Goal: Information Seeking & Learning: Learn about a topic

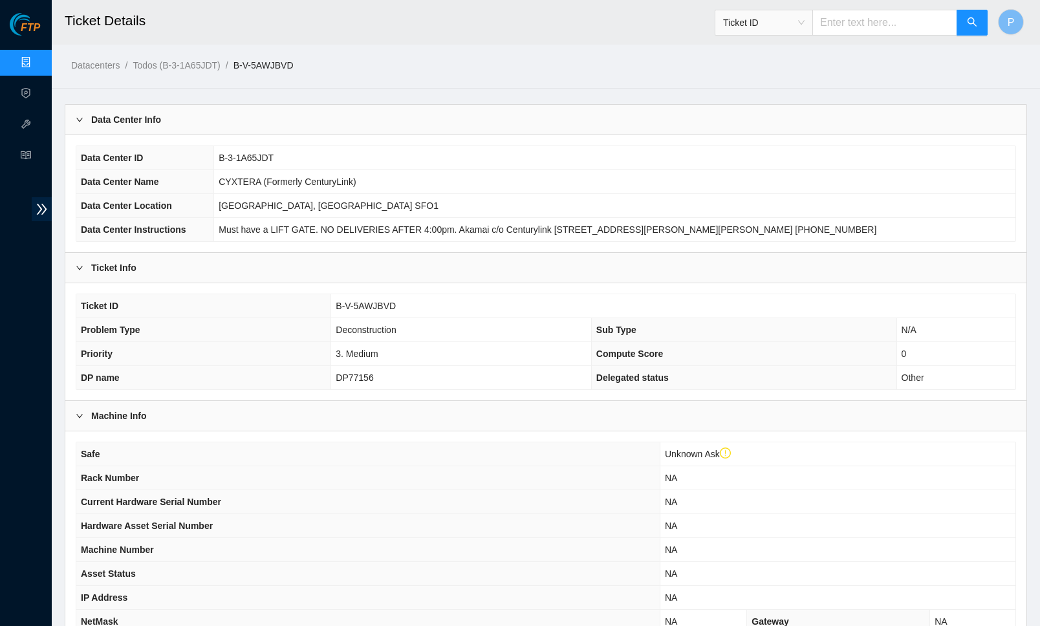
scroll to position [477, 0]
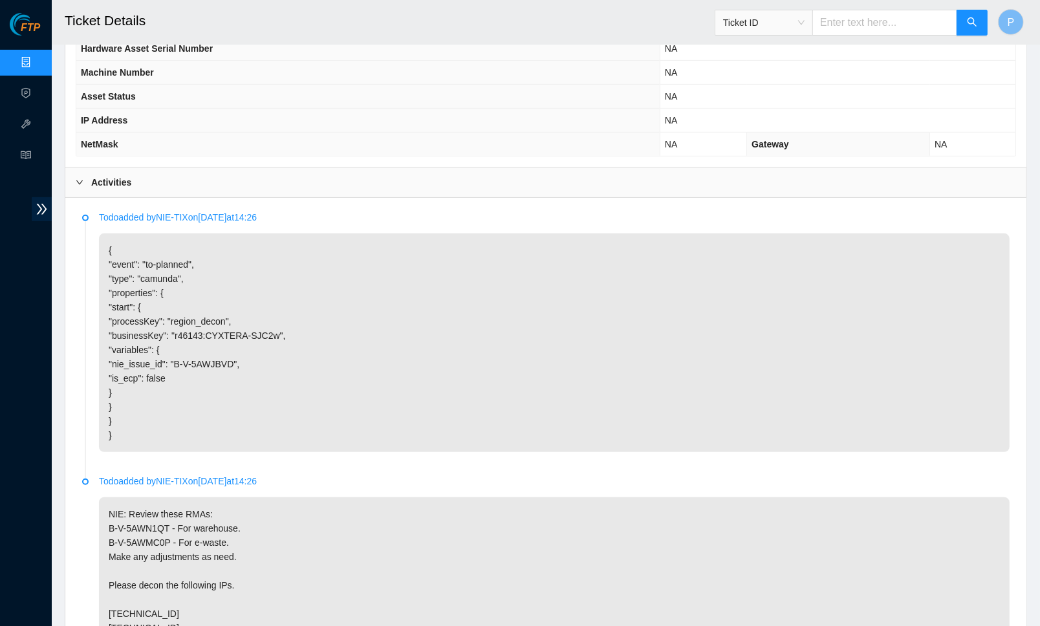
click at [38, 64] on link "Data Centers" at bounding box center [64, 63] width 53 height 10
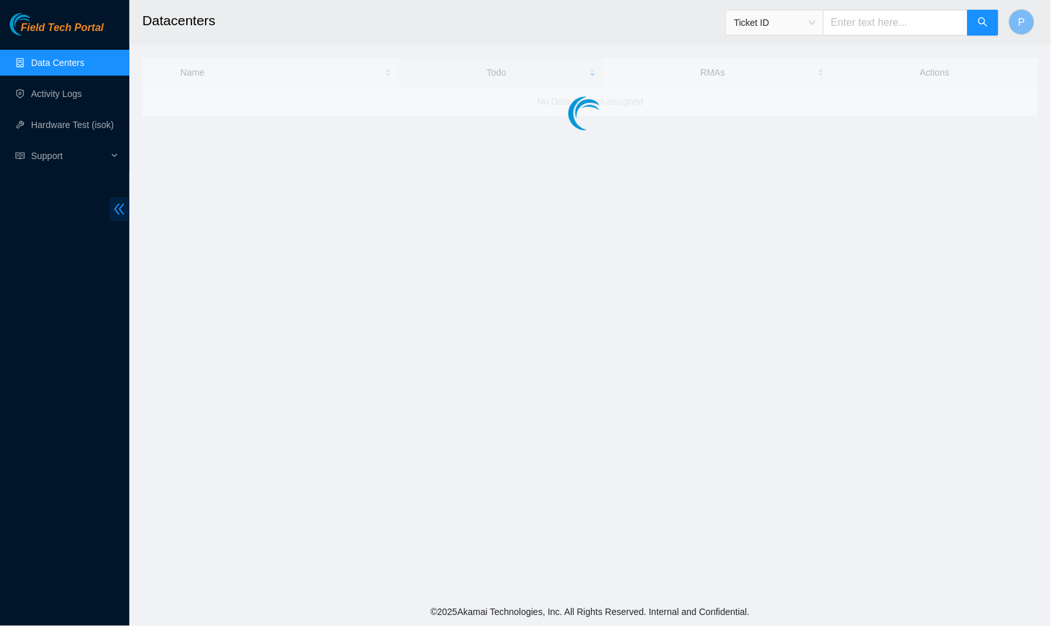
click at [118, 208] on icon "double-left" at bounding box center [120, 209] width 14 height 14
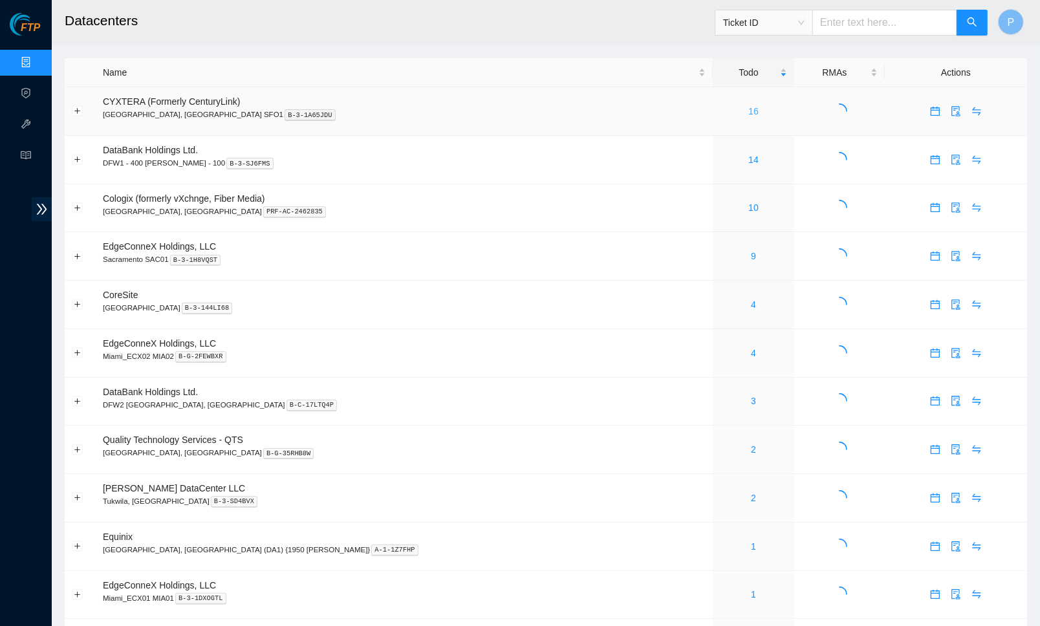
click at [748, 113] on link "16" at bounding box center [753, 111] width 10 height 10
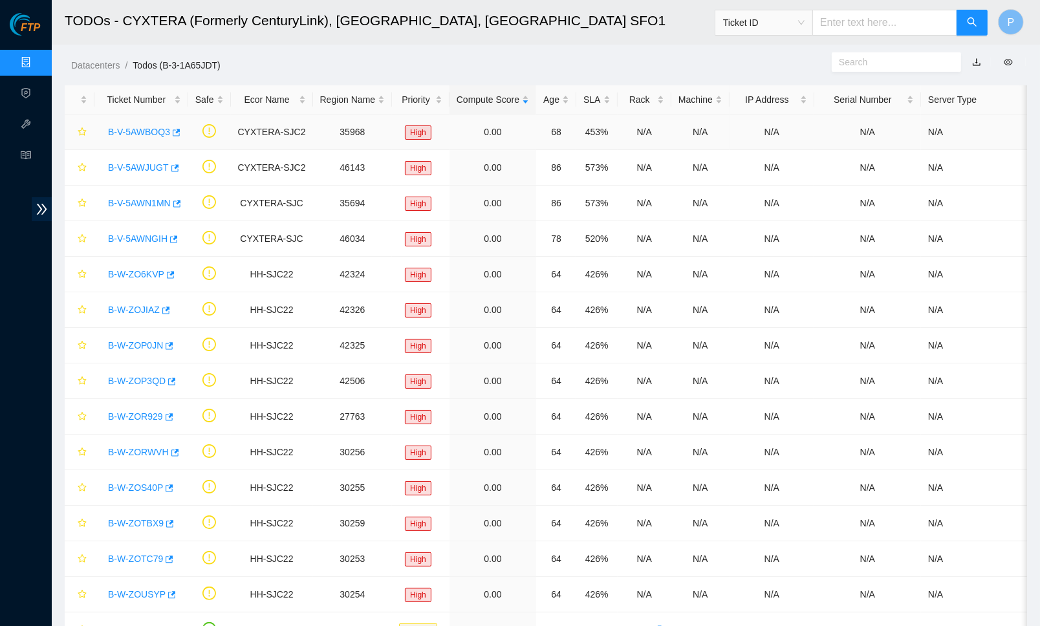
click at [150, 134] on link "B-V-5AWBOQ3" at bounding box center [139, 132] width 62 height 10
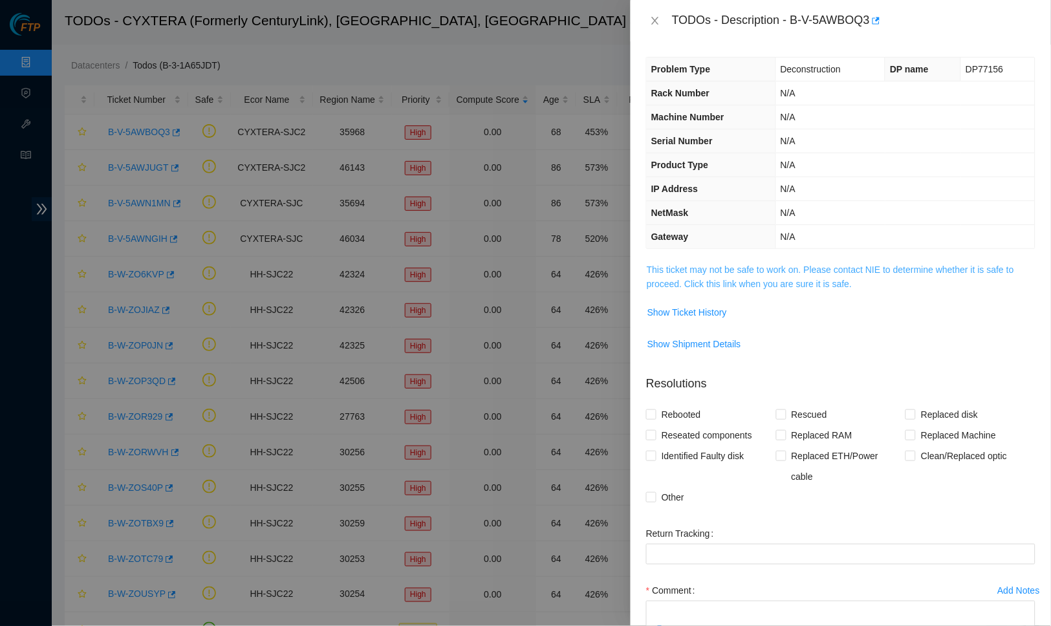
click at [774, 270] on link "This ticket may not be safe to work on. Please contact NIE to determine whether…" at bounding box center [830, 277] width 367 height 25
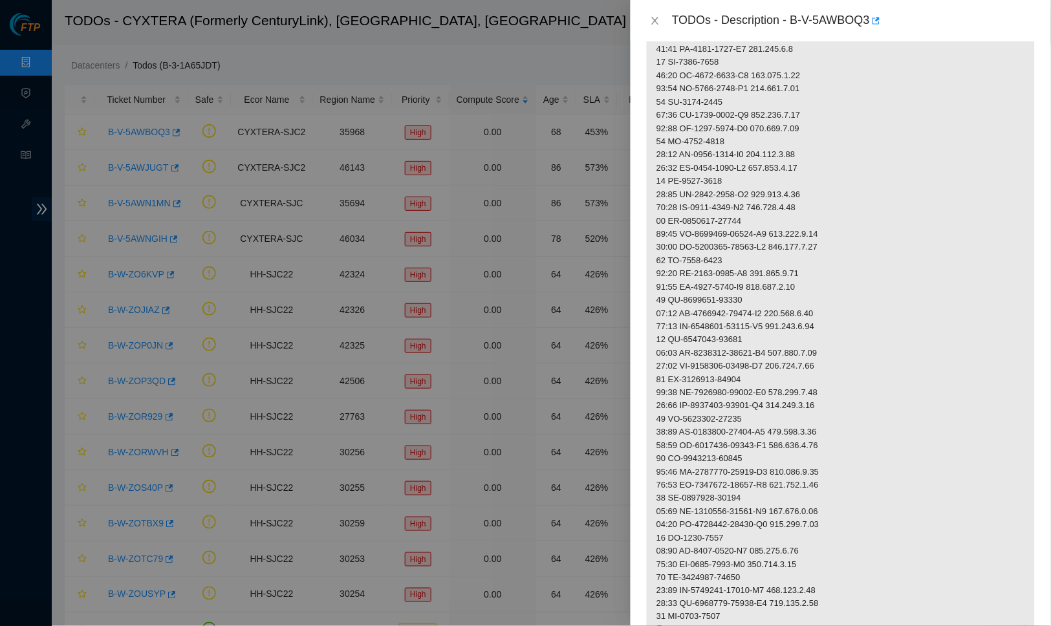
scroll to position [389, 0]
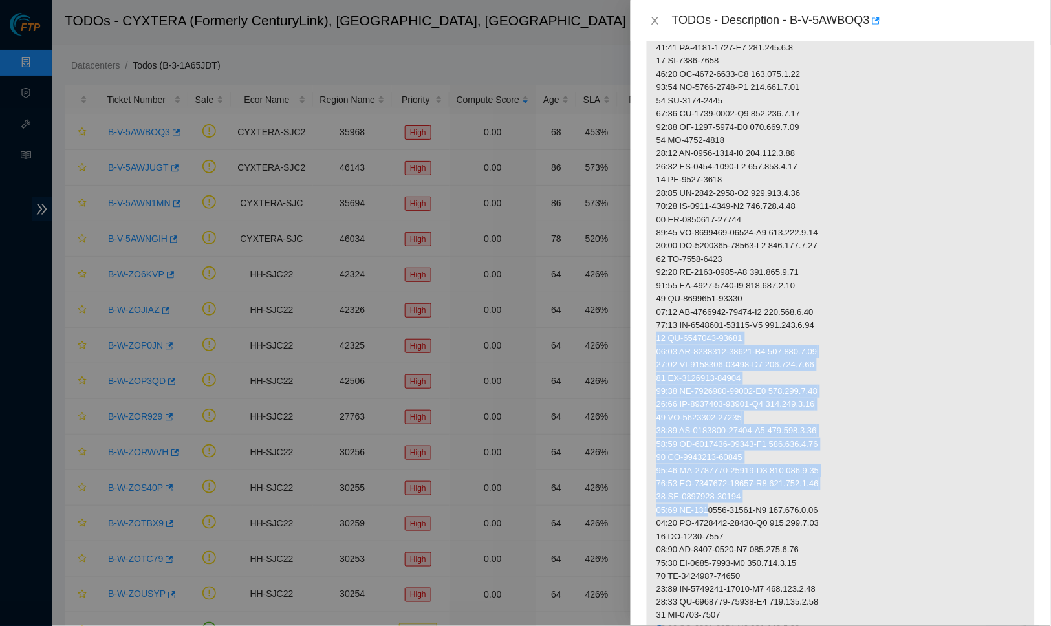
drag, startPoint x: 655, startPoint y: 321, endPoint x: 713, endPoint y: 492, distance: 181.2
click at [713, 492] on p at bounding box center [841, 424] width 388 height 1103
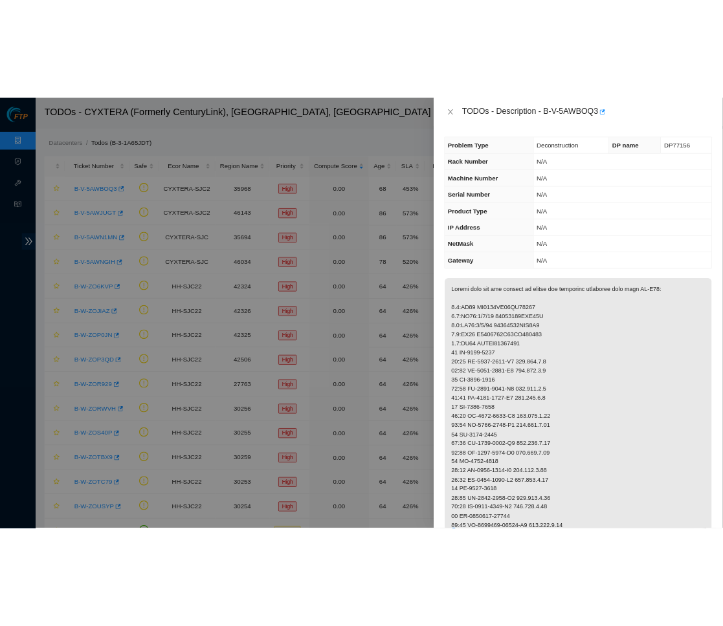
scroll to position [0, 0]
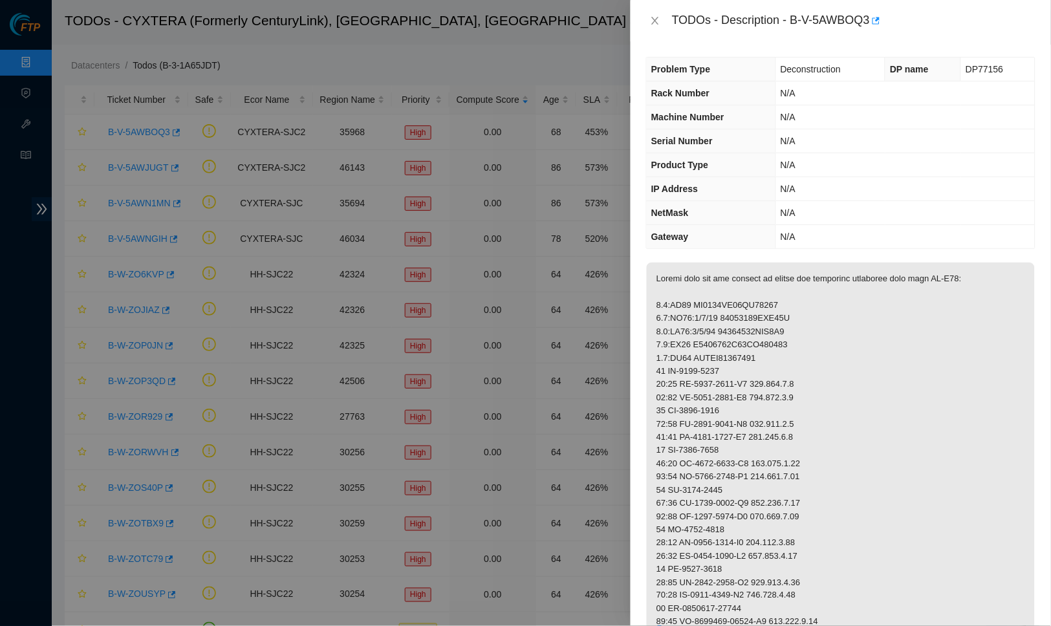
click at [664, 95] on span "Rack Number" at bounding box center [680, 93] width 58 height 10
click at [653, 16] on icon "close" at bounding box center [655, 21] width 10 height 10
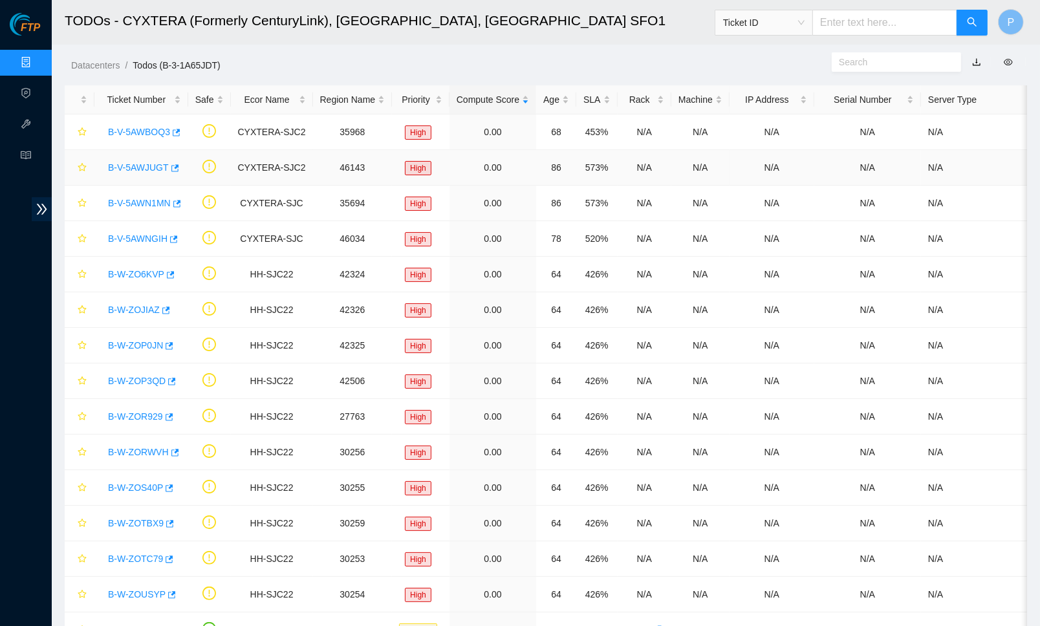
click at [143, 162] on link "B-V-5AWJUGT" at bounding box center [138, 167] width 61 height 10
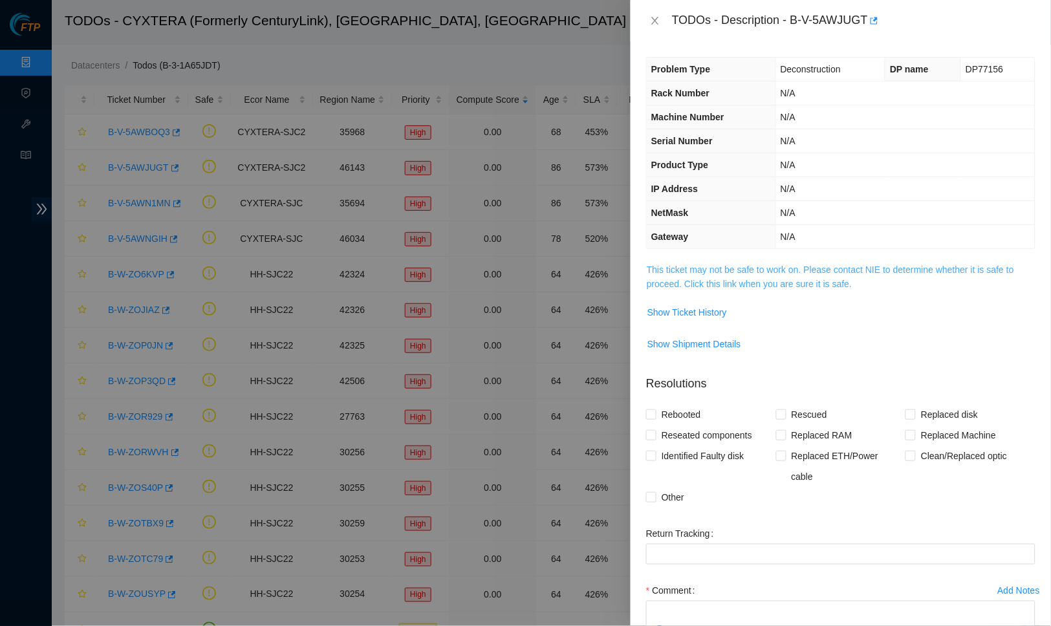
click at [794, 283] on link "This ticket may not be safe to work on. Please contact NIE to determine whether…" at bounding box center [830, 277] width 367 height 25
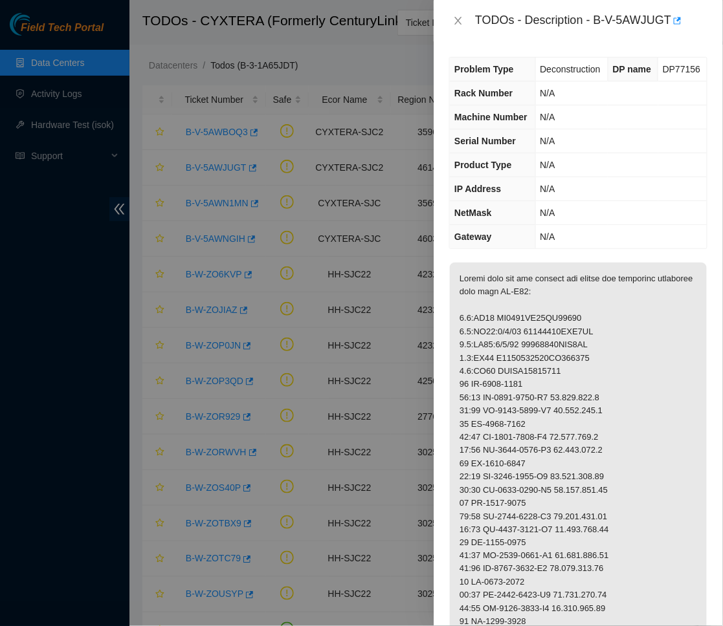
click at [600, 14] on div "TODOs - Description - B-V-5AWJUGT" at bounding box center [591, 20] width 232 height 21
drag, startPoint x: 600, startPoint y: 14, endPoint x: 669, endPoint y: 12, distance: 69.9
click at [669, 12] on div "TODOs - Description - B-V-5AWJUGT" at bounding box center [591, 20] width 232 height 21
copy div "B-V-5AWJUGT"
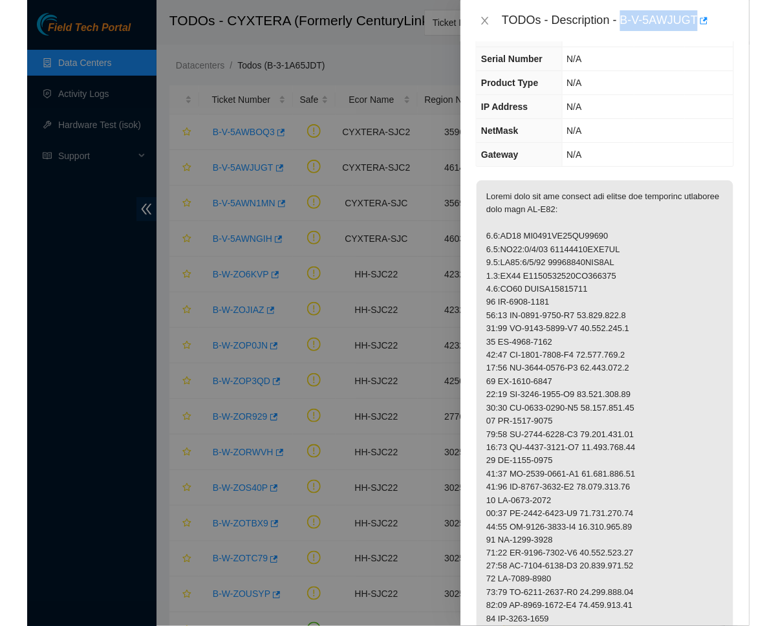
scroll to position [85, 0]
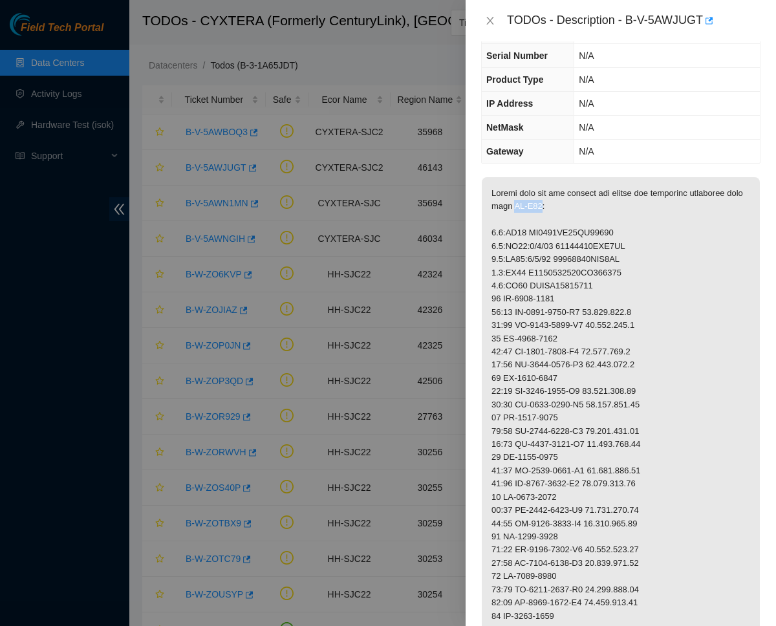
drag, startPoint x: 577, startPoint y: 201, endPoint x: 606, endPoint y: 201, distance: 29.1
copy p "CL-B04"
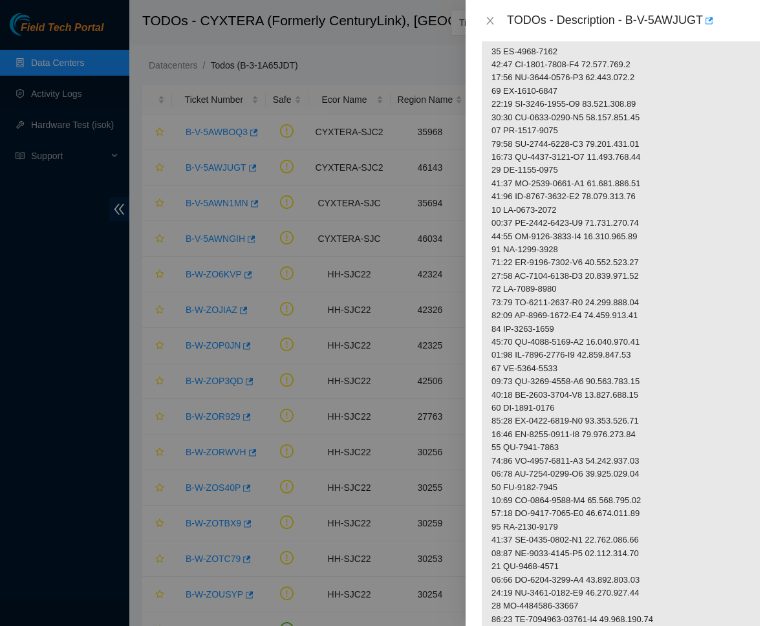
scroll to position [97, 0]
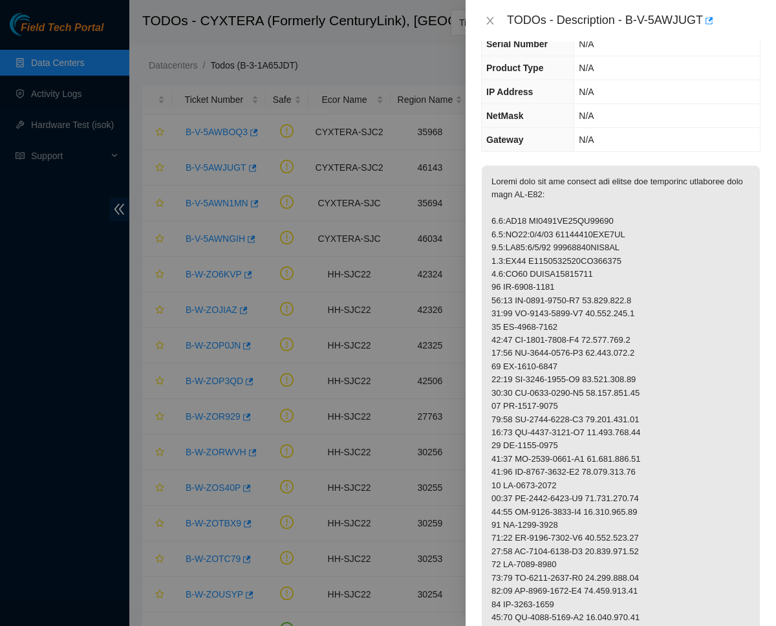
drag, startPoint x: 503, startPoint y: 214, endPoint x: 527, endPoint y: 214, distance: 23.3
copy p "0.4:FE01"
drag, startPoint x: 530, startPoint y: 216, endPoint x: 623, endPoint y: 218, distance: 93.2
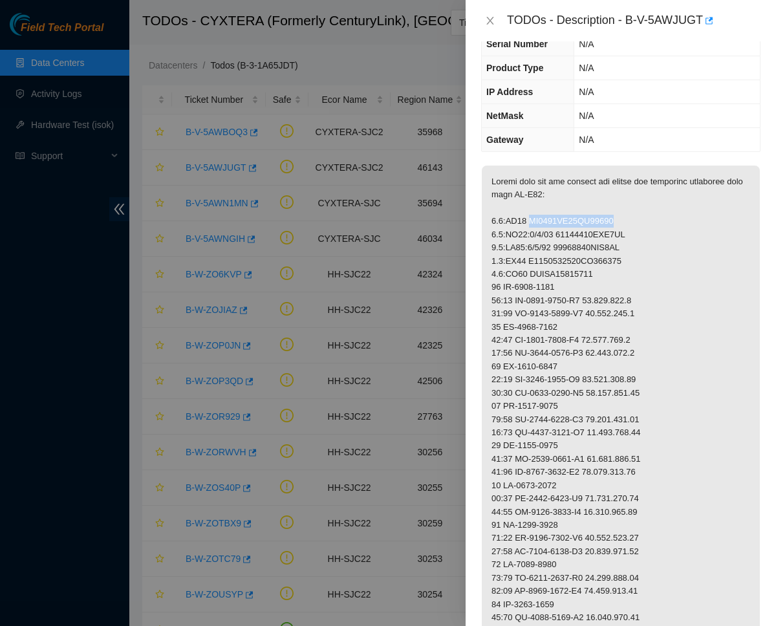
copy p "AK7448DL18BN00146"
drag, startPoint x: 490, startPoint y: 228, endPoint x: 555, endPoint y: 226, distance: 65.3
copy p "0.4:FE01:1/1/51"
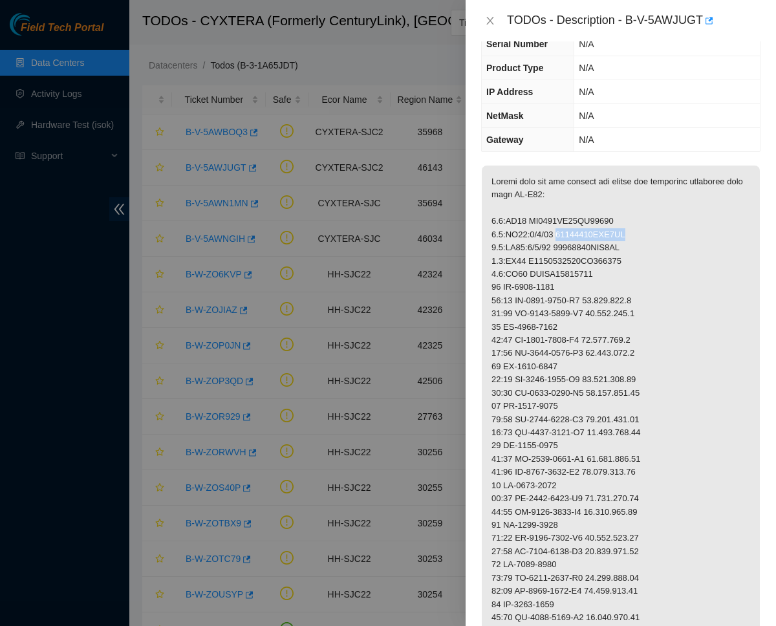
drag, startPoint x: 560, startPoint y: 228, endPoint x: 662, endPoint y: 228, distance: 102.2
copy p "37700172AYC3TX"
drag, startPoint x: 561, startPoint y: 243, endPoint x: 649, endPoint y: 243, distance: 88.6
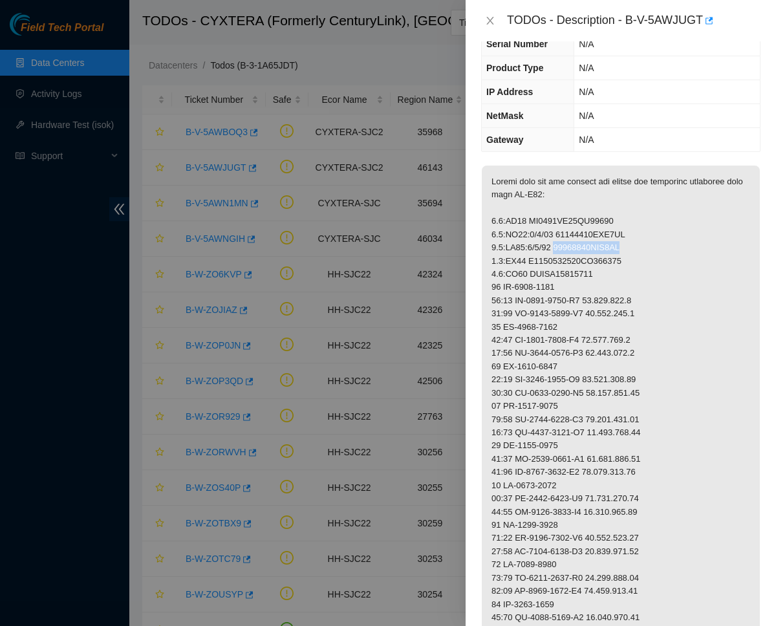
copy p "37700172AXC3JN"
drag, startPoint x: 492, startPoint y: 255, endPoint x: 527, endPoint y: 255, distance: 34.9
copy p "0.5:BE01"
drag, startPoint x: 490, startPoint y: 269, endPoint x: 527, endPoint y: 268, distance: 37.5
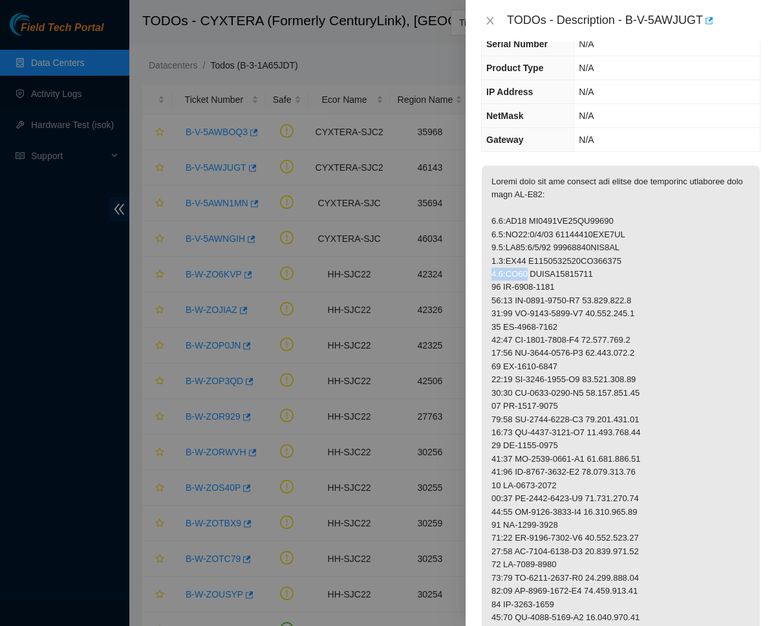
copy p "0.6:BE02"
drag, startPoint x: 530, startPoint y: 255, endPoint x: 643, endPoint y: 255, distance: 113.2
copy p "D2020066524AK000026"
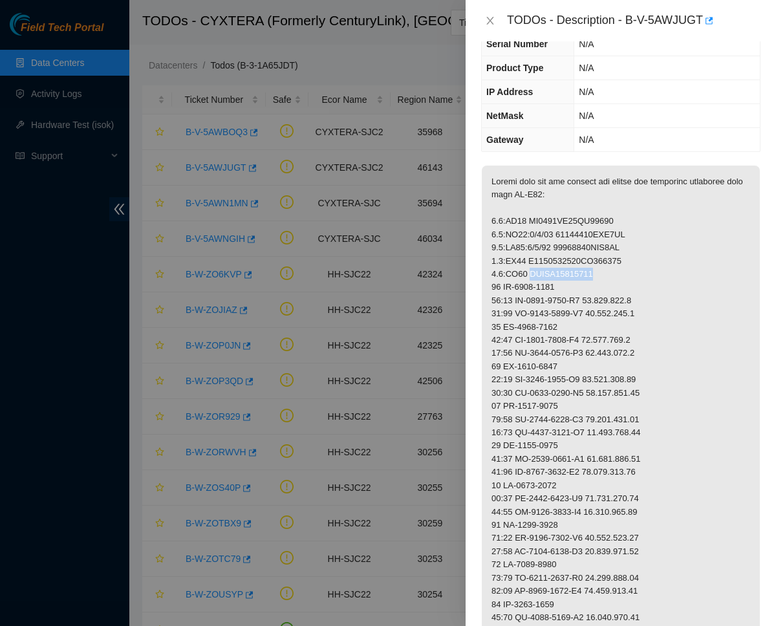
drag, startPoint x: 532, startPoint y: 269, endPoint x: 615, endPoint y: 270, distance: 82.8
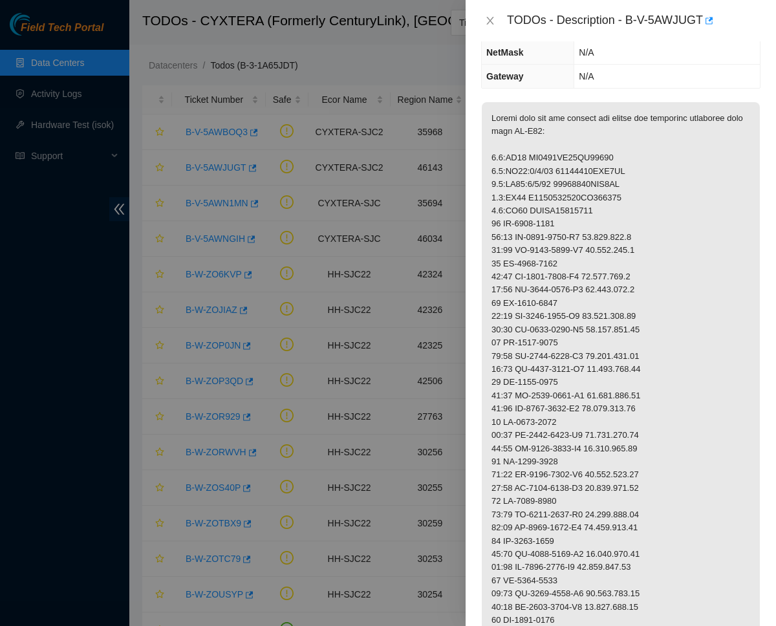
scroll to position [166, 0]
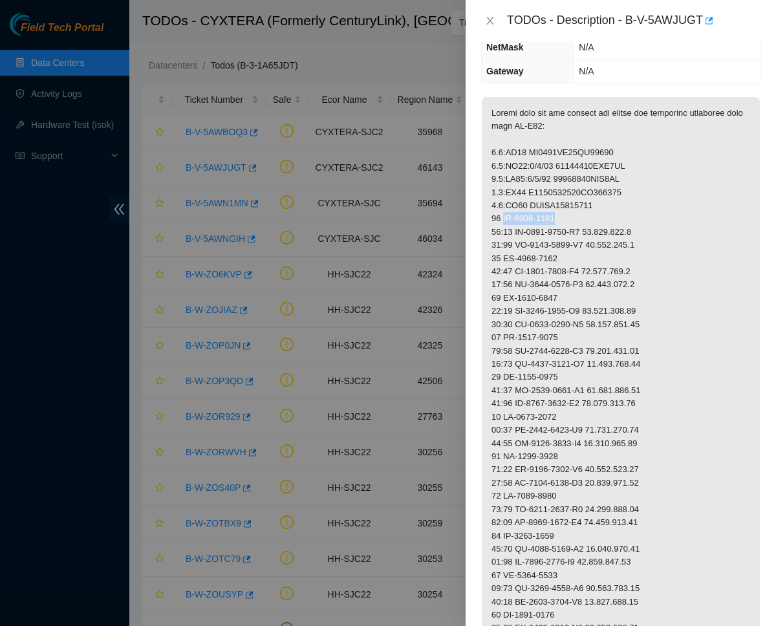
drag, startPoint x: 505, startPoint y: 213, endPoint x: 568, endPoint y: 215, distance: 62.8
drag, startPoint x: 519, startPoint y: 223, endPoint x: 594, endPoint y: 226, distance: 75.1
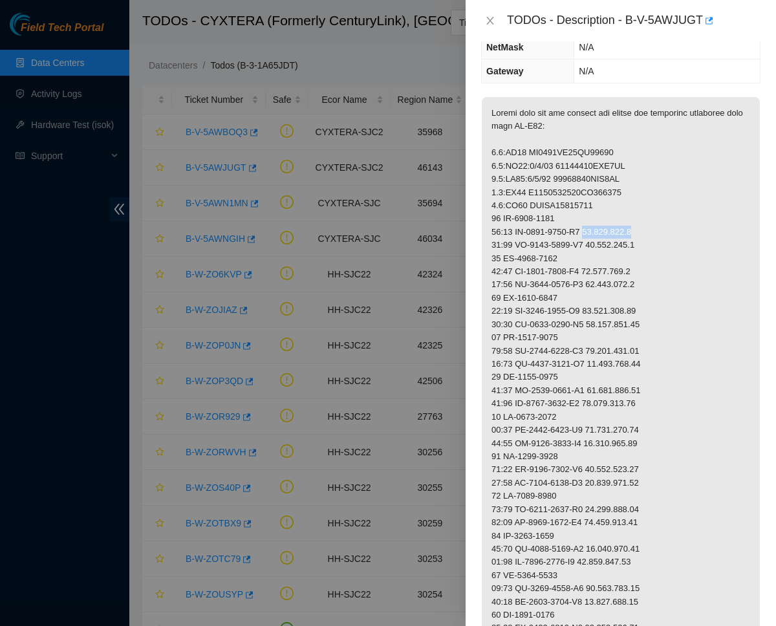
drag, startPoint x: 600, startPoint y: 224, endPoint x: 653, endPoint y: 225, distance: 53.0
drag, startPoint x: 506, startPoint y: 252, endPoint x: 590, endPoint y: 255, distance: 84.2
drag, startPoint x: 519, startPoint y: 263, endPoint x: 596, endPoint y: 265, distance: 77.0
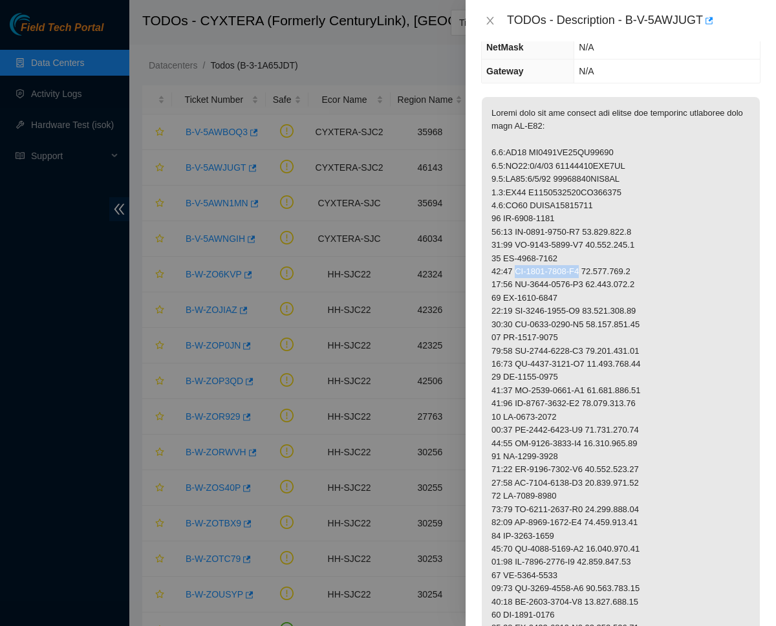
drag, startPoint x: 600, startPoint y: 262, endPoint x: 666, endPoint y: 261, distance: 66.0
drag, startPoint x: 506, startPoint y: 289, endPoint x: 576, endPoint y: 289, distance: 70.5
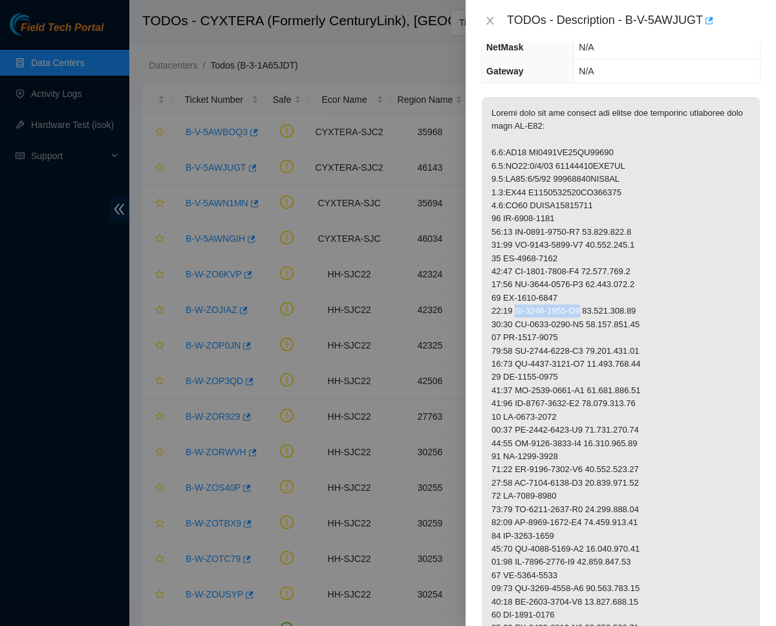
drag, startPoint x: 516, startPoint y: 305, endPoint x: 596, endPoint y: 307, distance: 79.6
drag, startPoint x: 601, startPoint y: 303, endPoint x: 661, endPoint y: 303, distance: 60.2
drag, startPoint x: 506, startPoint y: 330, endPoint x: 574, endPoint y: 326, distance: 68.0
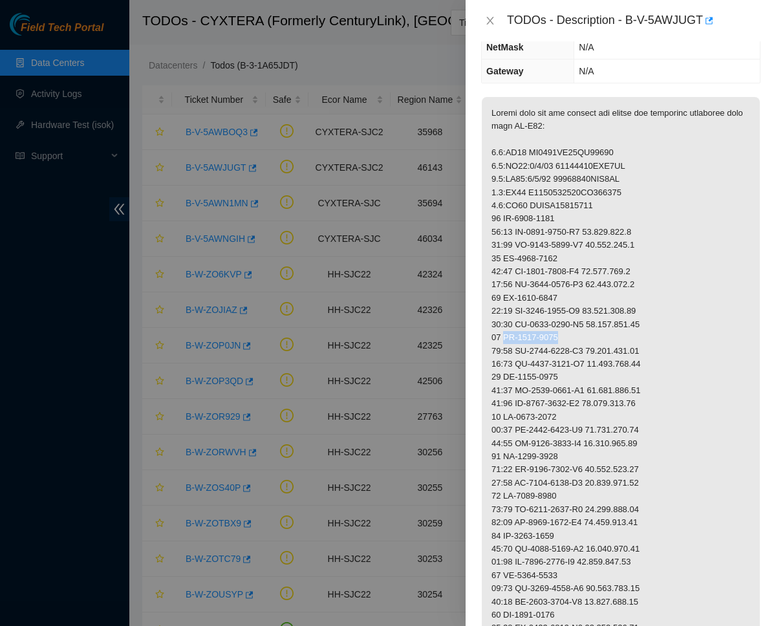
drag, startPoint x: 519, startPoint y: 342, endPoint x: 596, endPoint y: 338, distance: 77.0
drag, startPoint x: 601, startPoint y: 343, endPoint x: 661, endPoint y: 342, distance: 60.2
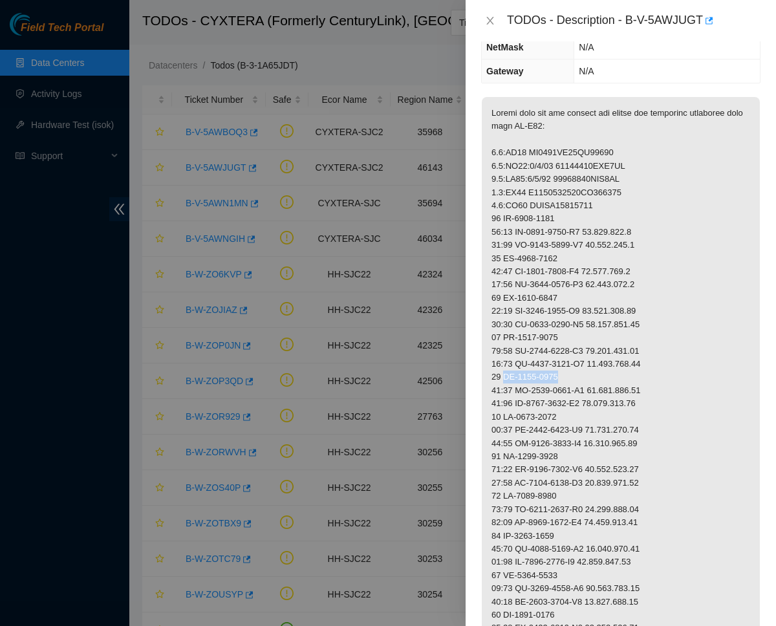
drag, startPoint x: 506, startPoint y: 367, endPoint x: 570, endPoint y: 360, distance: 63.8
drag, startPoint x: 517, startPoint y: 384, endPoint x: 596, endPoint y: 384, distance: 78.9
drag, startPoint x: 600, startPoint y: 381, endPoint x: 665, endPoint y: 382, distance: 65.3
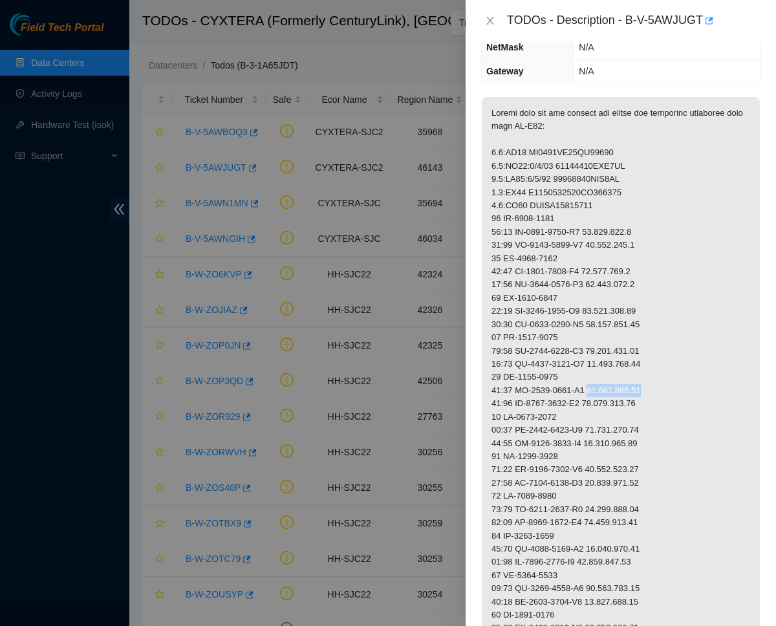
drag, startPoint x: 506, startPoint y: 408, endPoint x: 583, endPoint y: 413, distance: 77.2
drag, startPoint x: 506, startPoint y: 407, endPoint x: 576, endPoint y: 408, distance: 69.2
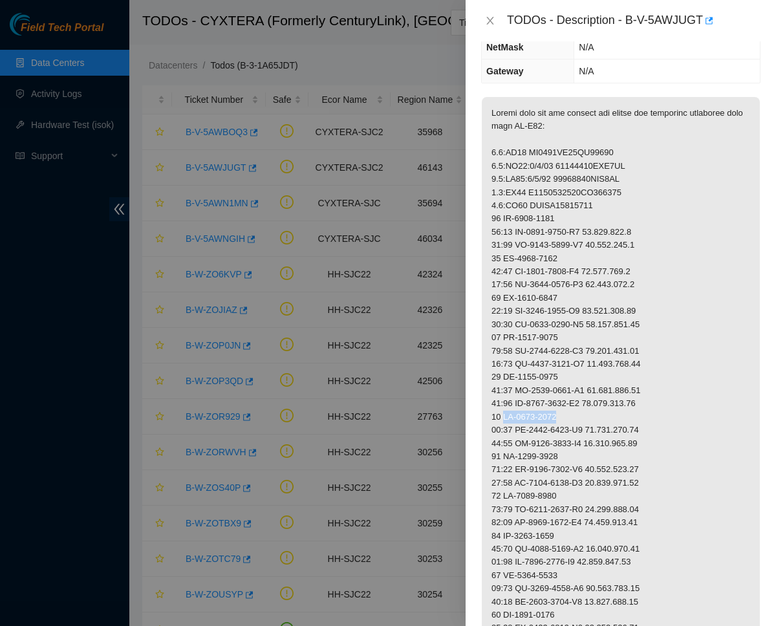
drag, startPoint x: 519, startPoint y: 420, endPoint x: 594, endPoint y: 420, distance: 74.4
drag, startPoint x: 600, startPoint y: 421, endPoint x: 679, endPoint y: 420, distance: 78.9
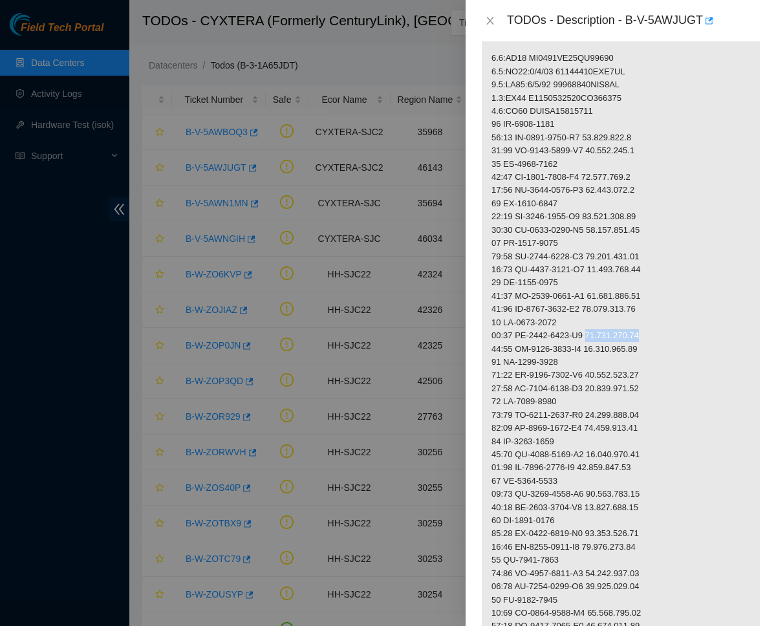
scroll to position [291, 0]
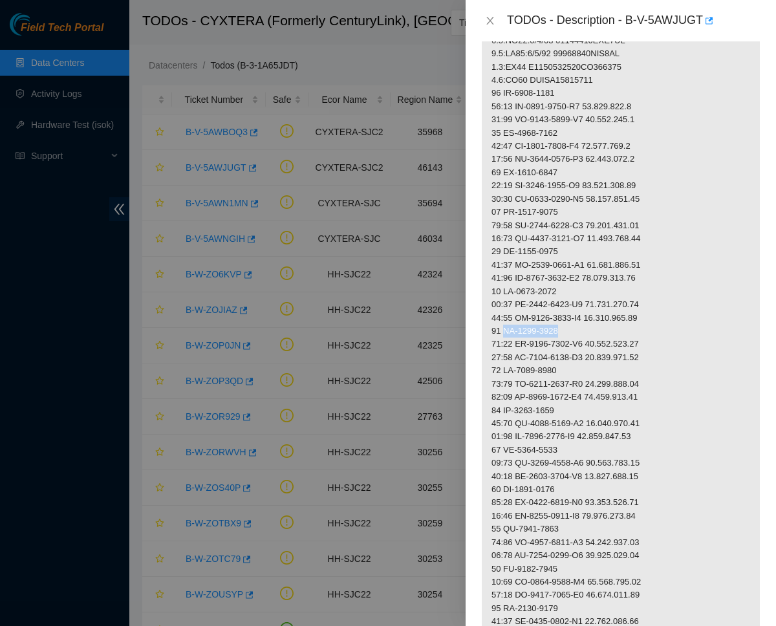
drag, startPoint x: 505, startPoint y: 320, endPoint x: 567, endPoint y: 320, distance: 62.1
click at [567, 320] on p at bounding box center [621, 530] width 278 height 1116
drag, startPoint x: 516, startPoint y: 332, endPoint x: 596, endPoint y: 331, distance: 80.2
click at [596, 331] on p at bounding box center [621, 530] width 278 height 1116
drag, startPoint x: 600, startPoint y: 331, endPoint x: 658, endPoint y: 335, distance: 58.3
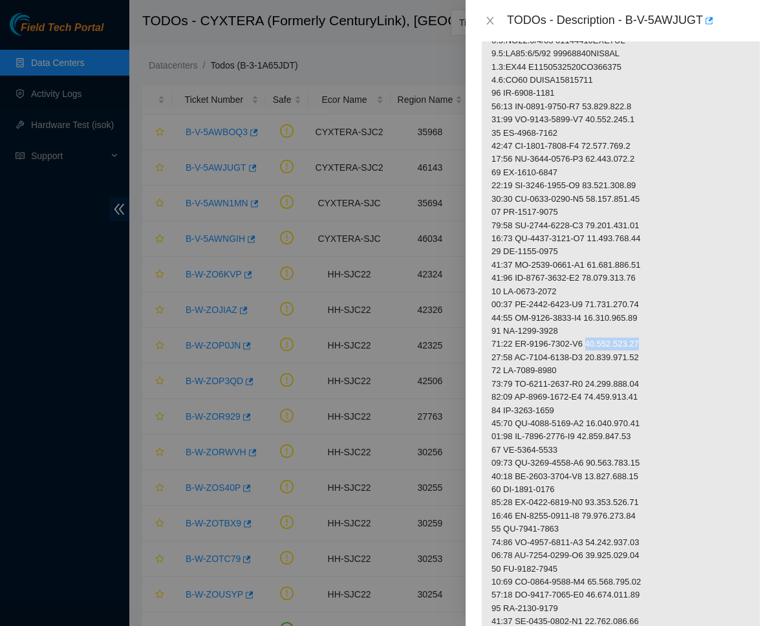
click at [658, 335] on p at bounding box center [621, 530] width 278 height 1116
drag, startPoint x: 505, startPoint y: 360, endPoint x: 584, endPoint y: 361, distance: 78.9
click at [584, 361] on p at bounding box center [621, 530] width 278 height 1116
drag, startPoint x: 516, startPoint y: 369, endPoint x: 594, endPoint y: 373, distance: 77.7
click at [594, 373] on p at bounding box center [621, 530] width 278 height 1116
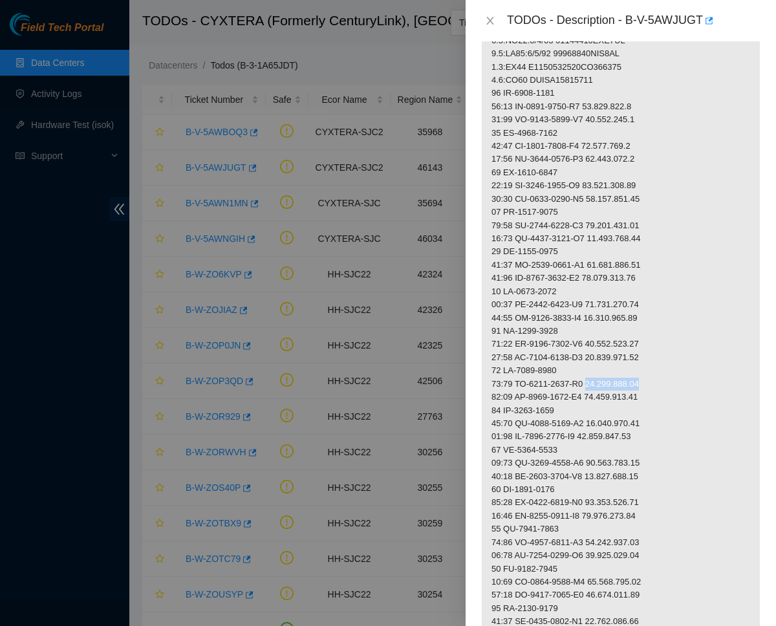
drag, startPoint x: 602, startPoint y: 373, endPoint x: 679, endPoint y: 364, distance: 77.4
click at [679, 364] on p at bounding box center [621, 530] width 278 height 1116
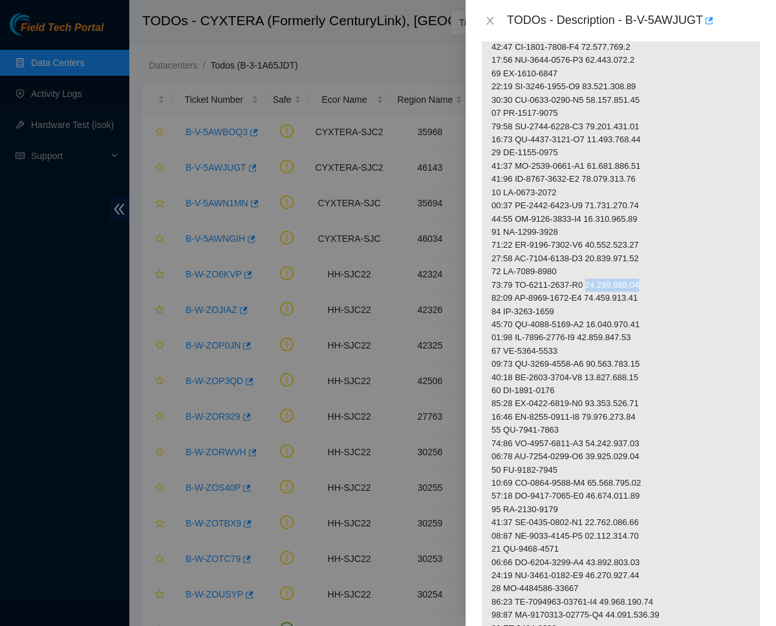
scroll to position [481, 0]
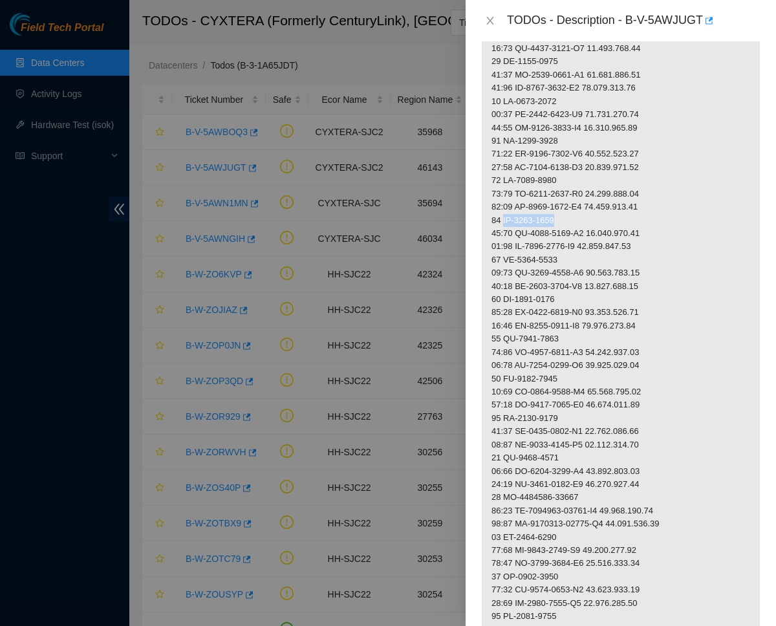
drag, startPoint x: 505, startPoint y: 206, endPoint x: 567, endPoint y: 202, distance: 62.3
click at [567, 202] on p at bounding box center [621, 339] width 278 height 1116
click at [527, 204] on p at bounding box center [621, 339] width 278 height 1116
drag, startPoint x: 518, startPoint y: 222, endPoint x: 597, endPoint y: 217, distance: 79.1
click at [597, 217] on p at bounding box center [621, 339] width 278 height 1116
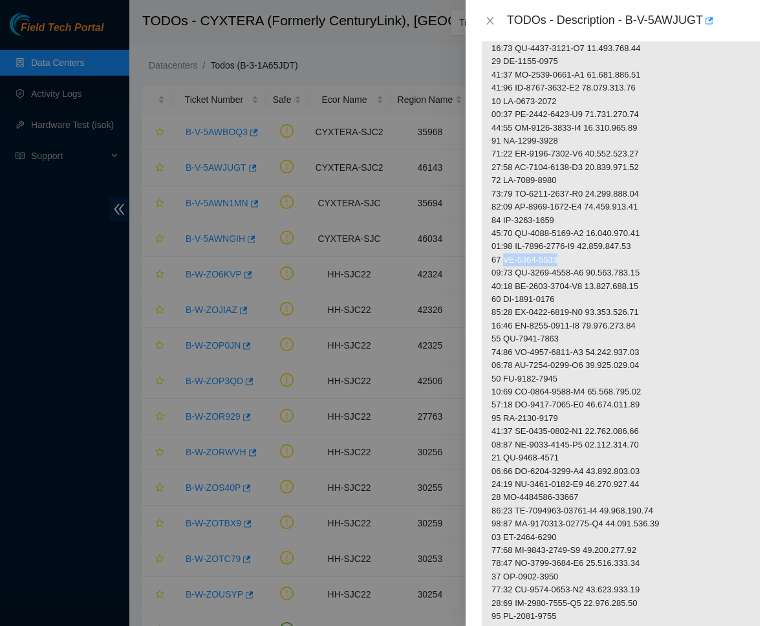
drag, startPoint x: 506, startPoint y: 246, endPoint x: 569, endPoint y: 243, distance: 62.9
click at [569, 243] on p at bounding box center [621, 339] width 278 height 1116
drag, startPoint x: 519, startPoint y: 261, endPoint x: 596, endPoint y: 256, distance: 77.1
click at [596, 256] on p at bounding box center [621, 339] width 278 height 1116
drag, startPoint x: 600, startPoint y: 259, endPoint x: 662, endPoint y: 257, distance: 62.8
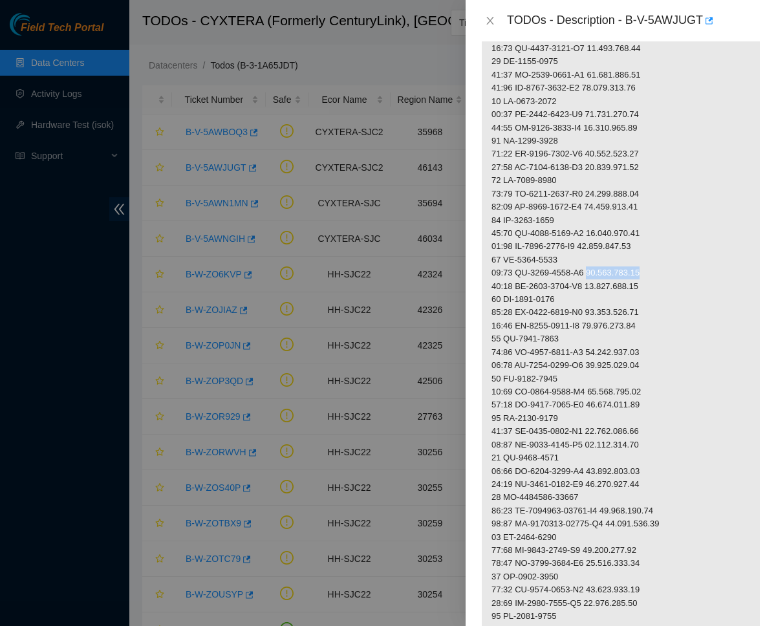
click at [662, 257] on p at bounding box center [621, 339] width 278 height 1116
drag, startPoint x: 601, startPoint y: 219, endPoint x: 680, endPoint y: 219, distance: 79.6
click at [680, 219] on p at bounding box center [621, 339] width 278 height 1116
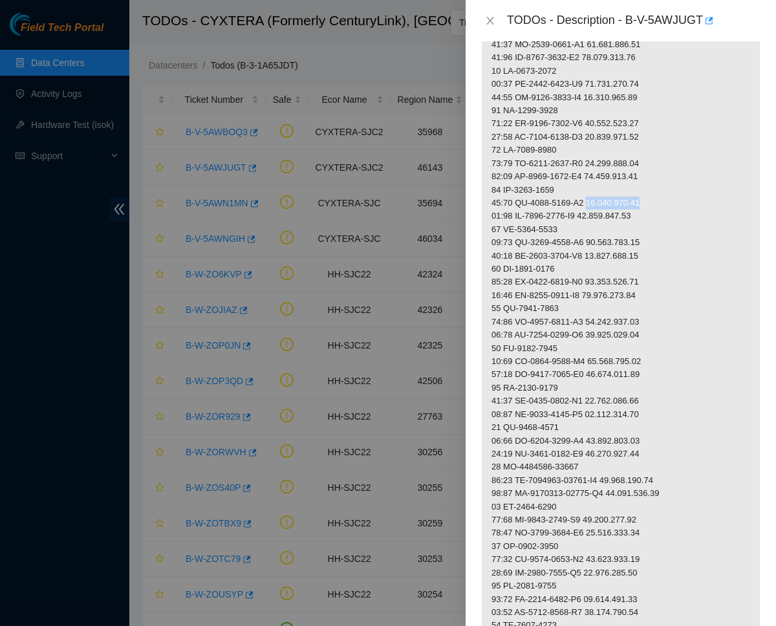
scroll to position [519, 0]
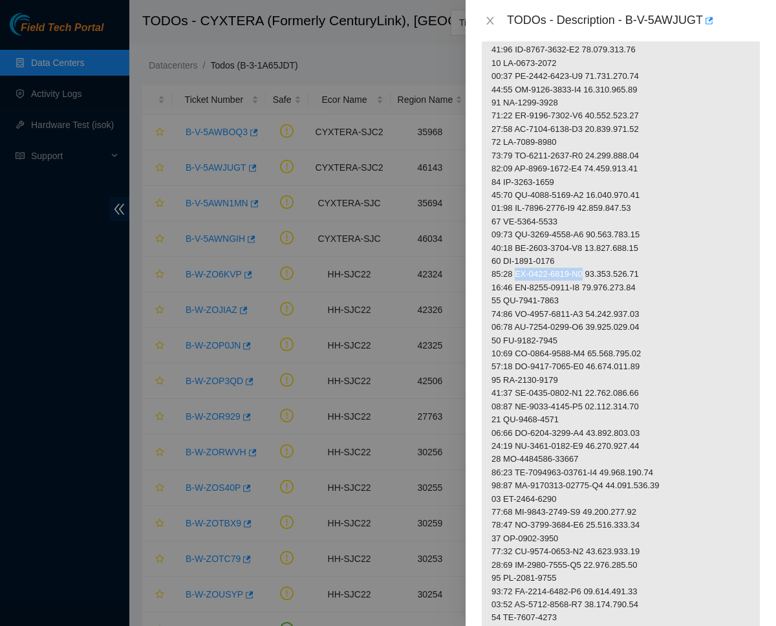
drag, startPoint x: 518, startPoint y: 259, endPoint x: 596, endPoint y: 257, distance: 77.7
click at [596, 257] on p at bounding box center [621, 301] width 278 height 1116
drag, startPoint x: 600, startPoint y: 258, endPoint x: 678, endPoint y: 258, distance: 77.6
click at [678, 258] on p at bounding box center [621, 301] width 278 height 1116
drag, startPoint x: 505, startPoint y: 245, endPoint x: 571, endPoint y: 245, distance: 65.3
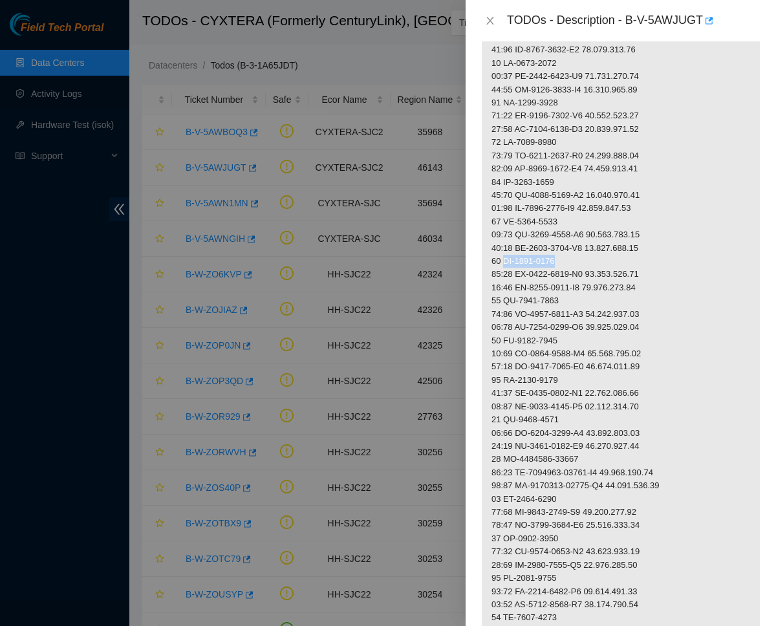
click at [571, 245] on p at bounding box center [621, 301] width 278 height 1116
drag, startPoint x: 518, startPoint y: 259, endPoint x: 578, endPoint y: 258, distance: 60.2
click at [578, 258] on p at bounding box center [621, 301] width 278 height 1116
drag, startPoint x: 504, startPoint y: 284, endPoint x: 585, endPoint y: 281, distance: 80.9
click at [585, 281] on p at bounding box center [621, 301] width 278 height 1116
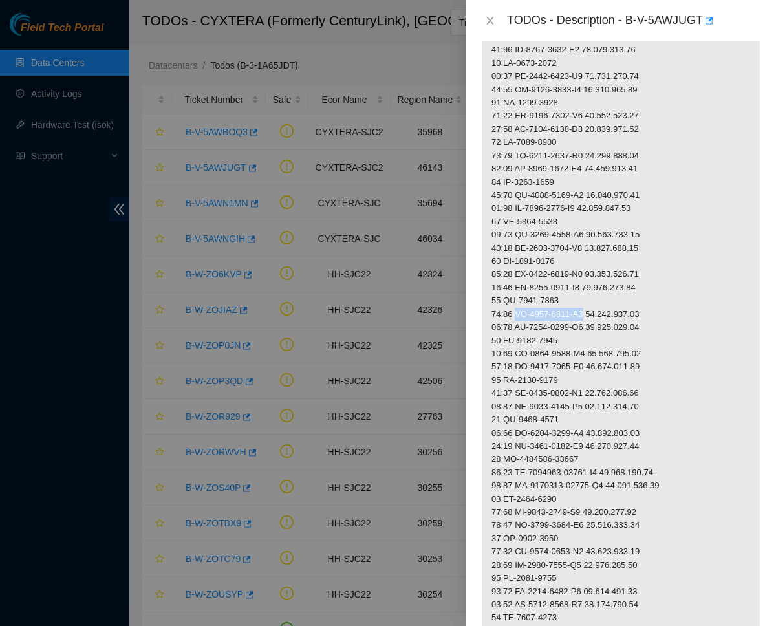
drag, startPoint x: 519, startPoint y: 299, endPoint x: 594, endPoint y: 296, distance: 75.1
click at [594, 296] on p at bounding box center [621, 301] width 278 height 1116
drag, startPoint x: 598, startPoint y: 296, endPoint x: 662, endPoint y: 296, distance: 64.0
click at [662, 296] on p at bounding box center [621, 301] width 278 height 1116
drag, startPoint x: 506, startPoint y: 325, endPoint x: 572, endPoint y: 325, distance: 66.6
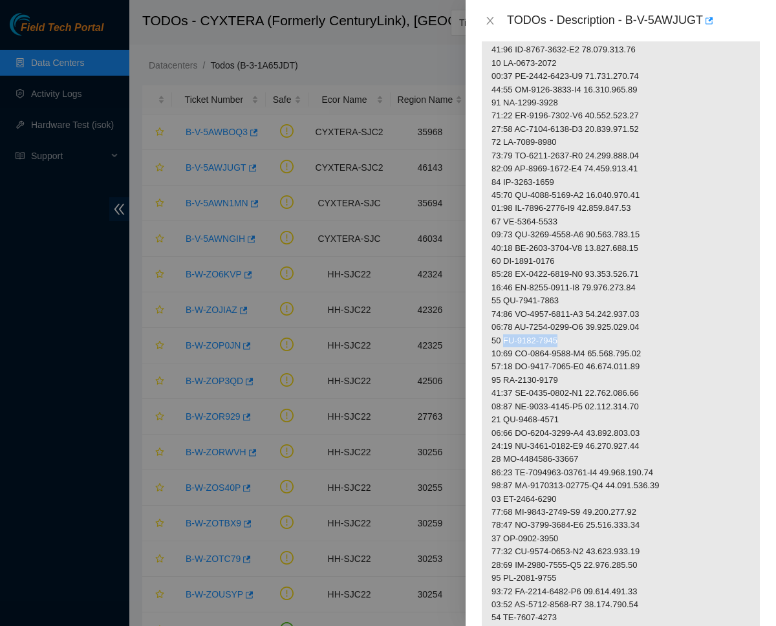
click at [572, 325] on p at bounding box center [621, 301] width 278 height 1116
drag, startPoint x: 519, startPoint y: 339, endPoint x: 594, endPoint y: 334, distance: 75.2
click at [594, 334] on p at bounding box center [621, 301] width 278 height 1116
click at [603, 338] on p at bounding box center [621, 301] width 278 height 1116
click at [615, 338] on p at bounding box center [621, 301] width 278 height 1116
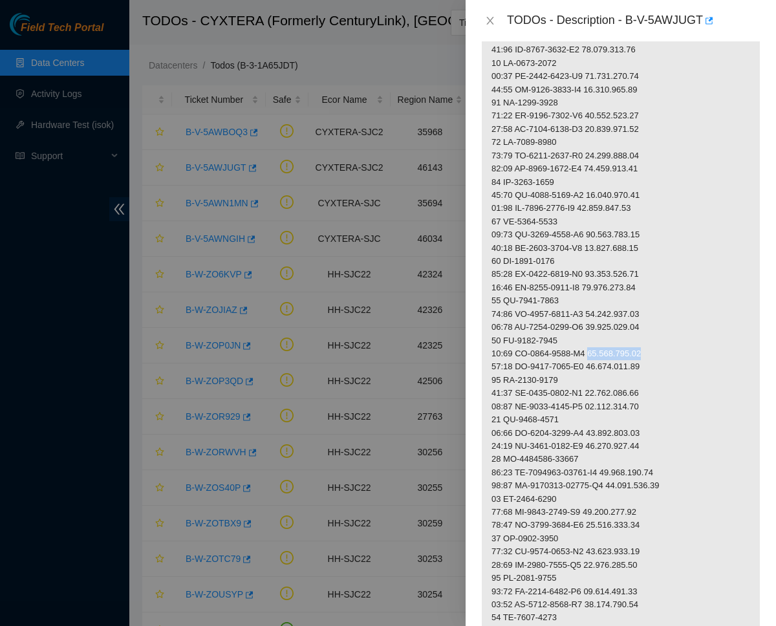
drag, startPoint x: 600, startPoint y: 337, endPoint x: 669, endPoint y: 337, distance: 68.6
click at [669, 337] on p at bounding box center [621, 301] width 278 height 1116
drag, startPoint x: 503, startPoint y: 364, endPoint x: 544, endPoint y: 364, distance: 41.4
click at [544, 364] on p at bounding box center [621, 301] width 278 height 1116
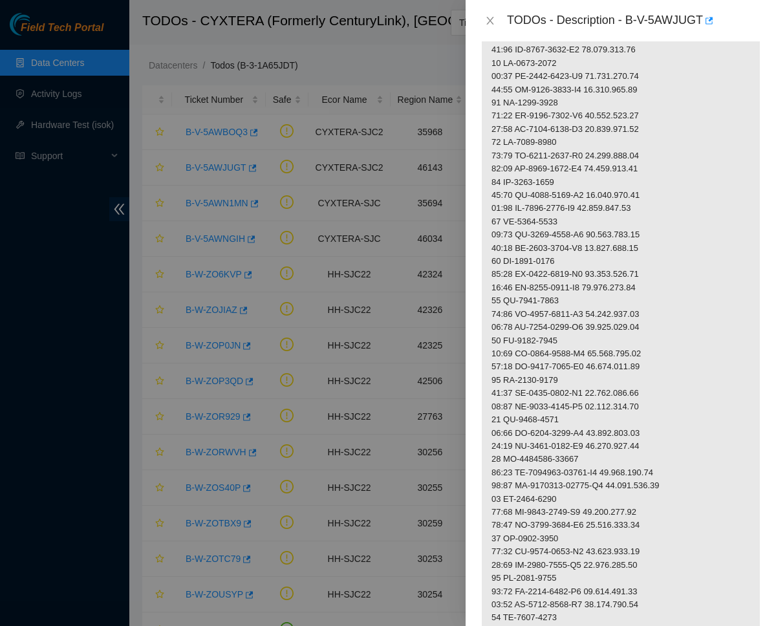
click at [507, 364] on p at bounding box center [621, 301] width 278 height 1116
drag, startPoint x: 504, startPoint y: 363, endPoint x: 582, endPoint y: 362, distance: 77.6
click at [582, 362] on p at bounding box center [621, 301] width 278 height 1116
drag, startPoint x: 520, startPoint y: 376, endPoint x: 594, endPoint y: 370, distance: 74.0
click at [594, 370] on p at bounding box center [621, 301] width 278 height 1116
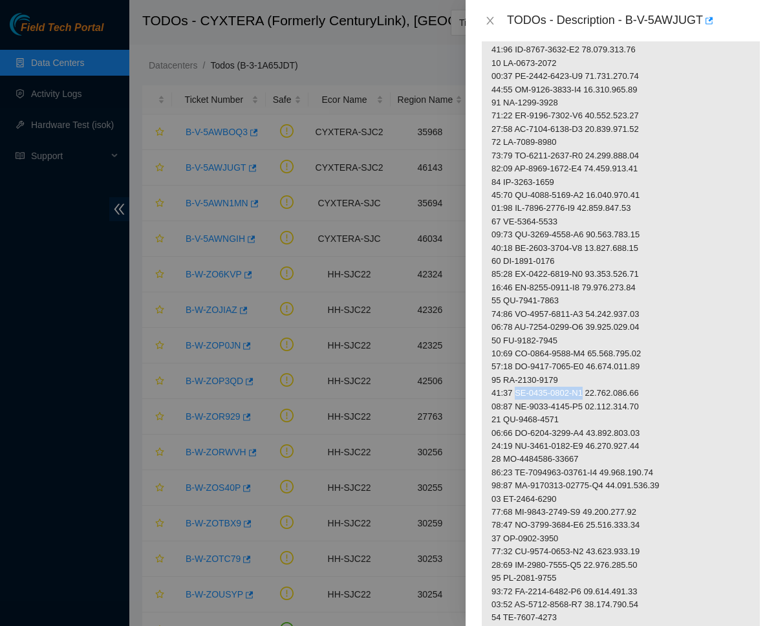
click at [594, 370] on p at bounding box center [621, 301] width 278 height 1116
drag, startPoint x: 594, startPoint y: 370, endPoint x: 519, endPoint y: 376, distance: 74.6
click at [519, 376] on p at bounding box center [621, 301] width 278 height 1116
drag, startPoint x: 598, startPoint y: 375, endPoint x: 677, endPoint y: 376, distance: 78.9
click at [677, 376] on p at bounding box center [621, 301] width 278 height 1116
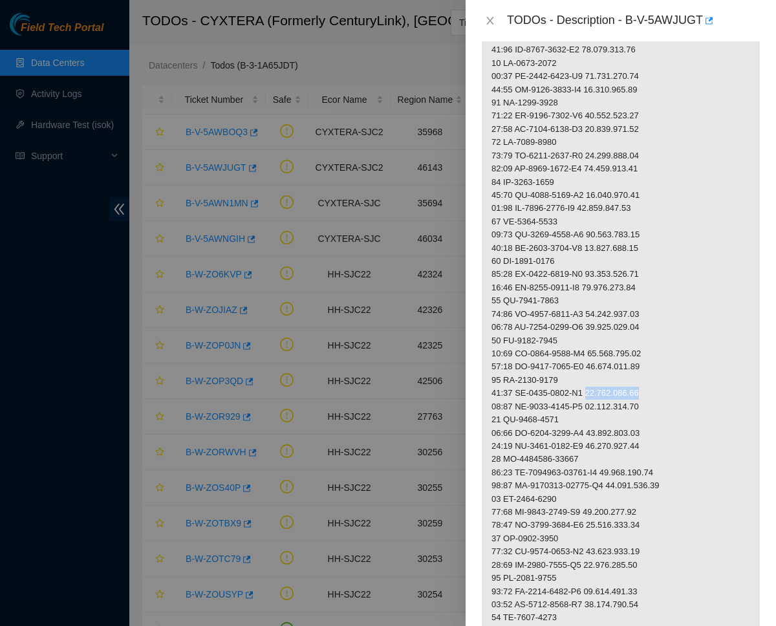
click at [677, 376] on p at bounding box center [621, 301] width 278 height 1116
click at [629, 386] on p at bounding box center [621, 301] width 278 height 1116
drag, startPoint x: 600, startPoint y: 376, endPoint x: 669, endPoint y: 375, distance: 69.2
click at [669, 375] on p at bounding box center [621, 301] width 278 height 1116
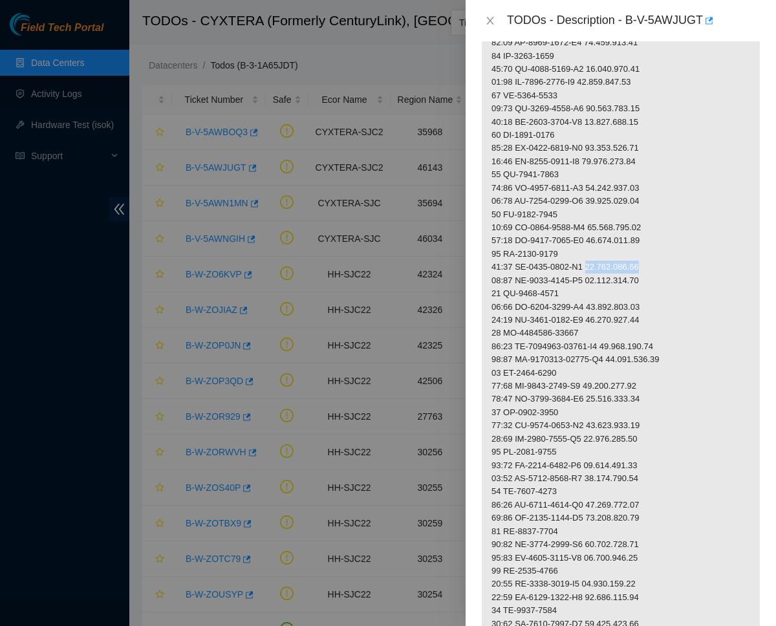
scroll to position [651, 0]
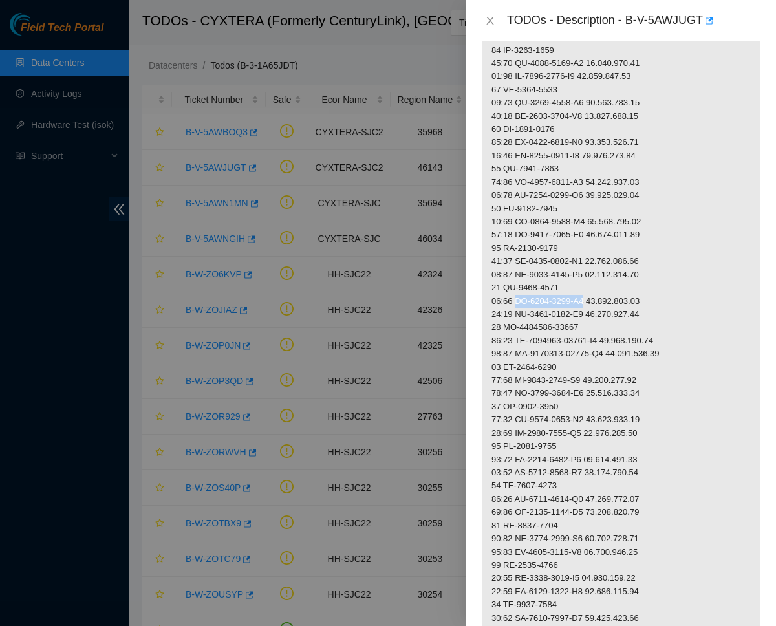
drag, startPoint x: 519, startPoint y: 284, endPoint x: 596, endPoint y: 281, distance: 77.7
click at [596, 281] on p at bounding box center [621, 169] width 278 height 1116
click at [549, 281] on p at bounding box center [621, 169] width 278 height 1116
drag, startPoint x: 506, startPoint y: 268, endPoint x: 571, endPoint y: 270, distance: 65.3
click at [571, 270] on p at bounding box center [621, 169] width 278 height 1116
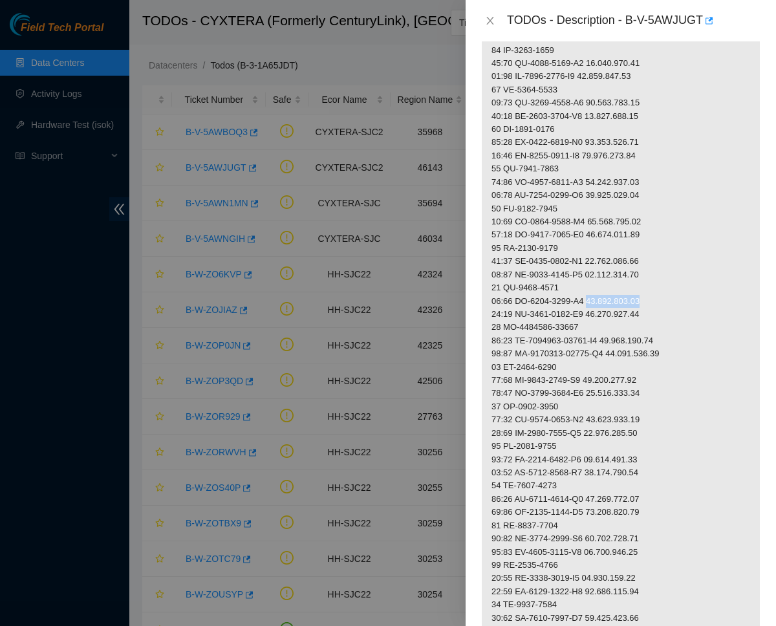
drag, startPoint x: 600, startPoint y: 283, endPoint x: 690, endPoint y: 281, distance: 89.9
click at [690, 281] on p at bounding box center [621, 169] width 278 height 1116
drag, startPoint x: 503, startPoint y: 309, endPoint x: 597, endPoint y: 309, distance: 93.8
click at [597, 309] on p at bounding box center [621, 169] width 278 height 1116
drag, startPoint x: 519, startPoint y: 321, endPoint x: 615, endPoint y: 321, distance: 95.1
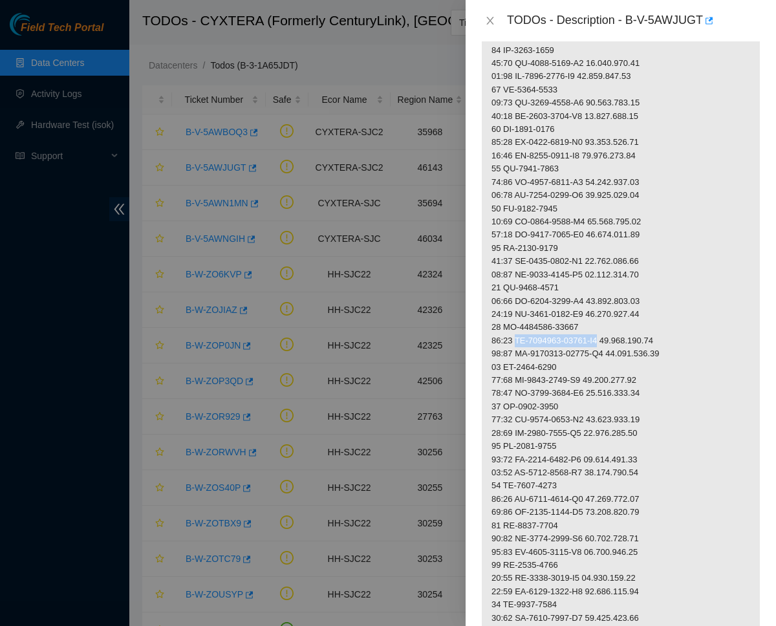
click at [615, 321] on p at bounding box center [621, 169] width 278 height 1116
drag, startPoint x: 622, startPoint y: 321, endPoint x: 678, endPoint y: 321, distance: 56.3
click at [678, 321] on p at bounding box center [621, 169] width 278 height 1116
click at [617, 321] on p at bounding box center [621, 169] width 278 height 1116
drag, startPoint x: 620, startPoint y: 322, endPoint x: 679, endPoint y: 321, distance: 58.9
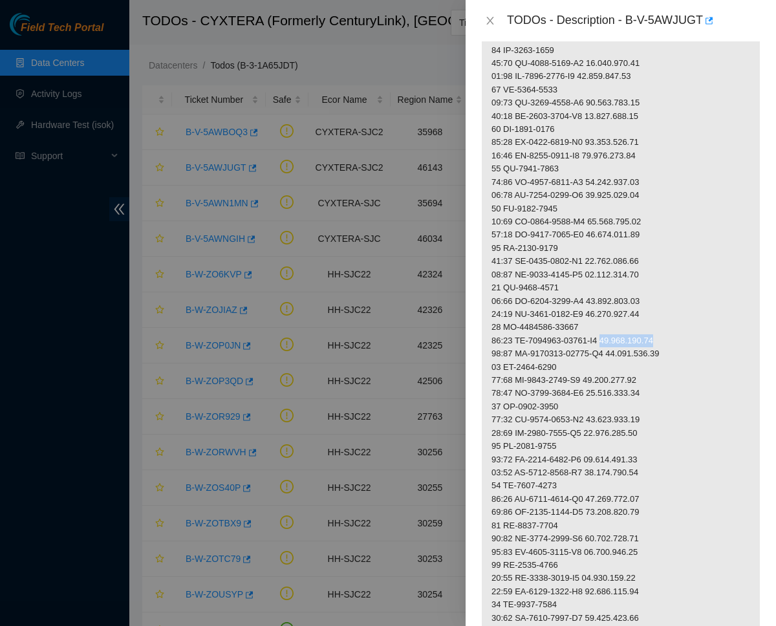
click at [679, 321] on p at bounding box center [621, 169] width 278 height 1116
drag, startPoint x: 503, startPoint y: 347, endPoint x: 574, endPoint y: 343, distance: 70.6
click at [574, 343] on p at bounding box center [621, 169] width 278 height 1116
drag, startPoint x: 602, startPoint y: 357, endPoint x: 658, endPoint y: 357, distance: 56.9
click at [658, 357] on p at bounding box center [621, 169] width 278 height 1116
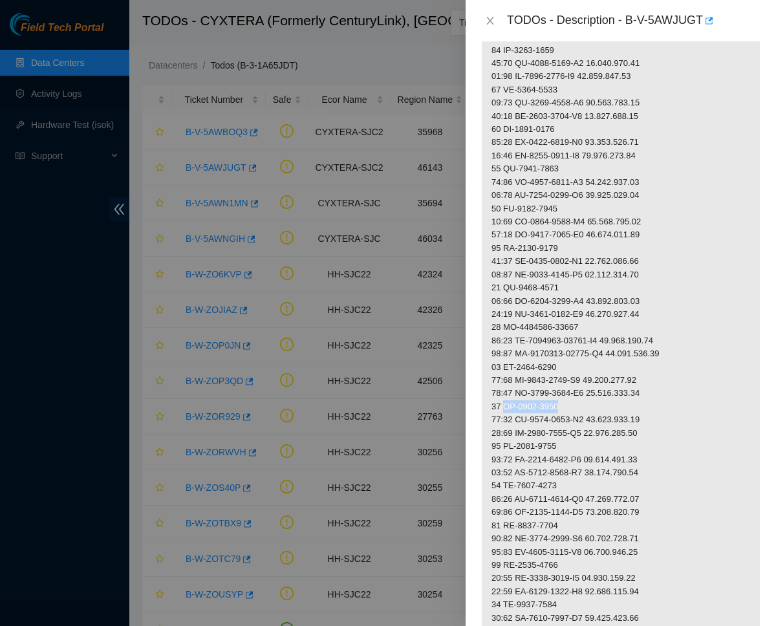
drag, startPoint x: 505, startPoint y: 386, endPoint x: 580, endPoint y: 386, distance: 75.0
click at [580, 386] on p at bounding box center [621, 169] width 278 height 1116
drag, startPoint x: 601, startPoint y: 396, endPoint x: 665, endPoint y: 396, distance: 64.0
click at [665, 396] on p at bounding box center [621, 169] width 278 height 1116
drag, startPoint x: 519, startPoint y: 400, endPoint x: 594, endPoint y: 395, distance: 75.8
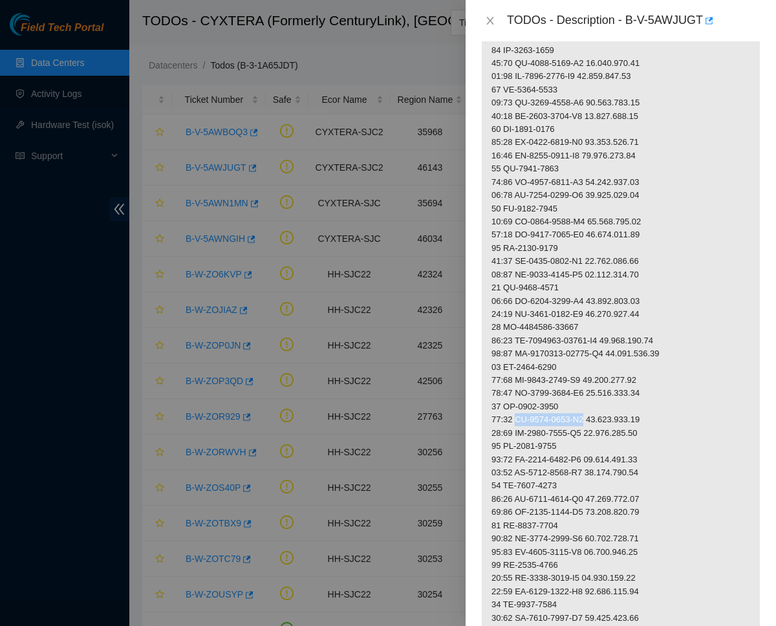
click at [594, 395] on p at bounding box center [621, 169] width 278 height 1116
drag, startPoint x: 507, startPoint y: 426, endPoint x: 571, endPoint y: 424, distance: 63.4
click at [571, 424] on p at bounding box center [621, 169] width 278 height 1116
drag, startPoint x: 519, startPoint y: 439, endPoint x: 596, endPoint y: 435, distance: 77.8
click at [596, 435] on p at bounding box center [621, 169] width 278 height 1116
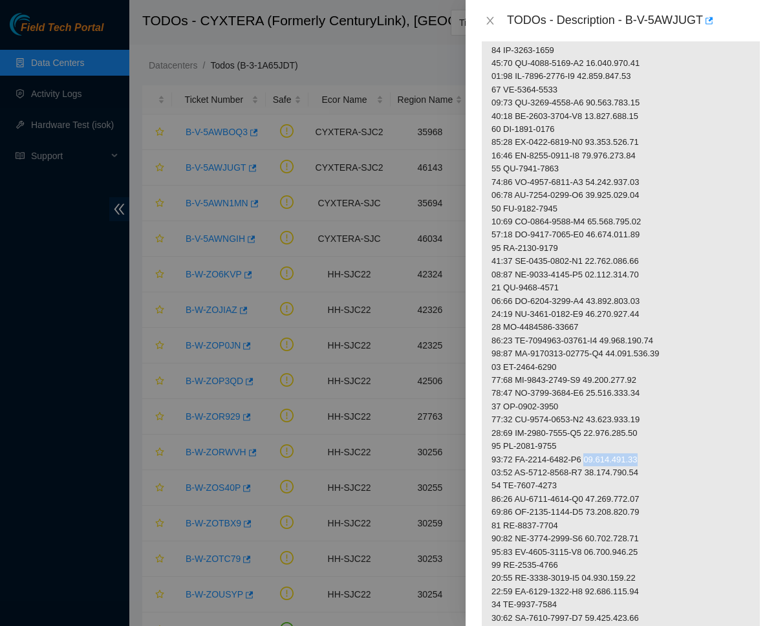
drag, startPoint x: 601, startPoint y: 437, endPoint x: 666, endPoint y: 437, distance: 64.7
click at [666, 437] on p at bounding box center [621, 169] width 278 height 1116
drag, startPoint x: 506, startPoint y: 463, endPoint x: 580, endPoint y: 463, distance: 73.1
click at [580, 463] on p at bounding box center [621, 169] width 278 height 1116
drag, startPoint x: 518, startPoint y: 477, endPoint x: 594, endPoint y: 477, distance: 75.7
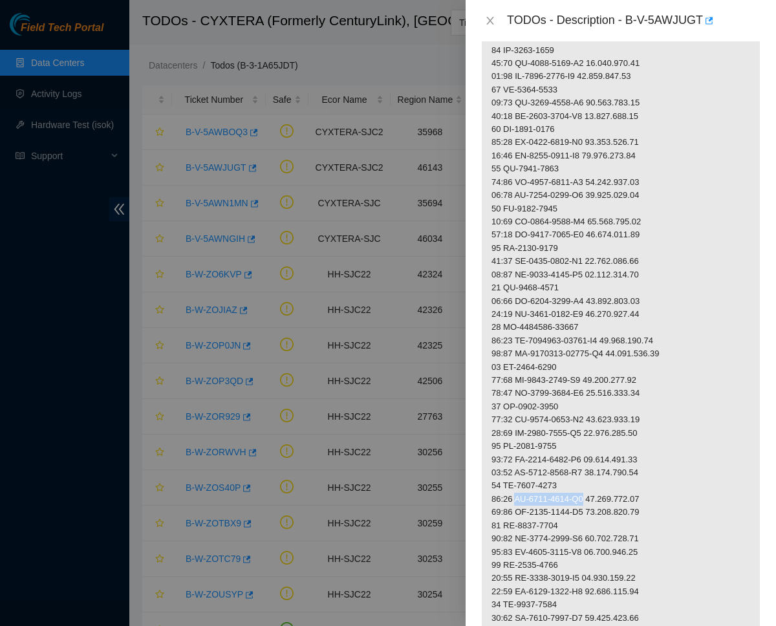
click at [594, 477] on p at bounding box center [621, 169] width 278 height 1116
drag, startPoint x: 601, startPoint y: 477, endPoint x: 670, endPoint y: 476, distance: 69.2
click at [670, 476] on p at bounding box center [621, 169] width 278 height 1116
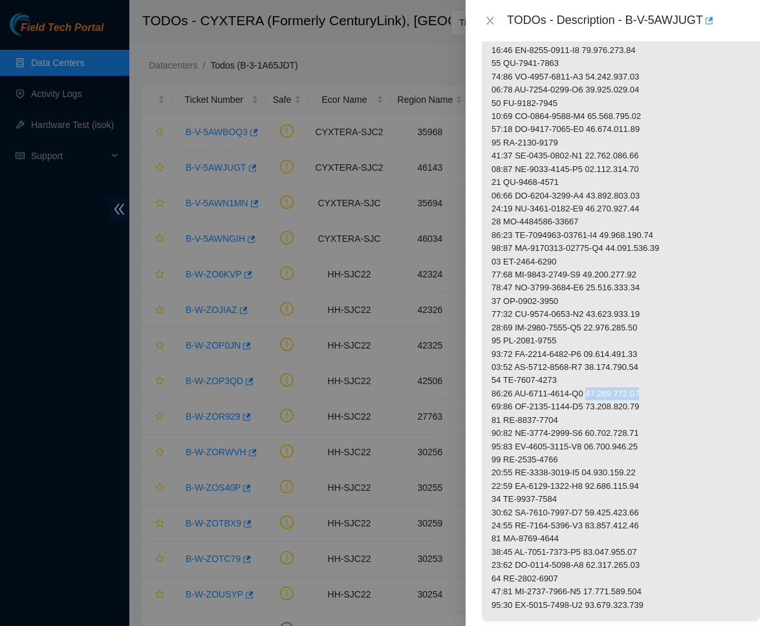
scroll to position [763, 0]
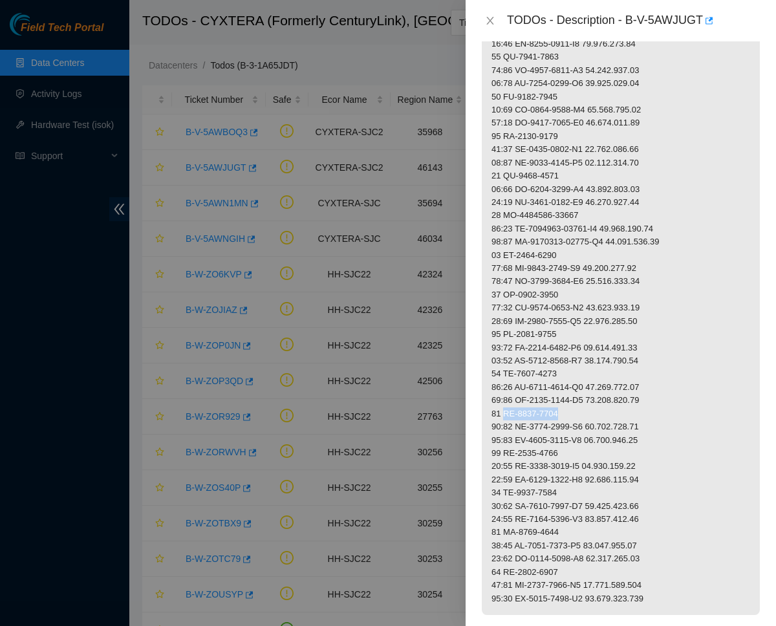
drag, startPoint x: 504, startPoint y: 393, endPoint x: 593, endPoint y: 384, distance: 89.7
click at [593, 384] on p at bounding box center [621, 57] width 278 height 1116
drag, startPoint x: 517, startPoint y: 402, endPoint x: 596, endPoint y: 402, distance: 78.9
click at [596, 402] on p at bounding box center [621, 57] width 278 height 1116
drag, startPoint x: 598, startPoint y: 403, endPoint x: 676, endPoint y: 403, distance: 78.3
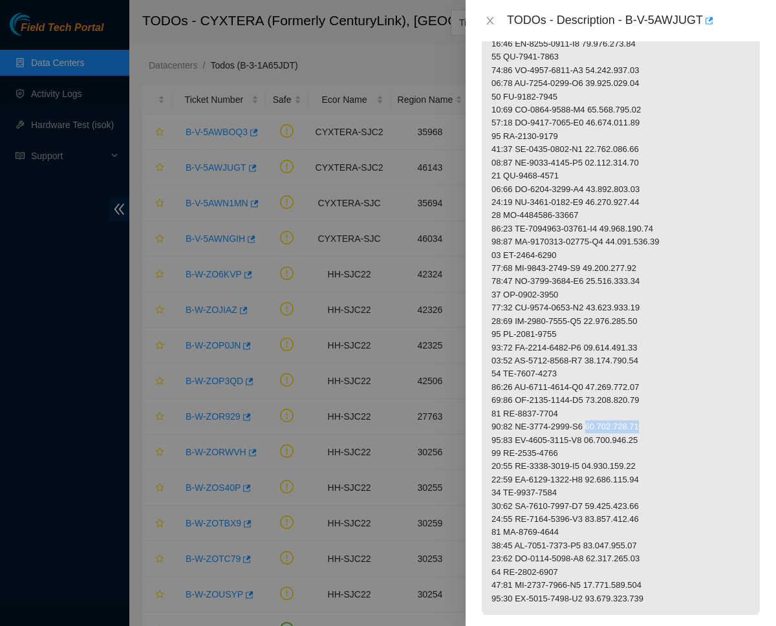
click at [676, 403] on p at bounding box center [621, 57] width 278 height 1116
click at [503, 432] on p at bounding box center [621, 57] width 278 height 1116
drag, startPoint x: 506, startPoint y: 430, endPoint x: 581, endPoint y: 430, distance: 75.0
click at [581, 430] on p at bounding box center [621, 57] width 278 height 1116
drag, startPoint x: 519, startPoint y: 444, endPoint x: 594, endPoint y: 439, distance: 75.3
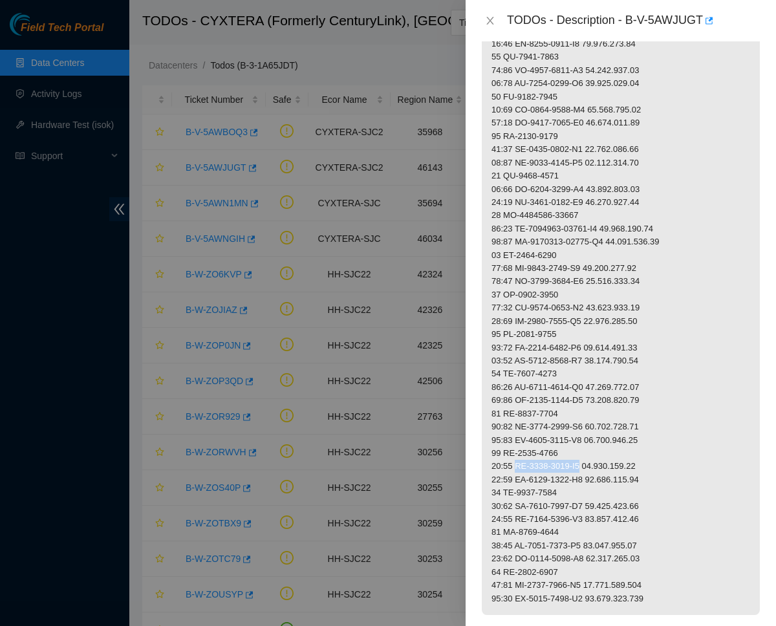
click at [594, 439] on p at bounding box center [621, 57] width 278 height 1116
drag, startPoint x: 600, startPoint y: 442, endPoint x: 667, endPoint y: 442, distance: 66.6
click at [667, 442] on p at bounding box center [621, 57] width 278 height 1116
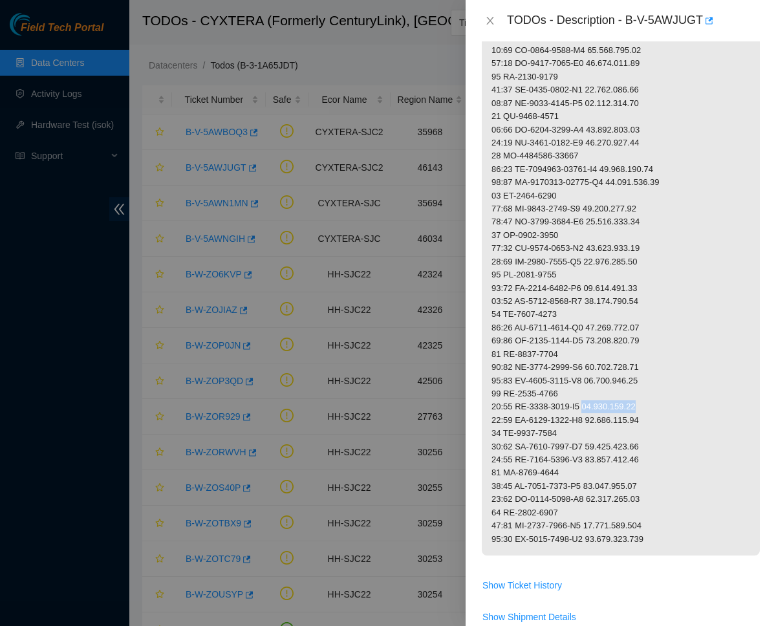
scroll to position [825, 0]
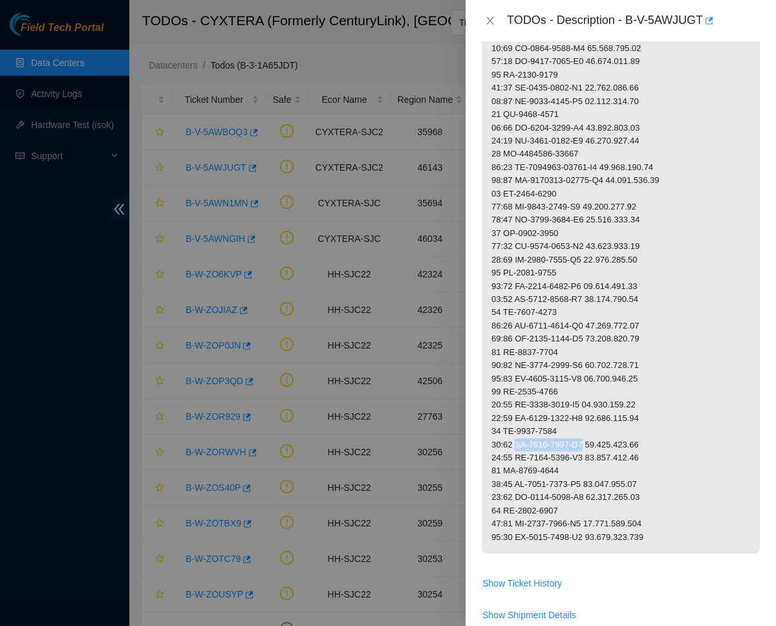
drag, startPoint x: 519, startPoint y: 421, endPoint x: 597, endPoint y: 417, distance: 78.4
drag, startPoint x: 600, startPoint y: 421, endPoint x: 663, endPoint y: 421, distance: 63.4
drag, startPoint x: 506, startPoint y: 406, endPoint x: 570, endPoint y: 407, distance: 63.4
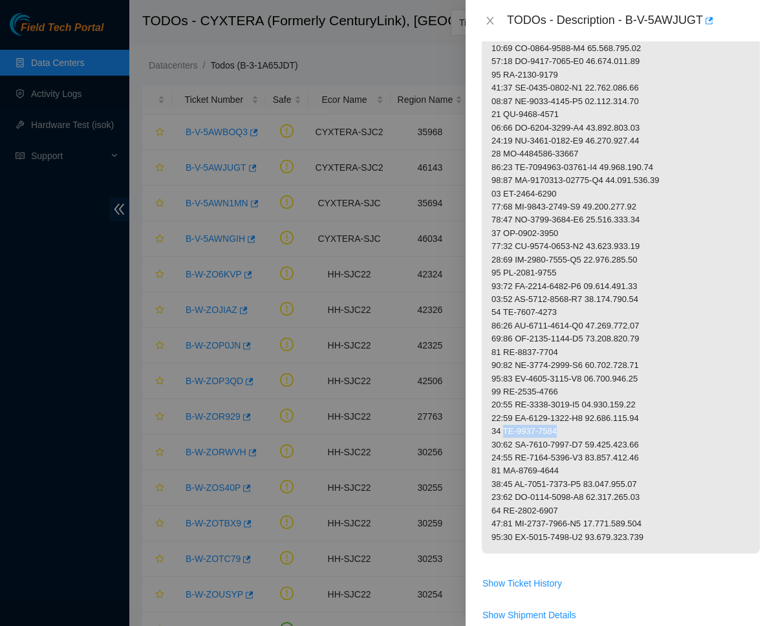
drag, startPoint x: 505, startPoint y: 446, endPoint x: 585, endPoint y: 446, distance: 79.6
drag, startPoint x: 516, startPoint y: 459, endPoint x: 594, endPoint y: 458, distance: 78.3
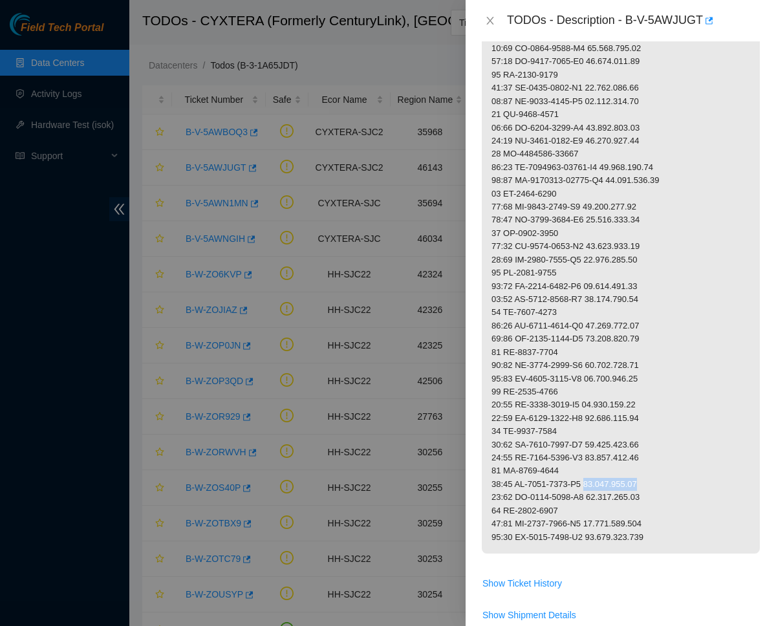
drag, startPoint x: 601, startPoint y: 459, endPoint x: 669, endPoint y: 459, distance: 67.9
drag, startPoint x: 503, startPoint y: 486, endPoint x: 587, endPoint y: 486, distance: 83.4
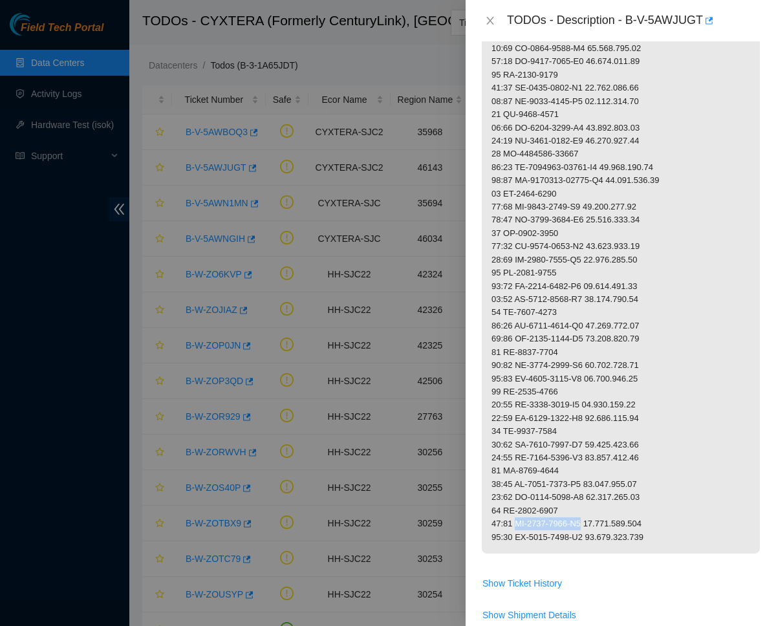
drag, startPoint x: 518, startPoint y: 497, endPoint x: 594, endPoint y: 498, distance: 76.3
drag, startPoint x: 600, startPoint y: 498, endPoint x: 665, endPoint y: 497, distance: 64.7
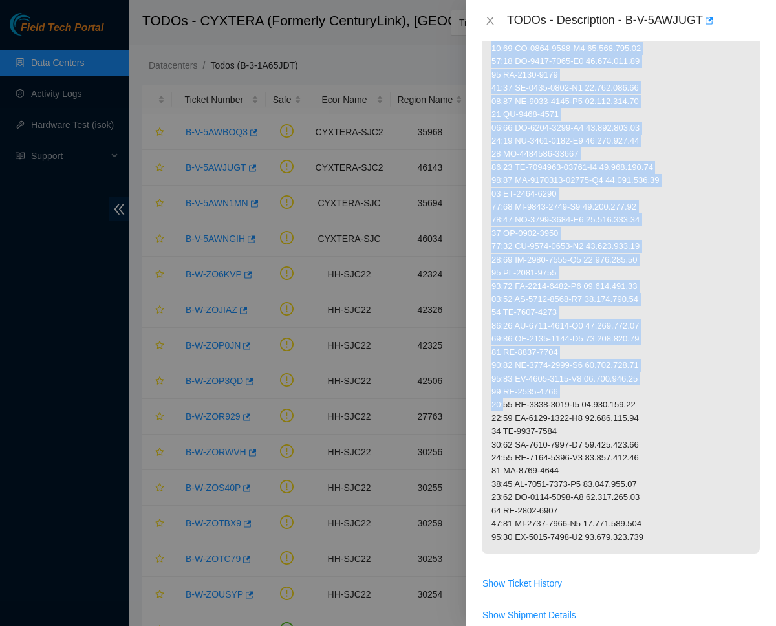
drag, startPoint x: 468, startPoint y: 378, endPoint x: 503, endPoint y: 377, distance: 35.6
click at [503, 377] on div "Problem Type Deconstruction DP name DP77156 Rack Number N/A Machine Number N/A …" at bounding box center [621, 333] width 310 height 585
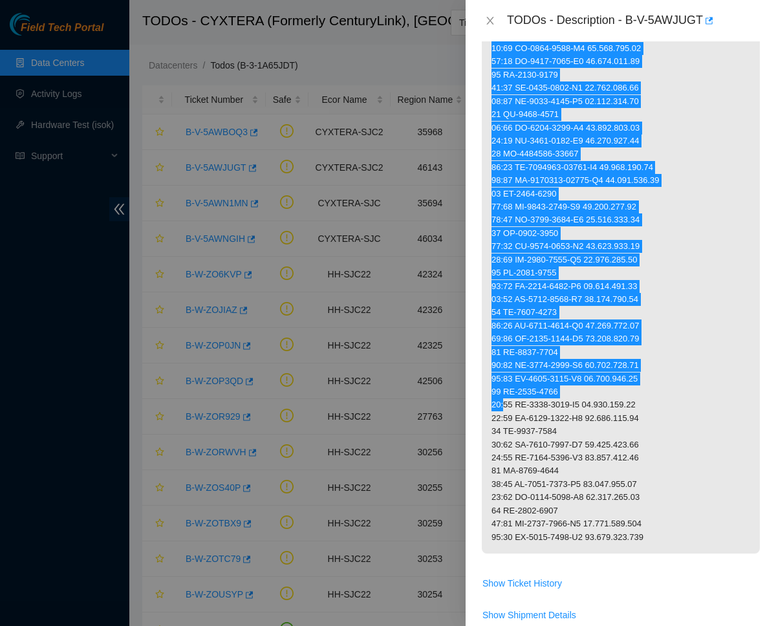
drag, startPoint x: 0, startPoint y: 212, endPoint x: 731, endPoint y: 62, distance: 746.1
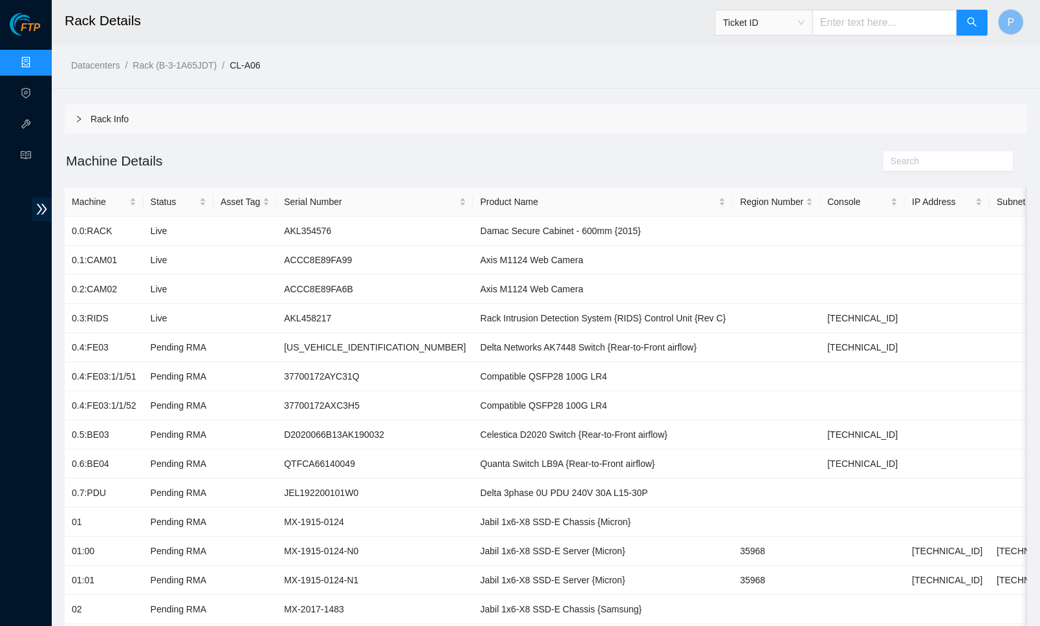
click at [570, 155] on h2 "Machine Details" at bounding box center [426, 160] width 722 height 21
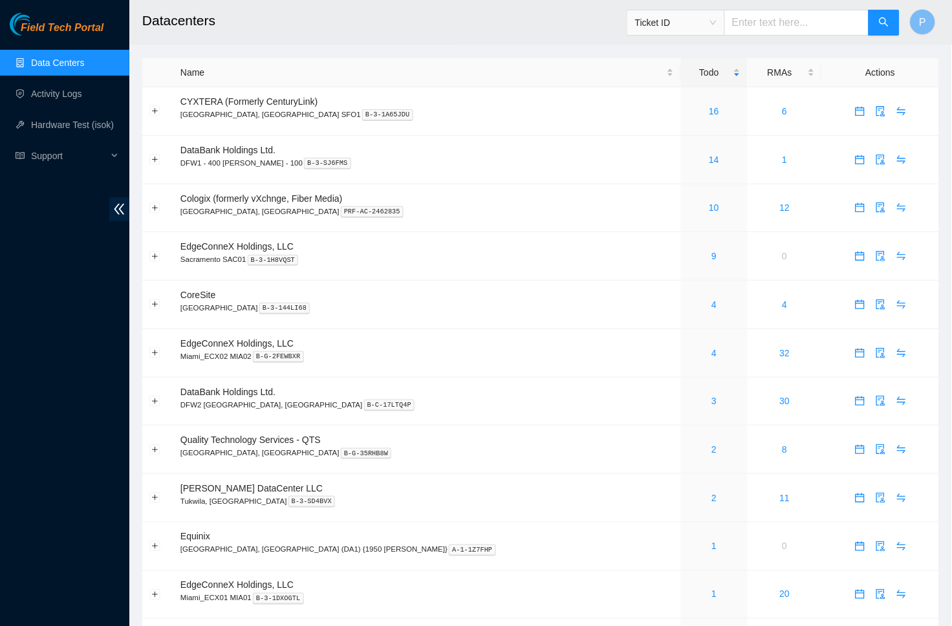
click at [718, 27] on div "Ticket ID" at bounding box center [675, 22] width 97 height 21
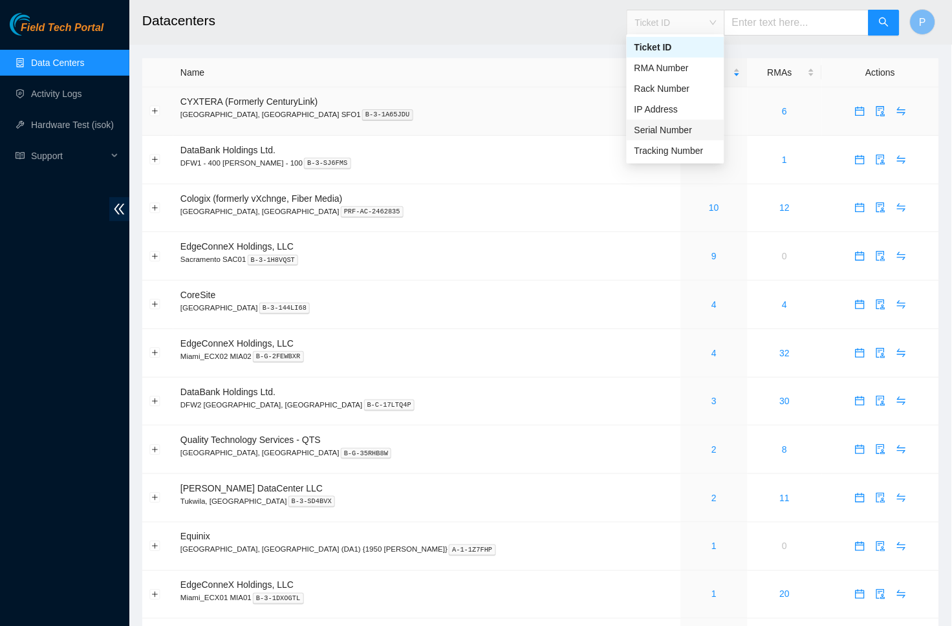
drag, startPoint x: 696, startPoint y: 127, endPoint x: 708, endPoint y: 102, distance: 27.8
click at [697, 126] on div "Serial Number" at bounding box center [676, 130] width 82 height 14
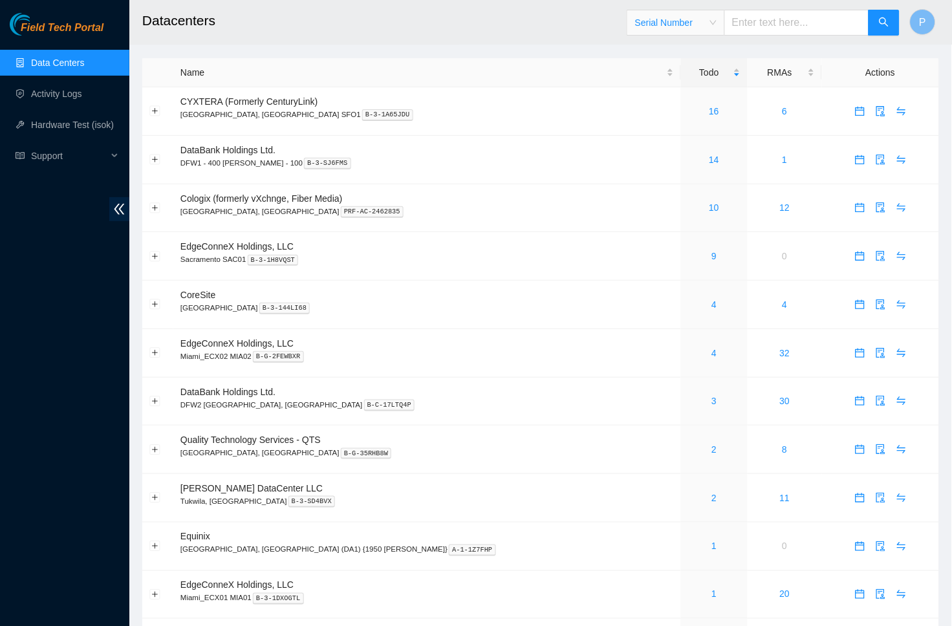
click at [764, 16] on input "text" at bounding box center [796, 23] width 145 height 26
paste input "AK7448DL18BN00146"
type input "AK7448DL18BN00146"
click at [898, 23] on button "button" at bounding box center [884, 23] width 31 height 26
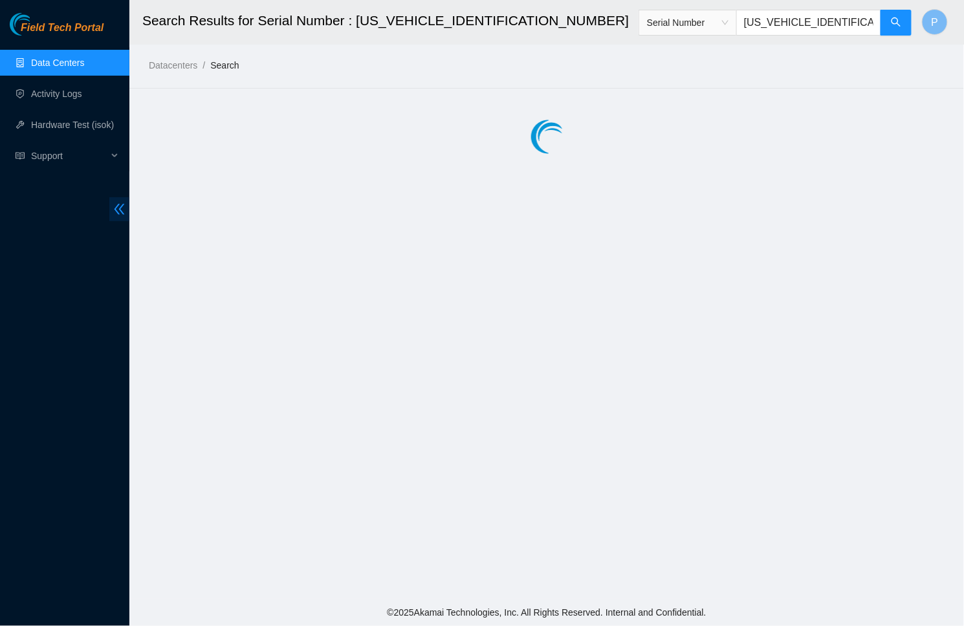
click at [118, 199] on span "double-left" at bounding box center [119, 209] width 20 height 24
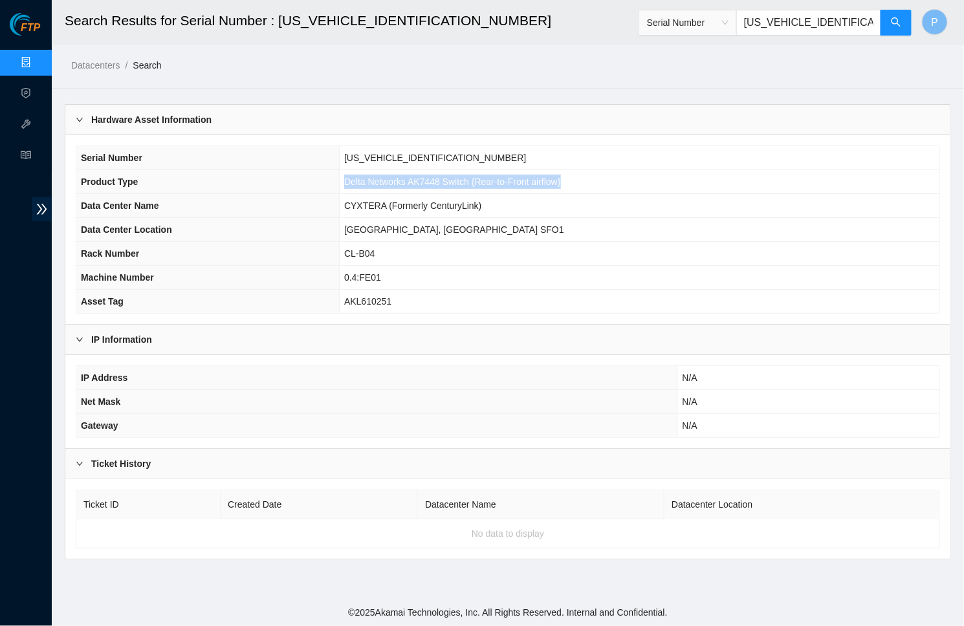
drag, startPoint x: 597, startPoint y: 177, endPoint x: 342, endPoint y: 184, distance: 255.6
click at [342, 184] on td "Delta Networks AK7448 Switch {Rear-to-Front airflow}" at bounding box center [640, 182] width 600 height 24
copy span "Delta Networks AK7448 Switch {Rear-to-Front airflow}"
click at [822, 25] on input "AK7448DL18BN00146" at bounding box center [808, 23] width 145 height 26
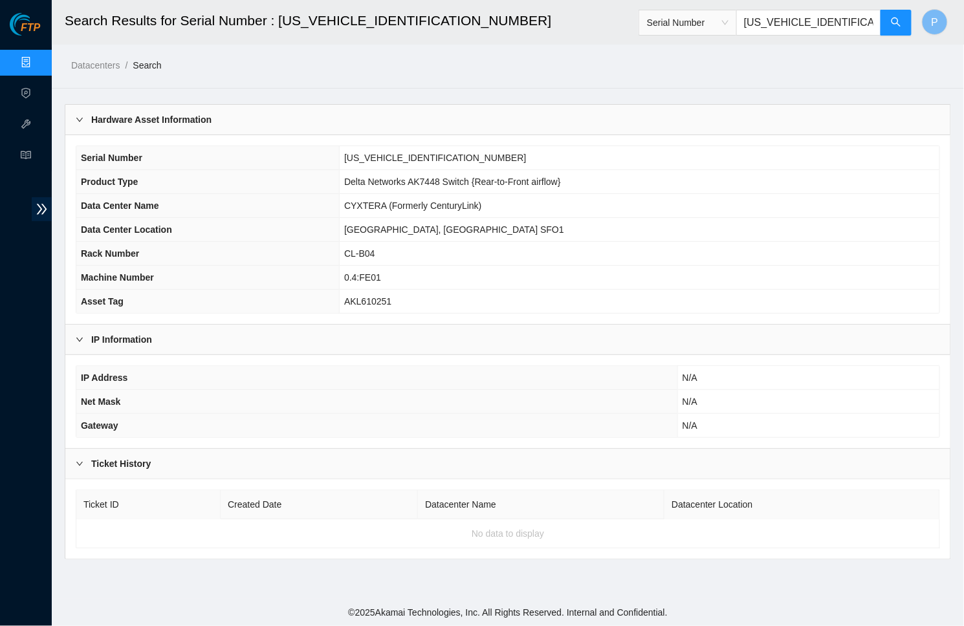
click at [822, 25] on input "AK7448DL18BN00146" at bounding box center [808, 23] width 145 height 26
paste input "37700172AXC3JN"
click at [903, 23] on button "button" at bounding box center [895, 23] width 31 height 26
click at [787, 24] on input "37700172AXC3JN" at bounding box center [808, 23] width 145 height 26
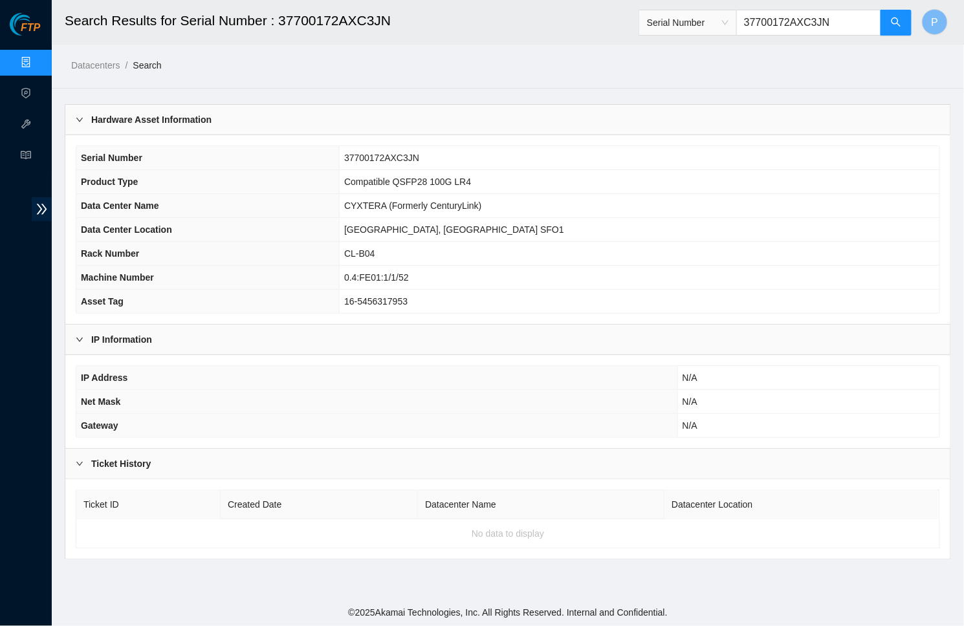
click at [787, 24] on input "37700172AXC3JN" at bounding box center [808, 23] width 145 height 26
paste input "YC3TX"
drag, startPoint x: 569, startPoint y: 182, endPoint x: 431, endPoint y: 179, distance: 137.2
click at [431, 179] on td "Compatible QSFP28 100G LR4" at bounding box center [640, 182] width 600 height 24
copy span "Compatible QSFP28 100G LR4"
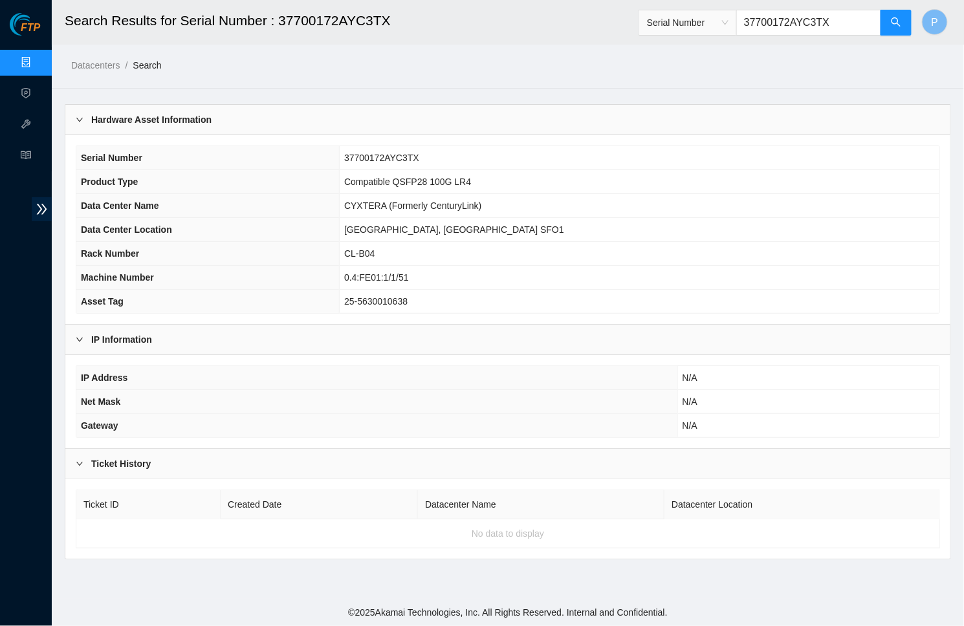
click at [762, 22] on input "37700172AYC3TX" at bounding box center [808, 23] width 145 height 26
paste input "D2020066524AK000026"
click at [790, 14] on input "D2020066524AK000026" at bounding box center [808, 23] width 145 height 26
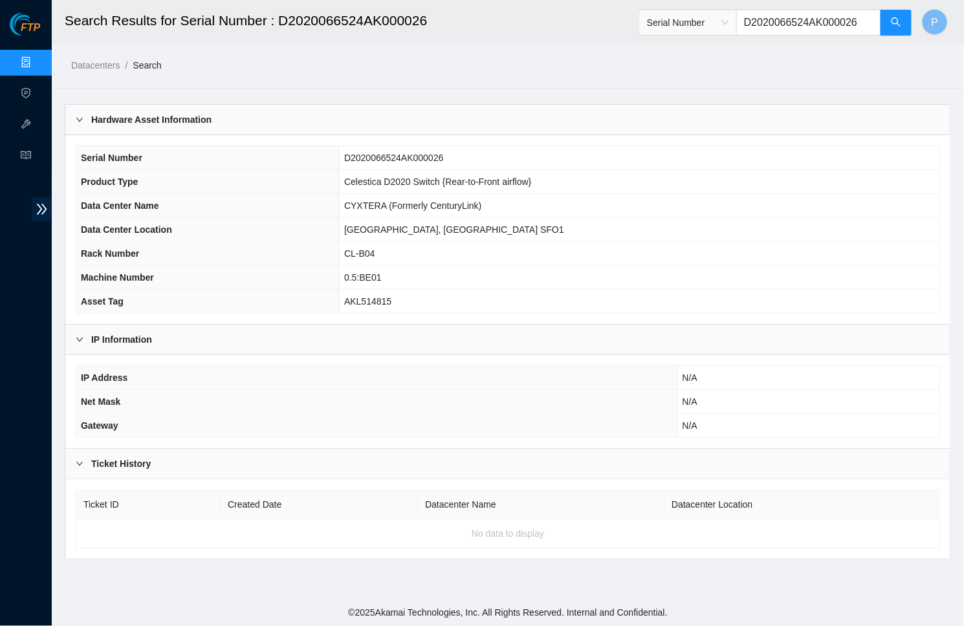
click at [790, 14] on input "D2020066524AK000026" at bounding box center [808, 23] width 145 height 26
paste input "QTFCA64020572"
drag, startPoint x: 575, startPoint y: 182, endPoint x: 369, endPoint y: 182, distance: 205.7
click at [369, 182] on td "Celestica D2020 Switch {Rear-to-Front airflow}" at bounding box center [640, 182] width 600 height 24
copy span "Celestica D2020 Switch {Rear-to-Front airflow}"
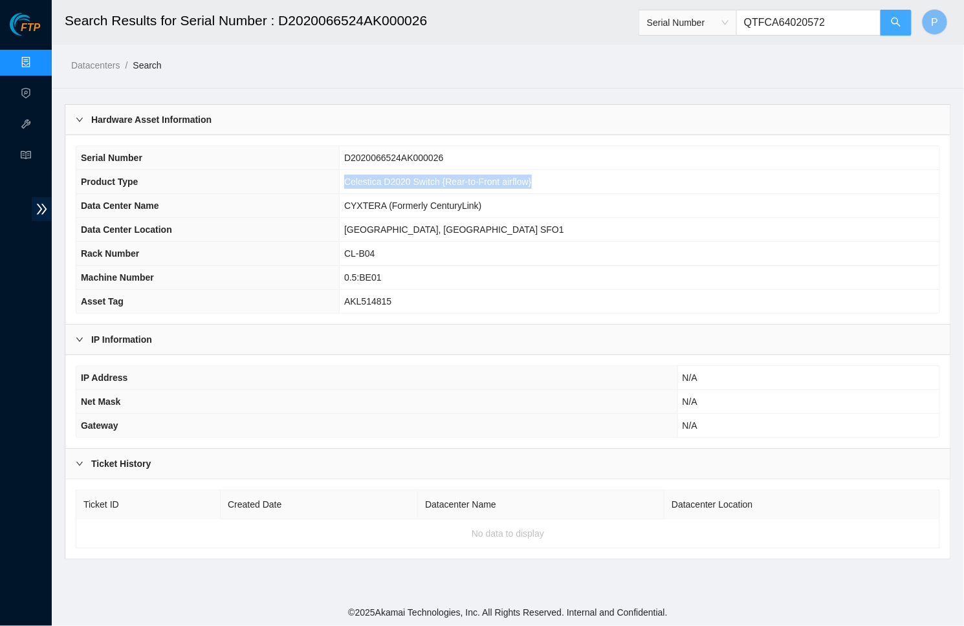
click at [891, 23] on icon "search" at bounding box center [896, 22] width 10 height 10
drag, startPoint x: 581, startPoint y: 183, endPoint x: 381, endPoint y: 180, distance: 199.9
click at [381, 180] on td "Quanta Switch LB9A {Rear-to-Front airflow}" at bounding box center [640, 182] width 600 height 24
click at [776, 24] on input "QTFCA64020572" at bounding box center [808, 23] width 145 height 26
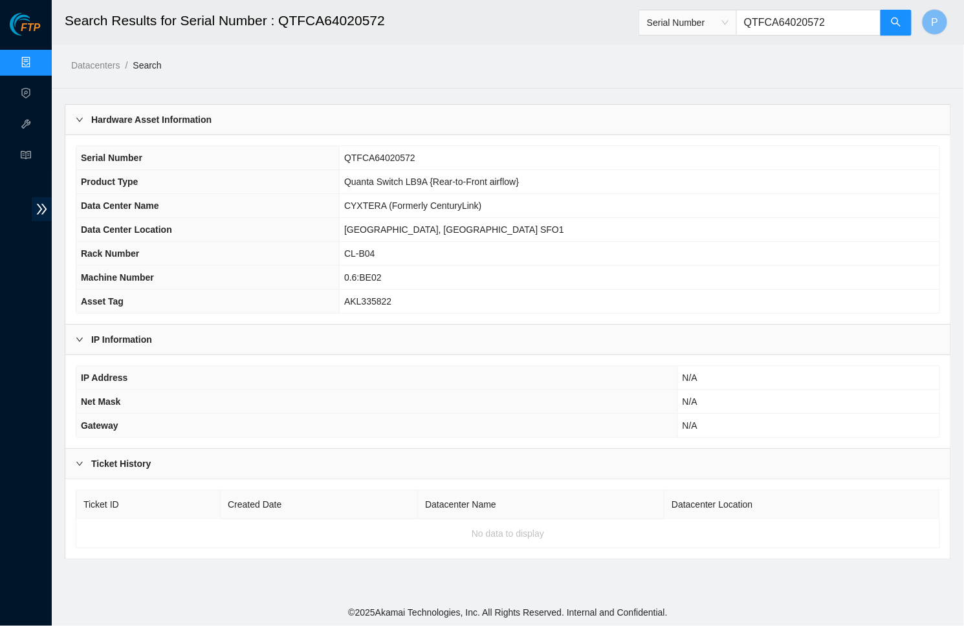
click at [776, 24] on input "QTFCA64020572" at bounding box center [808, 23] width 145 height 26
paste input "MX-1919-0021"
click at [898, 23] on icon "search" at bounding box center [896, 22] width 10 height 10
drag, startPoint x: 594, startPoint y: 186, endPoint x: 425, endPoint y: 178, distance: 169.7
click at [425, 178] on td "Jabil 1x6-X8 SSD-E Chassis {Intel}" at bounding box center [640, 182] width 600 height 24
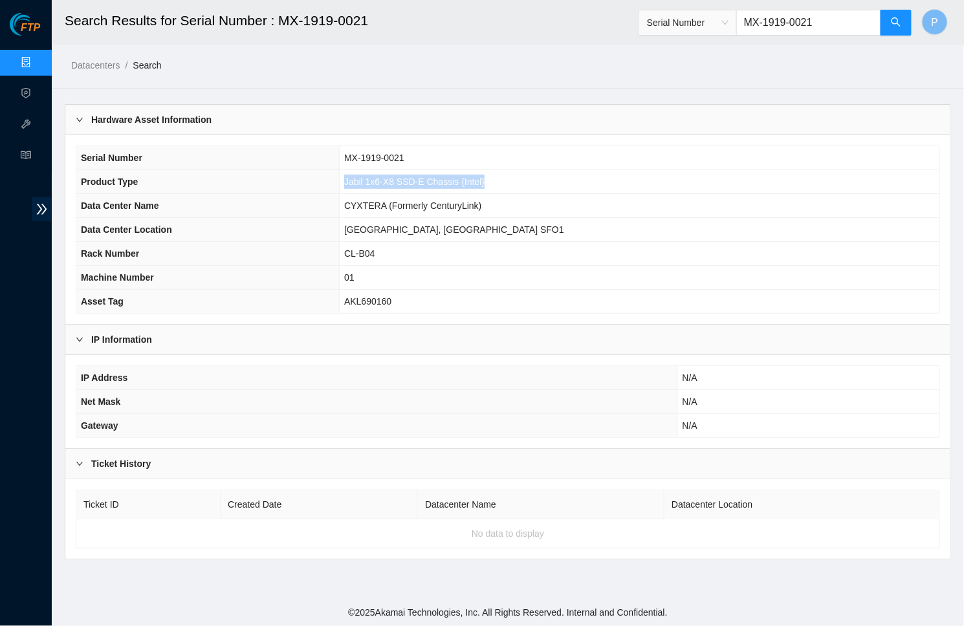
copy span "Jabil 1x6-X8 SSD-E Chassis {Intel}"
click at [779, 28] on input "MX-1919-0021" at bounding box center [808, 23] width 145 height 26
paste input "-N0"
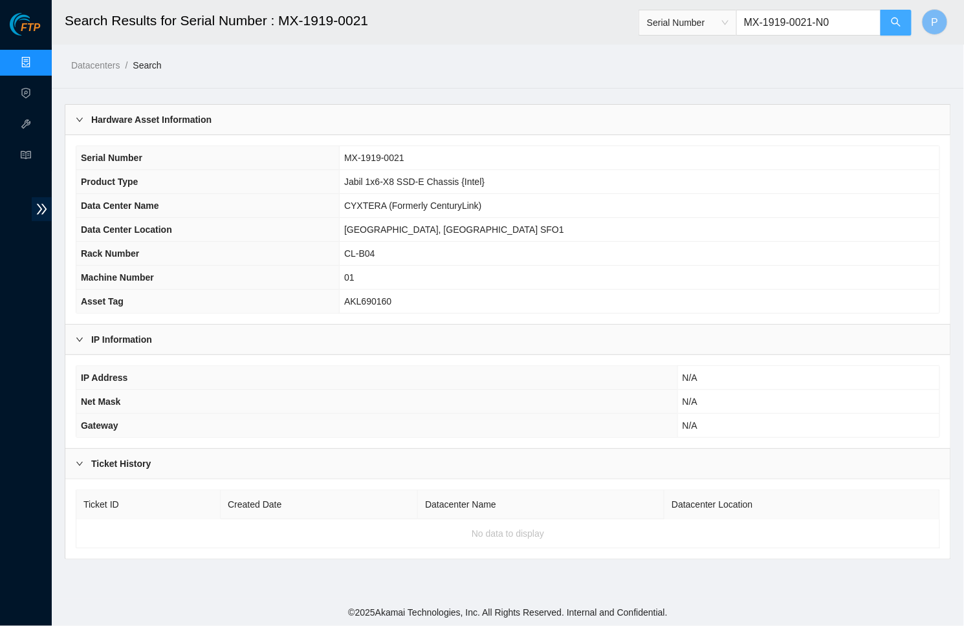
click at [900, 19] on icon "search" at bounding box center [896, 22] width 10 height 10
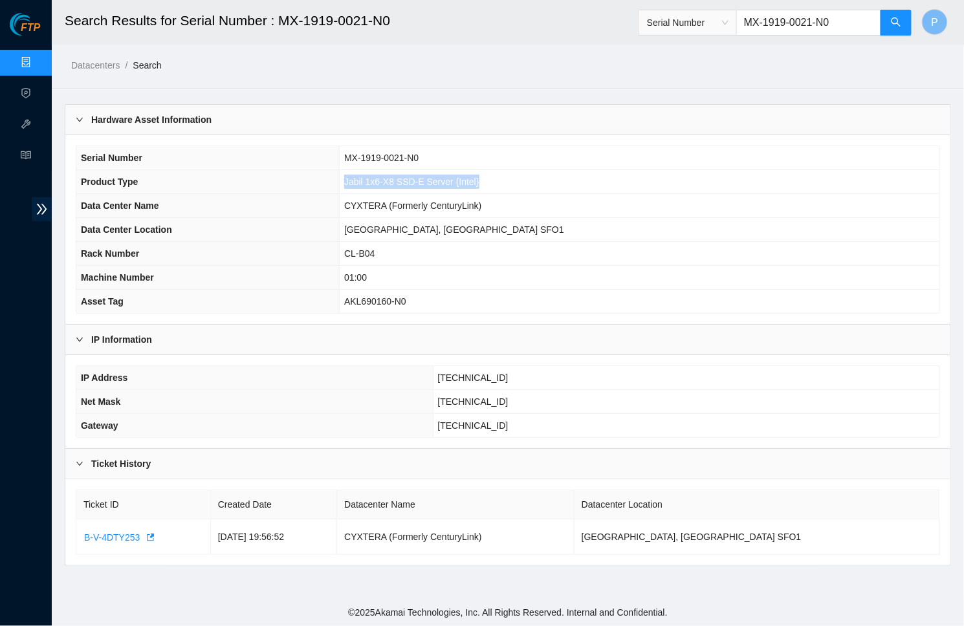
drag, startPoint x: 591, startPoint y: 178, endPoint x: 439, endPoint y: 177, distance: 152.0
click at [432, 180] on td "Jabil 1x6-X8 SSD-E Server {Intel}" at bounding box center [640, 182] width 600 height 24
copy span "Jabil 1x6-X8 SSD-E Server {Intel}"
drag, startPoint x: 534, startPoint y: 153, endPoint x: 437, endPoint y: 153, distance: 97.0
click at [437, 153] on td "MX-1919-0021-N0" at bounding box center [640, 158] width 600 height 24
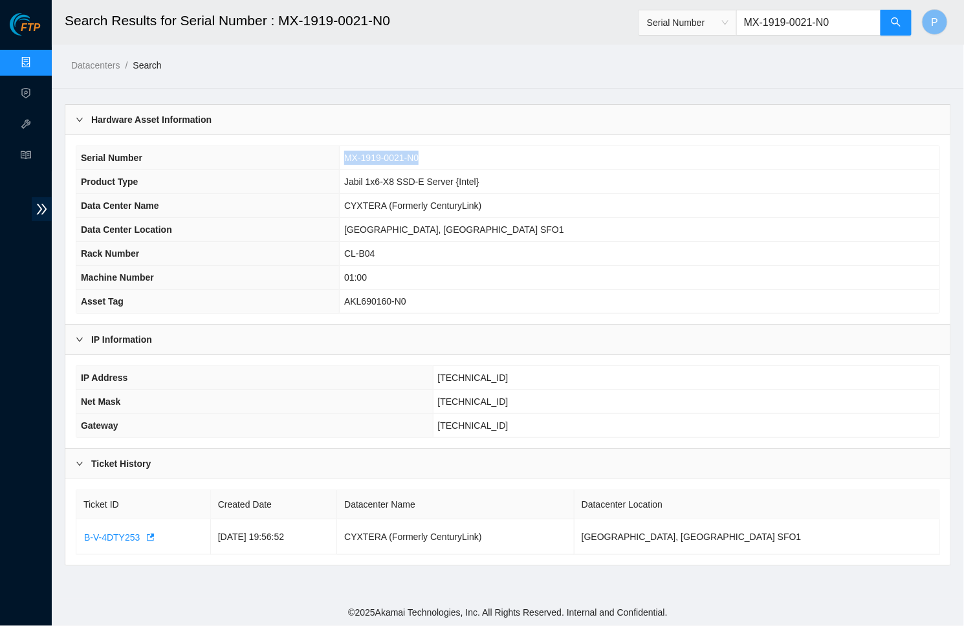
copy span "MX-1919-0021-N0"
click at [796, 28] on input "MX-1919-0021-N0" at bounding box center [808, 23] width 145 height 26
paste input "35"
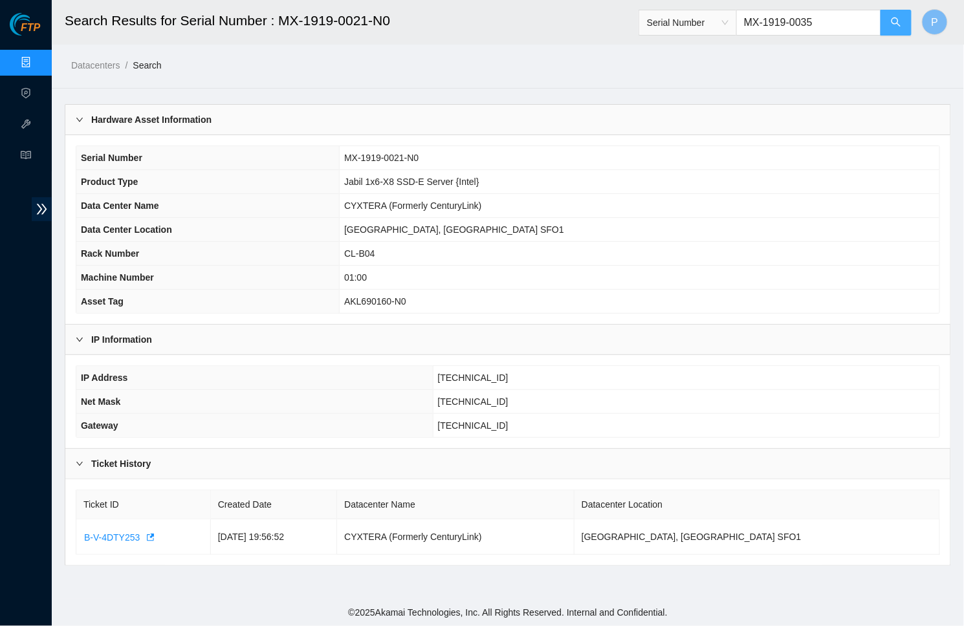
click at [899, 25] on icon "search" at bounding box center [895, 21] width 9 height 9
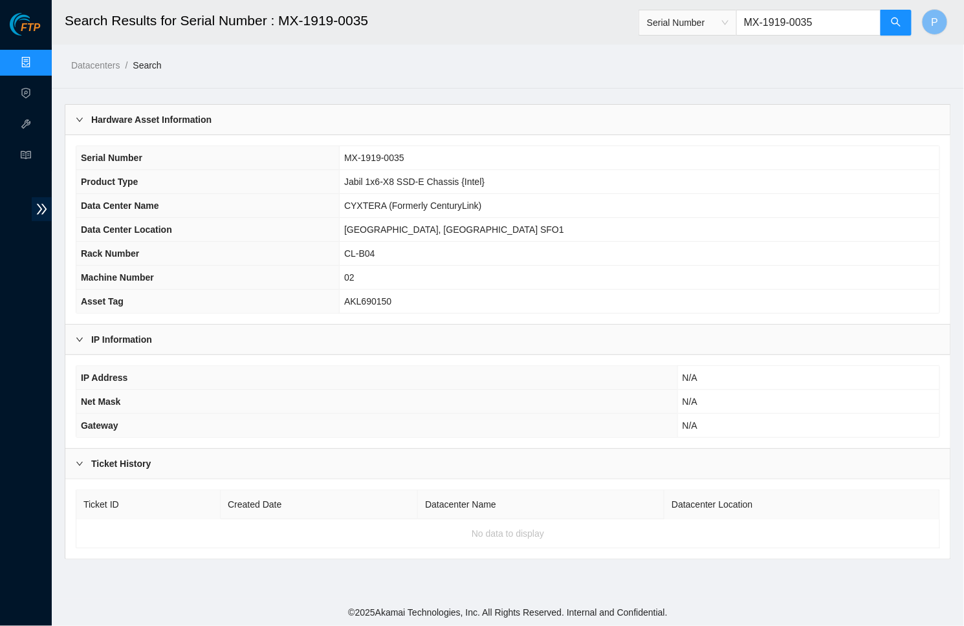
click at [783, 23] on input "MX-1919-0035" at bounding box center [808, 23] width 145 height 26
paste input "3"
click at [900, 23] on icon "search" at bounding box center [896, 22] width 10 height 10
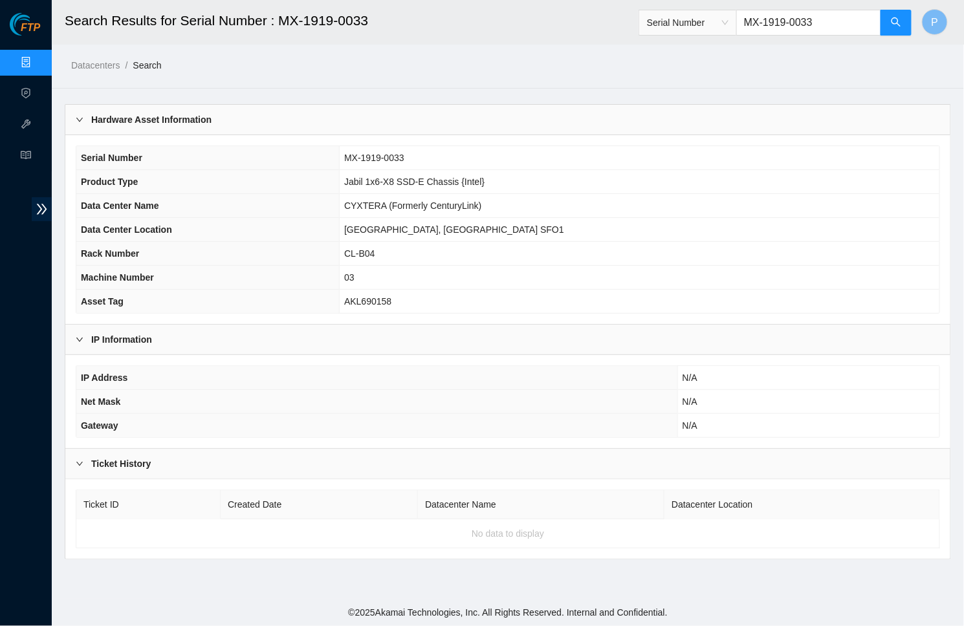
click at [773, 20] on input "MX-1919-0033" at bounding box center [808, 23] width 145 height 26
paste input "17"
click at [895, 25] on icon "search" at bounding box center [896, 22] width 10 height 10
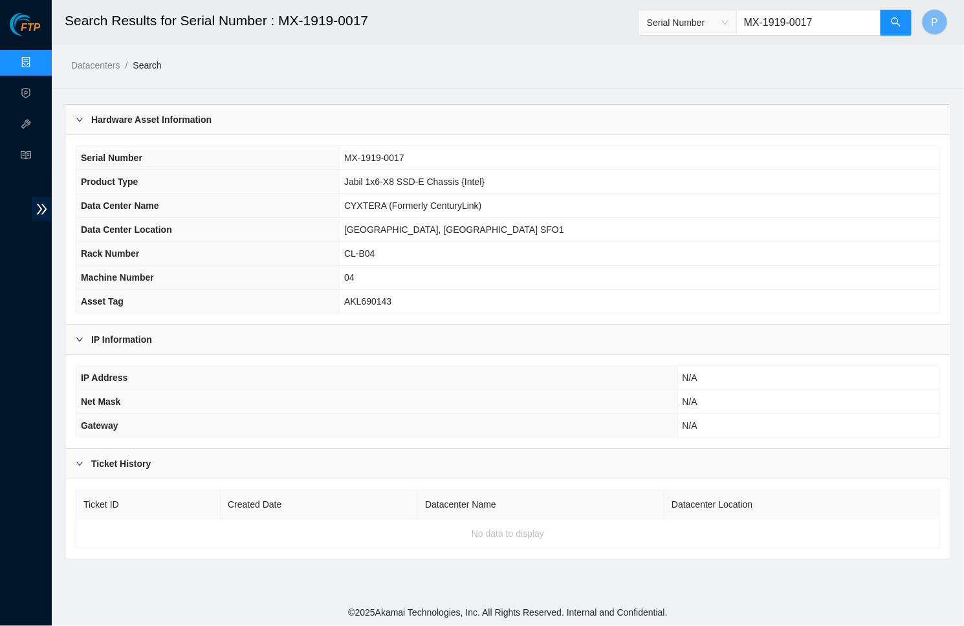
click at [787, 20] on input "MX-1919-0017" at bounding box center [808, 23] width 145 height 26
paste input "30"
click at [898, 43] on header "Search Results for Serial Number : MX-1919-0017 Serial Number MX-1919-0030 P" at bounding box center [534, 22] width 964 height 45
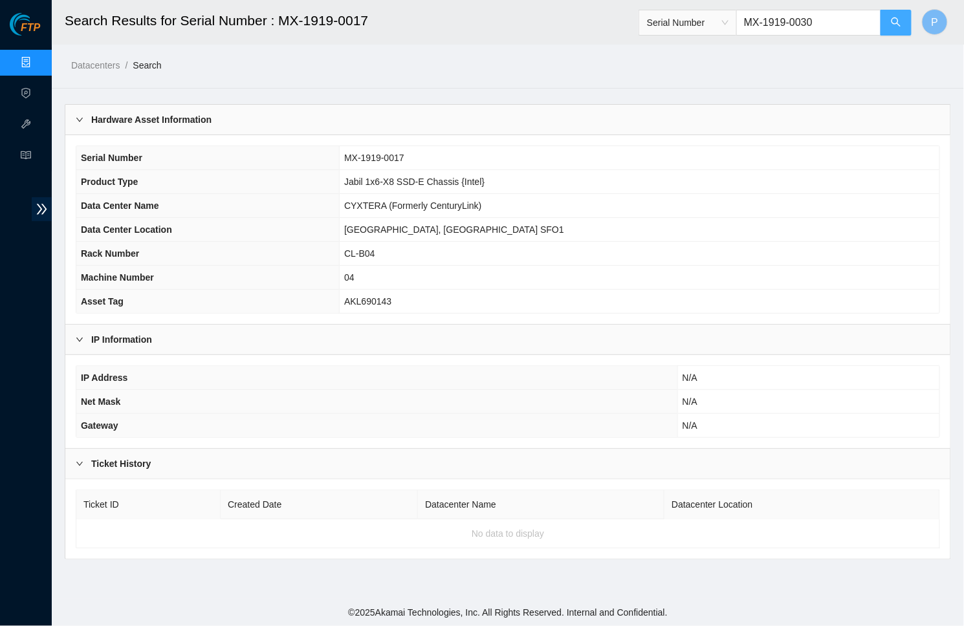
click at [896, 25] on icon "search" at bounding box center [896, 22] width 10 height 10
drag, startPoint x: 593, startPoint y: 187, endPoint x: 431, endPoint y: 173, distance: 162.3
click at [431, 173] on td "Jabil 1x6-X8 SSD-E Chassis {Intel}" at bounding box center [640, 182] width 600 height 24
copy span "Jabil 1x6-X8 SSD-E Chassis {Intel}"
click at [783, 27] on input "MX-1919-0030" at bounding box center [808, 23] width 145 height 26
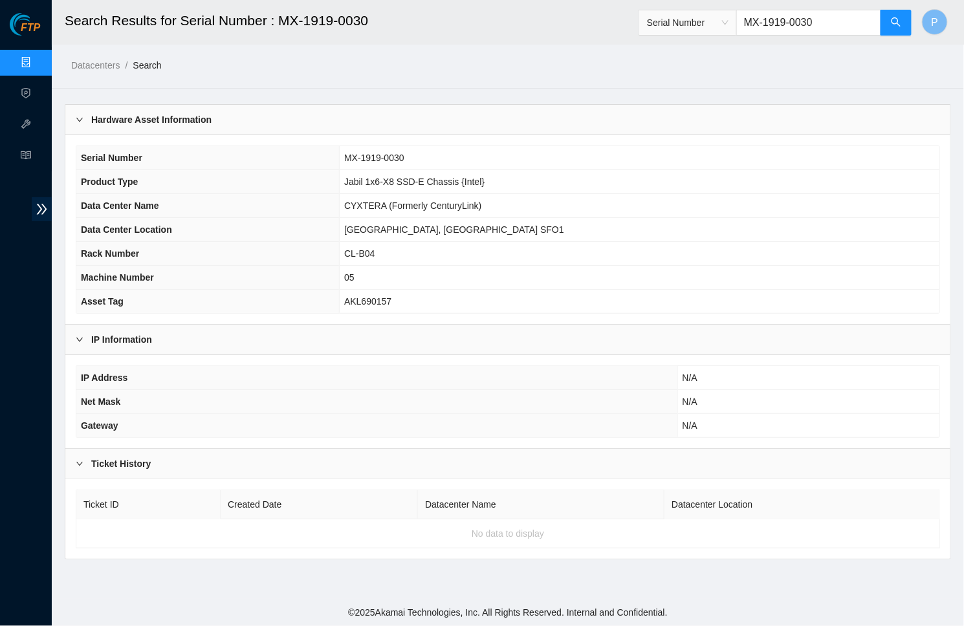
click at [783, 27] on input "MX-1919-0030" at bounding box center [808, 23] width 145 height 26
paste input "2012-0346"
click at [891, 23] on icon "search" at bounding box center [896, 22] width 10 height 10
drag, startPoint x: 589, startPoint y: 182, endPoint x: 394, endPoint y: 179, distance: 195.4
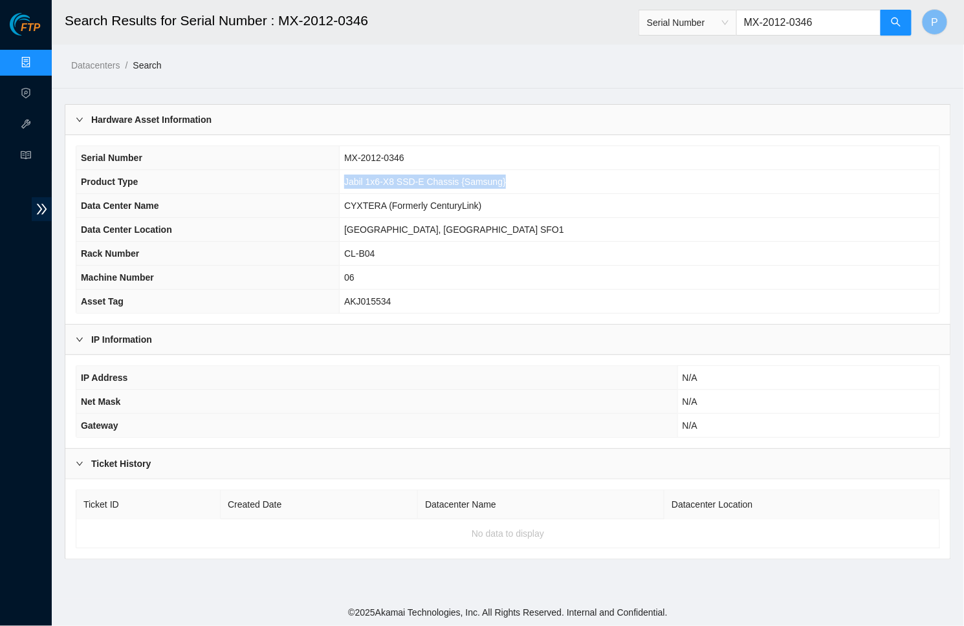
click at [394, 179] on tr "Product Type Jabil 1x6-X8 SSD-E Chassis {Samsung}" at bounding box center [507, 182] width 863 height 24
click at [412, 180] on span "Jabil 1x6-X8 SSD-E Chassis {Samsung}" at bounding box center [425, 182] width 162 height 10
drag, startPoint x: 584, startPoint y: 184, endPoint x: 400, endPoint y: 180, distance: 184.4
click at [400, 180] on td "Jabil 1x6-X8 SSD-E Chassis {Samsung}" at bounding box center [640, 182] width 600 height 24
copy span "Jabil 1x6-X8 SSD-E Chassis {Samsung}"
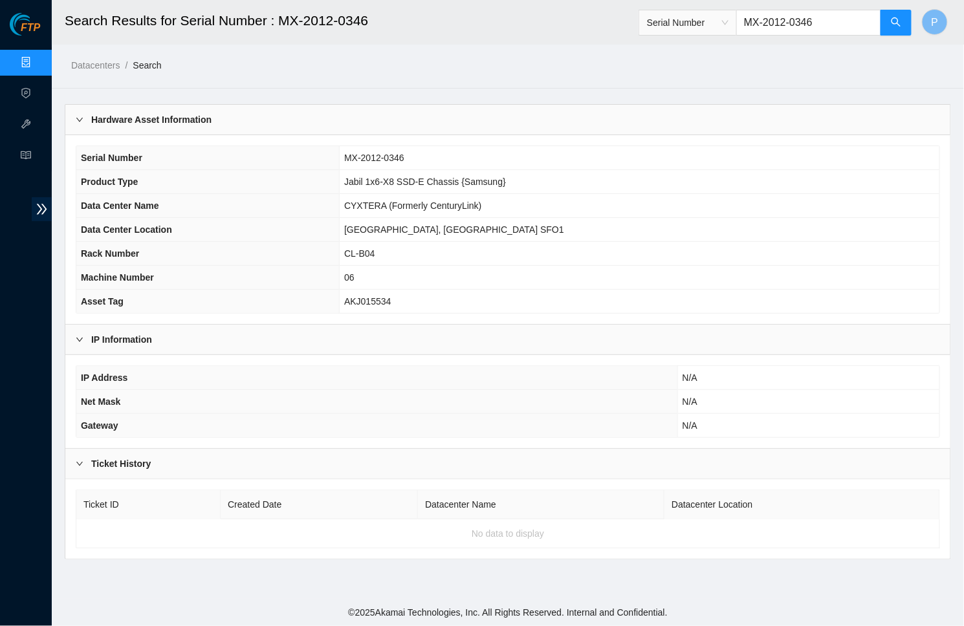
click at [800, 20] on input "MX-2012-0346" at bounding box center [808, 23] width 145 height 26
click at [835, 21] on input "MX-2012-0346" at bounding box center [808, 23] width 145 height 26
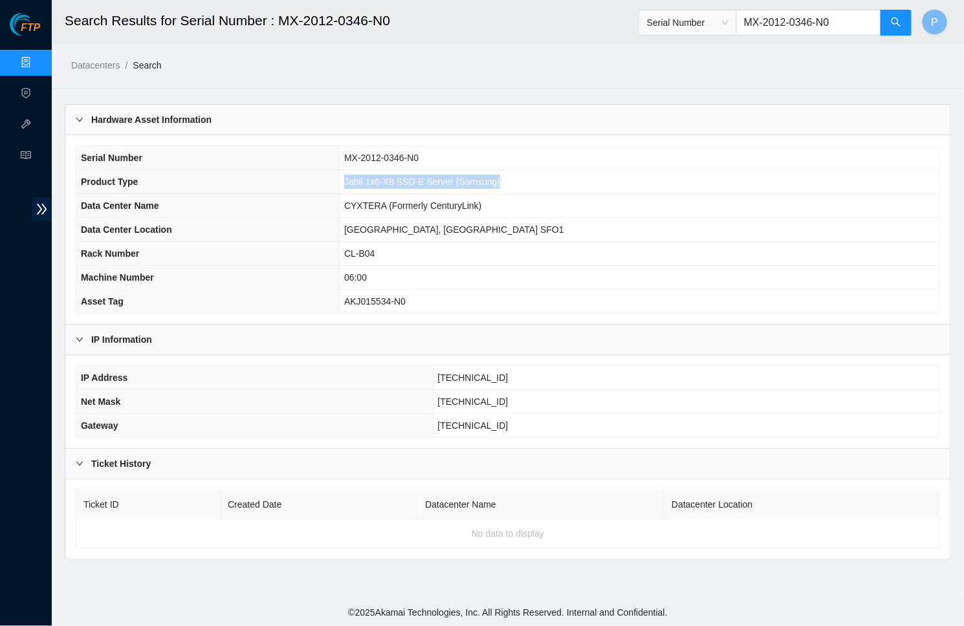
drag, startPoint x: 572, startPoint y: 182, endPoint x: 404, endPoint y: 177, distance: 167.6
click at [404, 177] on td "Jabil 1x6-X8 SSD-E Server {Samsung}" at bounding box center [640, 182] width 600 height 24
copy span "Jabil 1x6-X8 SSD-E Server {Samsung}"
click at [776, 19] on input "MX-2012-0346-N0" at bounding box center [808, 23] width 145 height 26
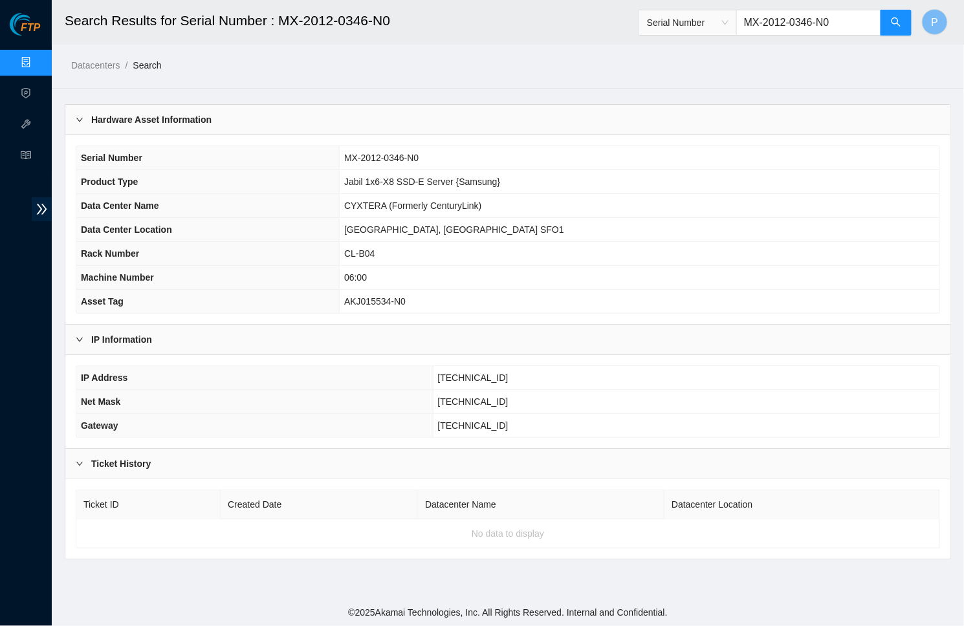
click at [776, 19] on input "MX-2012-0346-N0" at bounding box center [808, 23] width 145 height 26
paste input "1919-0016"
click at [894, 16] on button "button" at bounding box center [895, 23] width 31 height 26
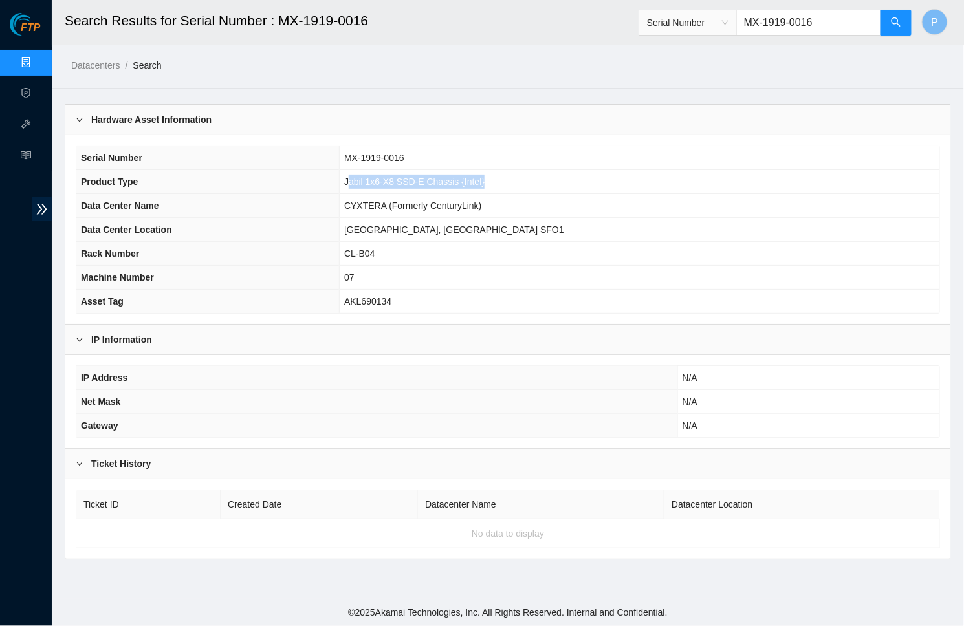
drag, startPoint x: 596, startPoint y: 180, endPoint x: 433, endPoint y: 179, distance: 163.0
click at [433, 179] on td "Jabil 1x6-X8 SSD-E Chassis {Intel}" at bounding box center [640, 182] width 600 height 24
click at [792, 32] on input "MX-1919-0016" at bounding box center [808, 23] width 145 height 26
click at [789, 24] on input "MX-1919-0016" at bounding box center [808, 23] width 145 height 26
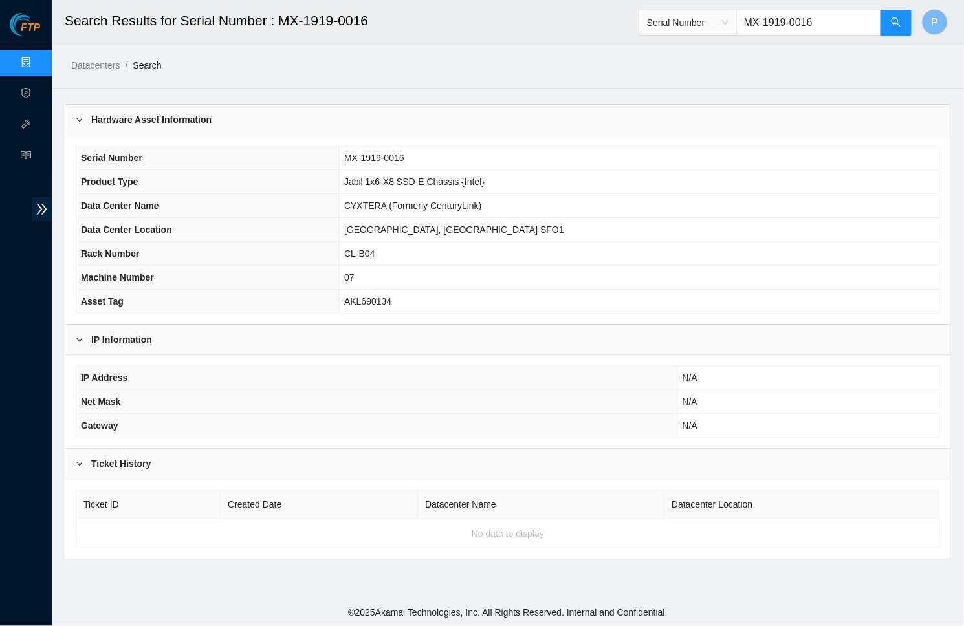
click at [788, 23] on input "MX-1919-0016" at bounding box center [808, 23] width 145 height 26
paste input "8"
click at [902, 23] on button "button" at bounding box center [895, 23] width 31 height 26
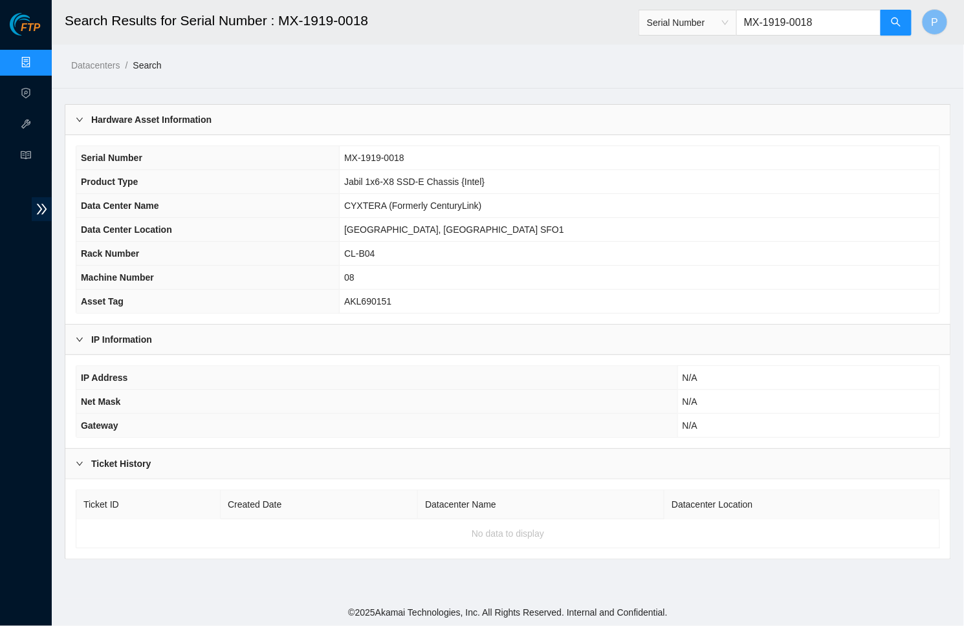
click at [781, 22] on input "MX-1919-0018" at bounding box center [808, 23] width 145 height 26
paste input "37"
click at [781, 19] on input "MX-1919-0037" at bounding box center [808, 23] width 145 height 26
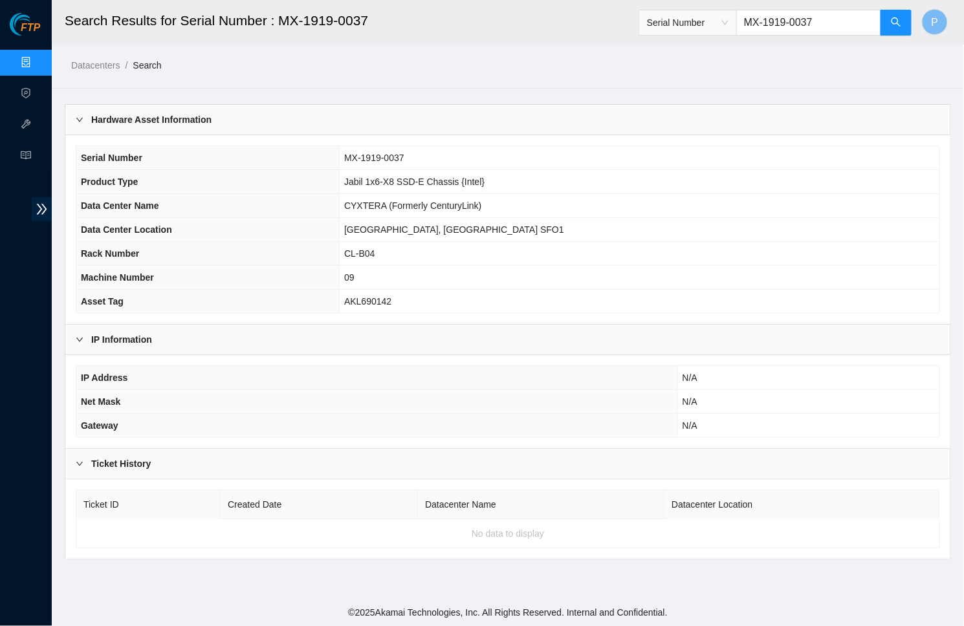
click at [781, 19] on input "MX-1919-0037" at bounding box center [808, 23] width 145 height 26
paste input "13"
click at [759, 27] on input "MX-1919-0013" at bounding box center [808, 23] width 145 height 26
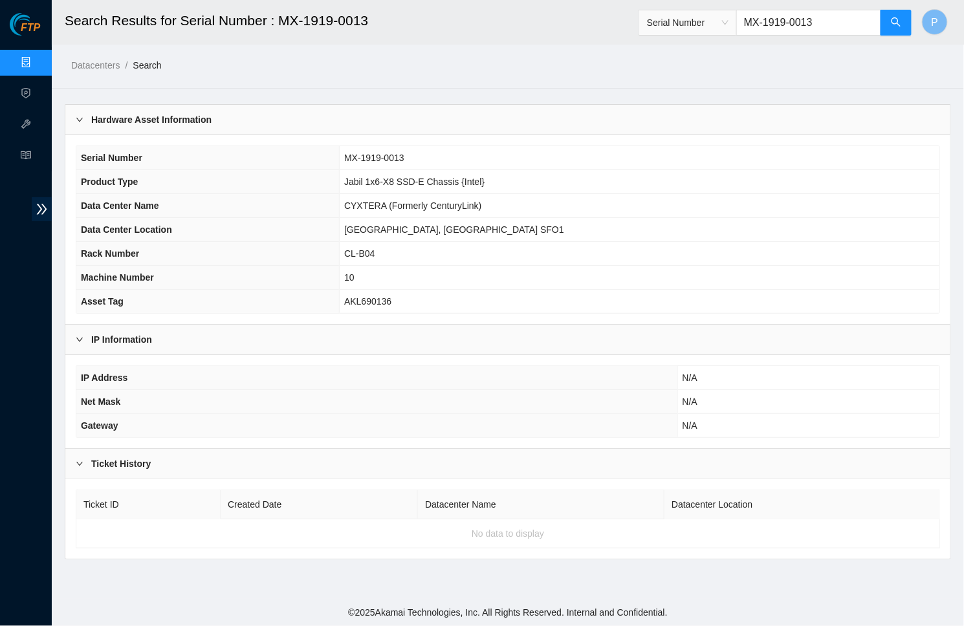
click at [759, 27] on input "MX-1919-0013" at bounding box center [808, 23] width 145 height 26
paste input "2-0184"
drag, startPoint x: 585, startPoint y: 182, endPoint x: 411, endPoint y: 179, distance: 174.7
click at [411, 179] on td "Jabil 1x6-X8 SSD-E Chassis {Micron}" at bounding box center [640, 182] width 600 height 24
copy span "Jabil 1x6-X8 SSD-E Chassis {Micron}"
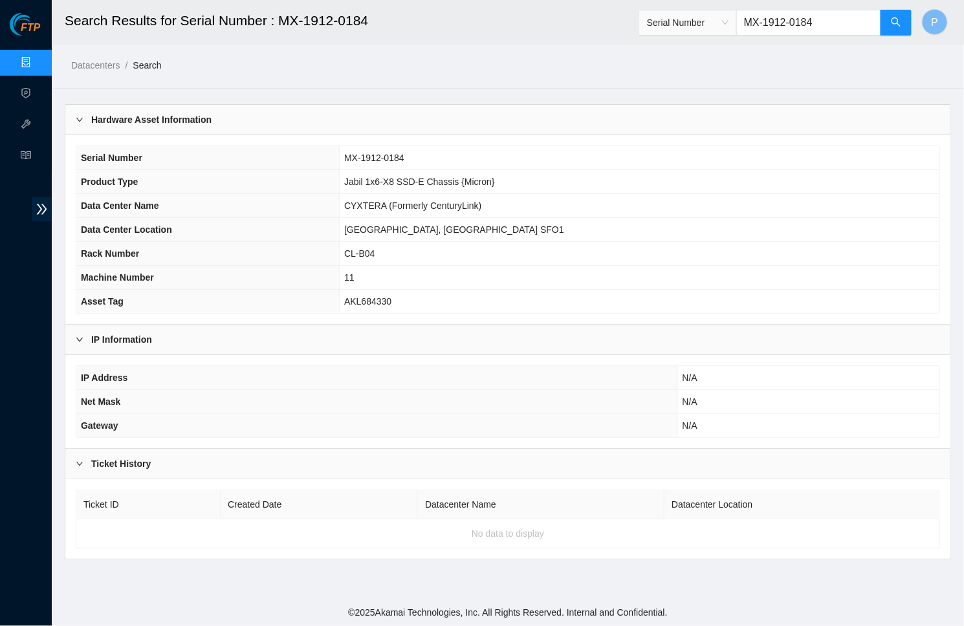
click at [820, 25] on input "MX-1912-0184" at bounding box center [808, 23] width 145 height 26
paste input "-N0"
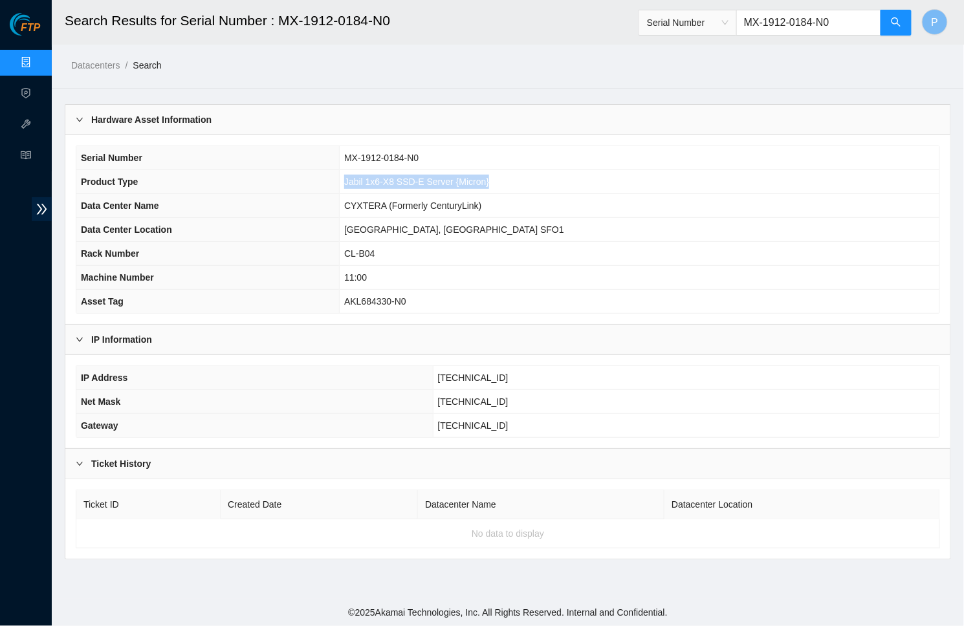
drag, startPoint x: 582, startPoint y: 180, endPoint x: 420, endPoint y: 179, distance: 161.1
click at [420, 179] on td "Jabil 1x6-X8 SSD-E Server {Micron}" at bounding box center [640, 182] width 600 height 24
click at [781, 21] on input "MX-1912-0184-N0" at bounding box center [808, 23] width 145 height 26
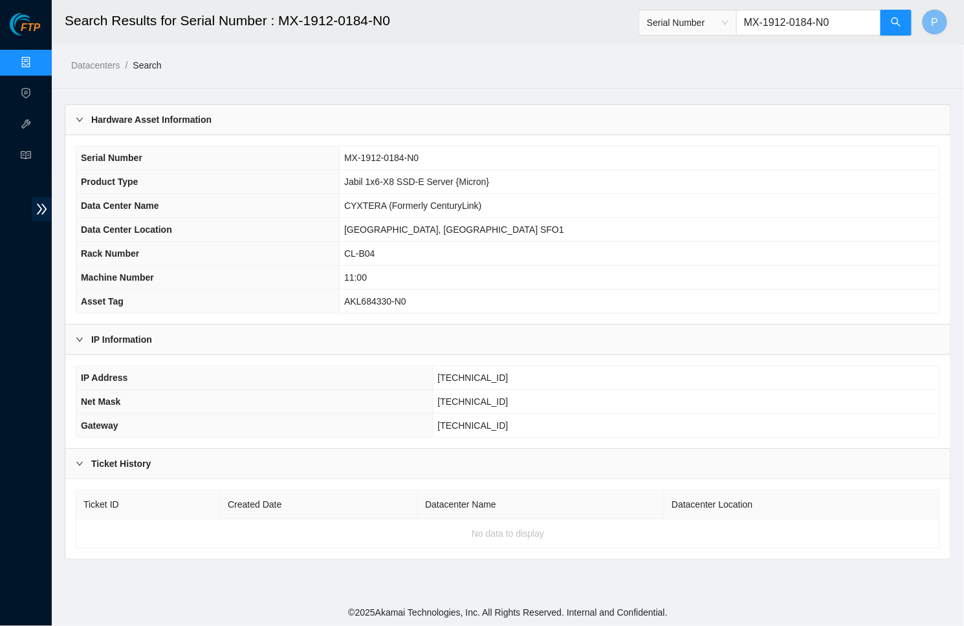
paste input "20-0130"
click at [805, 22] on input "MX-1920-0130" at bounding box center [808, 23] width 145 height 26
paste input "15-0095"
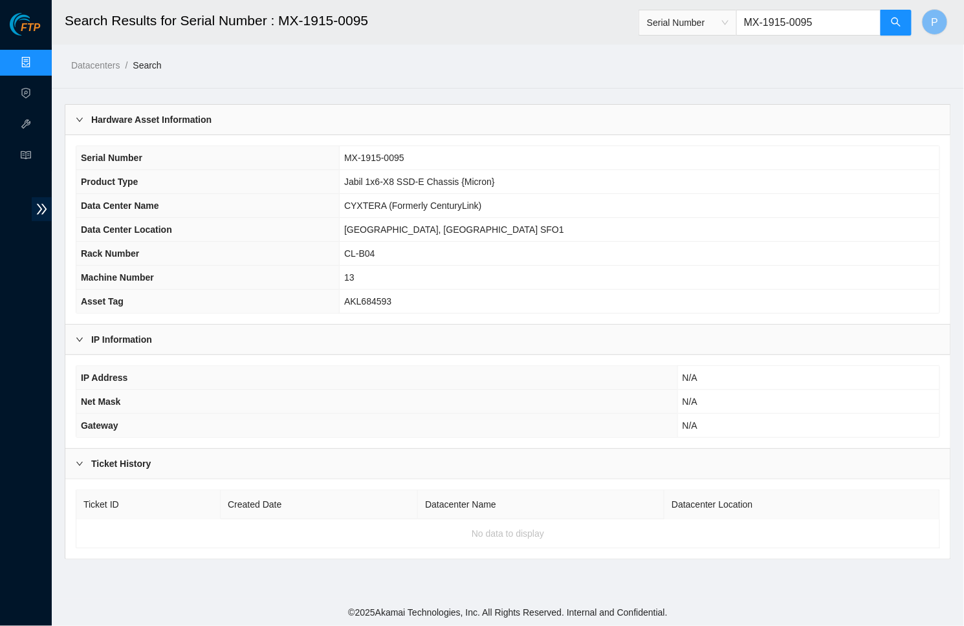
click at [809, 23] on input "MX-1915-0095" at bounding box center [808, 23] width 145 height 26
paste input "2-0148"
click at [749, 25] on input "MX-1912-0148" at bounding box center [808, 23] width 145 height 26
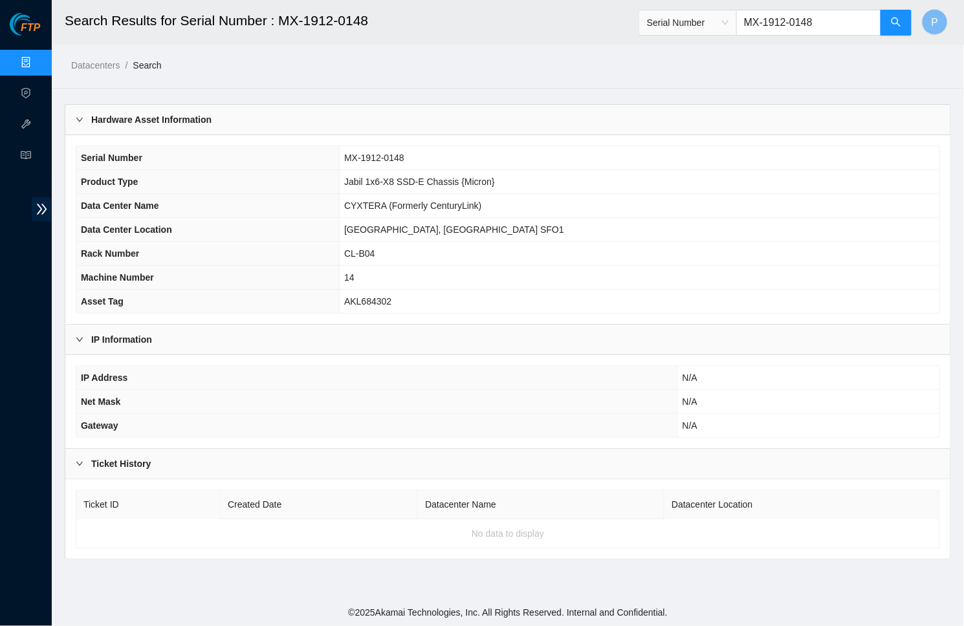
click at [749, 25] on input "MX-1912-0148" at bounding box center [808, 23] width 145 height 26
paste input "4-0024-N0"
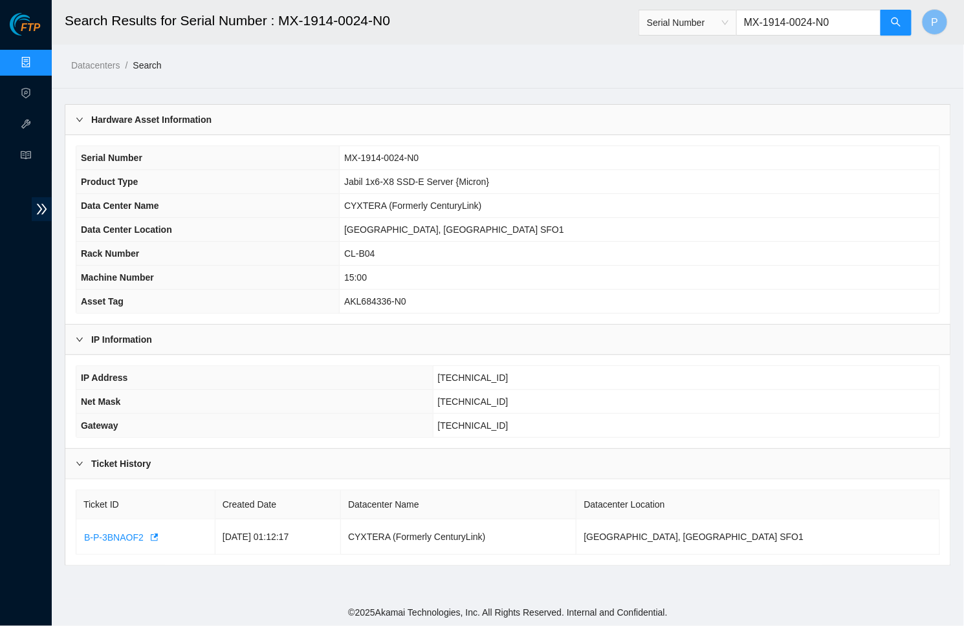
click at [763, 19] on input "MX-1914-0024-N0" at bounding box center [808, 23] width 145 height 26
paste input "CT-4170707-00124"
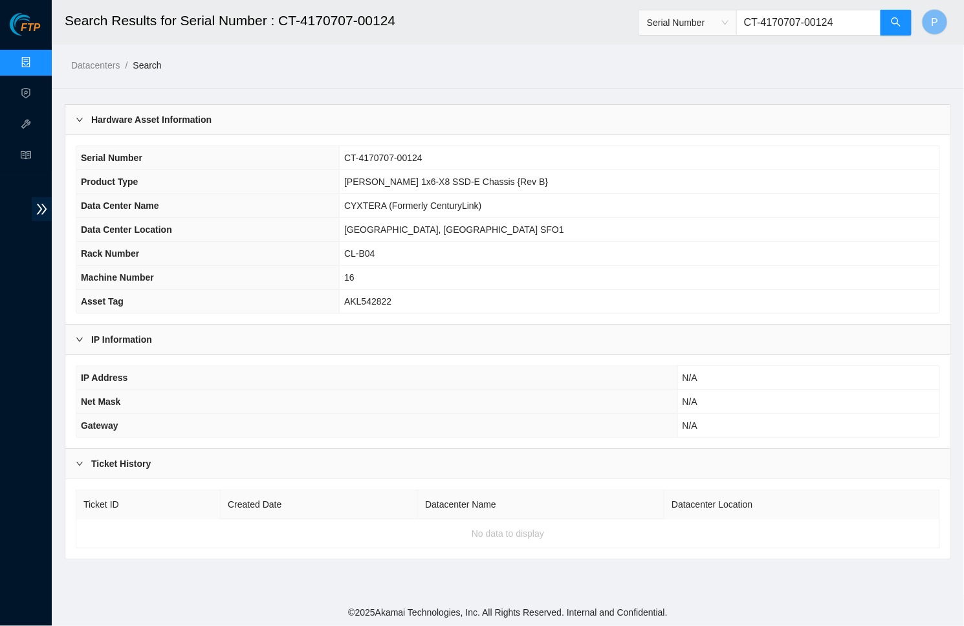
click at [768, 15] on input "CT-4170707-00124" at bounding box center [808, 23] width 145 height 26
paste input "-N0"
drag, startPoint x: 580, startPoint y: 180, endPoint x: 416, endPoint y: 179, distance: 164.3
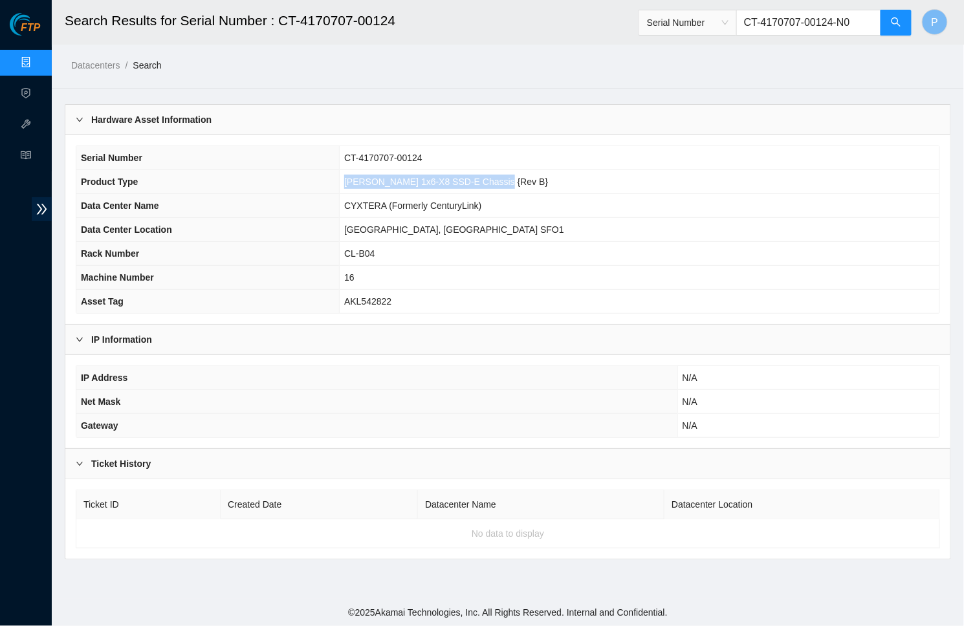
click at [416, 179] on td "Ciara 1x6-X8 SSD-E Chassis {Rev B}" at bounding box center [640, 182] width 600 height 24
click at [886, 20] on button "button" at bounding box center [895, 23] width 31 height 26
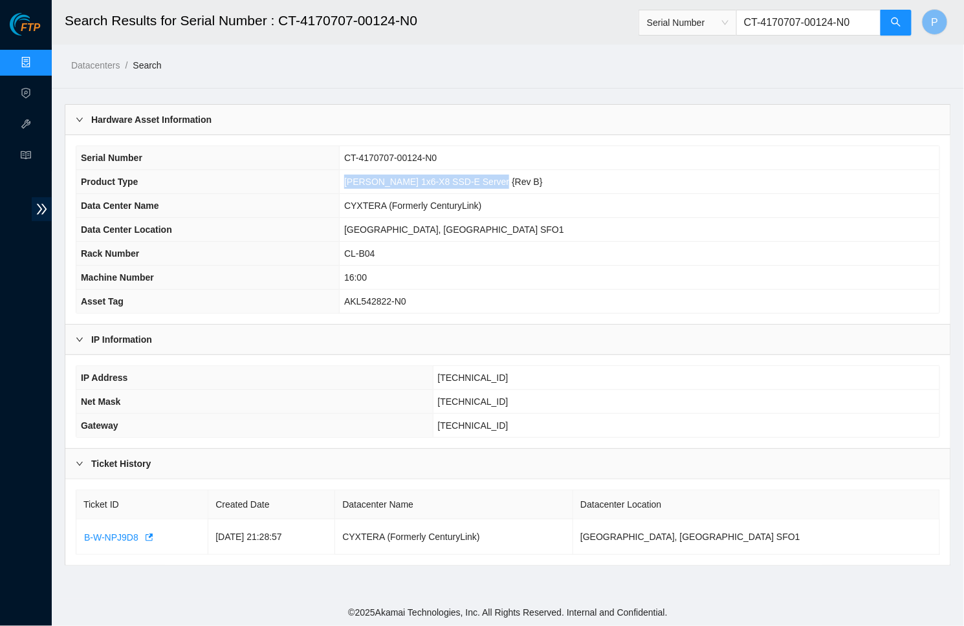
drag, startPoint x: 583, startPoint y: 180, endPoint x: 420, endPoint y: 180, distance: 163.0
click at [420, 180] on td "Ciara 1x6-X8 SSD-E Server {Rev B}" at bounding box center [640, 182] width 600 height 24
click at [784, 24] on input "CT-4170707-00124-N0" at bounding box center [808, 23] width 145 height 26
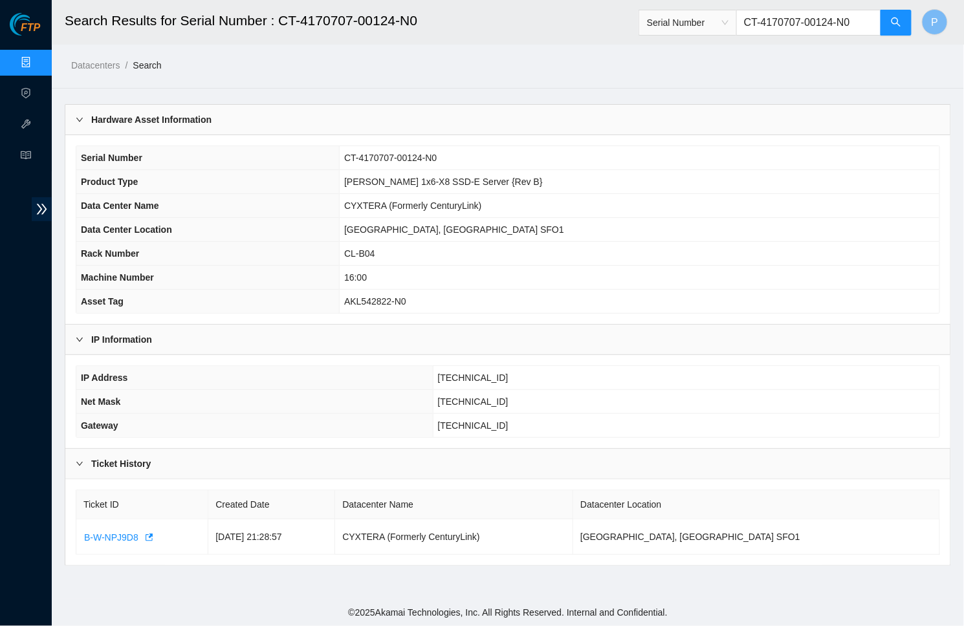
paste input "MX-1919-0042"
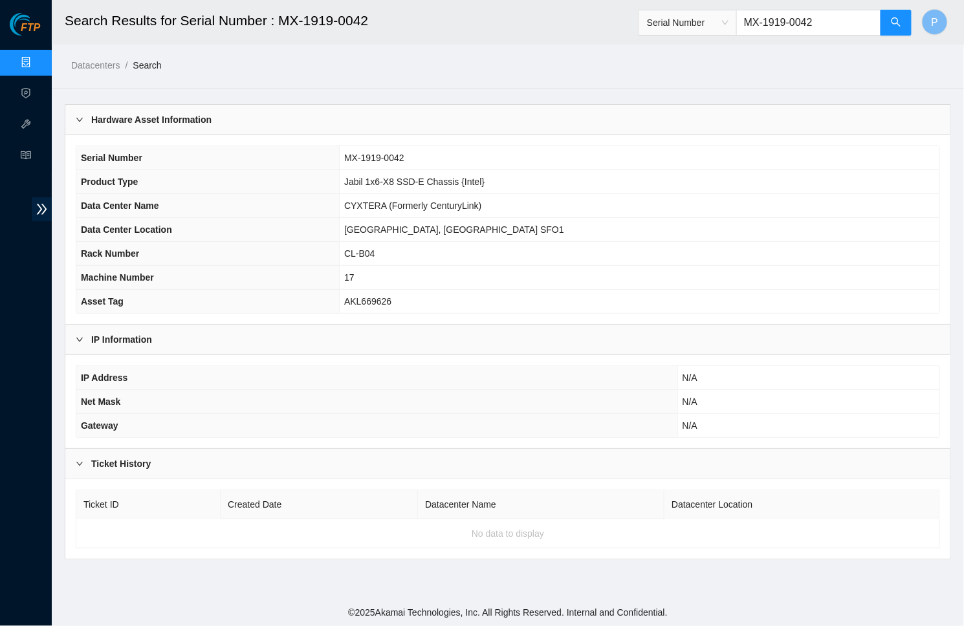
click at [766, 12] on input "MX-1919-0042" at bounding box center [808, 23] width 145 height 26
paste input "36 -1919-00"
click at [766, 12] on input "MX-1919-0036 -1919-0042" at bounding box center [808, 23] width 145 height 26
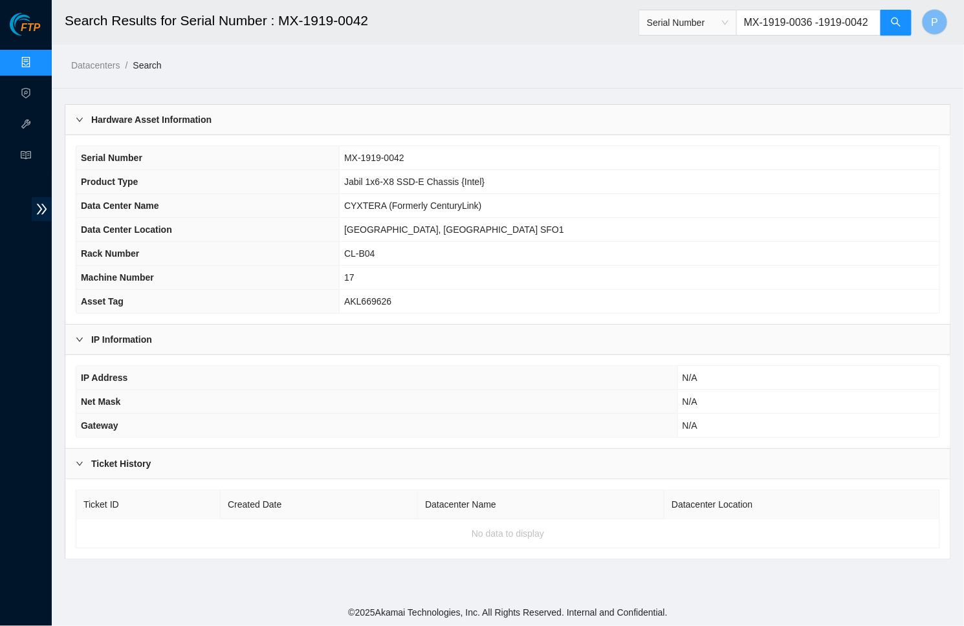
click at [766, 12] on input "MX-1919-0036 -1919-0042" at bounding box center [808, 23] width 145 height 26
paste input "text"
click at [749, 31] on input "MX-1919-0036" at bounding box center [808, 23] width 145 height 26
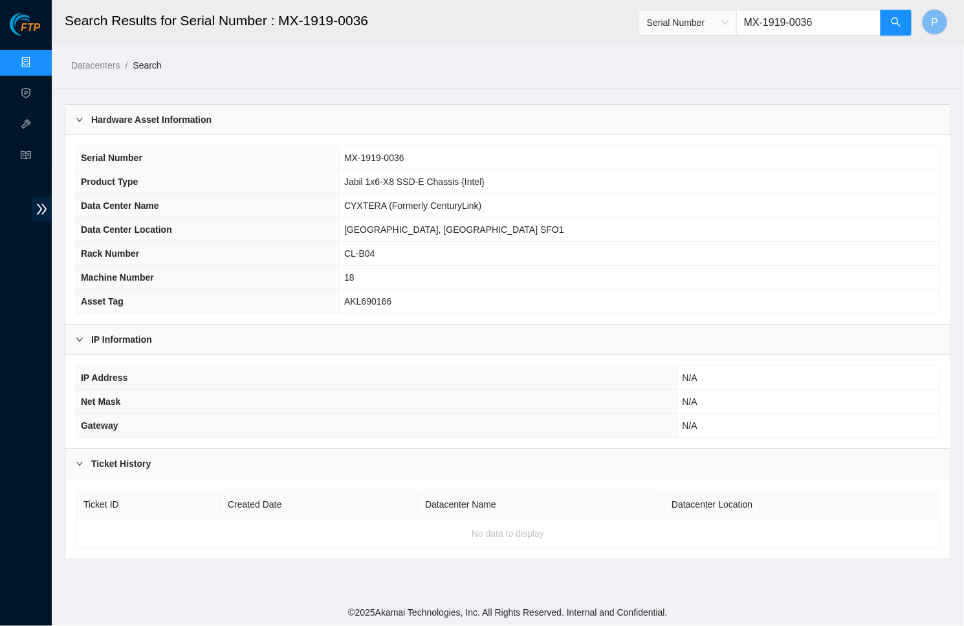
click at [749, 31] on input "MX-1919-0036" at bounding box center [808, 23] width 145 height 26
paste input "5-0115"
click at [809, 19] on input "MX-1915-0115" at bounding box center [808, 23] width 145 height 26
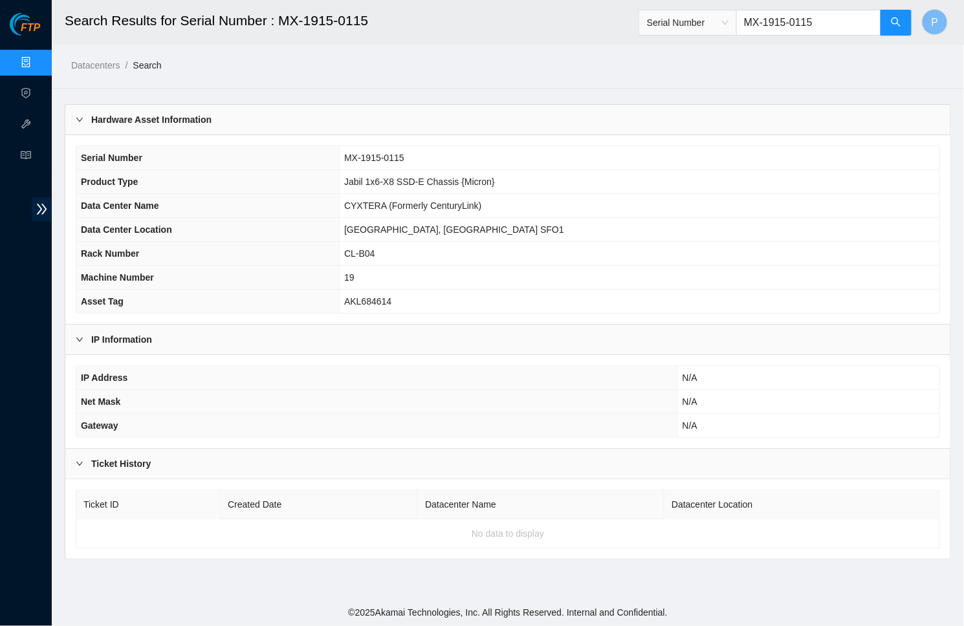
paste input "6"
click at [772, 25] on input "MX-1915-0116" at bounding box center [808, 23] width 145 height 26
paste input "00"
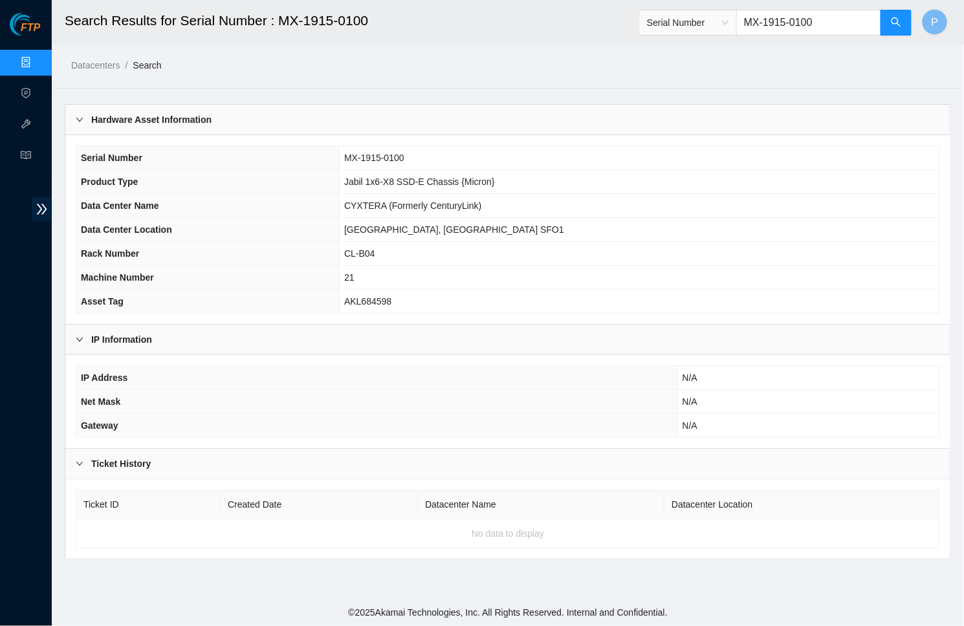
click at [840, 28] on input "MX-1915-0100" at bounding box center [808, 23] width 145 height 26
paste input "12"
click at [739, 27] on input "MX-1915-0112" at bounding box center [808, 23] width 145 height 26
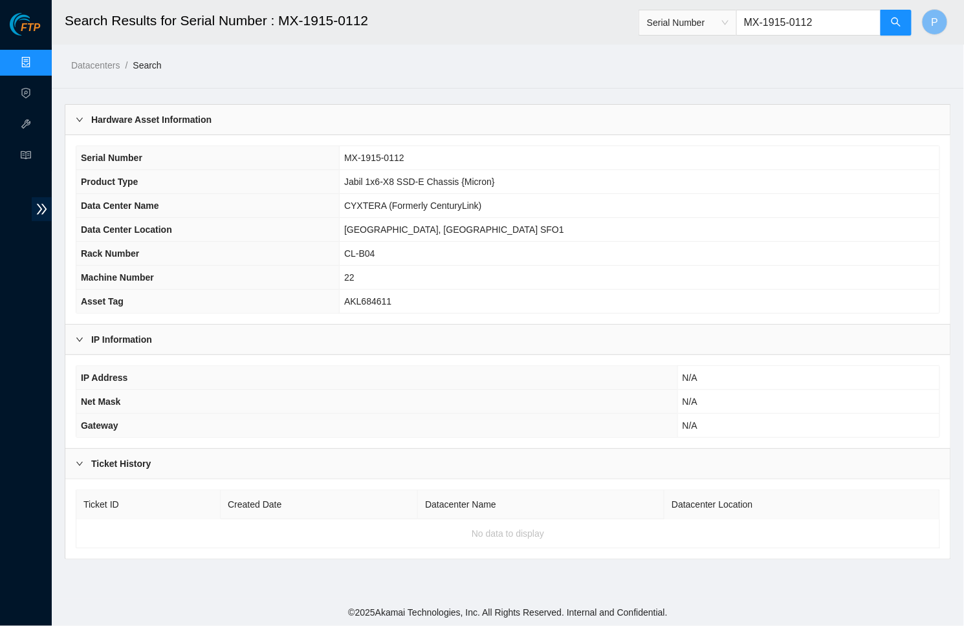
click at [739, 27] on input "MX-1915-0112" at bounding box center [808, 23] width 145 height 26
paste input "9-0008-N0"
click at [804, 35] on input "MX-1919-0008-N0" at bounding box center [808, 23] width 145 height 26
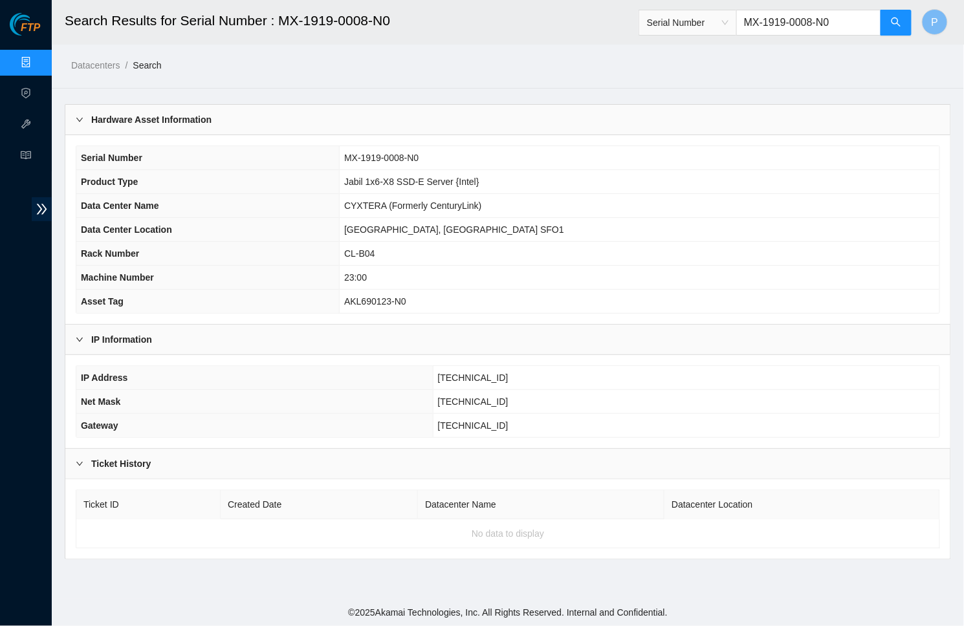
click at [804, 35] on input "MX-1919-0008-N0" at bounding box center [808, 23] width 145 height 26
paste input "6"
click at [787, 23] on input "MX-1919-0006" at bounding box center [808, 23] width 145 height 26
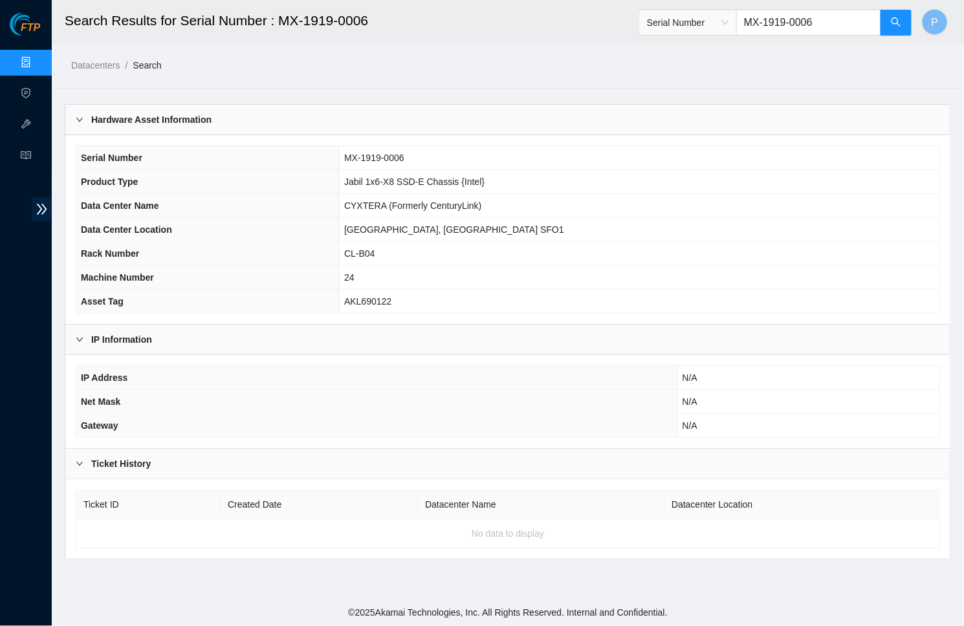
paste input "5-0111"
type input "MX-1915-0111"
drag, startPoint x: 51, startPoint y: 56, endPoint x: 38, endPoint y: 63, distance: 14.5
click at [50, 56] on section "FTP Data Centers Activity Logs Hardware Test (isok) Support Search Results for …" at bounding box center [482, 313] width 964 height 626
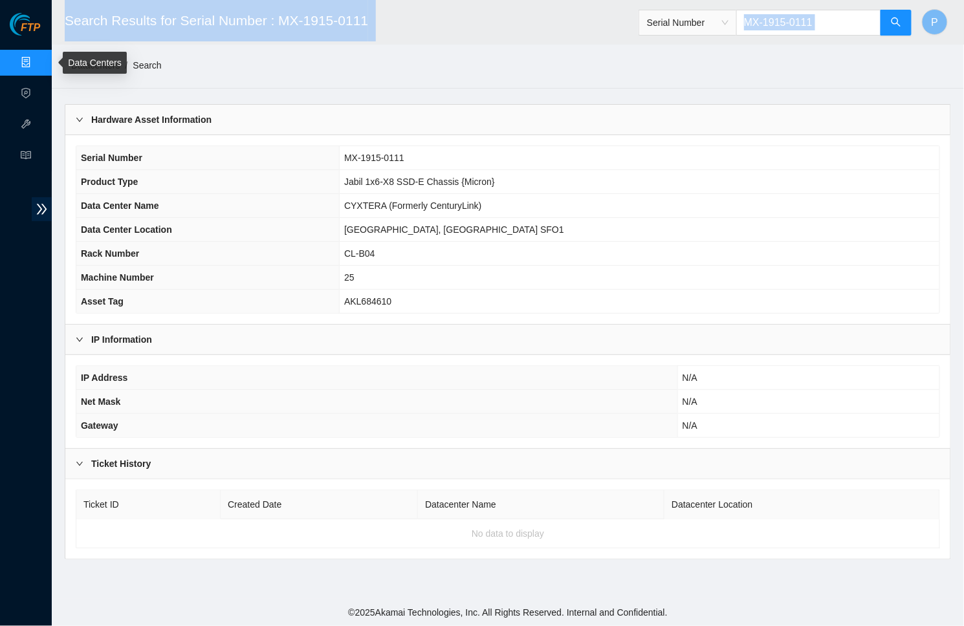
click at [38, 67] on link "Data Centers" at bounding box center [64, 63] width 53 height 10
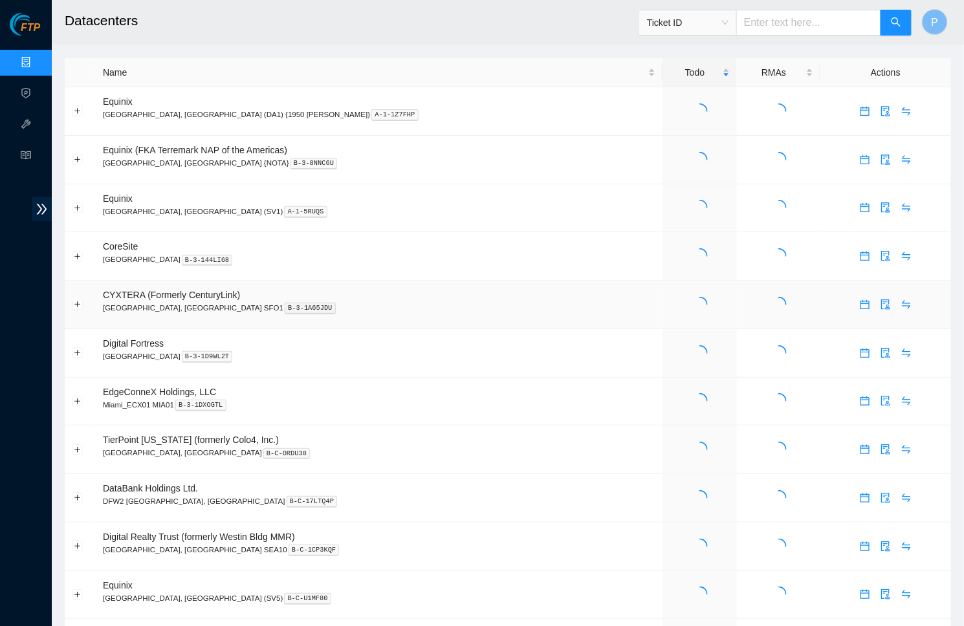
click at [499, 288] on td "CYXTERA (Formerly CenturyLink) Santa Clara, CA SFO1 B-3-1A65JDU" at bounding box center [379, 305] width 567 height 49
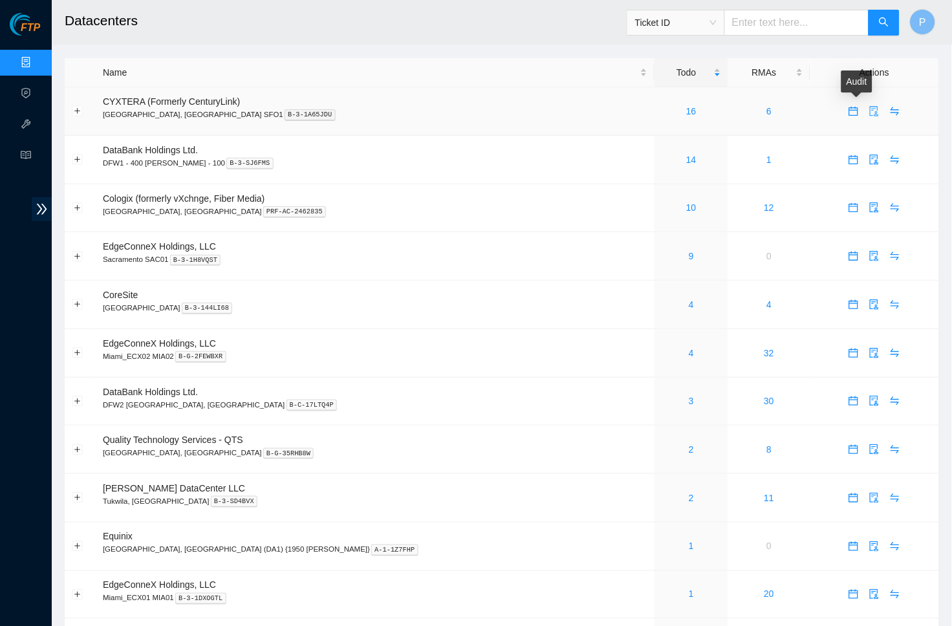
click at [871, 111] on icon "audit" at bounding box center [875, 111] width 8 height 10
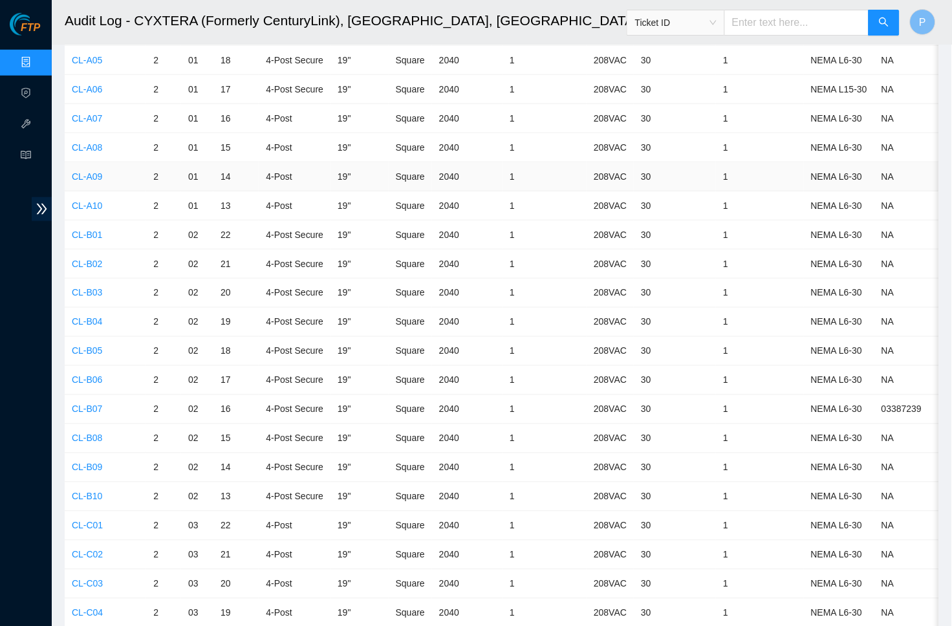
scroll to position [216, 0]
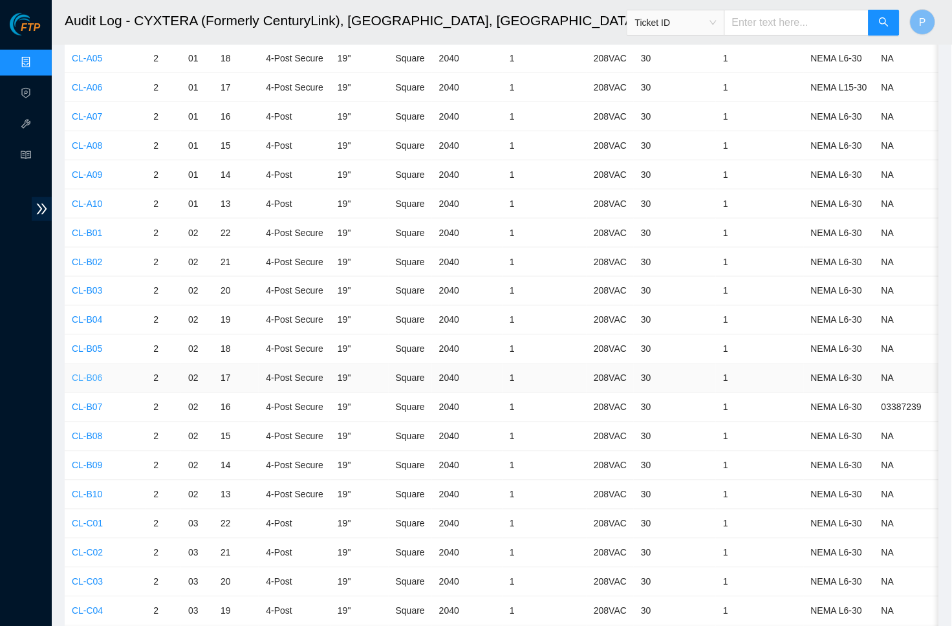
click at [100, 373] on link "CL-B06" at bounding box center [87, 378] width 30 height 10
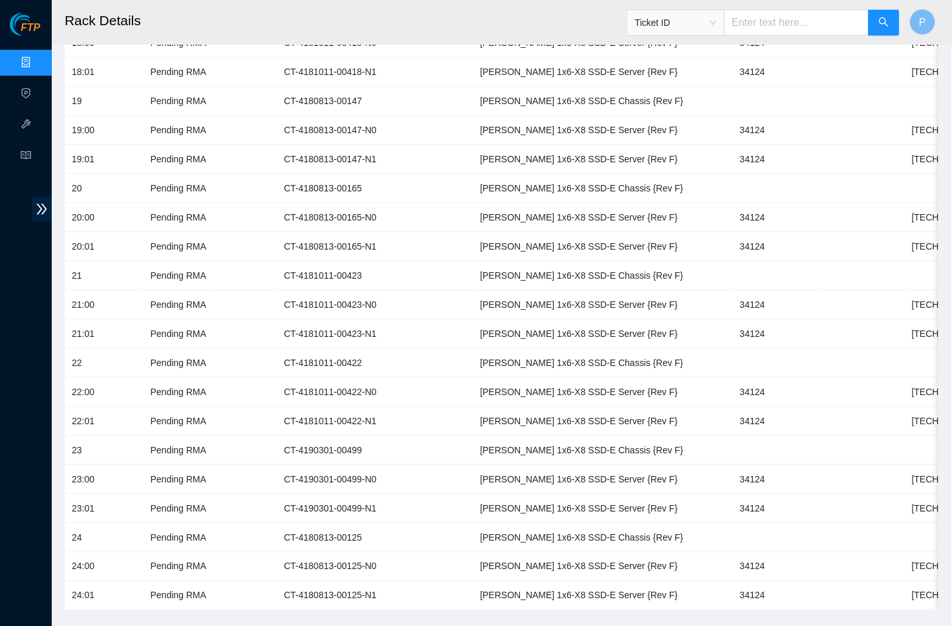
scroll to position [1963, 0]
drag, startPoint x: 724, startPoint y: 442, endPoint x: 687, endPoint y: 445, distance: 37.0
click at [733, 466] on td "34124" at bounding box center [776, 480] width 87 height 29
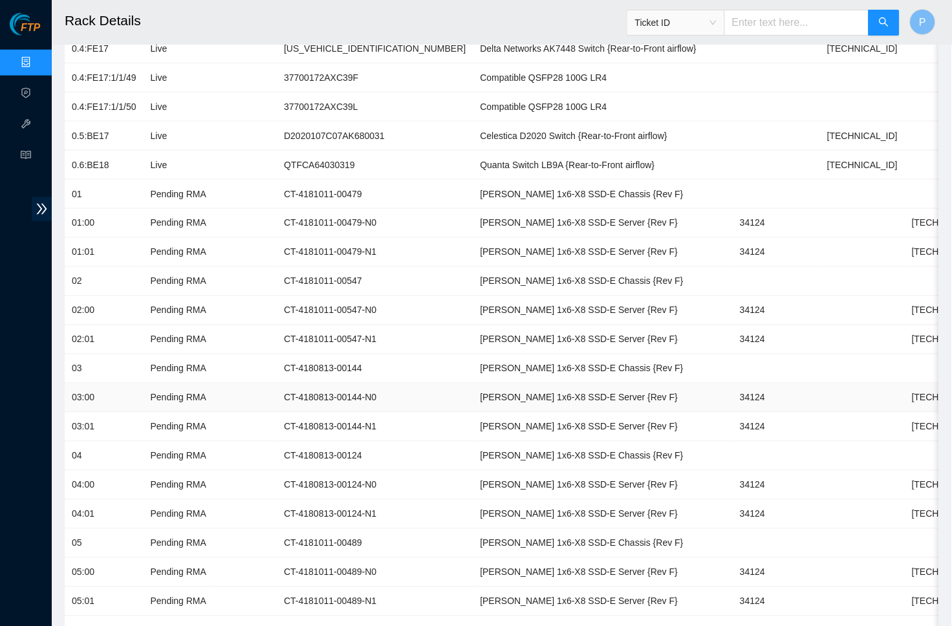
scroll to position [0, 0]
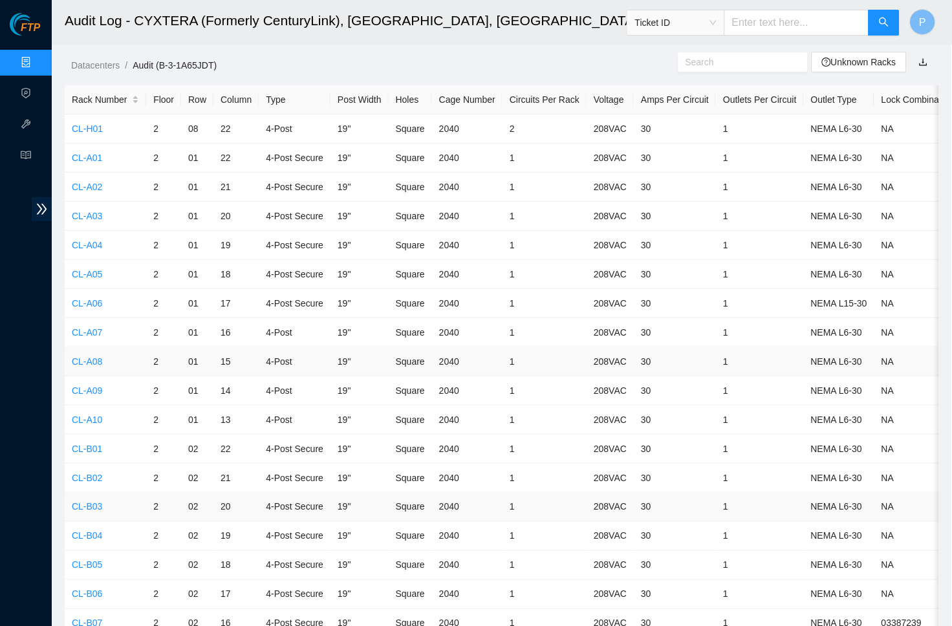
scroll to position [216, 0]
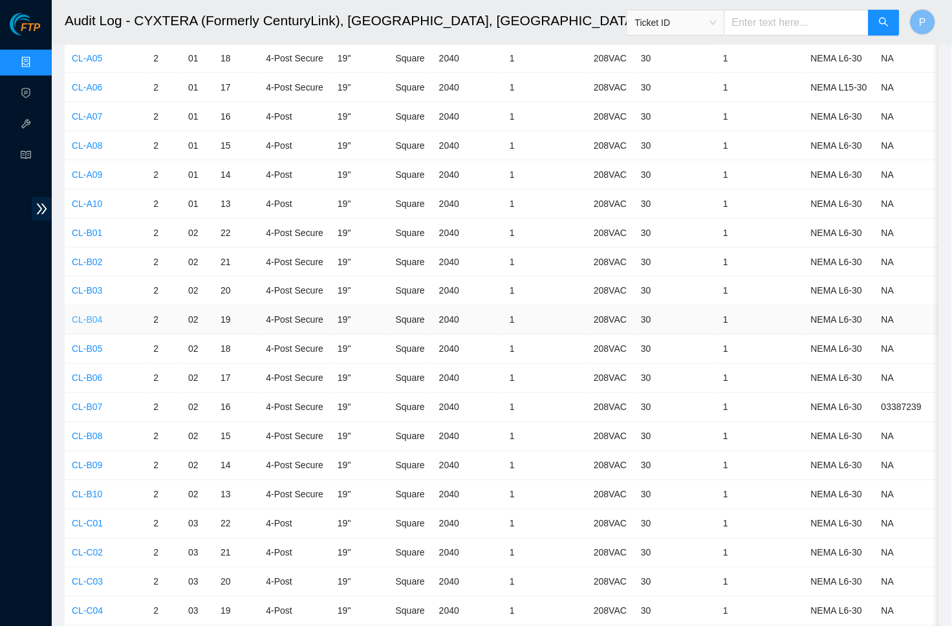
click at [95, 317] on link "CL-B04" at bounding box center [87, 320] width 30 height 10
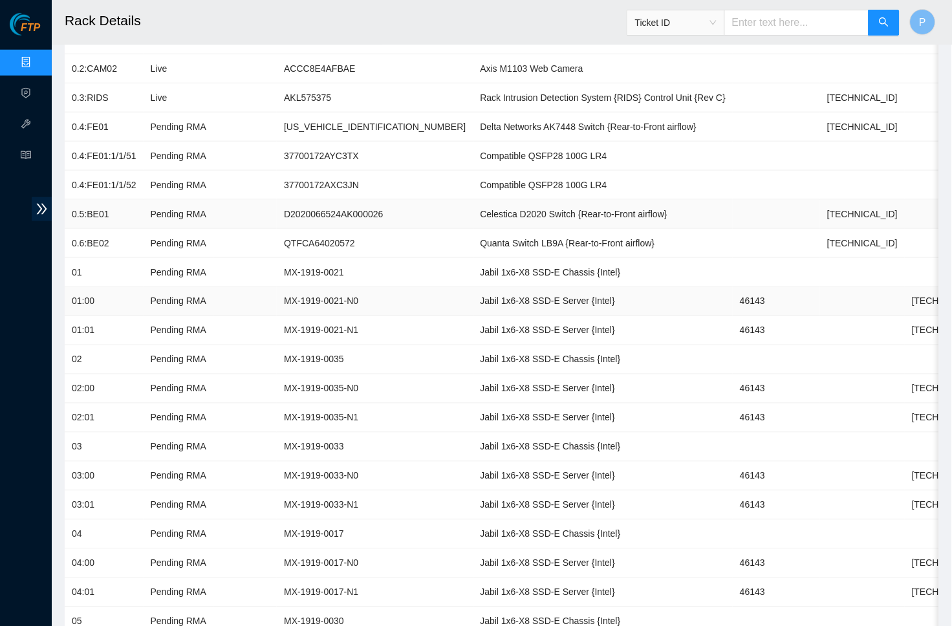
scroll to position [243, 0]
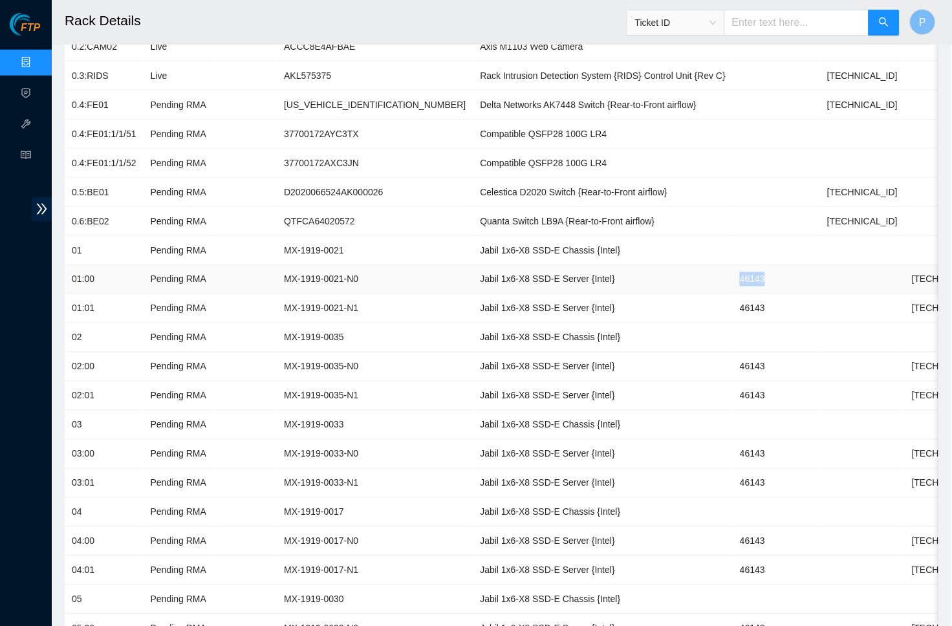
drag, startPoint x: 735, startPoint y: 268, endPoint x: 689, endPoint y: 274, distance: 46.2
click at [733, 274] on td "46143" at bounding box center [776, 279] width 87 height 29
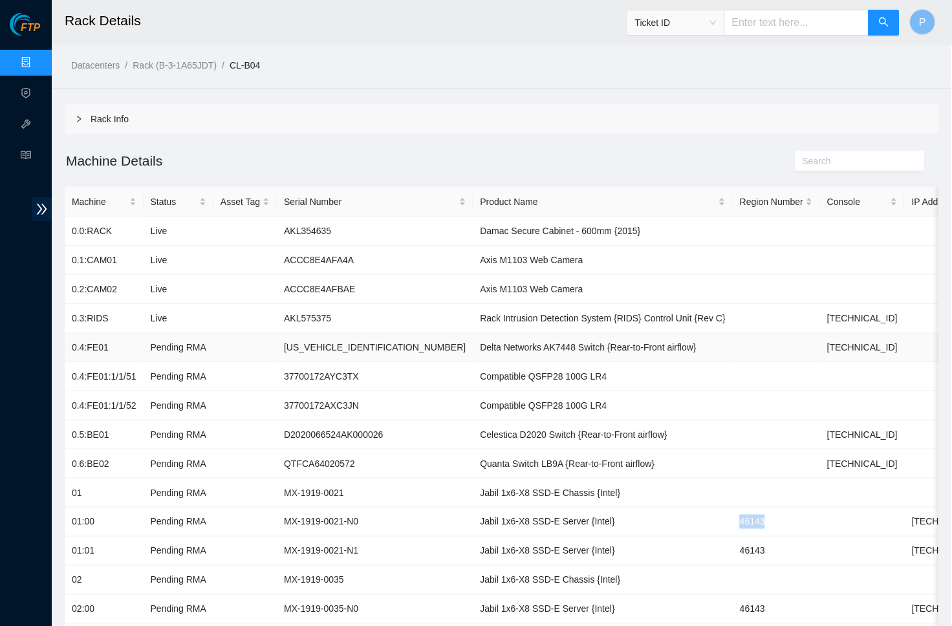
scroll to position [0, 0]
click at [398, 153] on h2 "Machine Details" at bounding box center [393, 160] width 656 height 21
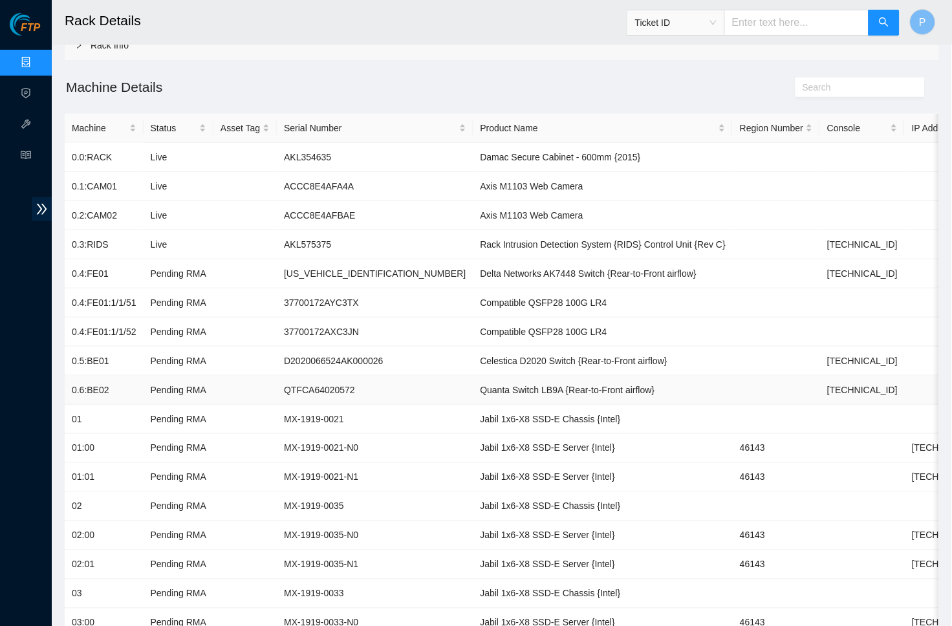
scroll to position [25, 0]
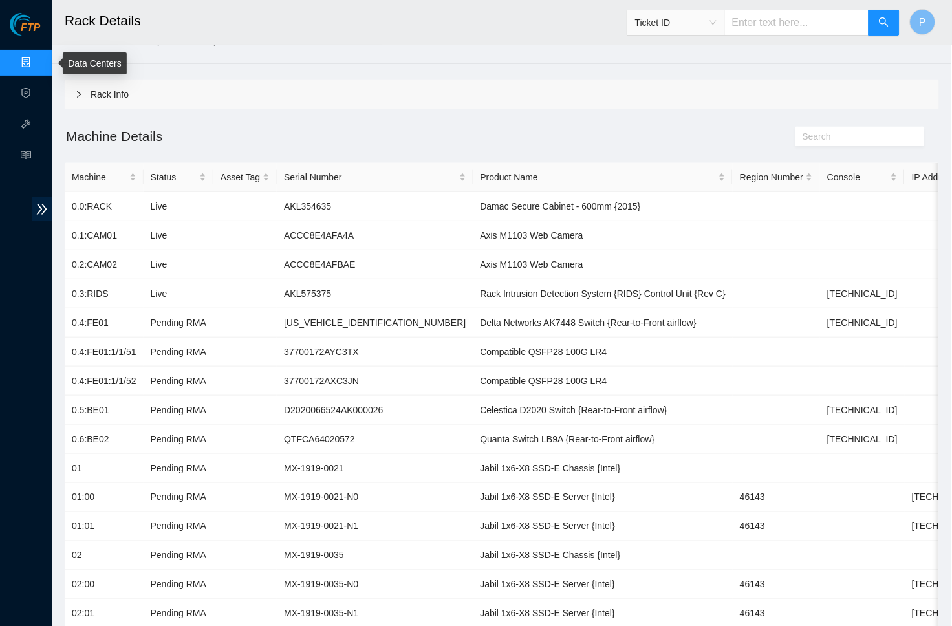
click at [38, 63] on link "Data Centers" at bounding box center [64, 63] width 53 height 10
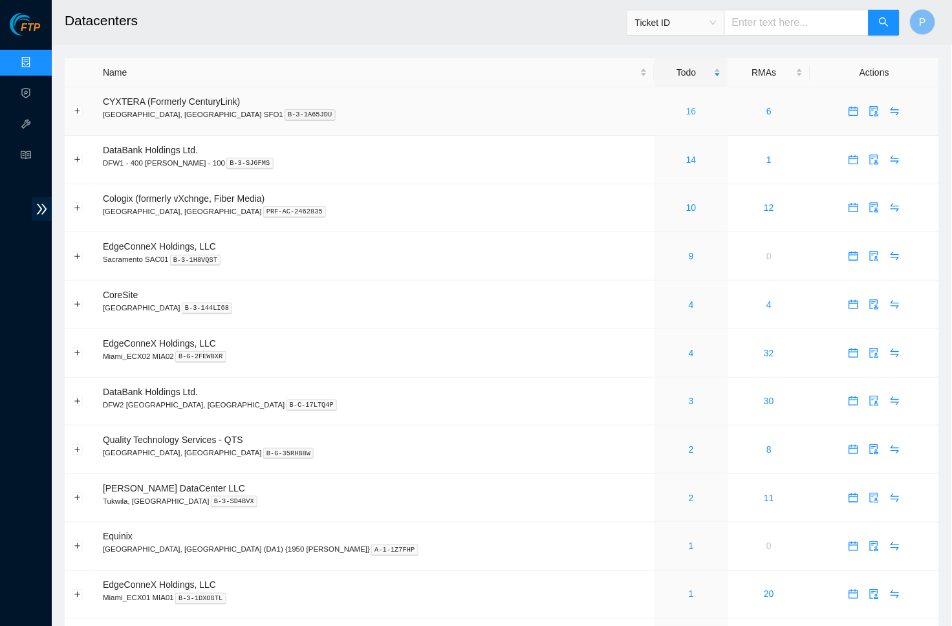
click at [686, 106] on link "16" at bounding box center [691, 111] width 10 height 10
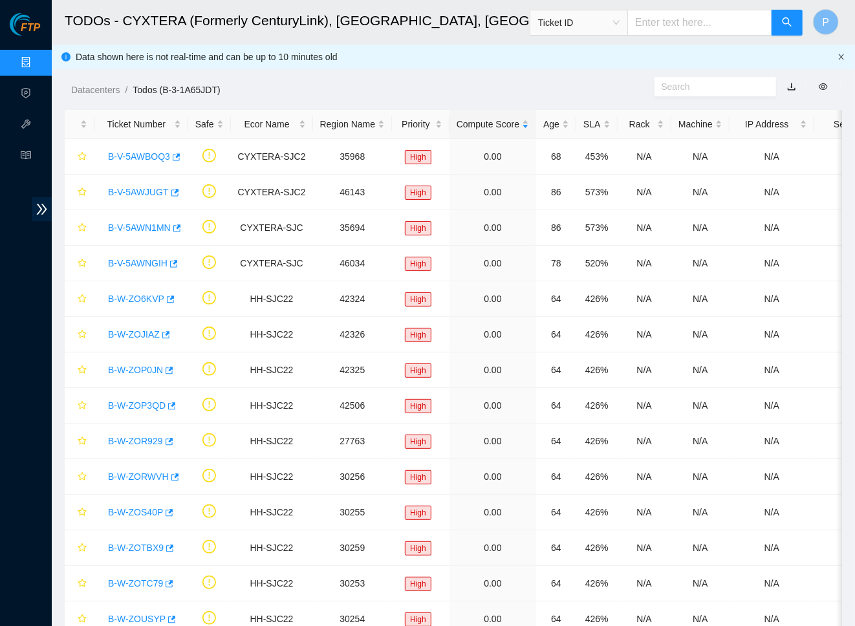
click at [845, 58] on icon "close" at bounding box center [842, 57] width 8 height 8
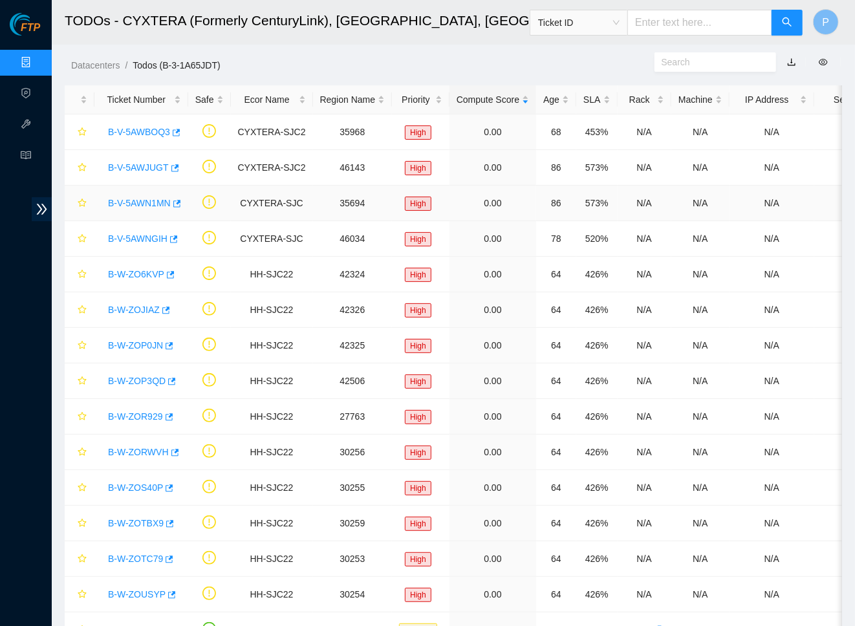
click at [134, 209] on div "B-V-5AWN1MN" at bounding box center [142, 203] width 80 height 21
click at [137, 200] on link "B-V-5AWN1MN" at bounding box center [139, 203] width 63 height 10
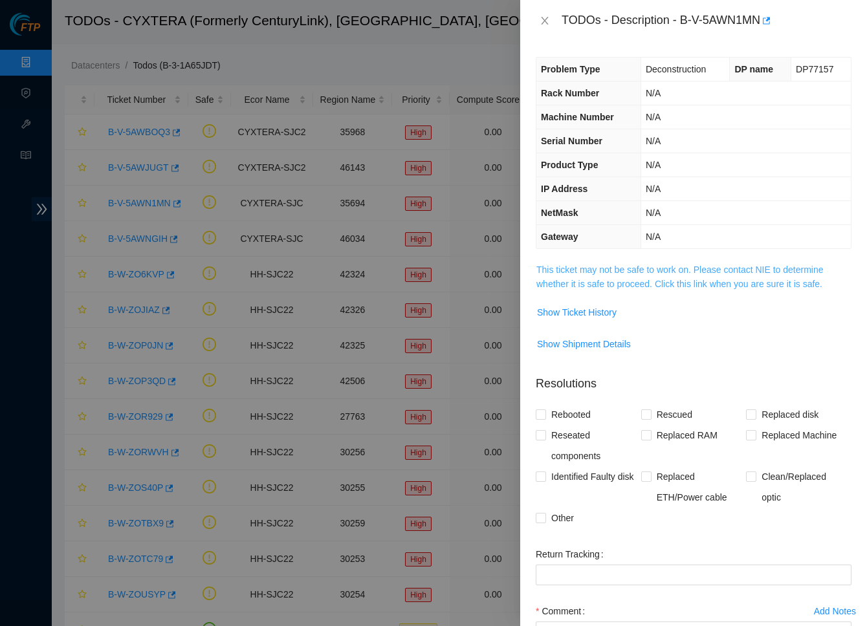
click at [688, 275] on link "This ticket may not be safe to work on. Please contact NIE to determine whether…" at bounding box center [679, 277] width 287 height 25
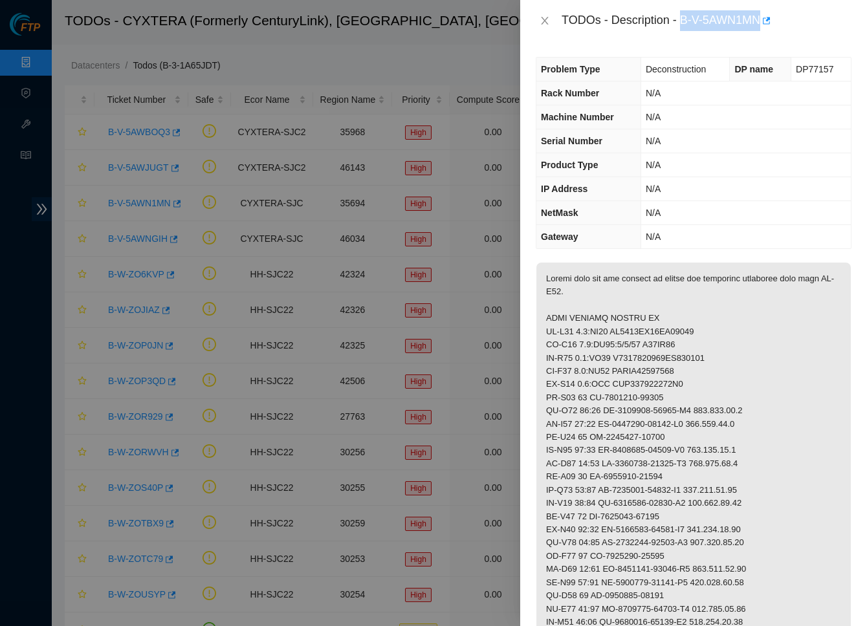
drag, startPoint x: 686, startPoint y: 19, endPoint x: 765, endPoint y: 16, distance: 79.0
click at [767, 16] on div "TODOs - Description - B-V-5AWN1MN" at bounding box center [706, 20] width 290 height 21
click at [829, 65] on td "DP77157" at bounding box center [821, 70] width 60 height 24
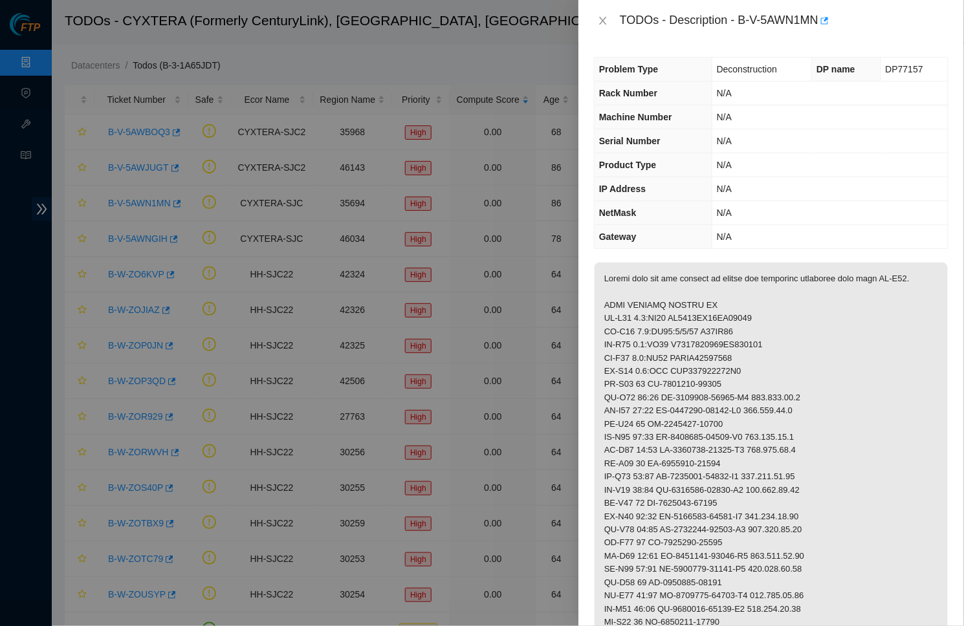
click at [803, 143] on td "N/A" at bounding box center [830, 141] width 236 height 24
drag, startPoint x: 744, startPoint y: 19, endPoint x: 827, endPoint y: 19, distance: 82.8
click at [827, 19] on div "TODOs - Description - B-V-5AWN1MN" at bounding box center [784, 20] width 329 height 21
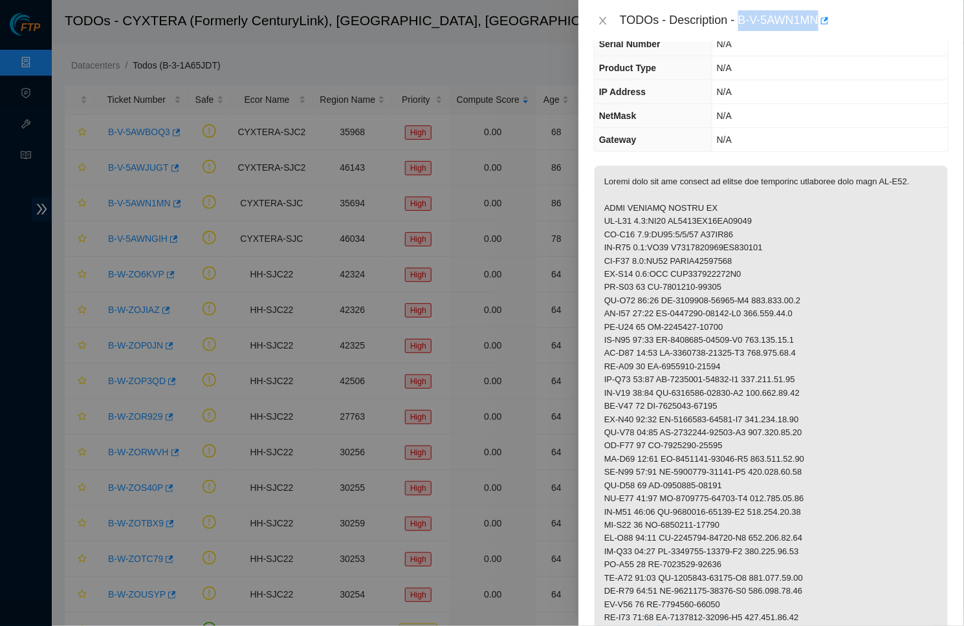
scroll to position [98, 0]
drag, startPoint x: 893, startPoint y: 173, endPoint x: 923, endPoint y: 173, distance: 29.8
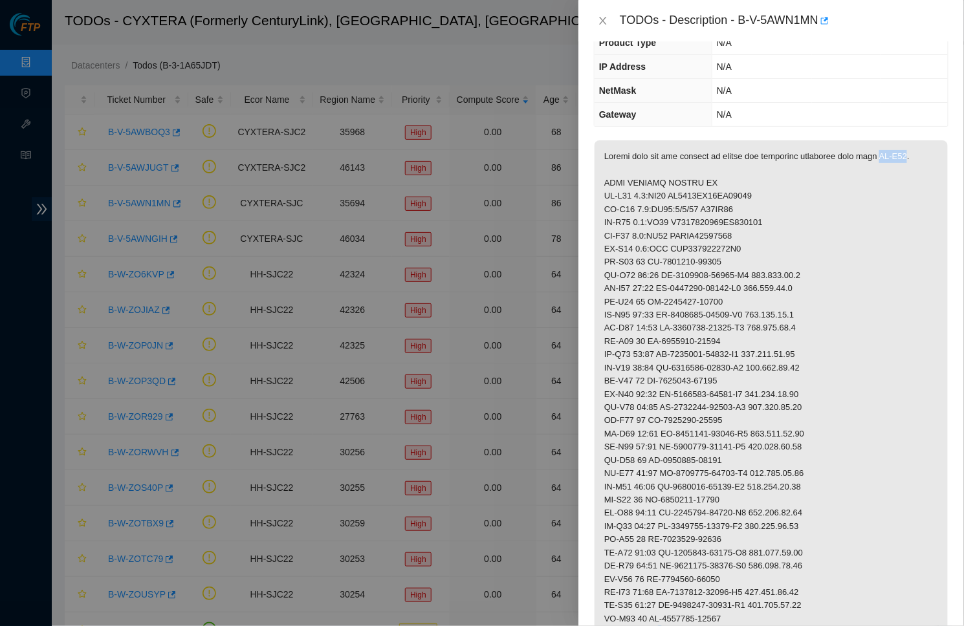
scroll to position [126, 0]
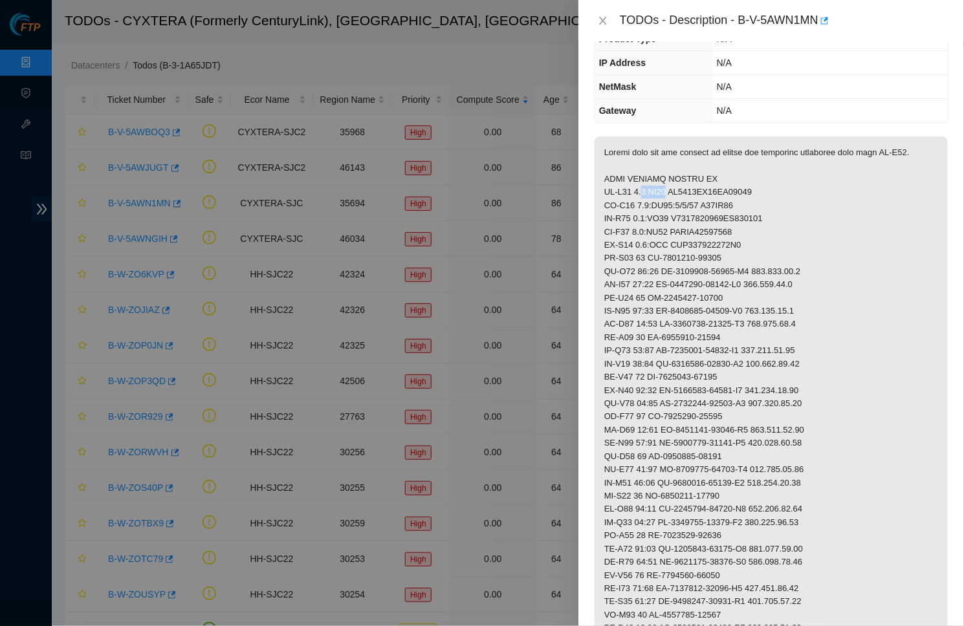
drag, startPoint x: 646, startPoint y: 187, endPoint x: 672, endPoint y: 187, distance: 26.5
drag, startPoint x: 679, startPoint y: 186, endPoint x: 774, endPoint y: 190, distance: 95.8
drag, startPoint x: 637, startPoint y: 199, endPoint x: 700, endPoint y: 199, distance: 63.4
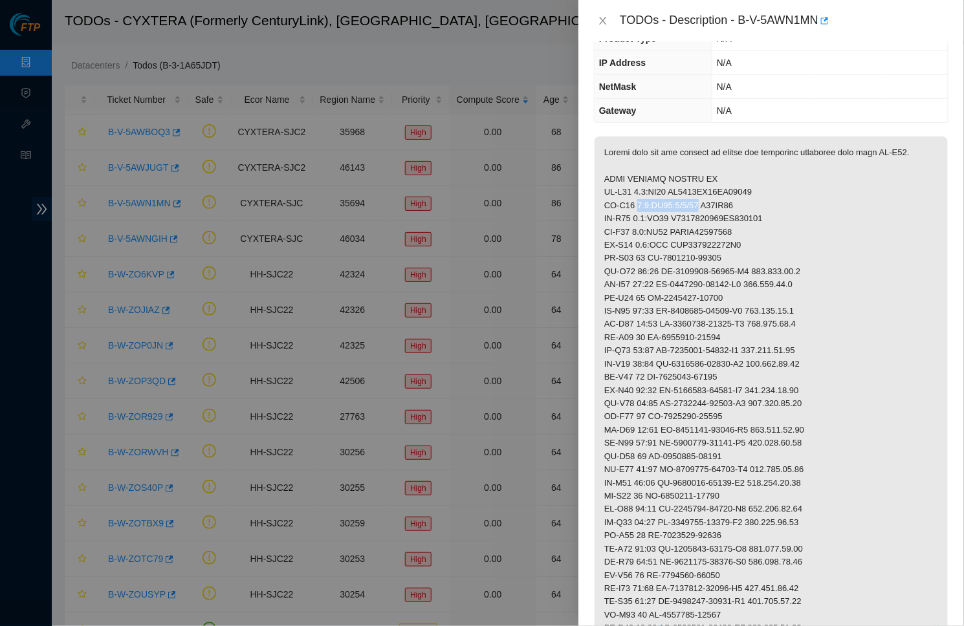
drag, startPoint x: 637, startPoint y: 213, endPoint x: 672, endPoint y: 213, distance: 34.9
drag, startPoint x: 637, startPoint y: 223, endPoint x: 671, endPoint y: 223, distance: 34.3
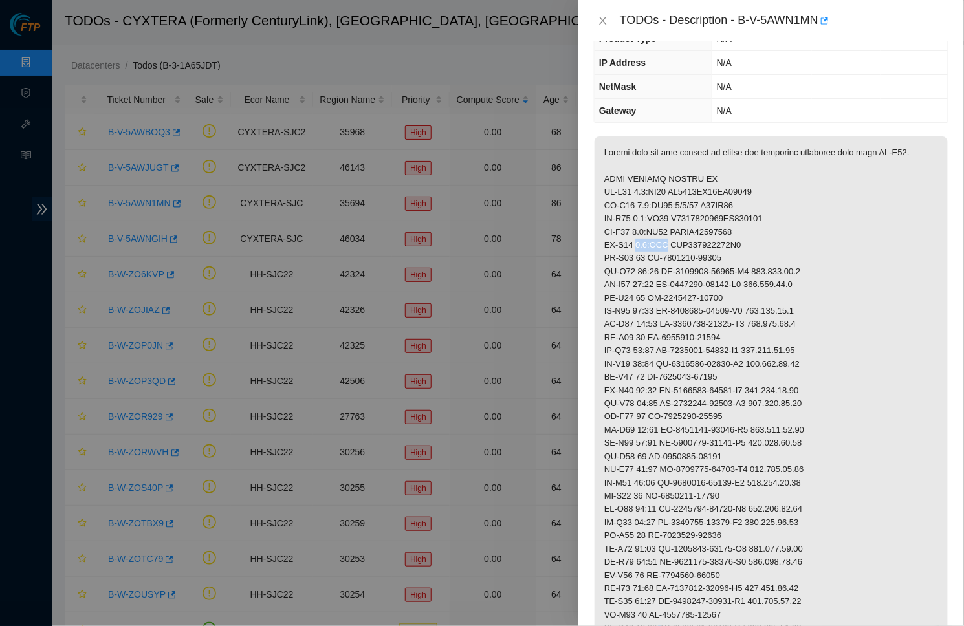
drag, startPoint x: 637, startPoint y: 237, endPoint x: 669, endPoint y: 237, distance: 33.0
drag, startPoint x: 675, startPoint y: 236, endPoint x: 757, endPoint y: 236, distance: 82.2
drag, startPoint x: 678, startPoint y: 227, endPoint x: 750, endPoint y: 227, distance: 71.8
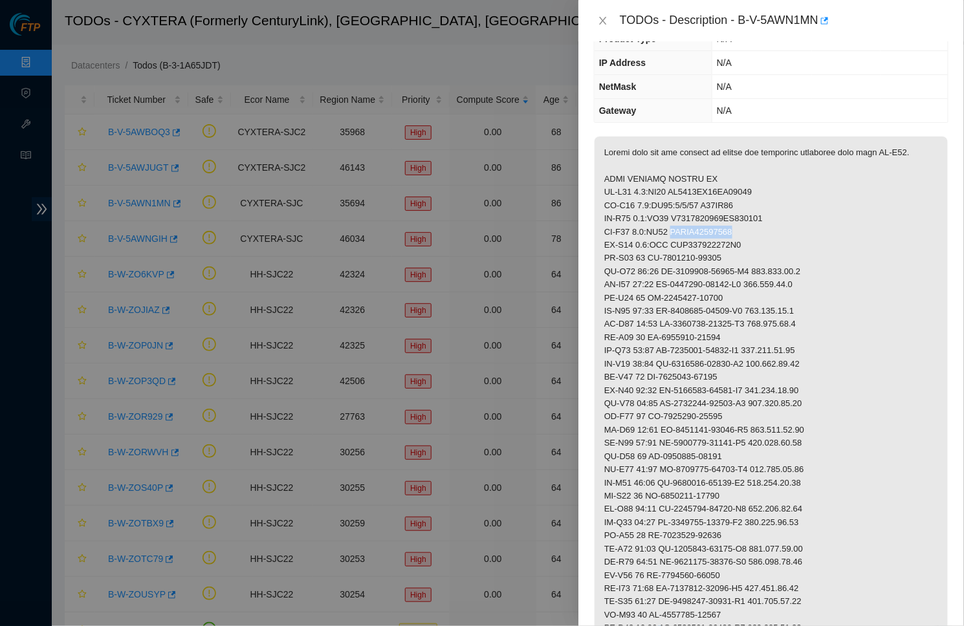
drag, startPoint x: 679, startPoint y: 215, endPoint x: 787, endPoint y: 214, distance: 108.0
drag, startPoint x: 706, startPoint y: 197, endPoint x: 746, endPoint y: 199, distance: 40.2
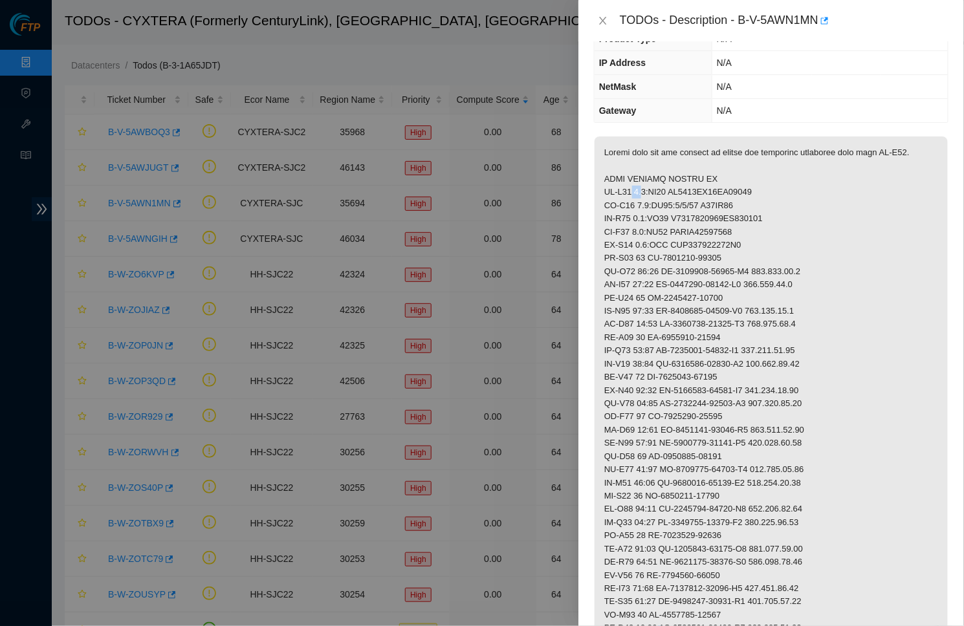
drag, startPoint x: 635, startPoint y: 188, endPoint x: 645, endPoint y: 188, distance: 9.7
drag, startPoint x: 637, startPoint y: 186, endPoint x: 670, endPoint y: 188, distance: 33.7
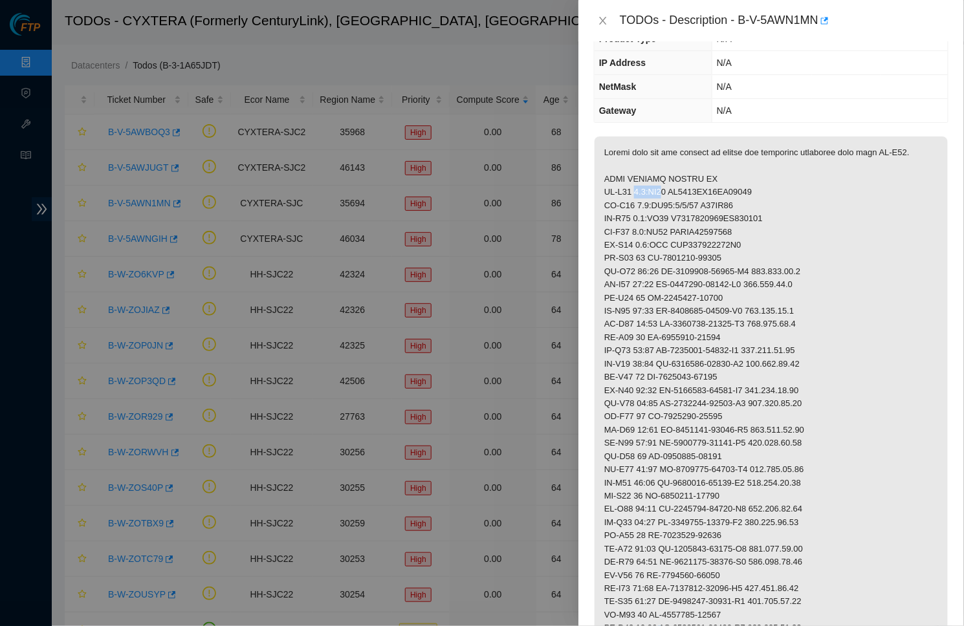
drag, startPoint x: 671, startPoint y: 188, endPoint x: 638, endPoint y: 188, distance: 33.0
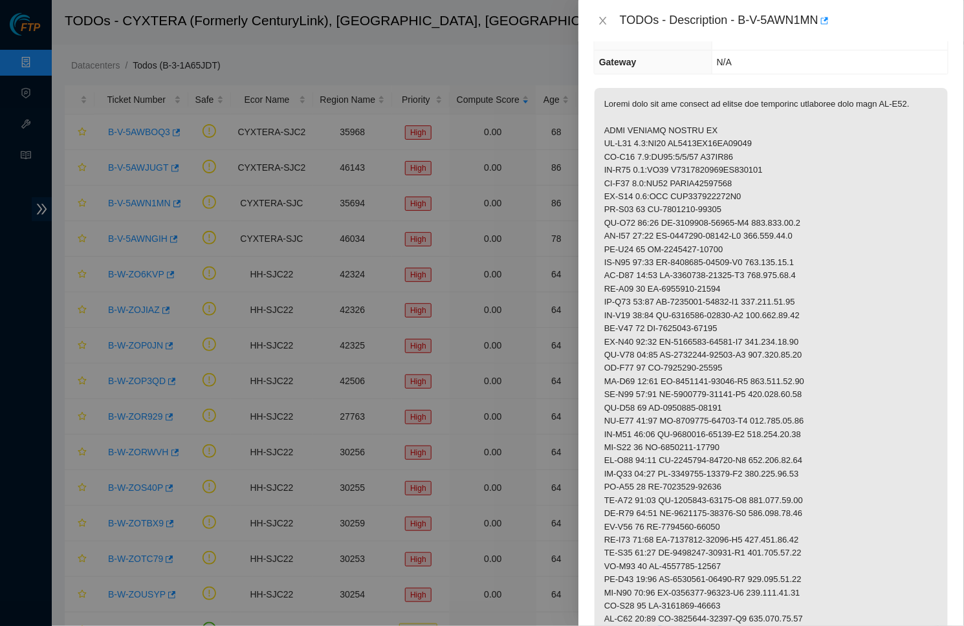
scroll to position [171, 0]
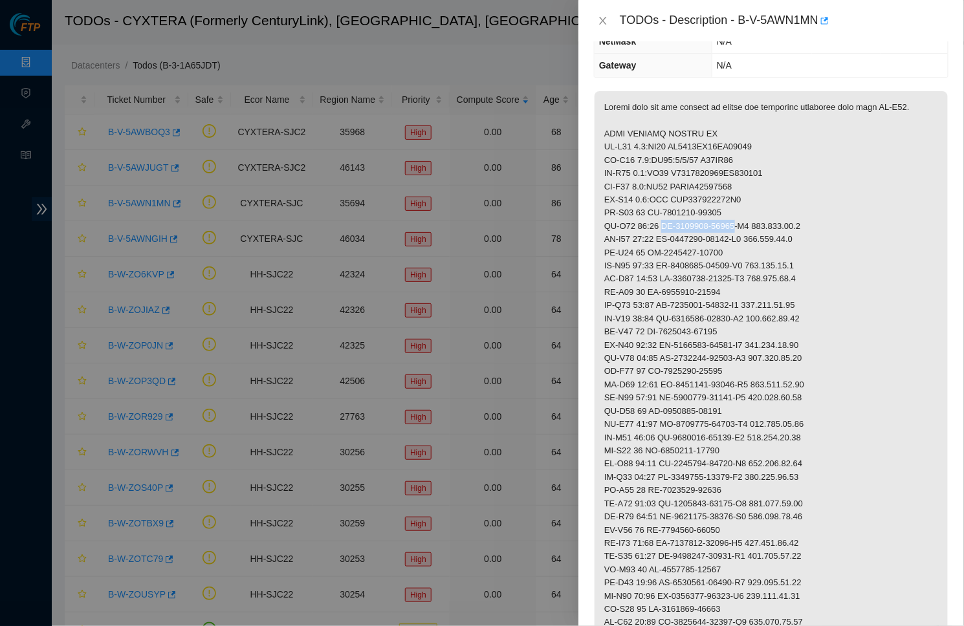
drag, startPoint x: 665, startPoint y: 218, endPoint x: 745, endPoint y: 223, distance: 79.7
drag, startPoint x: 767, startPoint y: 221, endPoint x: 831, endPoint y: 221, distance: 64.0
drag, startPoint x: 651, startPoint y: 246, endPoint x: 732, endPoint y: 246, distance: 80.9
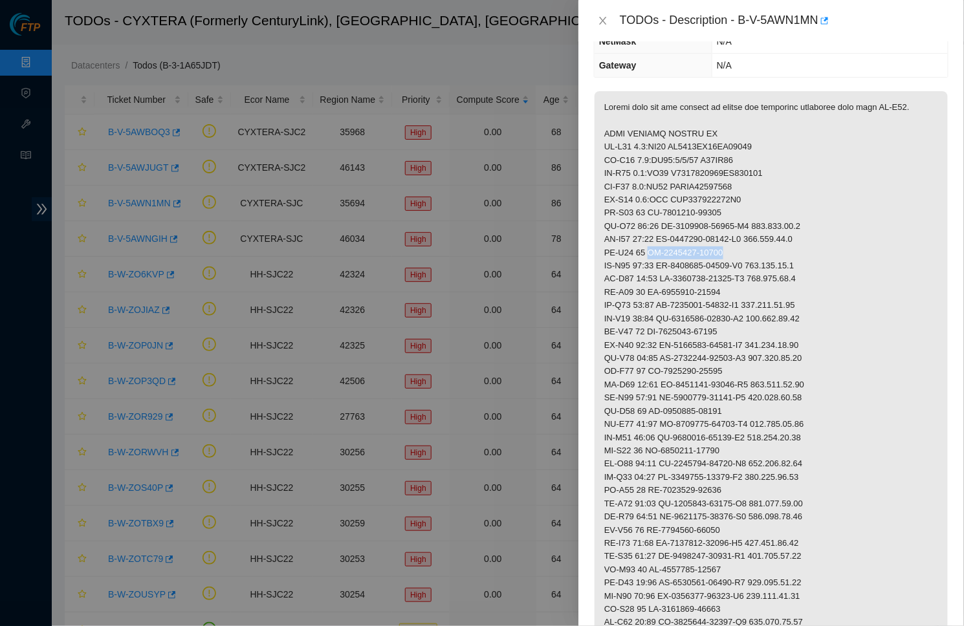
drag, startPoint x: 664, startPoint y: 257, endPoint x: 761, endPoint y: 257, distance: 97.0
drag, startPoint x: 767, startPoint y: 257, endPoint x: 833, endPoint y: 257, distance: 66.6
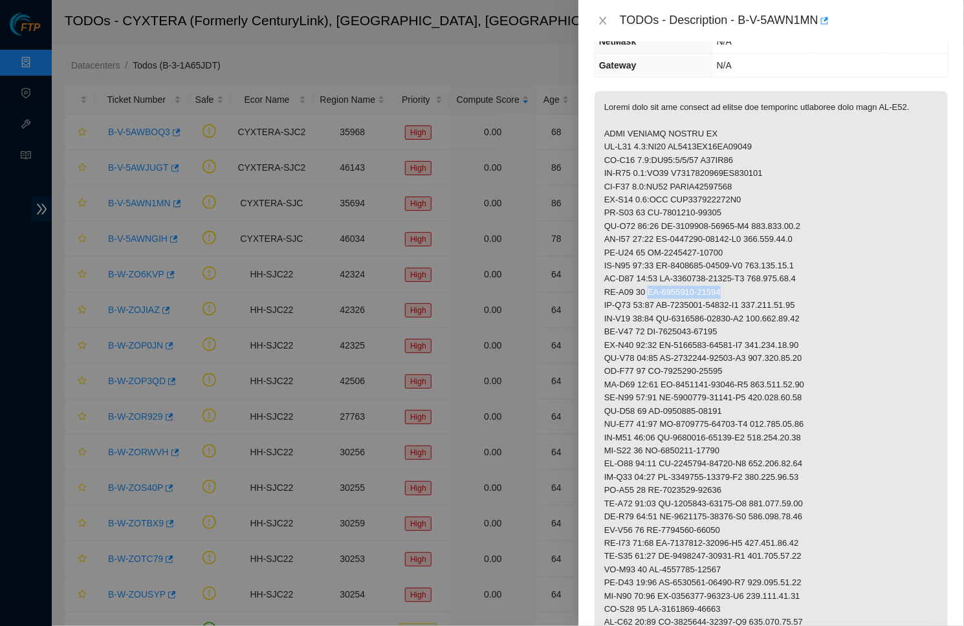
drag, startPoint x: 653, startPoint y: 283, endPoint x: 757, endPoint y: 283, distance: 104.1
drag, startPoint x: 665, startPoint y: 295, endPoint x: 761, endPoint y: 294, distance: 95.7
drag, startPoint x: 765, startPoint y: 297, endPoint x: 850, endPoint y: 297, distance: 84.7
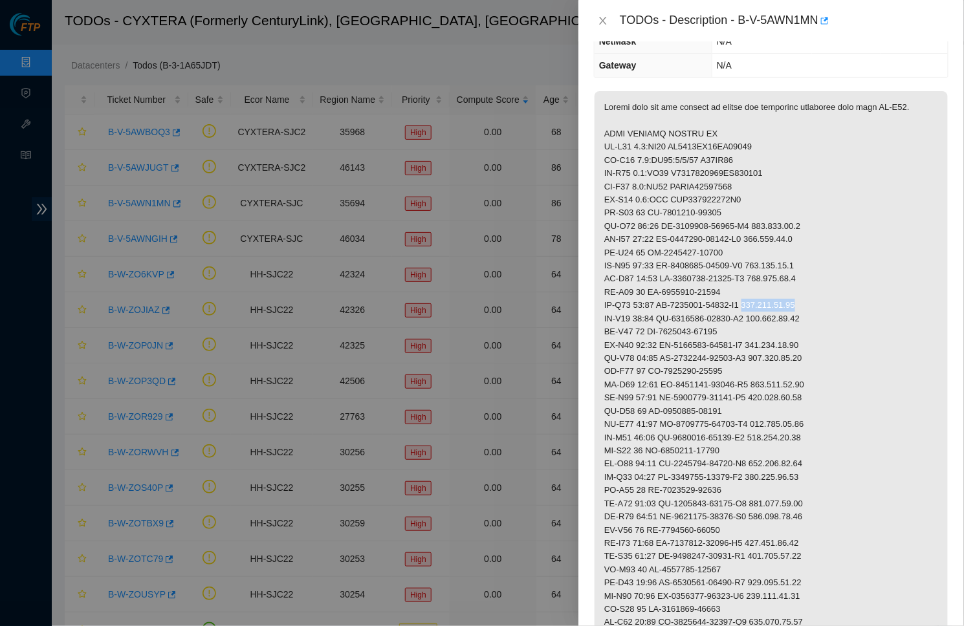
drag, startPoint x: 649, startPoint y: 322, endPoint x: 738, endPoint y: 322, distance: 88.6
drag, startPoint x: 666, startPoint y: 336, endPoint x: 760, endPoint y: 334, distance: 94.5
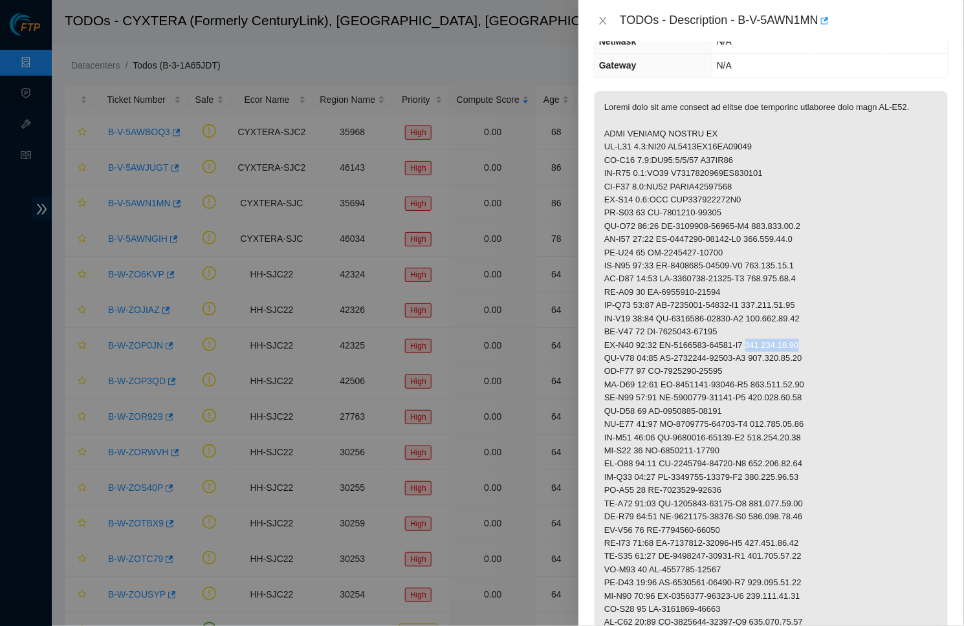
drag, startPoint x: 766, startPoint y: 334, endPoint x: 842, endPoint y: 334, distance: 76.3
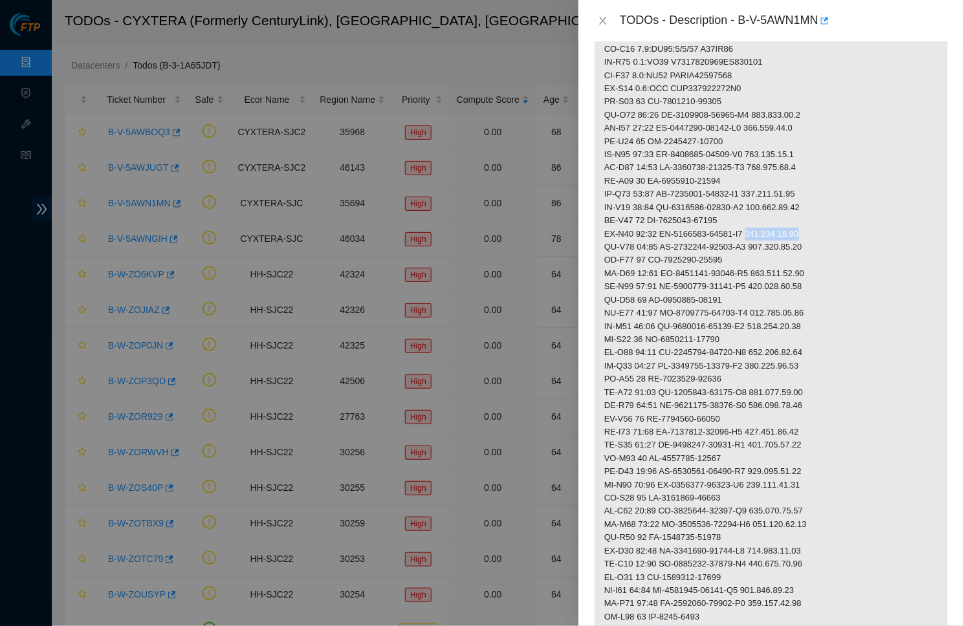
scroll to position [314, 0]
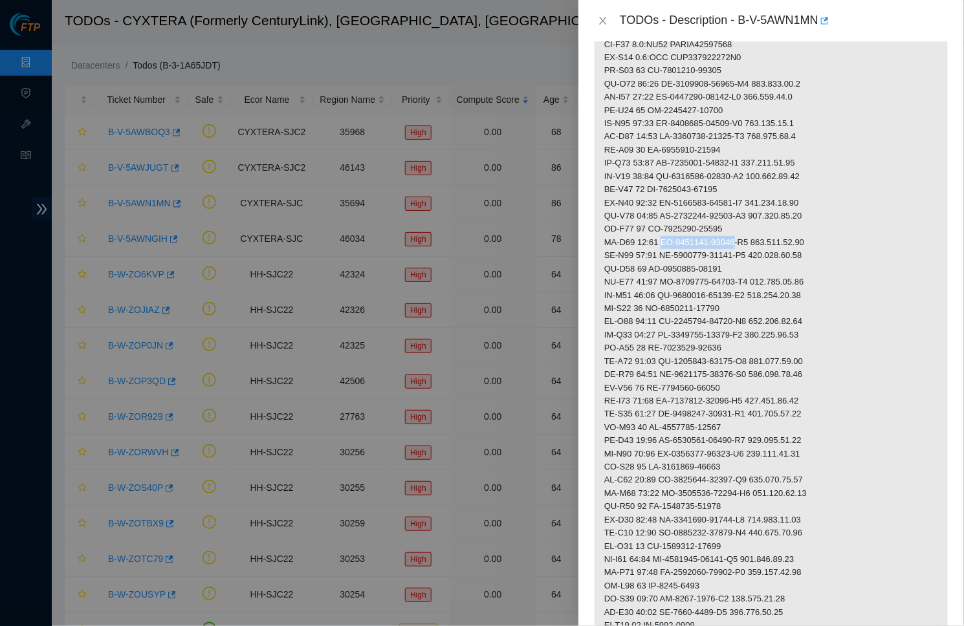
drag, startPoint x: 663, startPoint y: 232, endPoint x: 745, endPoint y: 232, distance: 82.2
click at [745, 232] on p at bounding box center [770, 507] width 353 height 1116
click at [711, 252] on p at bounding box center [770, 507] width 353 height 1116
drag, startPoint x: 664, startPoint y: 232, endPoint x: 761, endPoint y: 232, distance: 96.4
click at [761, 232] on p at bounding box center [770, 507] width 353 height 1116
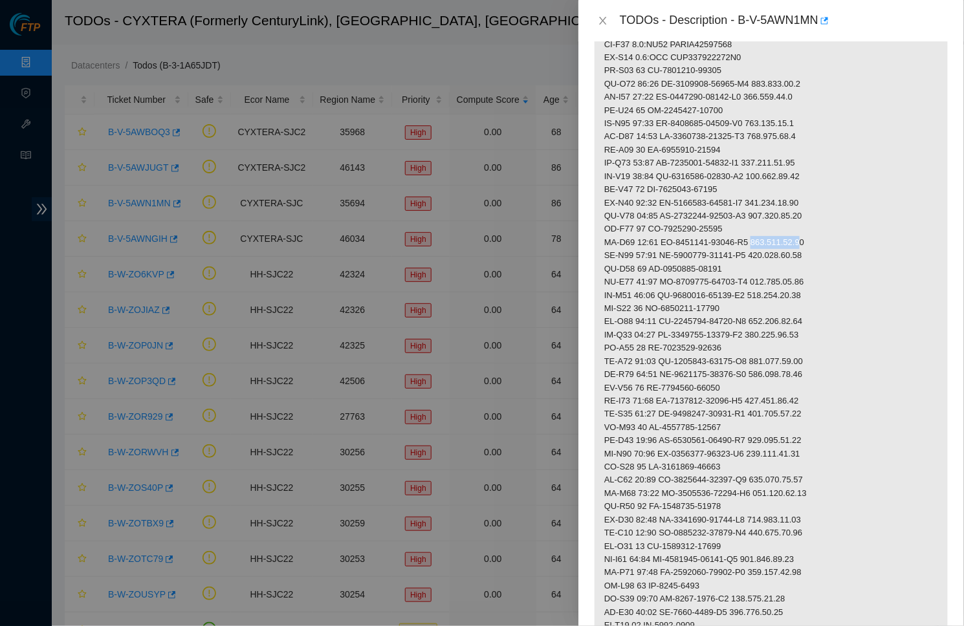
drag, startPoint x: 765, startPoint y: 234, endPoint x: 822, endPoint y: 234, distance: 56.3
click at [822, 234] on p at bounding box center [770, 507] width 353 height 1116
click at [864, 242] on p at bounding box center [770, 507] width 353 height 1116
drag, startPoint x: 767, startPoint y: 234, endPoint x: 831, endPoint y: 235, distance: 64.7
click at [831, 235] on p at bounding box center [770, 507] width 353 height 1116
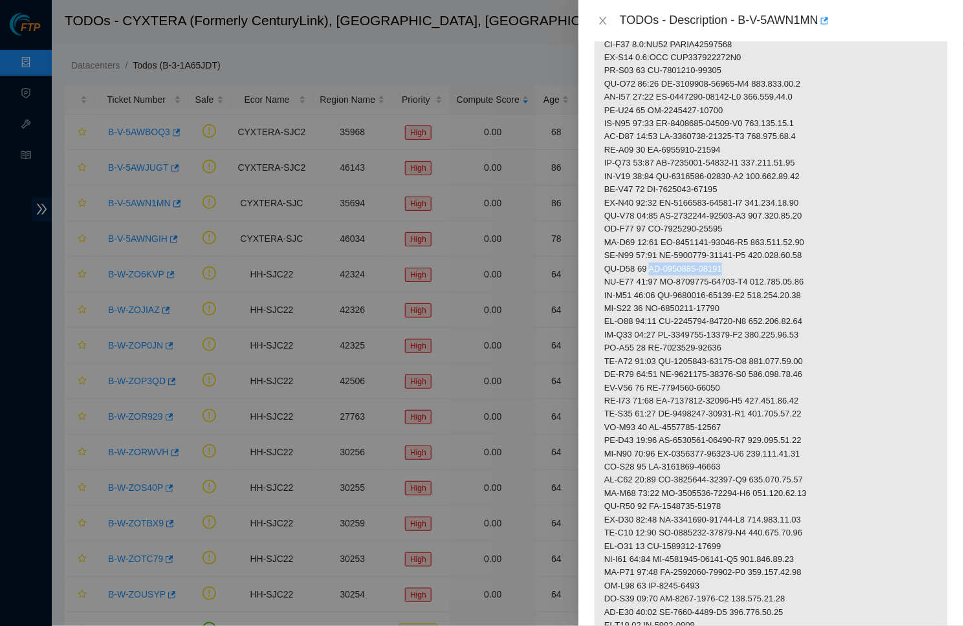
drag, startPoint x: 653, startPoint y: 256, endPoint x: 744, endPoint y: 257, distance: 91.2
click at [744, 257] on p at bounding box center [770, 507] width 353 height 1116
drag, startPoint x: 664, startPoint y: 270, endPoint x: 763, endPoint y: 271, distance: 98.3
click at [763, 271] on p at bounding box center [770, 507] width 353 height 1116
drag, startPoint x: 765, startPoint y: 271, endPoint x: 833, endPoint y: 272, distance: 67.9
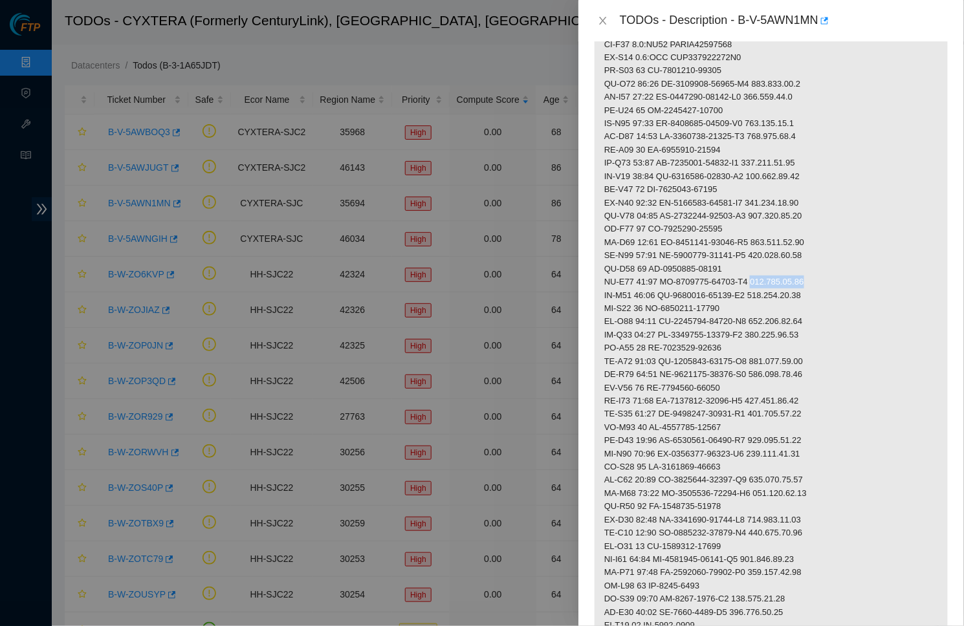
click at [833, 272] on p at bounding box center [770, 507] width 353 height 1116
drag, startPoint x: 652, startPoint y: 296, endPoint x: 737, endPoint y: 296, distance: 84.7
click at [737, 296] on p at bounding box center [770, 507] width 353 height 1116
drag, startPoint x: 665, startPoint y: 309, endPoint x: 762, endPoint y: 309, distance: 97.0
click at [762, 309] on p at bounding box center [770, 507] width 353 height 1116
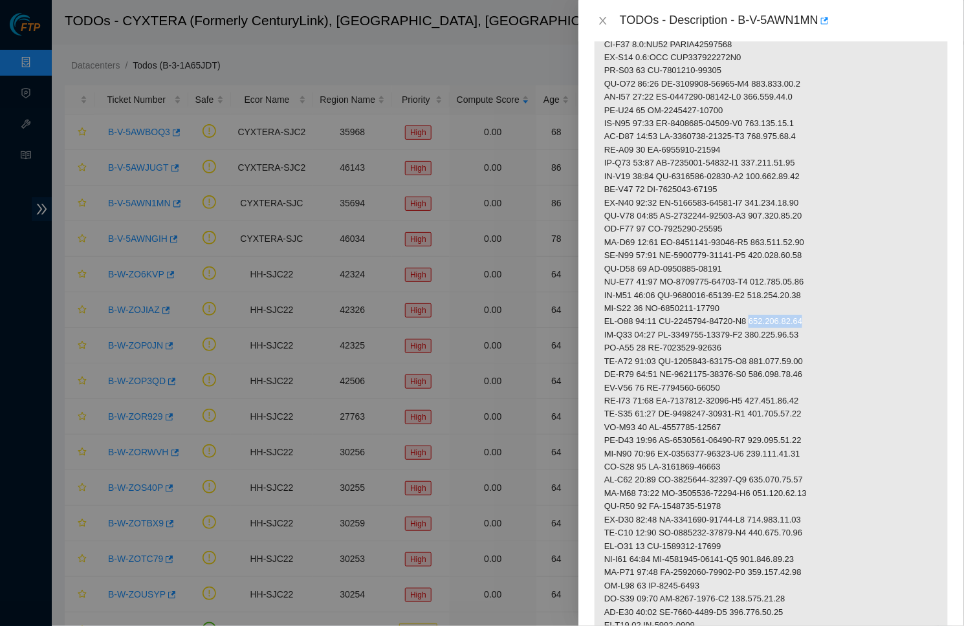
drag, startPoint x: 766, startPoint y: 311, endPoint x: 849, endPoint y: 311, distance: 82.8
click at [849, 311] on p at bounding box center [770, 507] width 353 height 1116
drag, startPoint x: 650, startPoint y: 336, endPoint x: 732, endPoint y: 335, distance: 82.2
click at [732, 335] on p at bounding box center [770, 507] width 353 height 1116
drag, startPoint x: 666, startPoint y: 349, endPoint x: 761, endPoint y: 344, distance: 95.8
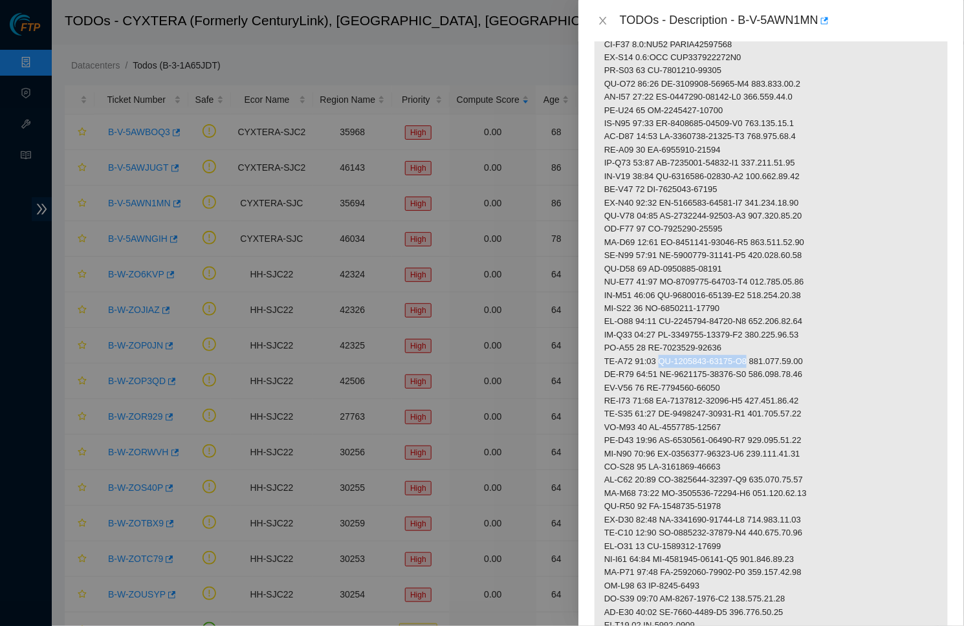
click at [761, 344] on p at bounding box center [770, 507] width 353 height 1116
drag, startPoint x: 766, startPoint y: 347, endPoint x: 823, endPoint y: 347, distance: 56.9
click at [823, 347] on p at bounding box center [770, 507] width 353 height 1116
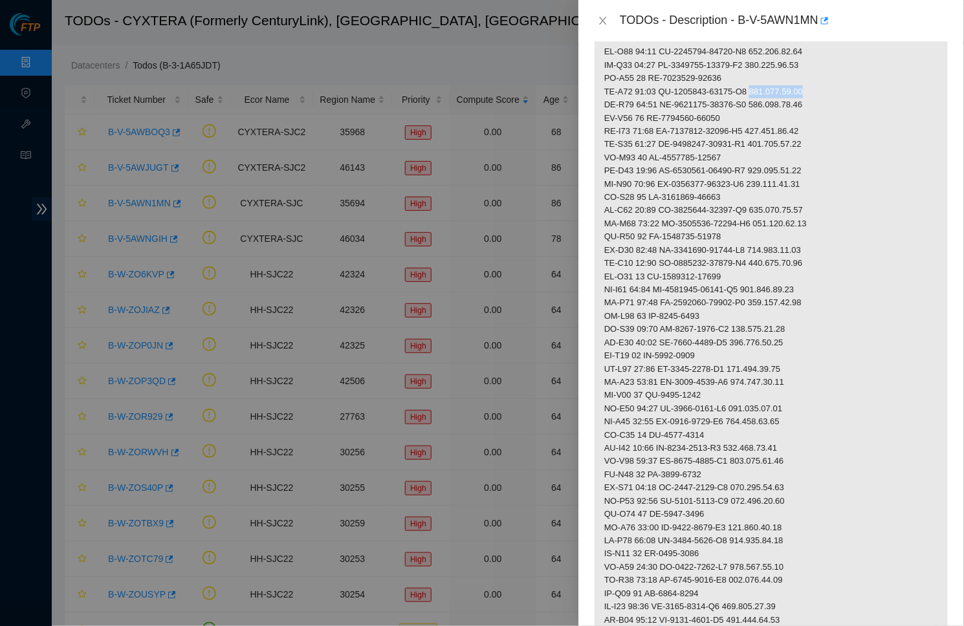
scroll to position [589, 0]
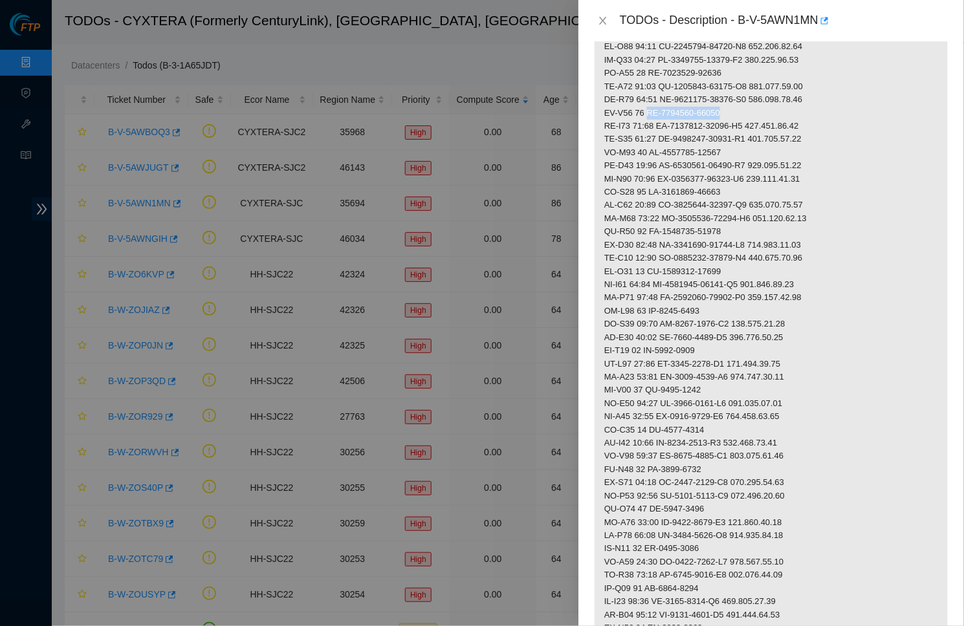
drag, startPoint x: 652, startPoint y: 100, endPoint x: 739, endPoint y: 96, distance: 86.7
click at [739, 96] on p at bounding box center [770, 232] width 353 height 1116
drag, startPoint x: 663, startPoint y: 115, endPoint x: 761, endPoint y: 117, distance: 98.3
click at [761, 117] on p at bounding box center [770, 232] width 353 height 1116
drag, startPoint x: 765, startPoint y: 113, endPoint x: 827, endPoint y: 113, distance: 62.1
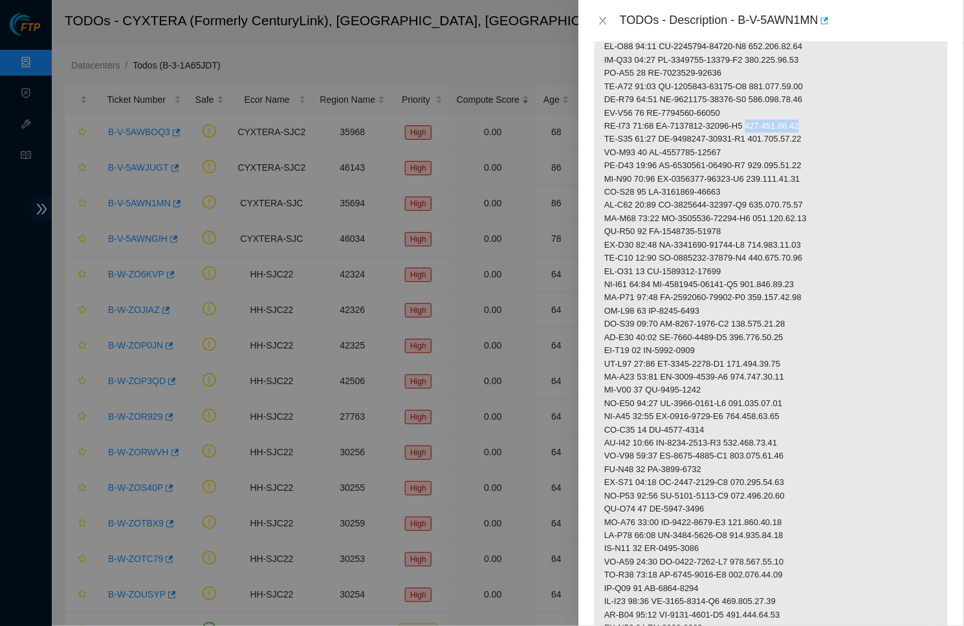
click at [827, 113] on p at bounding box center [770, 232] width 353 height 1116
click at [801, 182] on p at bounding box center [770, 232] width 353 height 1116
drag, startPoint x: 652, startPoint y: 178, endPoint x: 736, endPoint y: 178, distance: 84.1
click at [736, 178] on p at bounding box center [770, 232] width 353 height 1116
drag, startPoint x: 652, startPoint y: 139, endPoint x: 734, endPoint y: 139, distance: 81.5
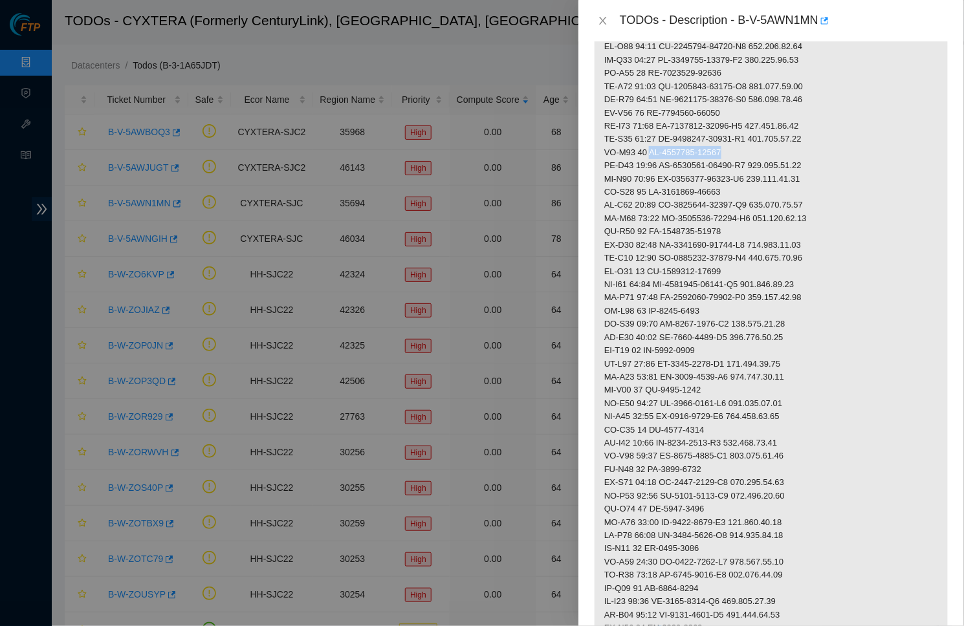
click at [734, 139] on p at bounding box center [770, 232] width 353 height 1116
drag, startPoint x: 663, startPoint y: 150, endPoint x: 761, endPoint y: 150, distance: 97.7
click at [761, 150] on p at bounding box center [770, 232] width 353 height 1116
drag, startPoint x: 766, startPoint y: 149, endPoint x: 835, endPoint y: 149, distance: 69.2
click at [835, 149] on p at bounding box center [770, 232] width 353 height 1116
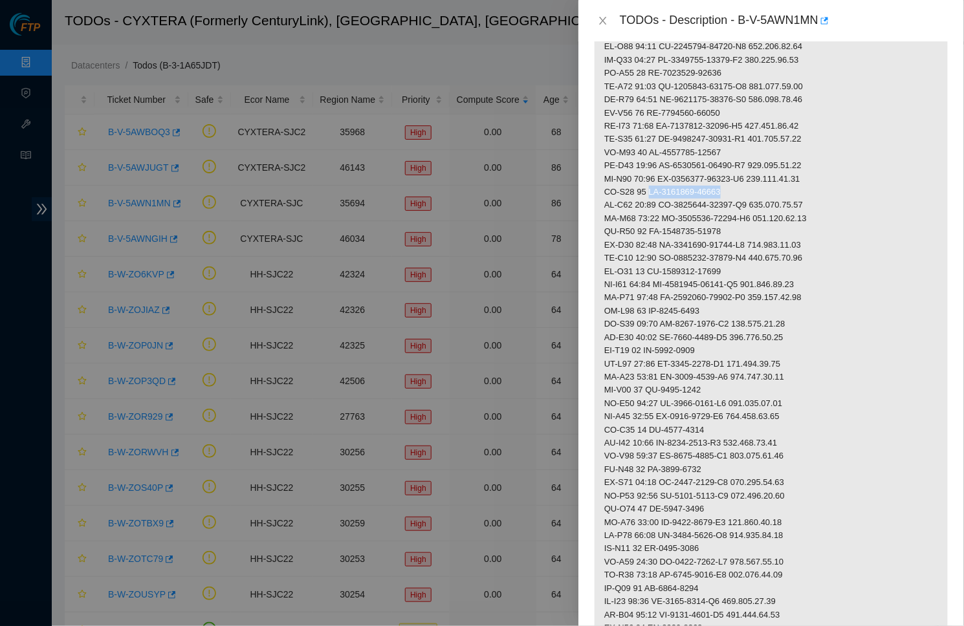
drag, startPoint x: 649, startPoint y: 177, endPoint x: 751, endPoint y: 177, distance: 102.2
click at [751, 177] on p at bounding box center [770, 232] width 353 height 1116
drag, startPoint x: 665, startPoint y: 189, endPoint x: 761, endPoint y: 192, distance: 95.8
click at [761, 192] on p at bounding box center [770, 232] width 353 height 1116
drag, startPoint x: 765, startPoint y: 192, endPoint x: 831, endPoint y: 193, distance: 66.0
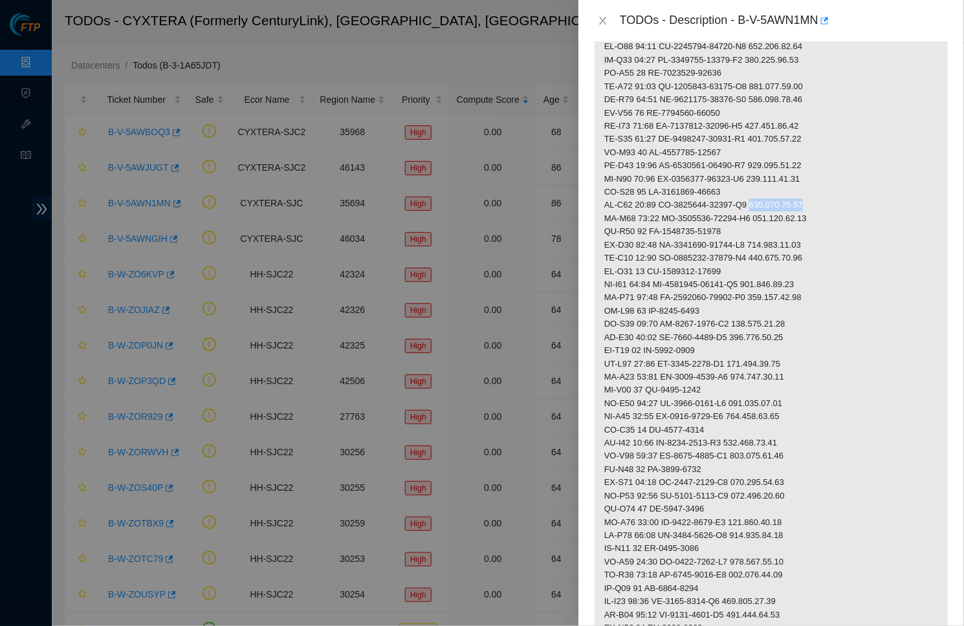
click at [831, 193] on p at bounding box center [770, 232] width 353 height 1116
drag, startPoint x: 649, startPoint y: 217, endPoint x: 735, endPoint y: 219, distance: 85.4
click at [735, 219] on p at bounding box center [770, 232] width 353 height 1116
drag, startPoint x: 663, startPoint y: 229, endPoint x: 761, endPoint y: 226, distance: 98.4
click at [761, 226] on p at bounding box center [770, 232] width 353 height 1116
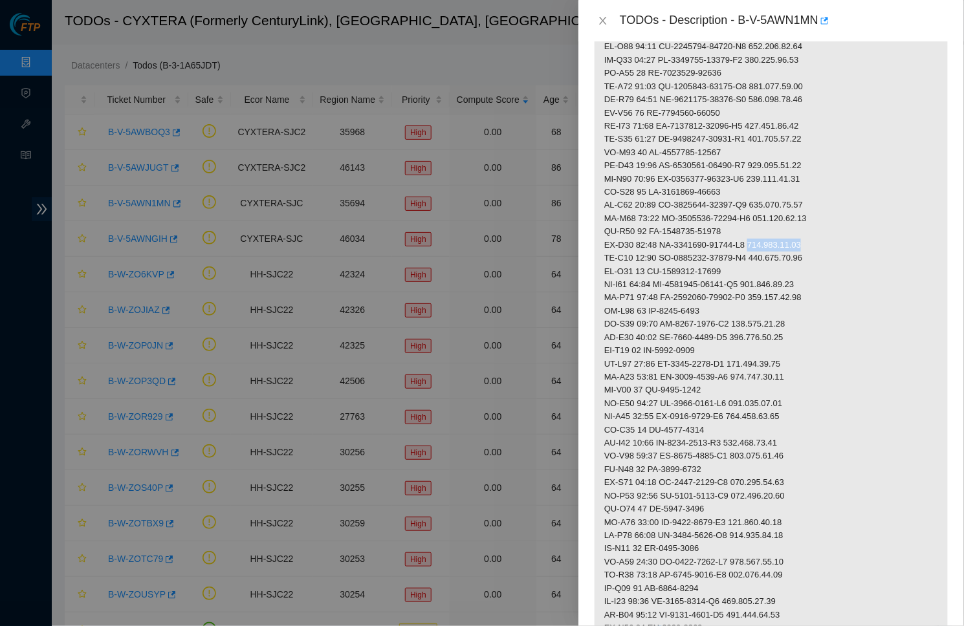
drag, startPoint x: 766, startPoint y: 226, endPoint x: 831, endPoint y: 232, distance: 64.9
click at [831, 232] on p at bounding box center [770, 232] width 353 height 1116
drag, startPoint x: 649, startPoint y: 254, endPoint x: 776, endPoint y: 253, distance: 126.1
click at [776, 253] on p at bounding box center [770, 232] width 353 height 1116
drag, startPoint x: 665, startPoint y: 268, endPoint x: 761, endPoint y: 268, distance: 95.7
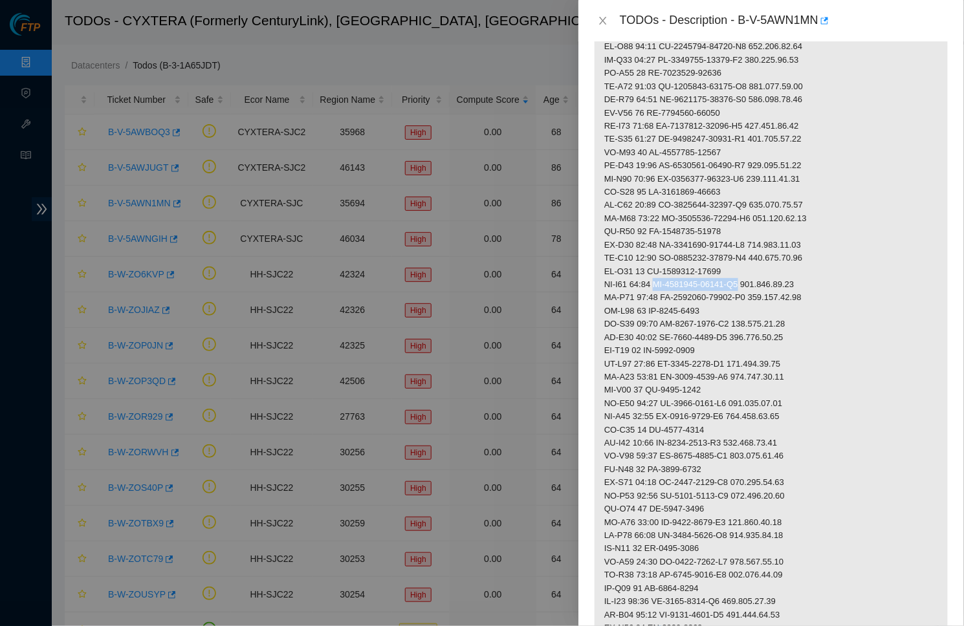
click at [761, 268] on p at bounding box center [770, 232] width 353 height 1116
drag, startPoint x: 765, startPoint y: 264, endPoint x: 829, endPoint y: 264, distance: 64.0
click at [829, 264] on p at bounding box center [770, 232] width 353 height 1116
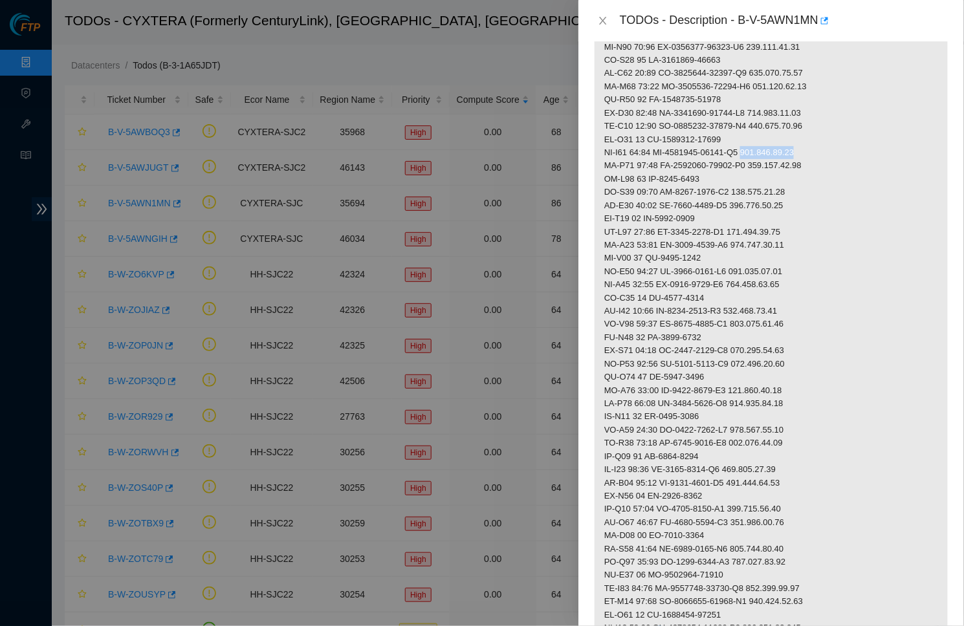
scroll to position [728, 0]
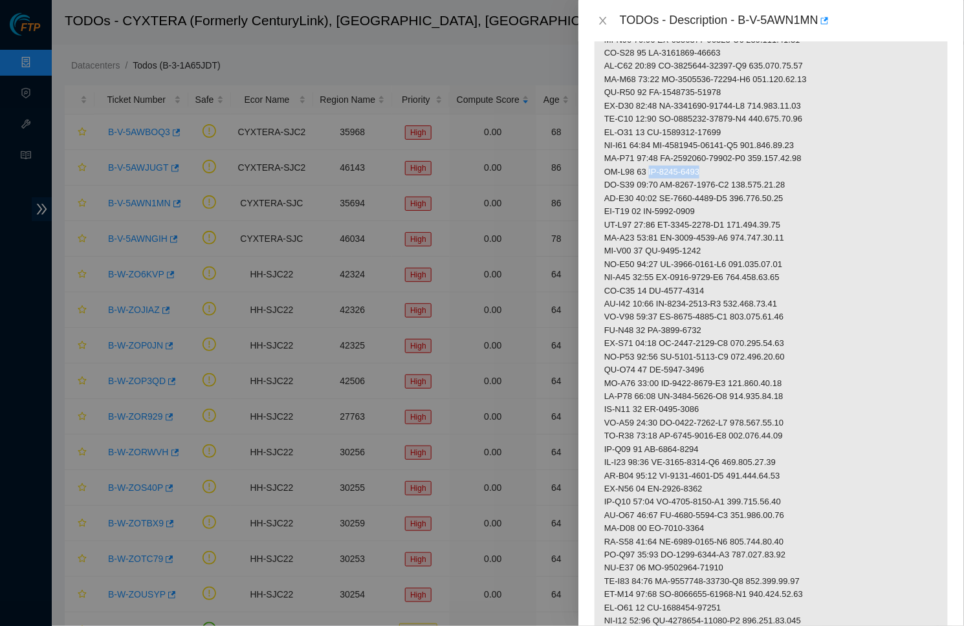
drag, startPoint x: 650, startPoint y: 153, endPoint x: 734, endPoint y: 153, distance: 84.1
click at [734, 153] on p at bounding box center [770, 93] width 353 height 1116
drag, startPoint x: 665, startPoint y: 166, endPoint x: 741, endPoint y: 165, distance: 75.7
click at [741, 165] on p at bounding box center [770, 93] width 353 height 1116
drag, startPoint x: 745, startPoint y: 166, endPoint x: 810, endPoint y: 166, distance: 64.7
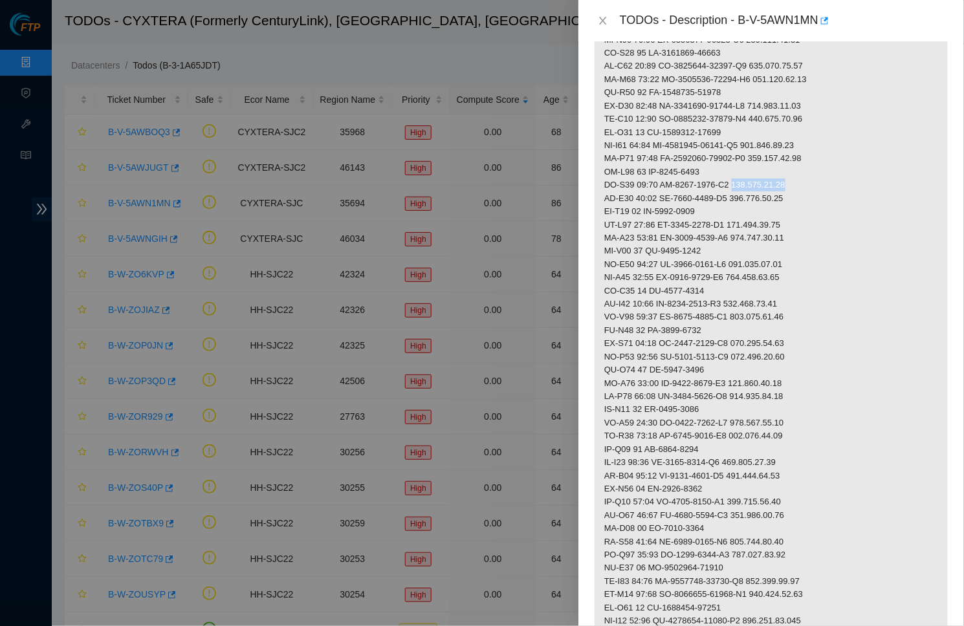
click at [810, 166] on p at bounding box center [770, 93] width 353 height 1116
drag, startPoint x: 650, startPoint y: 191, endPoint x: 726, endPoint y: 193, distance: 76.3
click at [726, 193] on p at bounding box center [770, 93] width 353 height 1116
drag, startPoint x: 665, startPoint y: 205, endPoint x: 740, endPoint y: 205, distance: 75.0
click at [740, 205] on p at bounding box center [770, 93] width 353 height 1116
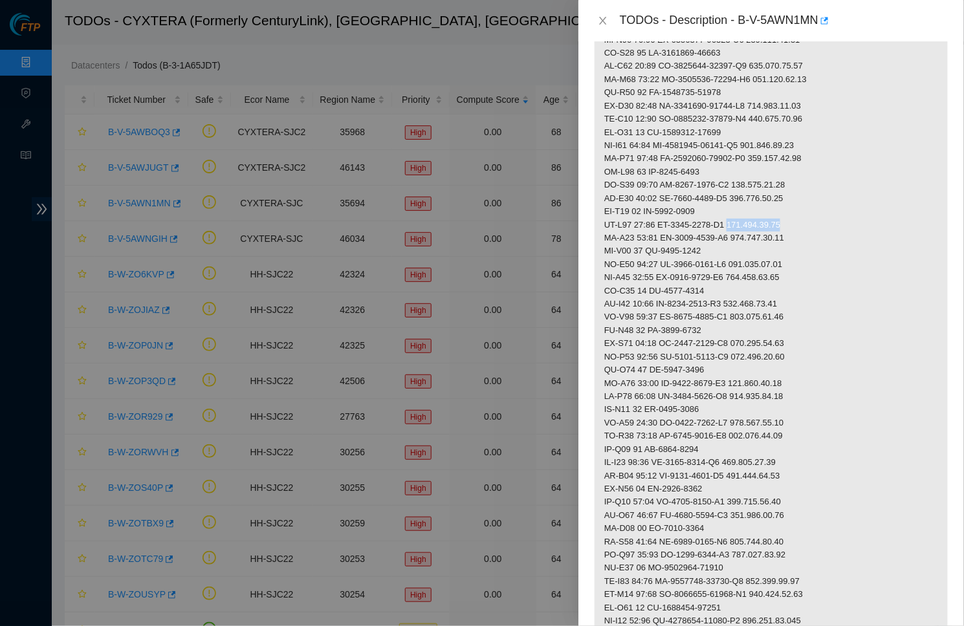
drag, startPoint x: 747, startPoint y: 203, endPoint x: 809, endPoint y: 205, distance: 62.1
click at [809, 205] on p at bounding box center [770, 93] width 353 height 1116
click at [725, 228] on p at bounding box center [770, 93] width 353 height 1116
drag, startPoint x: 652, startPoint y: 234, endPoint x: 728, endPoint y: 234, distance: 75.7
click at [728, 234] on p at bounding box center [770, 93] width 353 height 1116
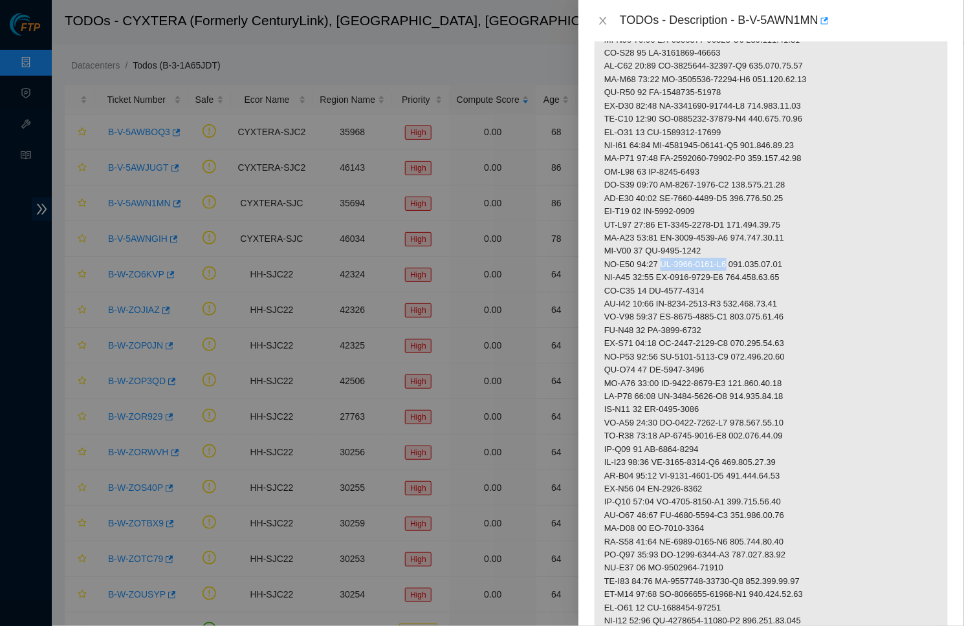
drag, startPoint x: 663, startPoint y: 247, endPoint x: 740, endPoint y: 246, distance: 77.0
click at [740, 246] on p at bounding box center [770, 93] width 353 height 1116
drag, startPoint x: 746, startPoint y: 246, endPoint x: 809, endPoint y: 245, distance: 62.1
click at [809, 245] on p at bounding box center [770, 93] width 353 height 1116
click at [946, 336] on div "Problem Type Deconstruction DP name DP77157 Rack Number N/A Machine Number N/A …" at bounding box center [771, 333] width 386 height 585
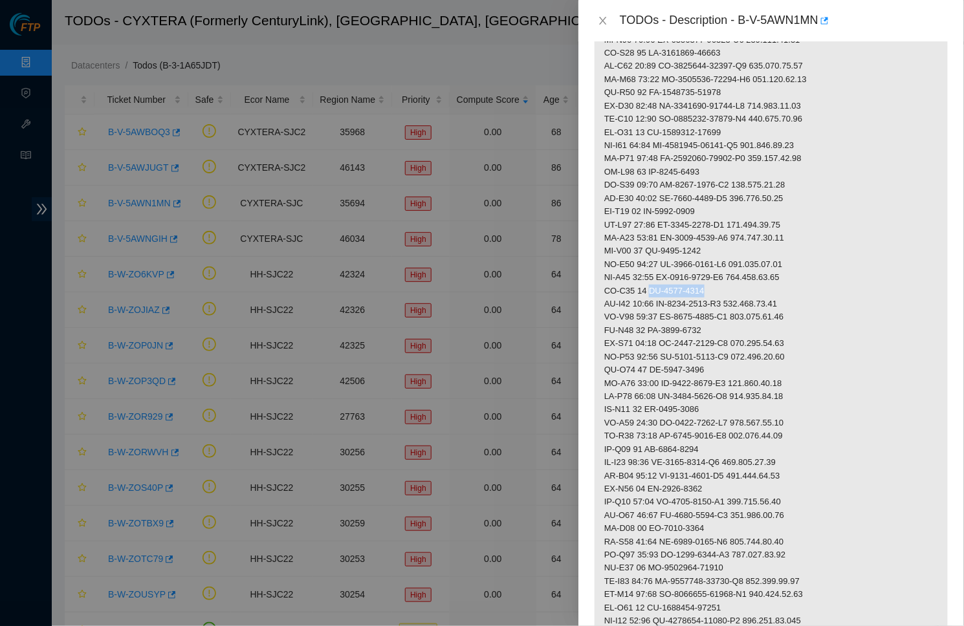
drag, startPoint x: 651, startPoint y: 271, endPoint x: 722, endPoint y: 270, distance: 70.5
click at [722, 270] on p at bounding box center [770, 93] width 353 height 1116
drag, startPoint x: 664, startPoint y: 284, endPoint x: 744, endPoint y: 283, distance: 79.6
click at [744, 283] on p at bounding box center [770, 93] width 353 height 1116
drag, startPoint x: 747, startPoint y: 284, endPoint x: 814, endPoint y: 284, distance: 67.3
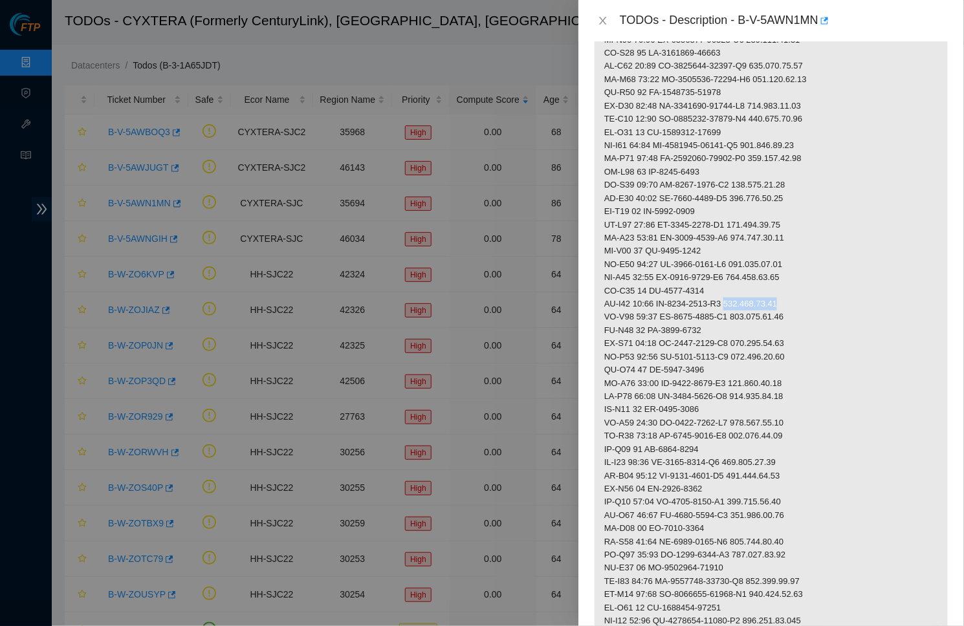
click at [814, 284] on p at bounding box center [770, 93] width 353 height 1116
drag, startPoint x: 653, startPoint y: 309, endPoint x: 736, endPoint y: 309, distance: 83.4
click at [736, 309] on p at bounding box center [770, 93] width 353 height 1116
drag, startPoint x: 664, startPoint y: 320, endPoint x: 744, endPoint y: 318, distance: 79.6
click at [744, 318] on p at bounding box center [770, 93] width 353 height 1116
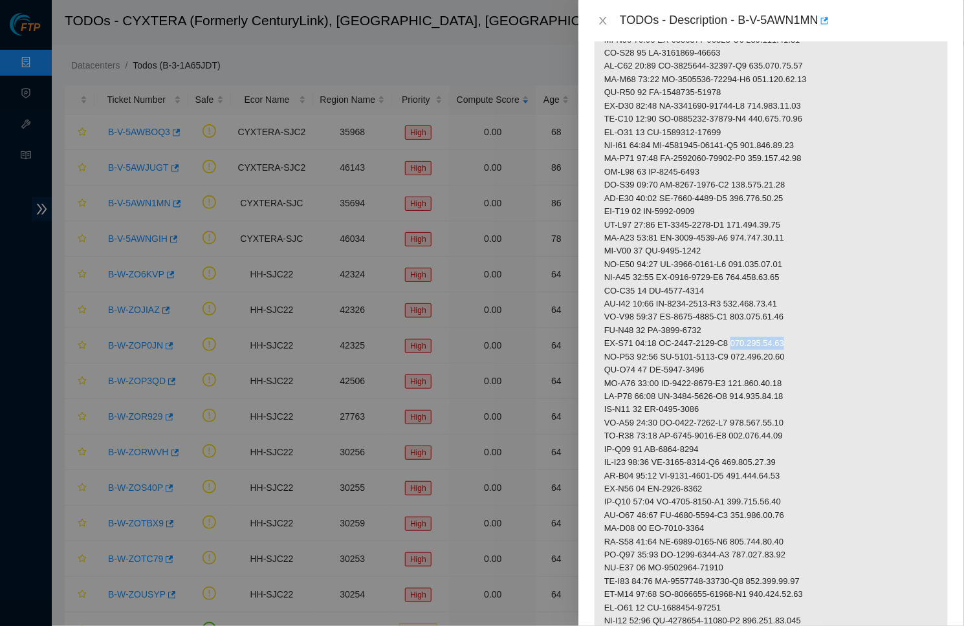
drag, startPoint x: 745, startPoint y: 324, endPoint x: 812, endPoint y: 324, distance: 67.3
click at [812, 324] on p at bounding box center [770, 93] width 353 height 1116
drag, startPoint x: 653, startPoint y: 349, endPoint x: 727, endPoint y: 349, distance: 74.4
click at [727, 349] on p at bounding box center [770, 93] width 353 height 1116
drag, startPoint x: 666, startPoint y: 364, endPoint x: 740, endPoint y: 361, distance: 74.4
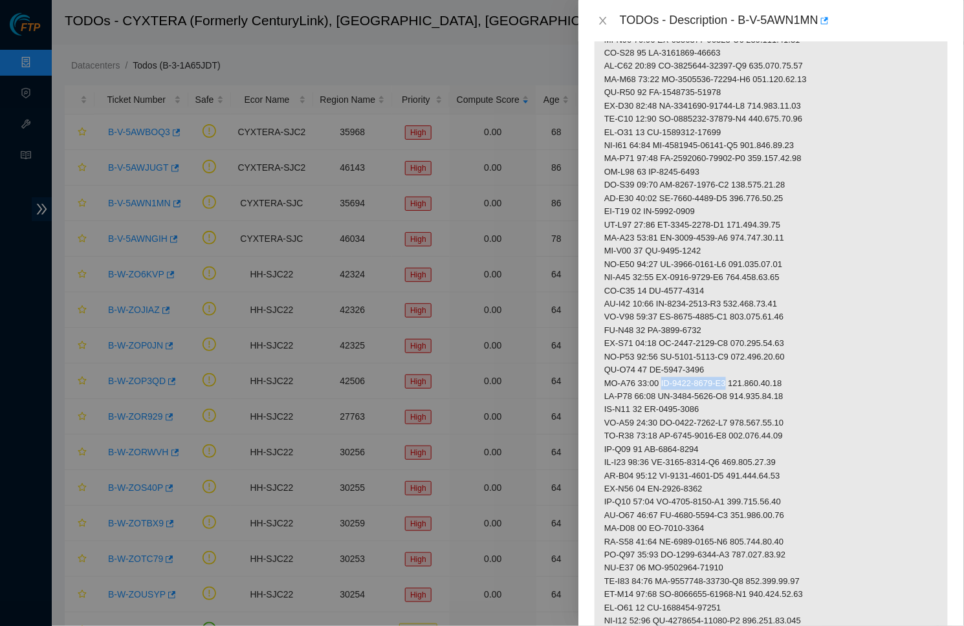
click at [740, 361] on p at bounding box center [770, 93] width 353 height 1116
drag, startPoint x: 747, startPoint y: 360, endPoint x: 816, endPoint y: 360, distance: 69.2
click at [816, 360] on p at bounding box center [770, 93] width 353 height 1116
drag, startPoint x: 651, startPoint y: 387, endPoint x: 726, endPoint y: 387, distance: 75.0
click at [726, 387] on p at bounding box center [770, 93] width 353 height 1116
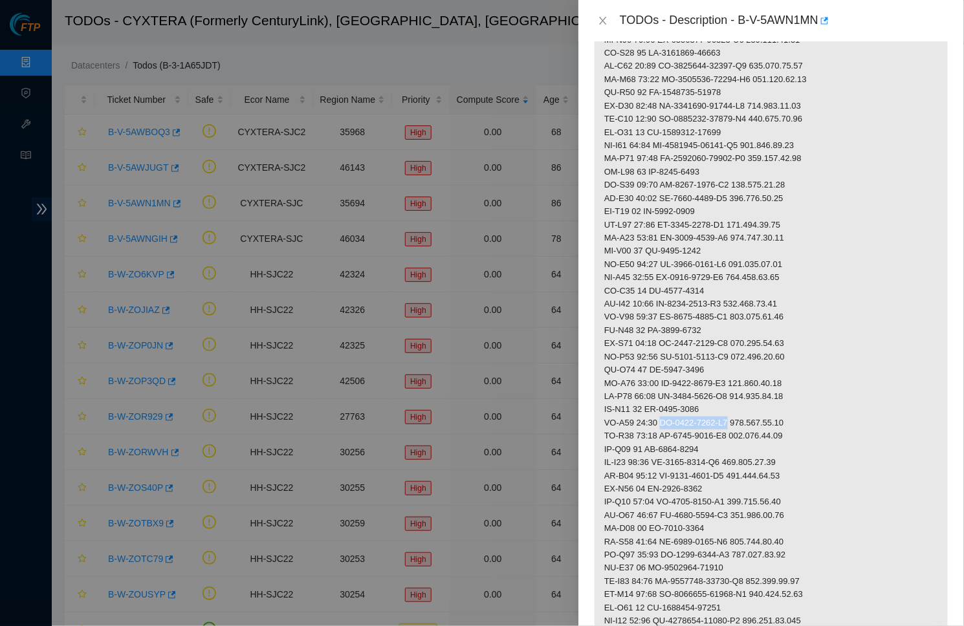
drag, startPoint x: 666, startPoint y: 399, endPoint x: 741, endPoint y: 398, distance: 75.0
click at [741, 398] on p at bounding box center [770, 93] width 353 height 1116
drag, startPoint x: 746, startPoint y: 402, endPoint x: 814, endPoint y: 402, distance: 67.9
click at [814, 402] on p at bounding box center [770, 93] width 353 height 1116
drag, startPoint x: 649, startPoint y: 426, endPoint x: 732, endPoint y: 426, distance: 82.8
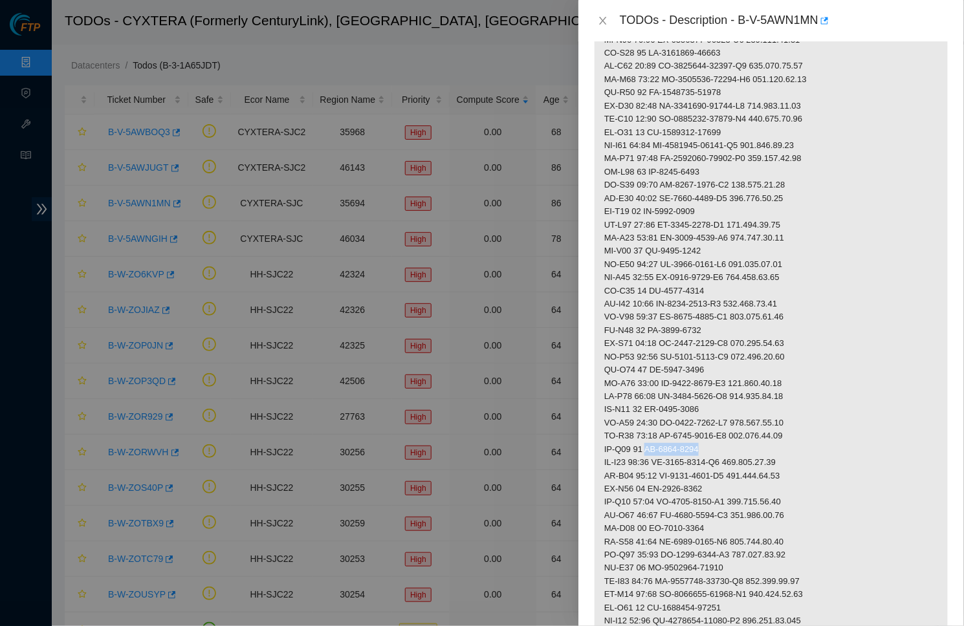
click at [732, 426] on p at bounding box center [770, 93] width 353 height 1116
drag, startPoint x: 665, startPoint y: 439, endPoint x: 741, endPoint y: 439, distance: 75.7
click at [741, 439] on p at bounding box center [770, 93] width 353 height 1116
drag, startPoint x: 746, startPoint y: 438, endPoint x: 814, endPoint y: 438, distance: 67.9
click at [814, 438] on p at bounding box center [770, 93] width 353 height 1116
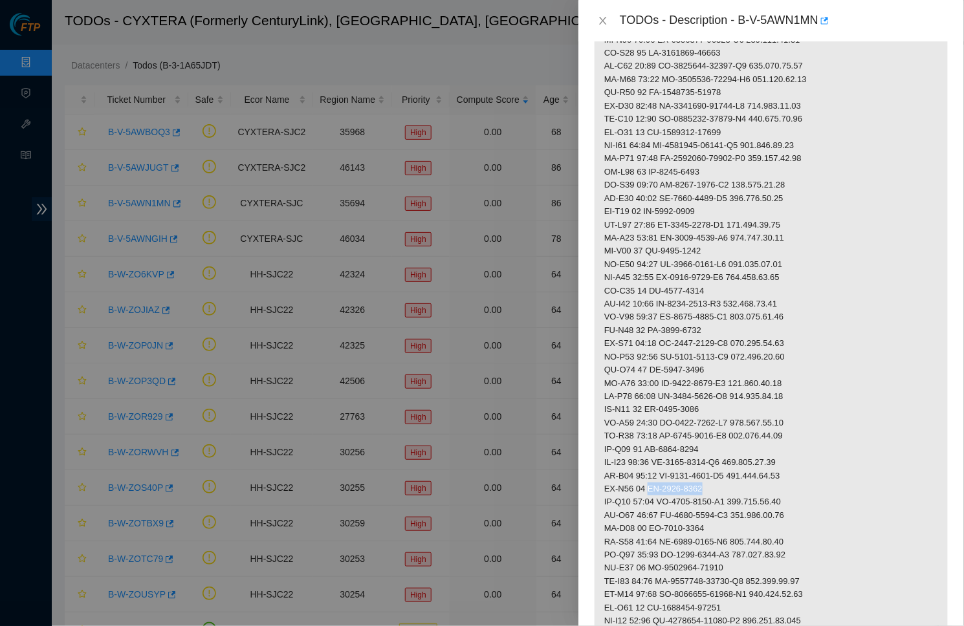
drag, startPoint x: 652, startPoint y: 464, endPoint x: 768, endPoint y: 464, distance: 116.4
click at [768, 464] on p at bounding box center [770, 93] width 353 height 1116
drag, startPoint x: 665, startPoint y: 478, endPoint x: 744, endPoint y: 477, distance: 78.9
click at [744, 477] on p at bounding box center [770, 93] width 353 height 1116
drag, startPoint x: 747, startPoint y: 477, endPoint x: 822, endPoint y: 475, distance: 75.1
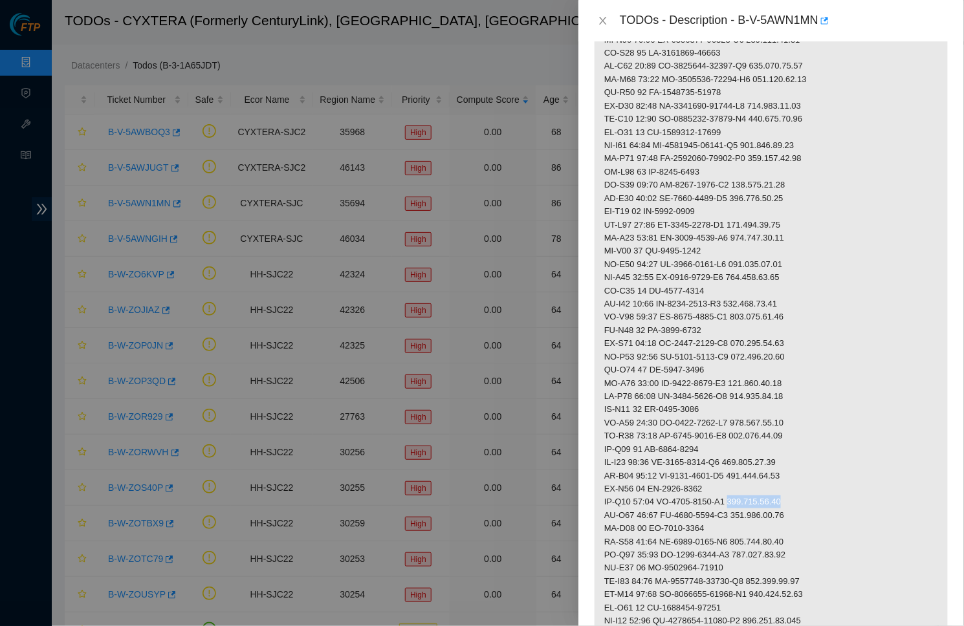
click at [822, 475] on p at bounding box center [770, 93] width 353 height 1116
drag, startPoint x: 650, startPoint y: 503, endPoint x: 721, endPoint y: 503, distance: 71.2
click at [721, 503] on p at bounding box center [770, 93] width 353 height 1116
drag, startPoint x: 666, startPoint y: 518, endPoint x: 740, endPoint y: 515, distance: 74.5
click at [740, 515] on p at bounding box center [770, 93] width 353 height 1116
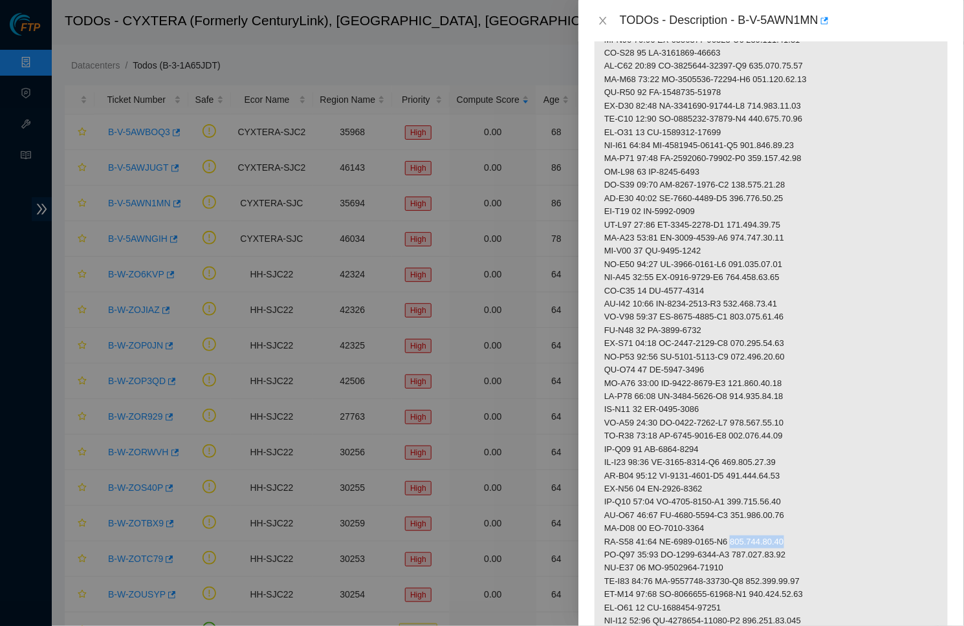
drag, startPoint x: 747, startPoint y: 516, endPoint x: 807, endPoint y: 516, distance: 60.2
click at [807, 516] on p at bounding box center [770, 93] width 353 height 1116
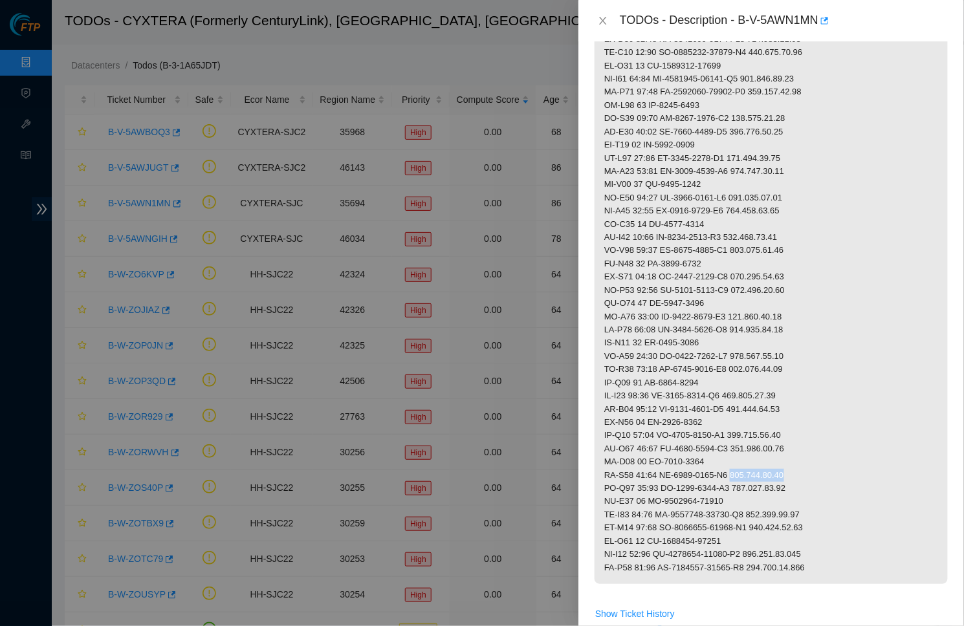
scroll to position [795, 0]
drag, startPoint x: 650, startPoint y: 475, endPoint x: 745, endPoint y: 476, distance: 94.4
click at [745, 476] on p at bounding box center [770, 26] width 353 height 1116
drag, startPoint x: 664, startPoint y: 490, endPoint x: 759, endPoint y: 488, distance: 95.1
click at [759, 488] on p at bounding box center [770, 26] width 353 height 1116
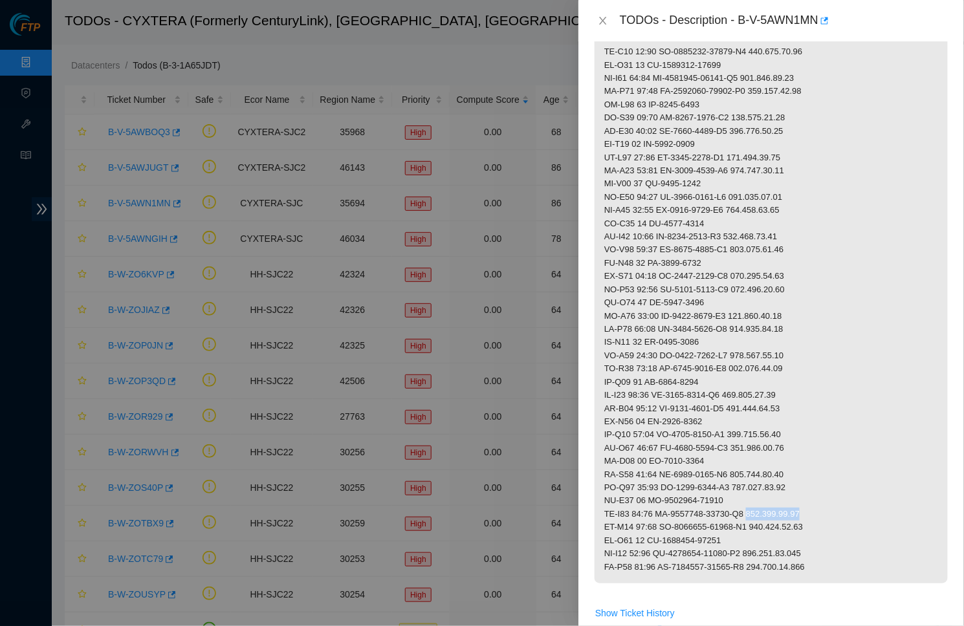
drag, startPoint x: 766, startPoint y: 490, endPoint x: 834, endPoint y: 490, distance: 67.9
click at [834, 490] on p at bounding box center [770, 26] width 353 height 1116
drag, startPoint x: 652, startPoint y: 514, endPoint x: 745, endPoint y: 514, distance: 92.5
click at [745, 514] on p at bounding box center [770, 26] width 353 height 1116
drag, startPoint x: 665, startPoint y: 525, endPoint x: 761, endPoint y: 524, distance: 95.7
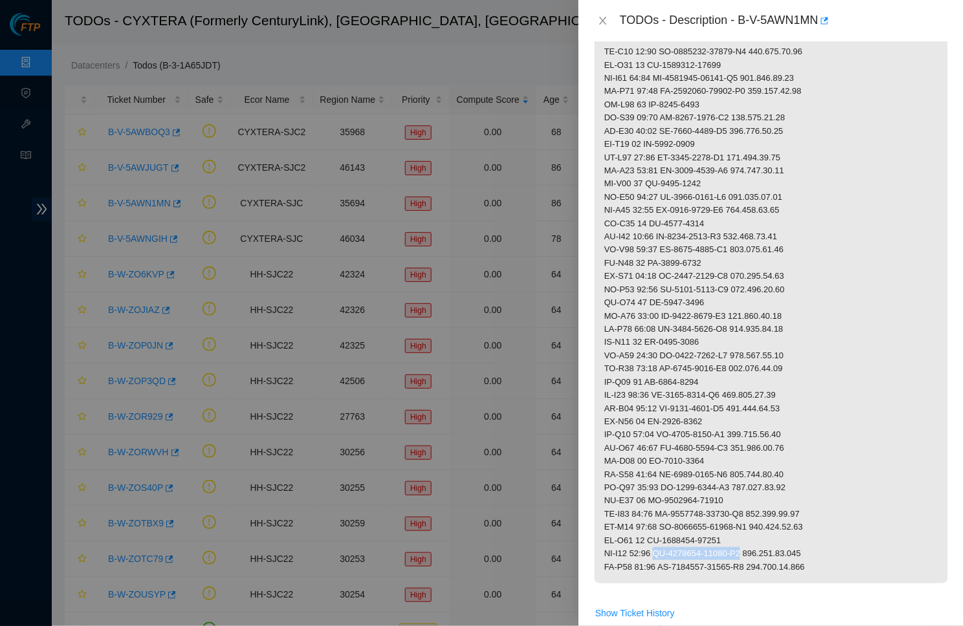
click at [761, 524] on p at bounding box center [770, 26] width 353 height 1116
drag, startPoint x: 768, startPoint y: 527, endPoint x: 837, endPoint y: 527, distance: 69.2
click at [837, 527] on p at bounding box center [770, 26] width 353 height 1116
drag, startPoint x: 767, startPoint y: 530, endPoint x: 836, endPoint y: 530, distance: 69.2
click at [836, 530] on p at bounding box center [770, 26] width 353 height 1116
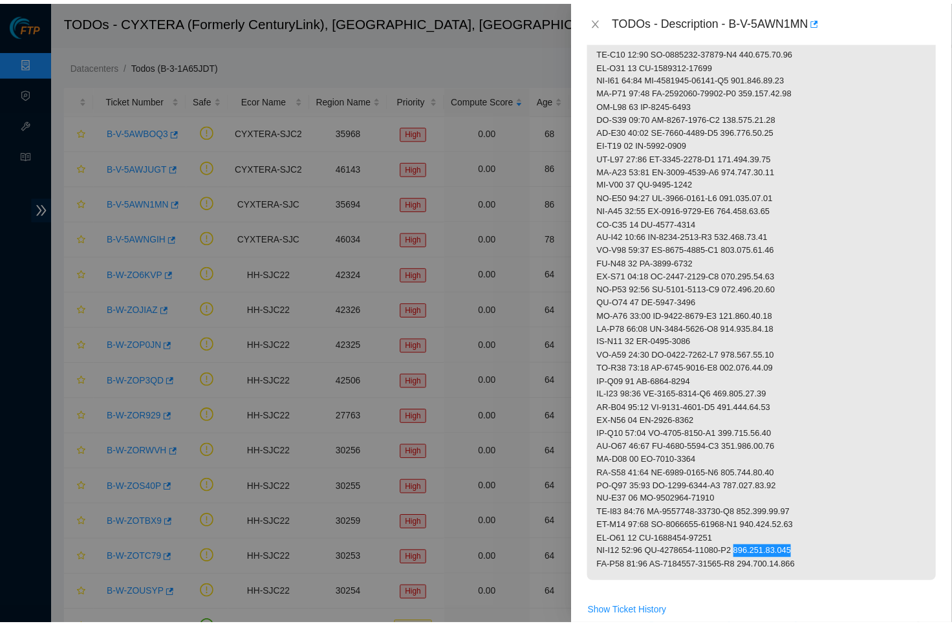
scroll to position [798, 0]
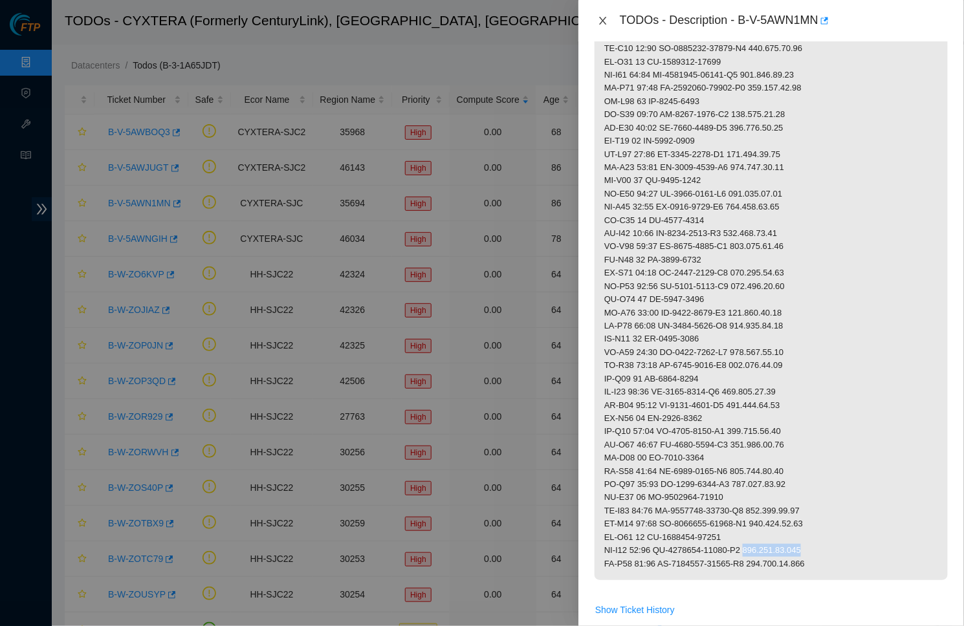
click at [594, 21] on button "Close" at bounding box center [603, 21] width 18 height 12
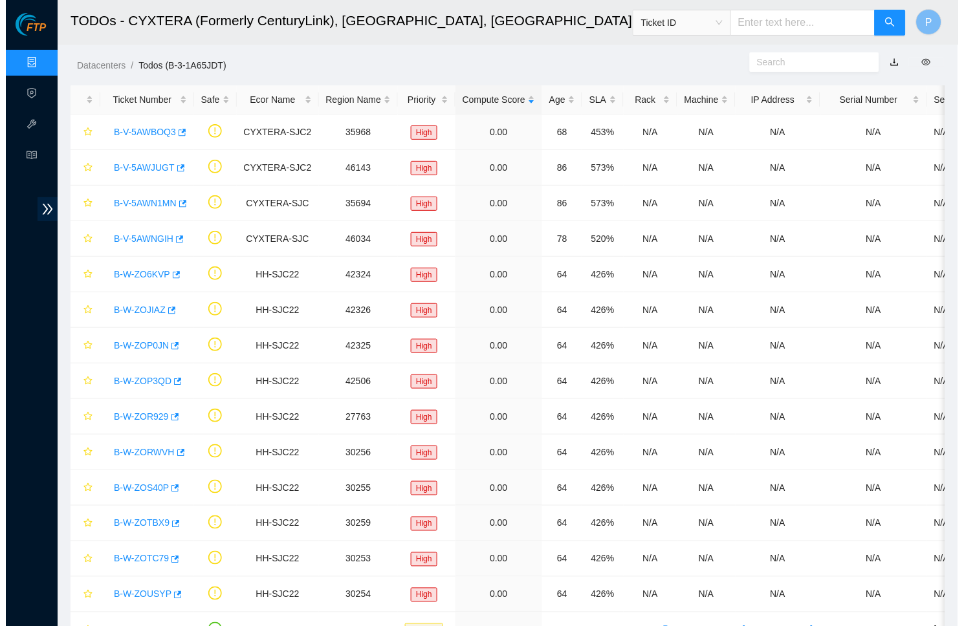
scroll to position [89, 0]
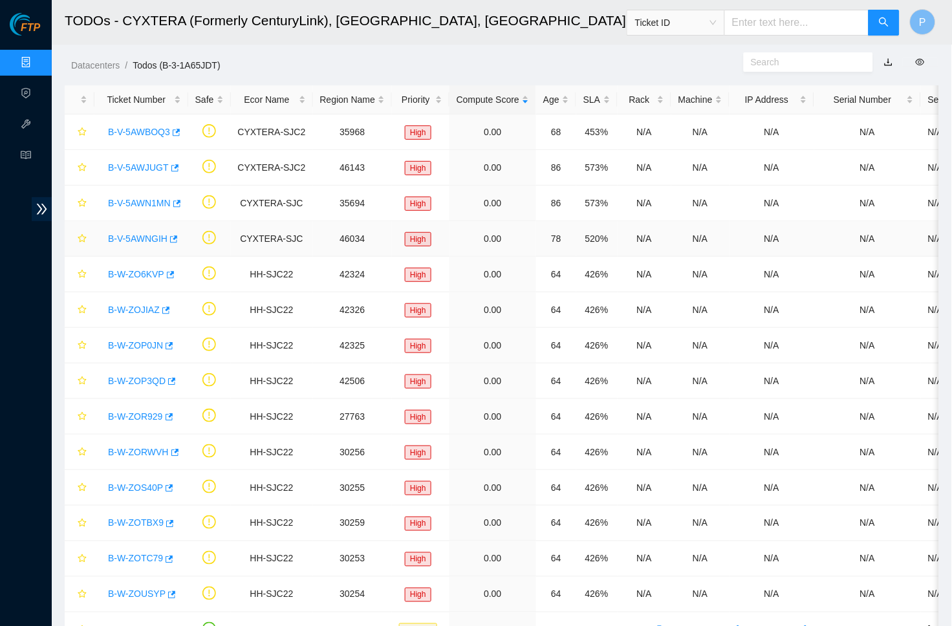
click at [140, 235] on link "B-V-5AWNGIH" at bounding box center [138, 239] width 60 height 10
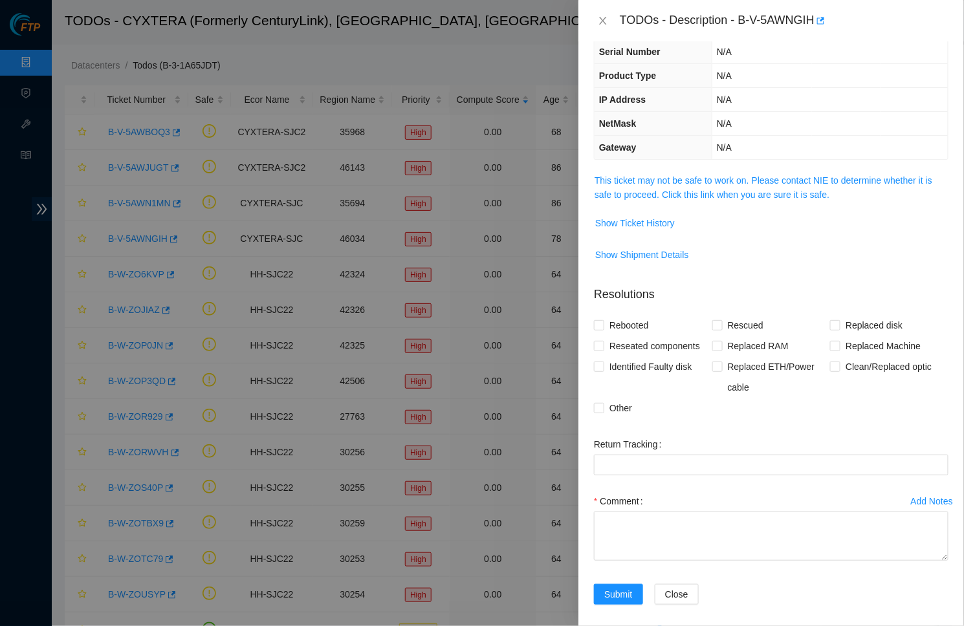
click at [697, 173] on td "This ticket may not be safe to work on. Please contact NIE to determine whether…" at bounding box center [771, 192] width 354 height 39
click at [697, 177] on link "This ticket may not be safe to work on. Please contact NIE to determine whether…" at bounding box center [763, 187] width 338 height 25
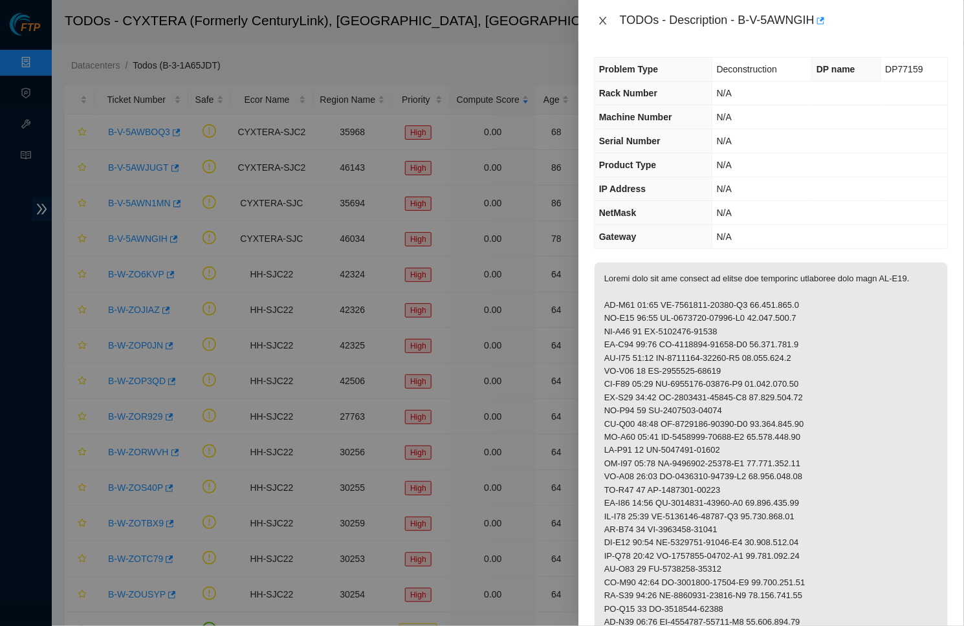
scroll to position [0, 0]
click at [598, 21] on icon "close" at bounding box center [603, 21] width 10 height 10
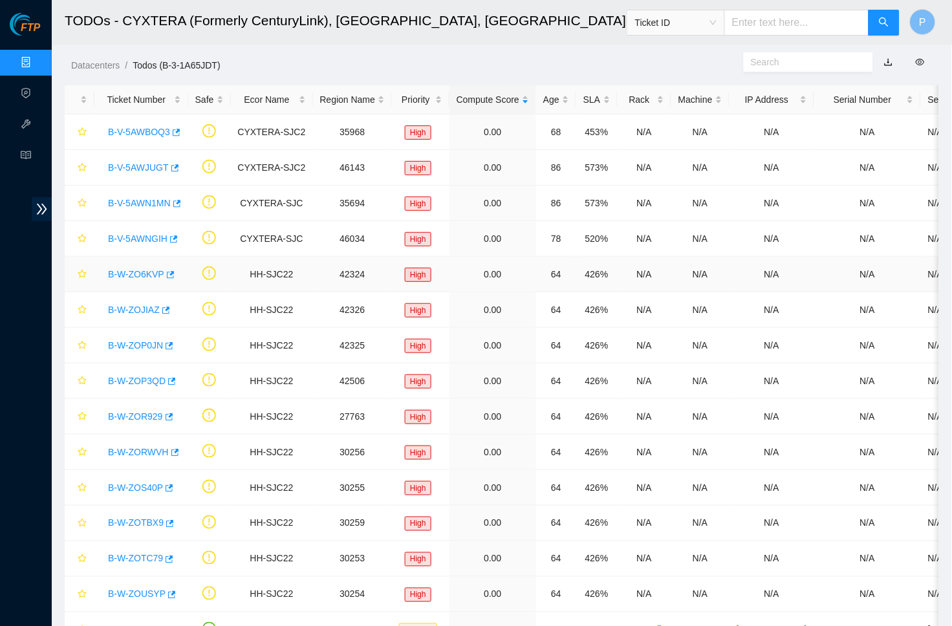
click at [136, 270] on link "B-W-ZO6KVP" at bounding box center [136, 274] width 56 height 10
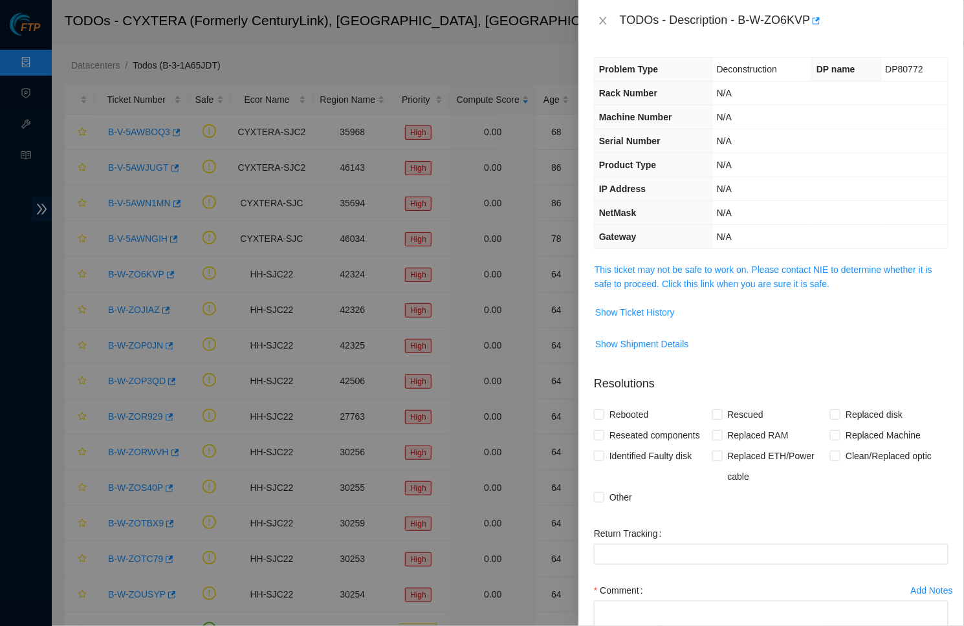
click at [679, 290] on td "This ticket may not be safe to work on. Please contact NIE to determine whether…" at bounding box center [771, 281] width 354 height 39
click at [680, 274] on link "This ticket may not be safe to work on. Please contact NIE to determine whether…" at bounding box center [763, 277] width 338 height 25
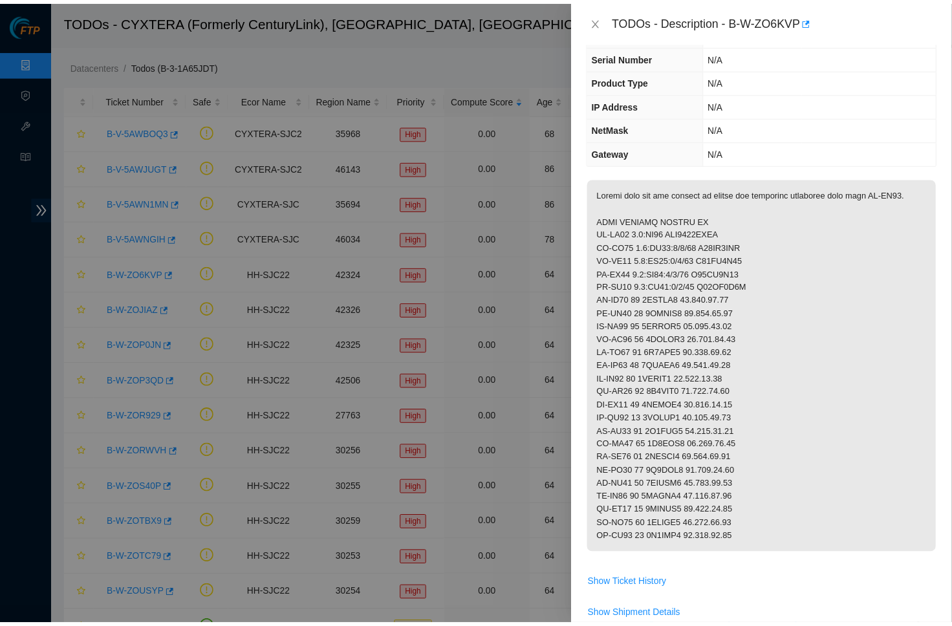
scroll to position [94, 0]
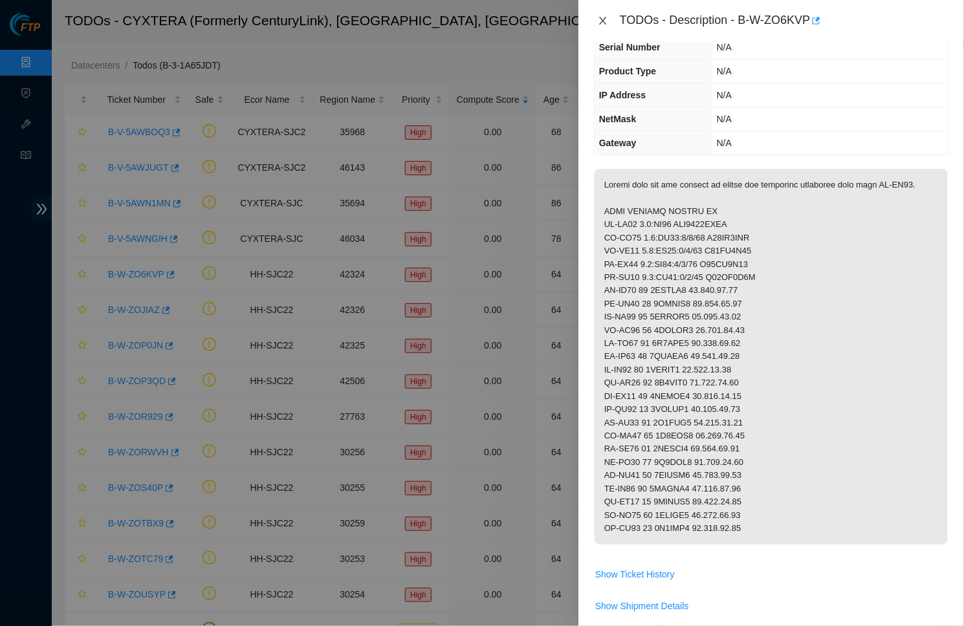
click at [602, 19] on icon "close" at bounding box center [602, 21] width 7 height 8
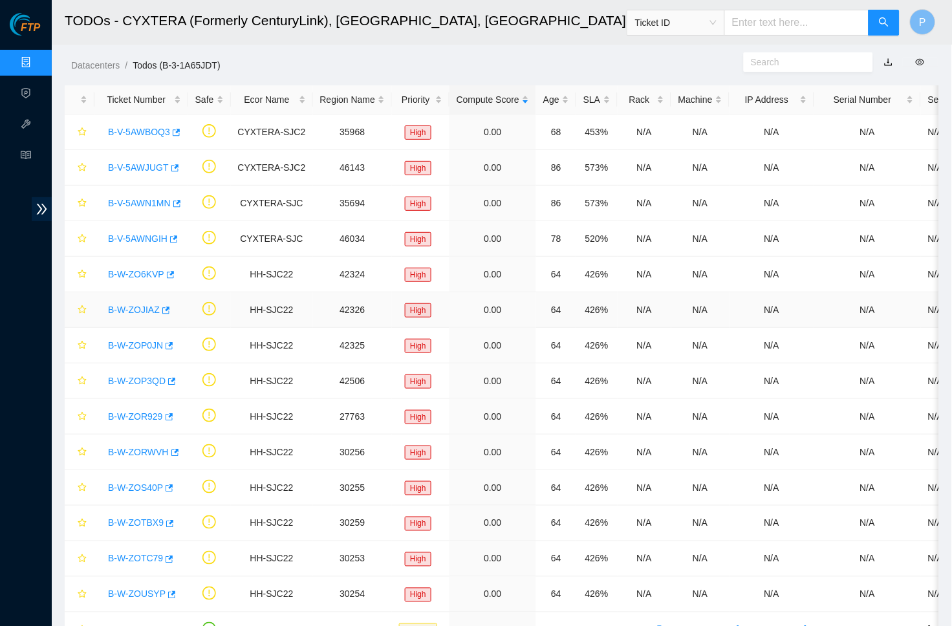
click at [136, 294] on td "B-W-ZOJIAZ" at bounding box center [141, 310] width 94 height 36
click at [136, 299] on div "B-W-ZOJIAZ" at bounding box center [142, 309] width 80 height 21
click at [137, 307] on link "B-W-ZOJIAZ" at bounding box center [134, 310] width 52 height 10
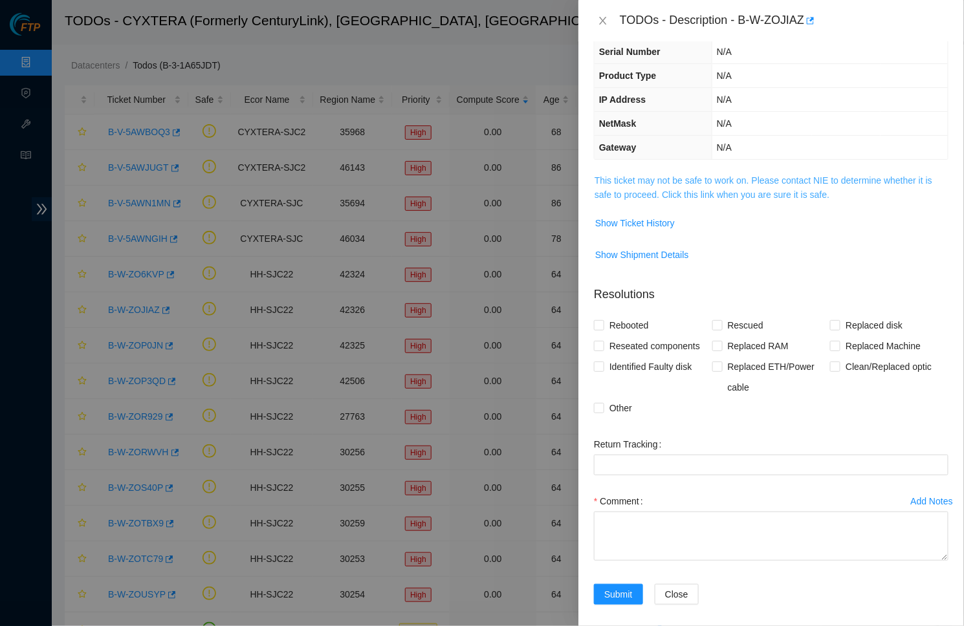
click at [712, 175] on link "This ticket may not be safe to work on. Please contact NIE to determine whether…" at bounding box center [763, 187] width 338 height 25
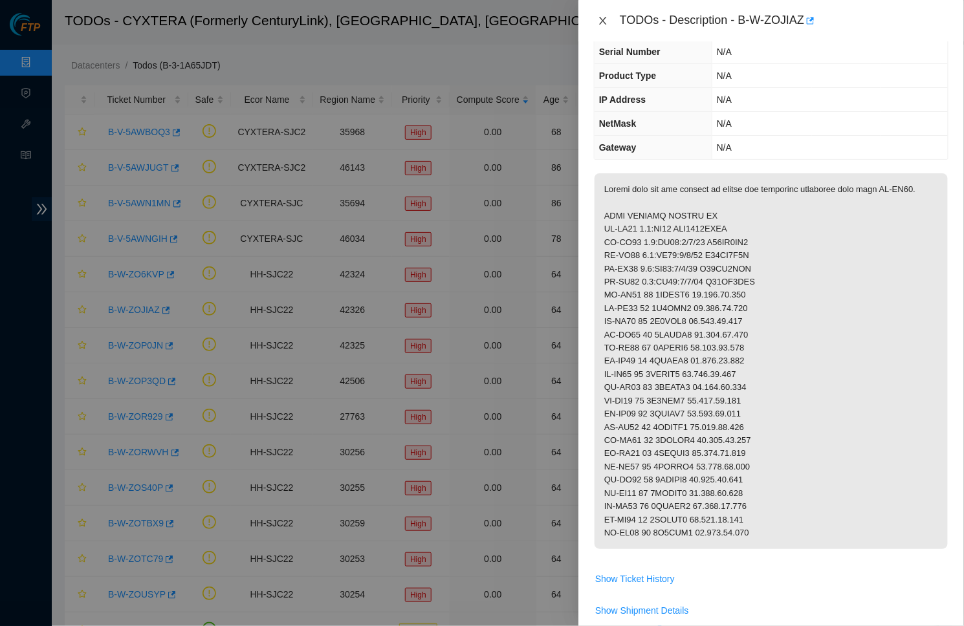
click at [602, 24] on icon "close" at bounding box center [603, 21] width 10 height 10
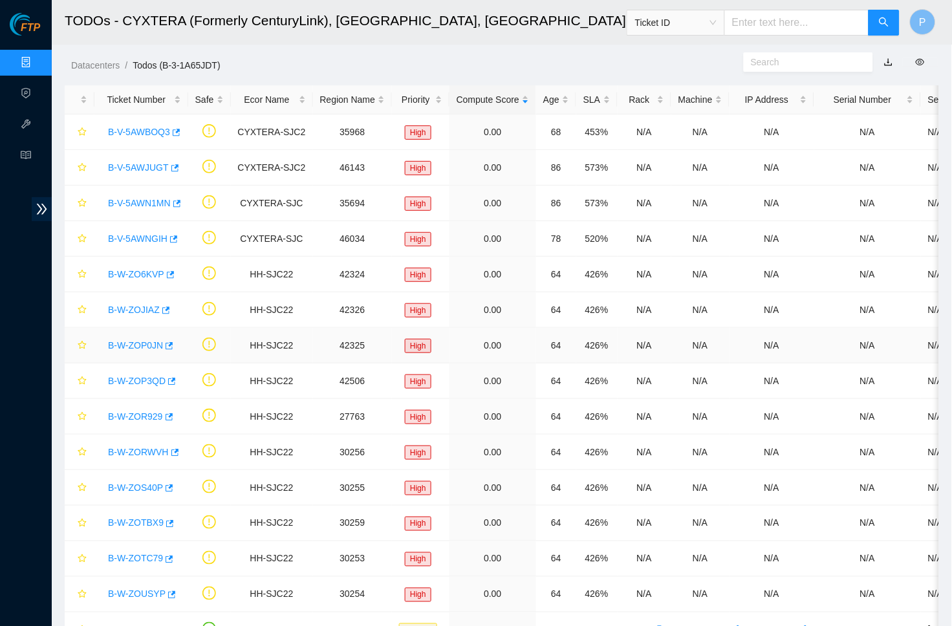
click at [138, 348] on link "B-W-ZOP0JN" at bounding box center [135, 345] width 55 height 10
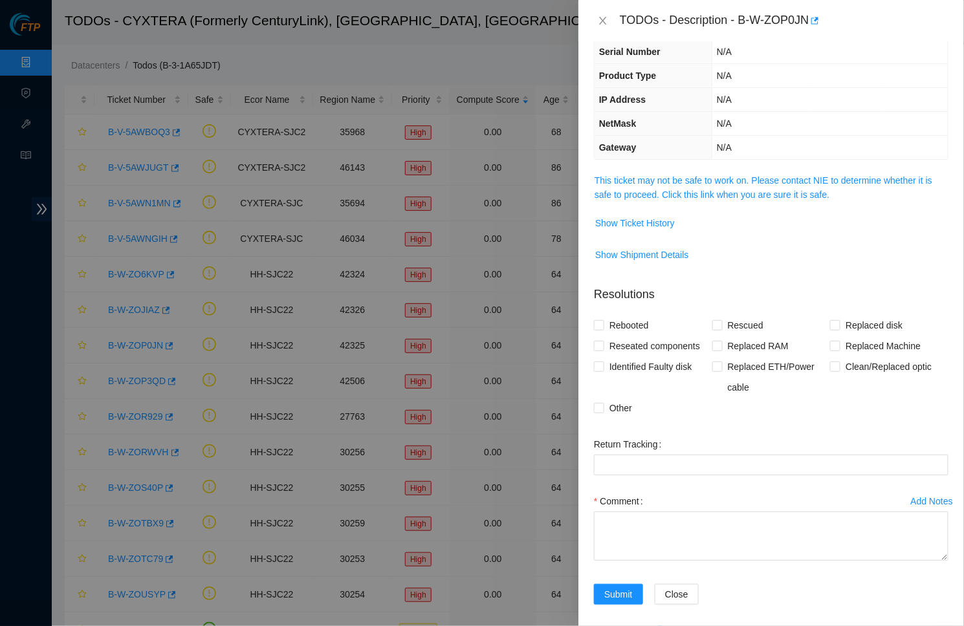
click at [699, 173] on td "This ticket may not be safe to work on. Please contact NIE to determine whether…" at bounding box center [771, 192] width 354 height 39
click at [699, 175] on link "This ticket may not be safe to work on. Please contact NIE to determine whether…" at bounding box center [763, 187] width 338 height 25
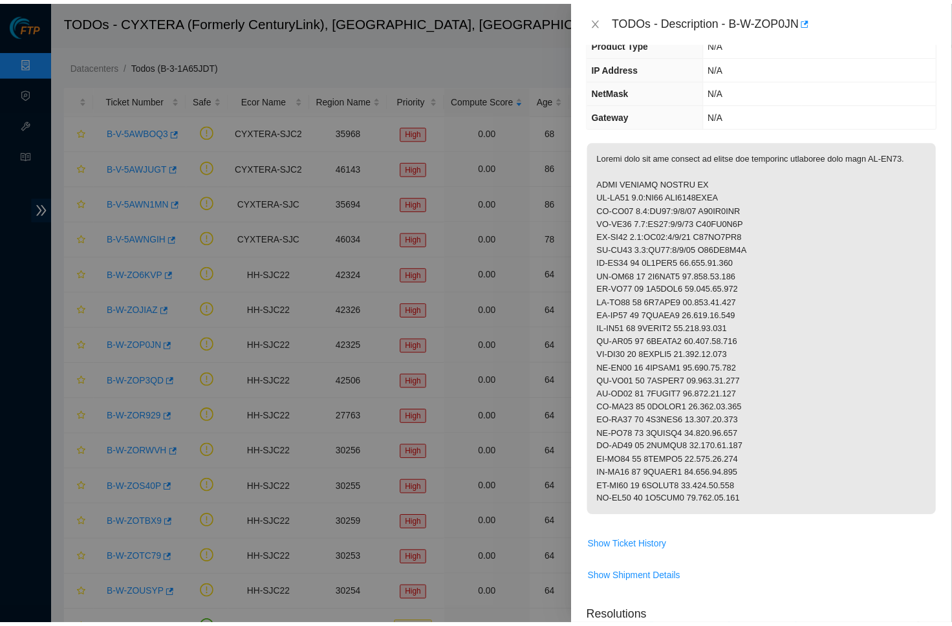
scroll to position [123, 0]
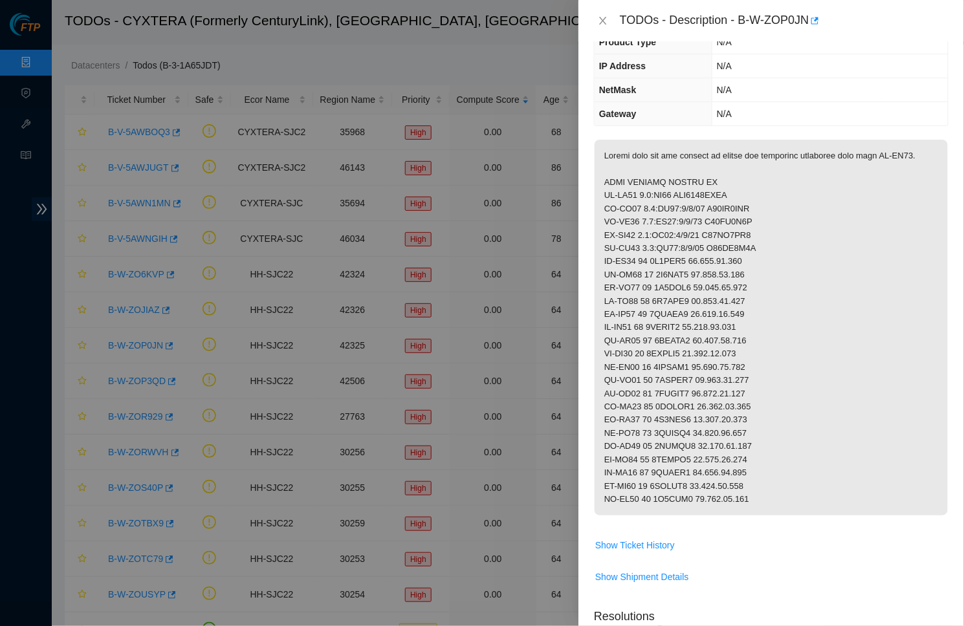
click at [600, 32] on div "TODOs - Description - B-W-ZOP0JN" at bounding box center [771, 20] width 386 height 41
click at [600, 24] on icon "close" at bounding box center [603, 21] width 10 height 10
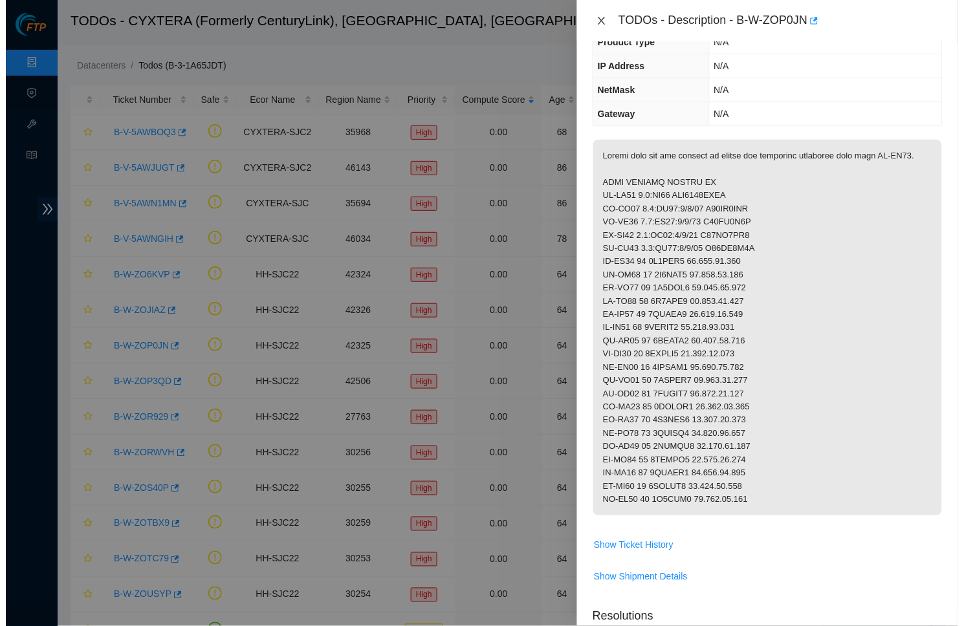
scroll to position [89, 0]
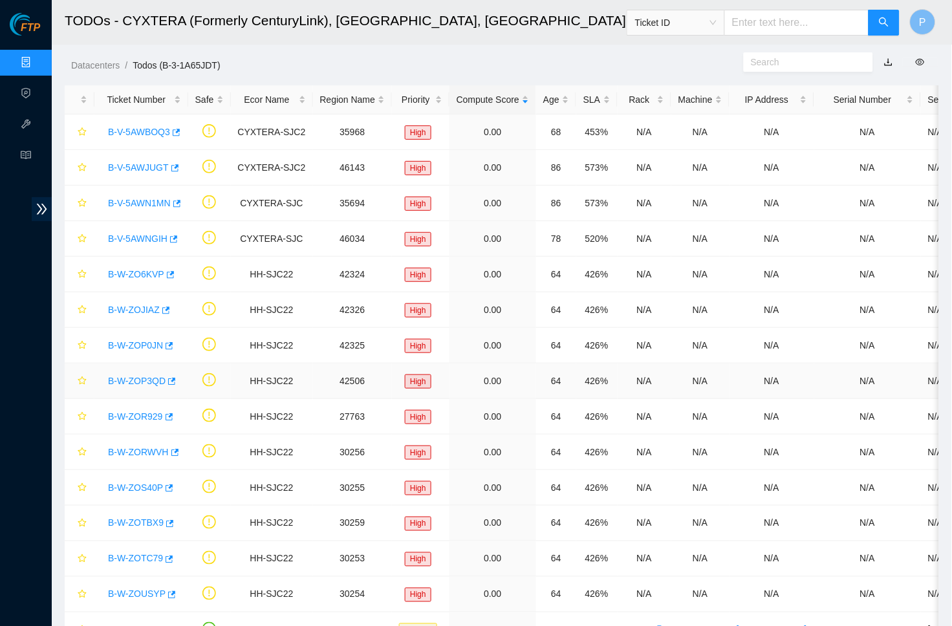
click at [150, 377] on link "B-W-ZOP3QD" at bounding box center [137, 381] width 58 height 10
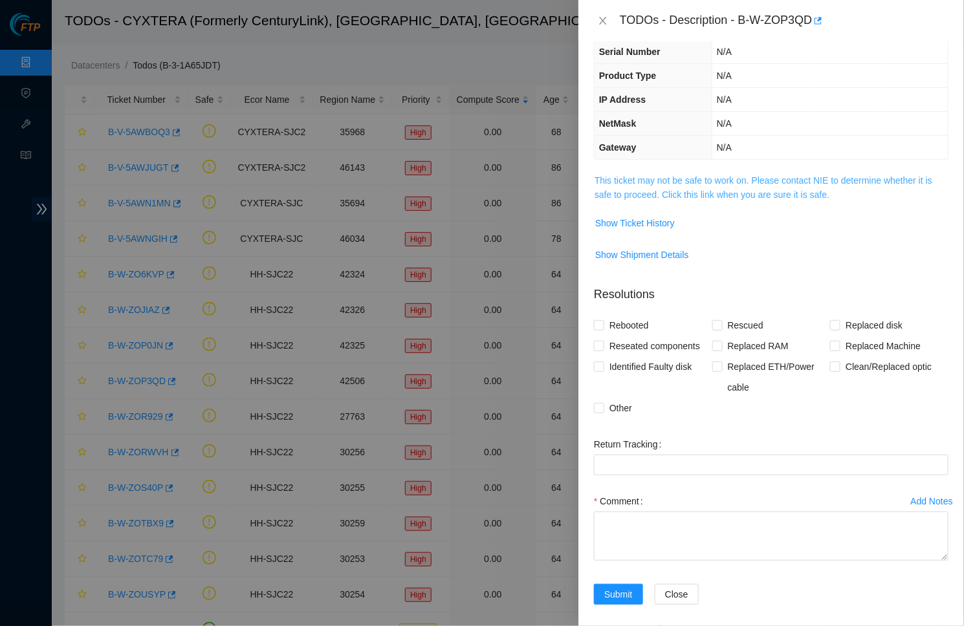
click at [664, 180] on link "This ticket may not be safe to work on. Please contact NIE to determine whether…" at bounding box center [763, 187] width 338 height 25
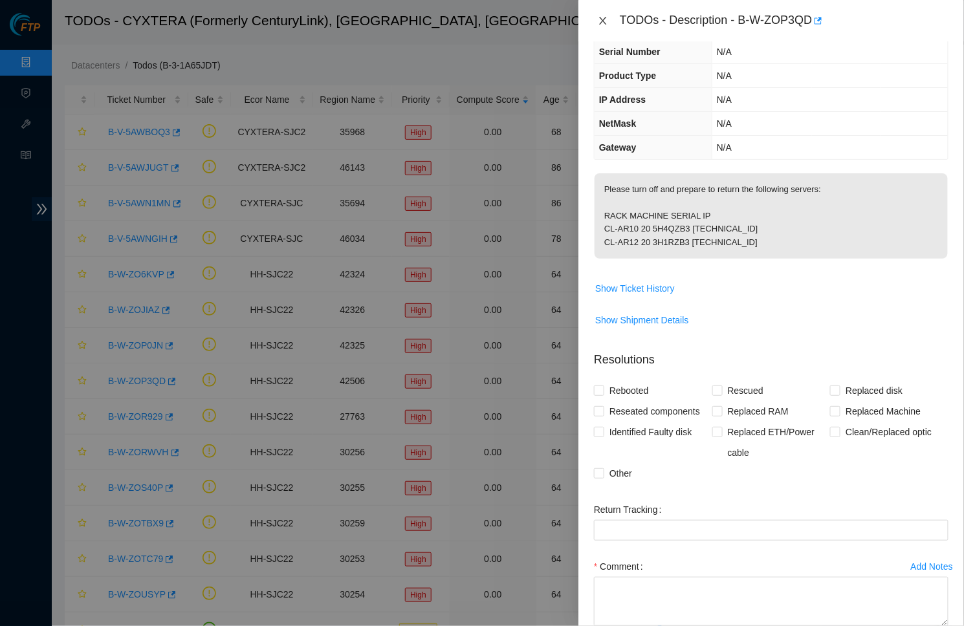
click at [601, 21] on icon "close" at bounding box center [603, 21] width 10 height 10
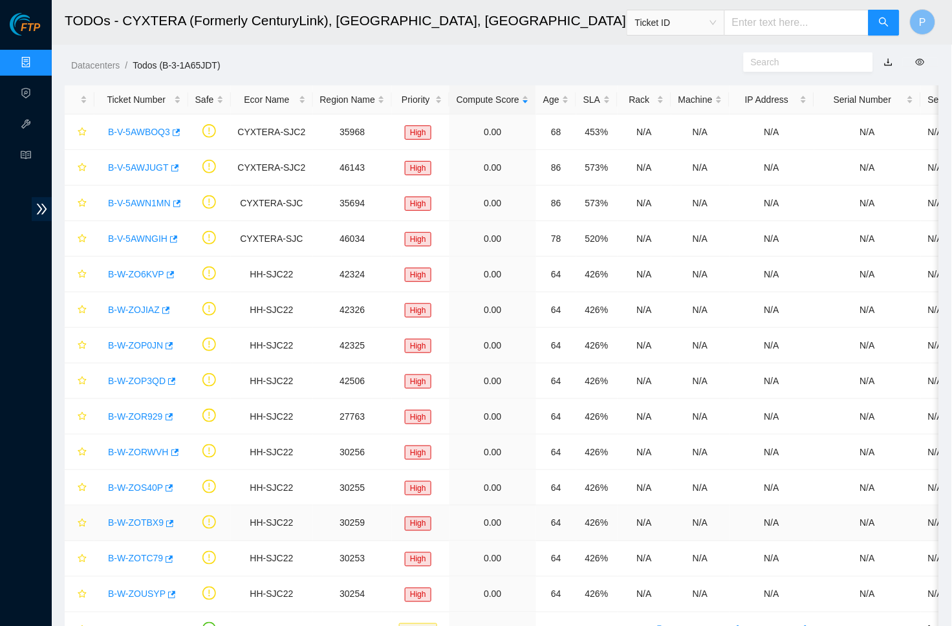
click at [137, 518] on link "B-W-ZOTBX9" at bounding box center [136, 523] width 56 height 10
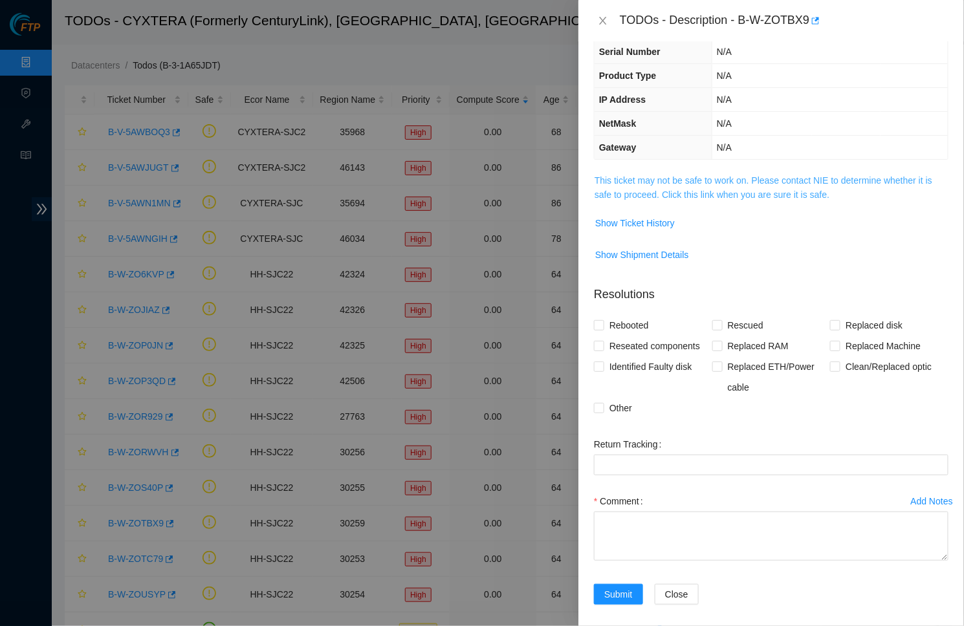
click at [698, 180] on link "This ticket may not be safe to work on. Please contact NIE to determine whether…" at bounding box center [763, 187] width 338 height 25
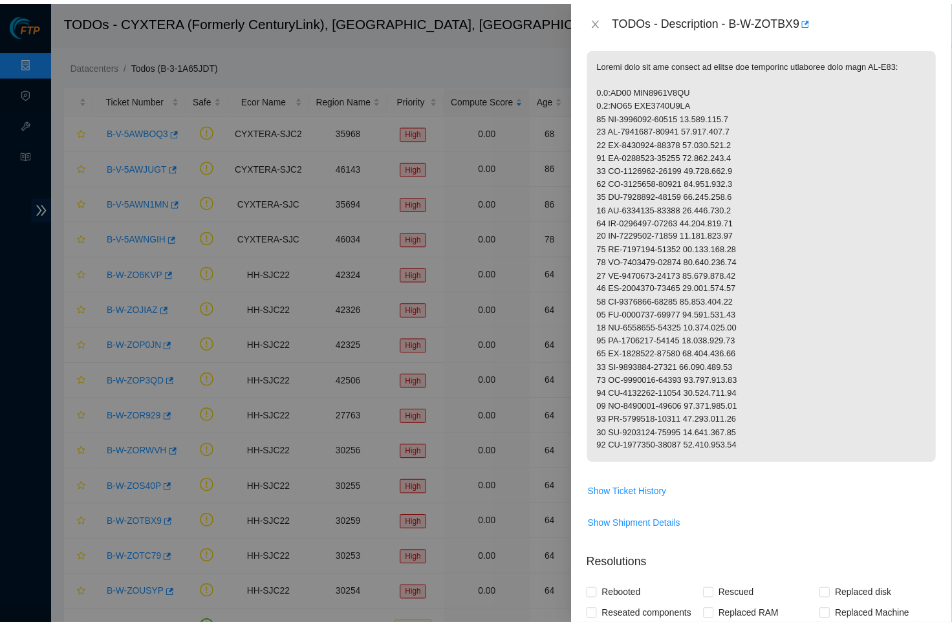
scroll to position [220, 0]
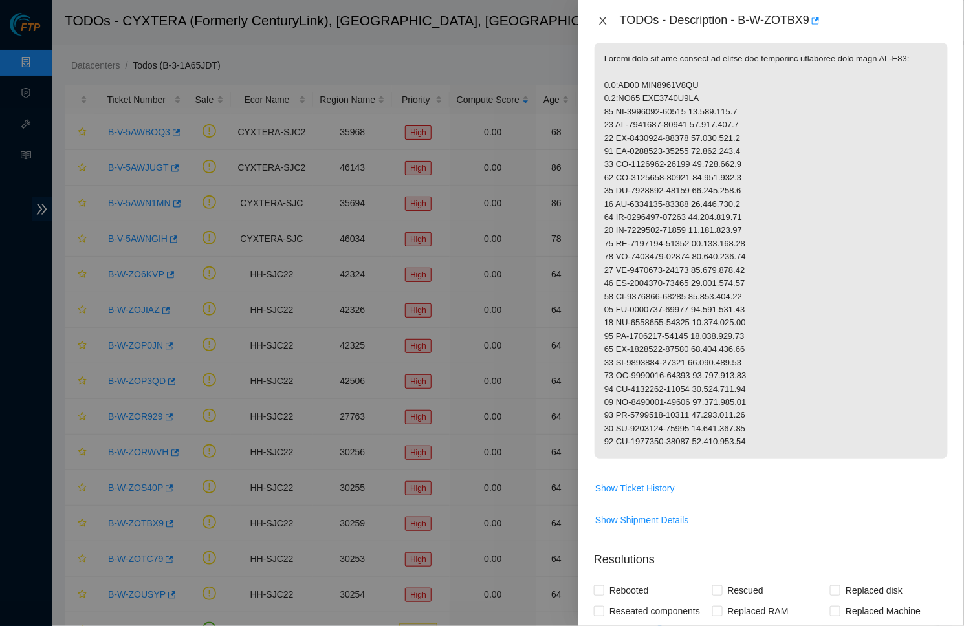
click at [604, 25] on icon "close" at bounding box center [603, 21] width 10 height 10
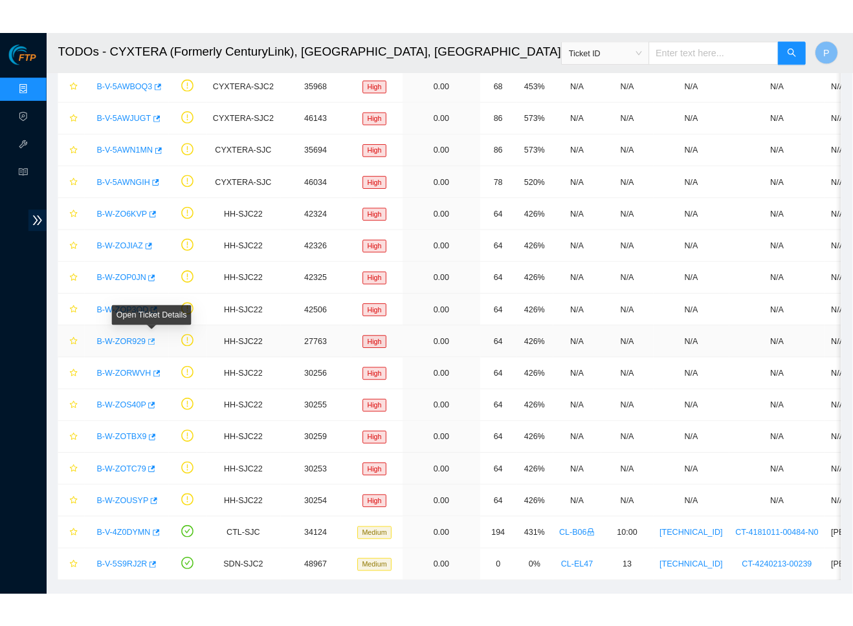
scroll to position [76, 0]
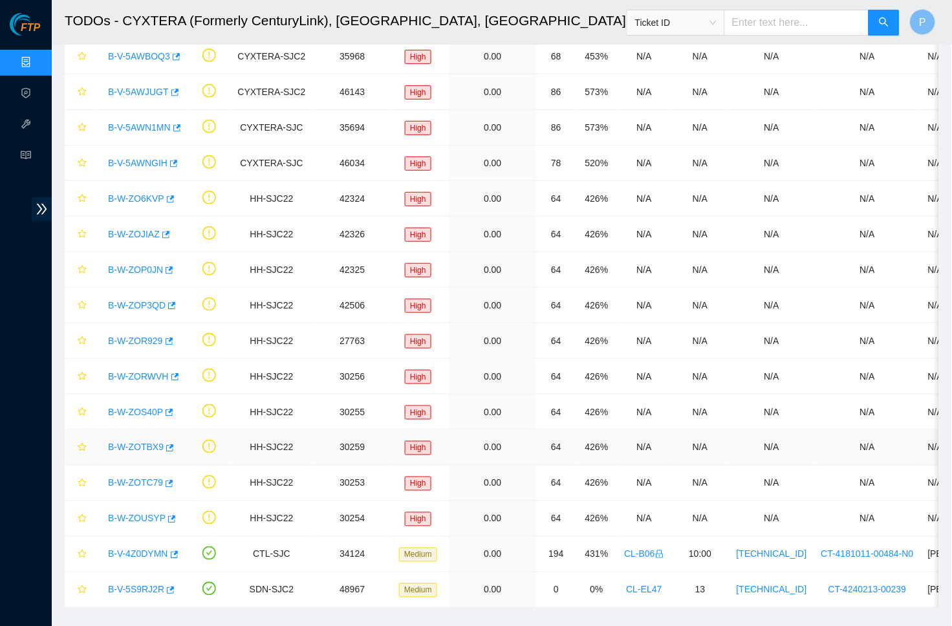
click at [144, 446] on link "B-W-ZOTBX9" at bounding box center [136, 447] width 56 height 10
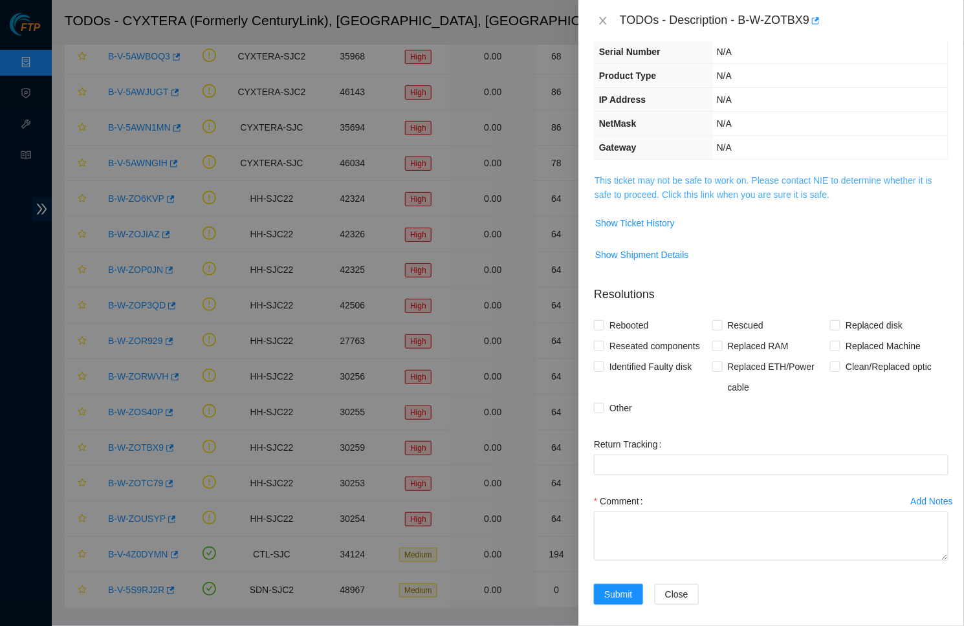
click at [765, 175] on link "This ticket may not be safe to work on. Please contact NIE to determine whether…" at bounding box center [763, 187] width 338 height 25
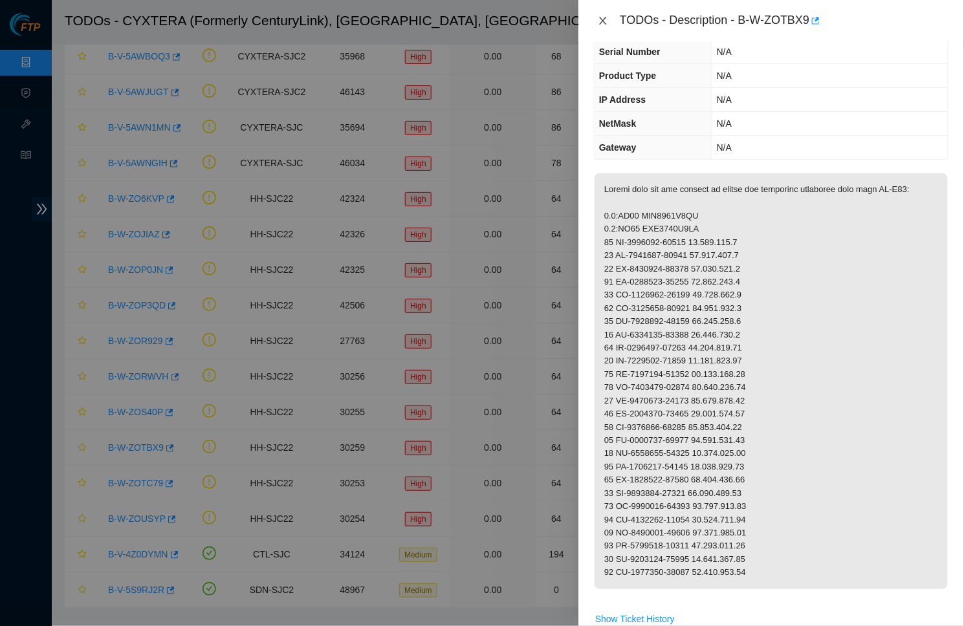
click at [602, 18] on icon "close" at bounding box center [603, 21] width 10 height 10
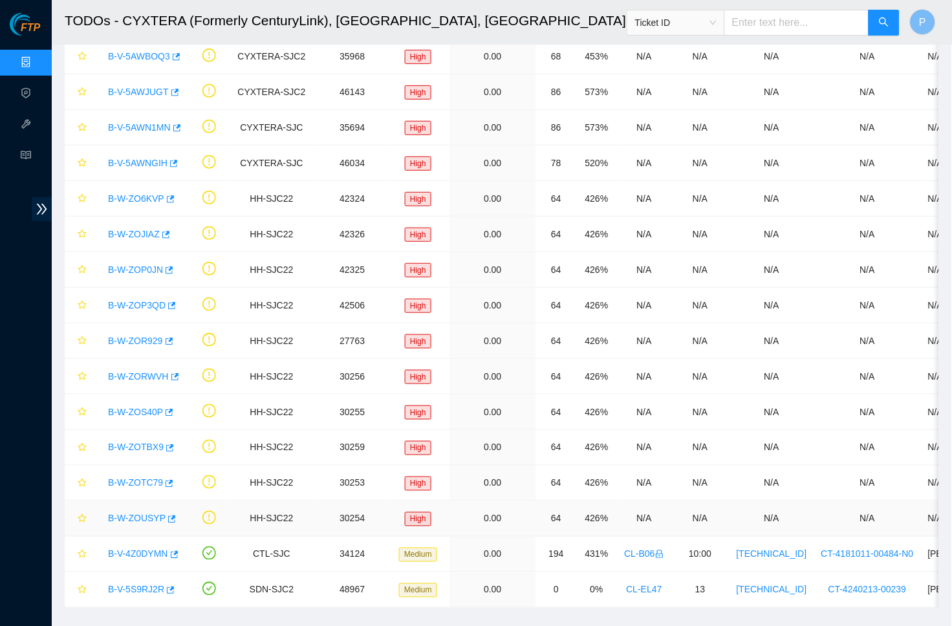
click at [138, 515] on link "B-W-ZOUSYP" at bounding box center [137, 519] width 58 height 10
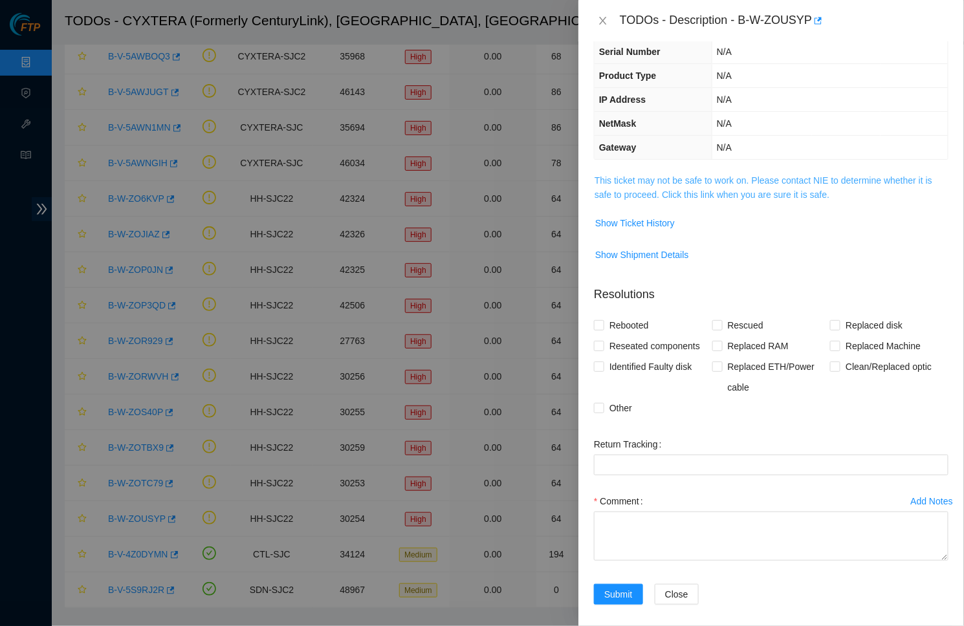
click at [683, 188] on link "This ticket may not be safe to work on. Please contact NIE to determine whether…" at bounding box center [763, 187] width 338 height 25
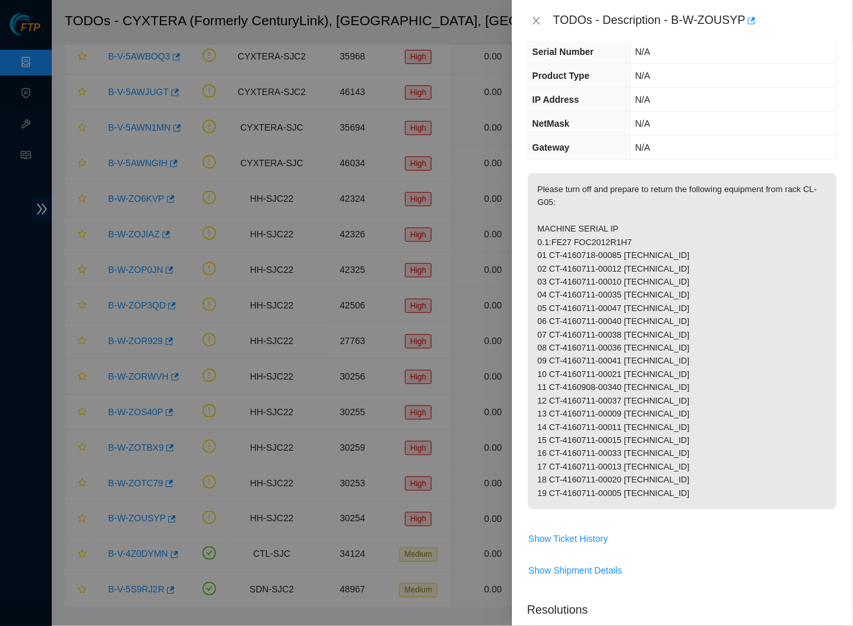
click at [680, 96] on td "N/A" at bounding box center [733, 100] width 206 height 24
click at [538, 24] on icon "close" at bounding box center [536, 21] width 10 height 10
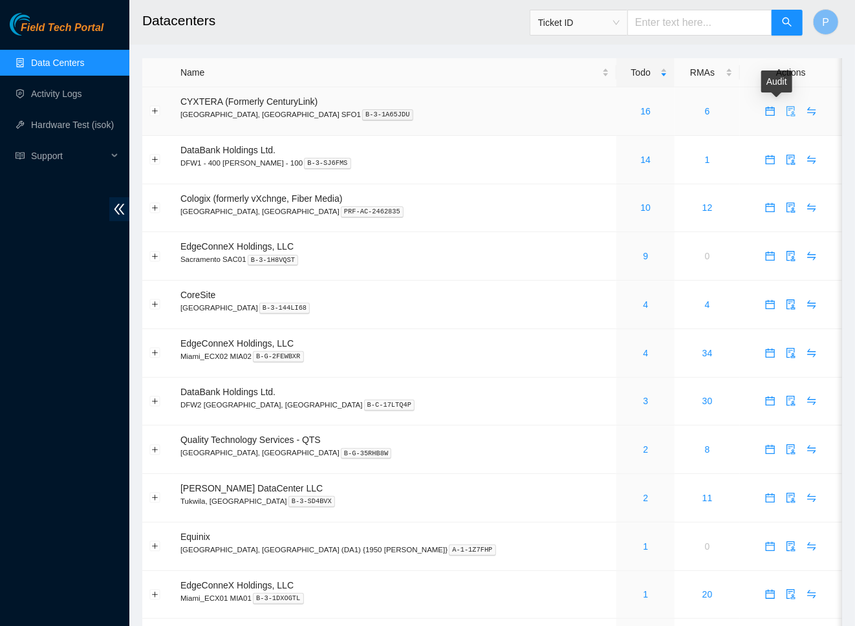
click at [786, 111] on icon "audit" at bounding box center [791, 111] width 10 height 10
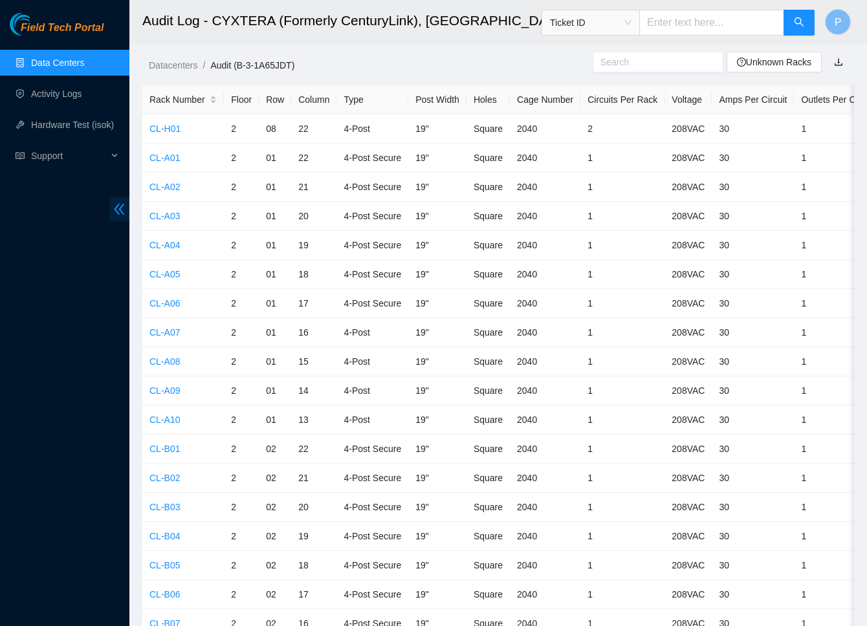
click at [122, 210] on icon "double-left" at bounding box center [120, 209] width 14 height 14
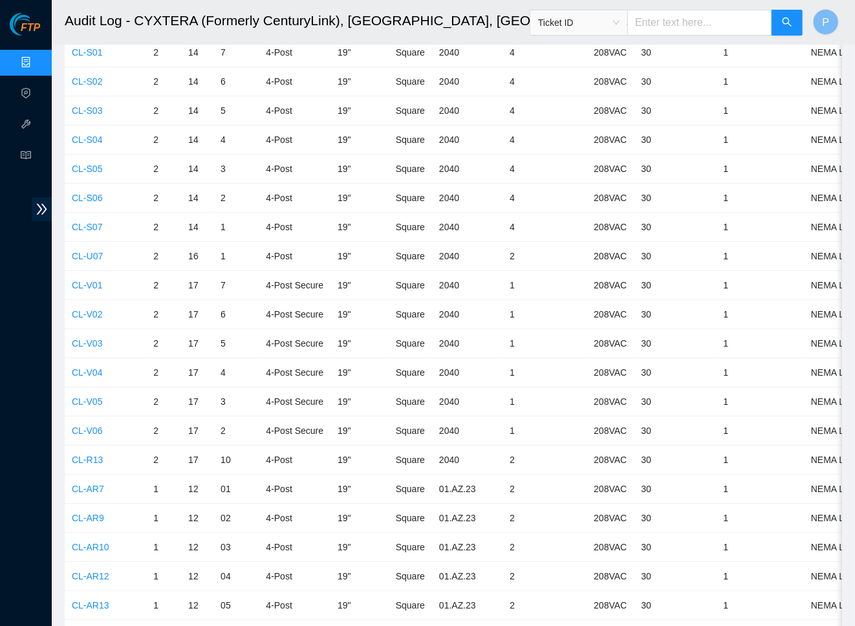
scroll to position [4722, 0]
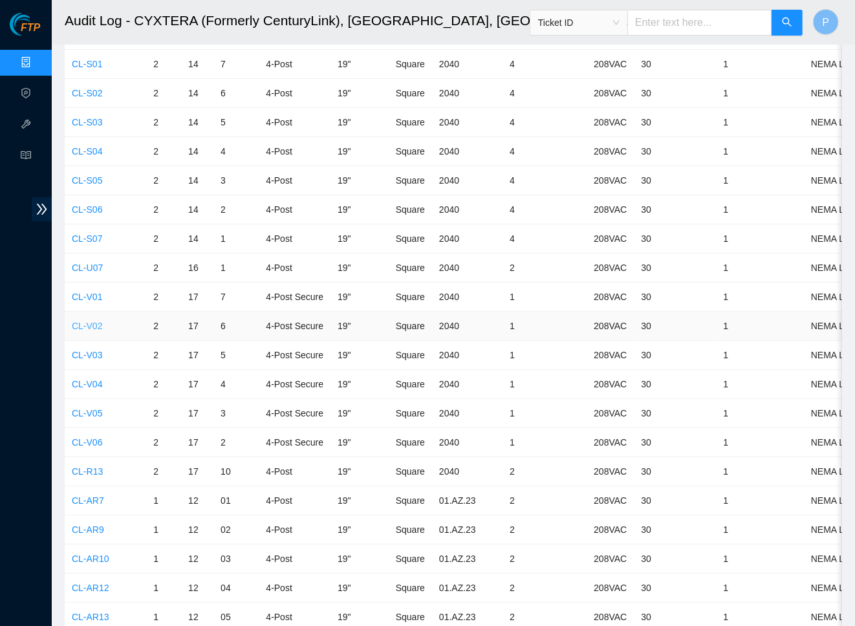
click at [87, 321] on link "CL-V02" at bounding box center [87, 326] width 30 height 10
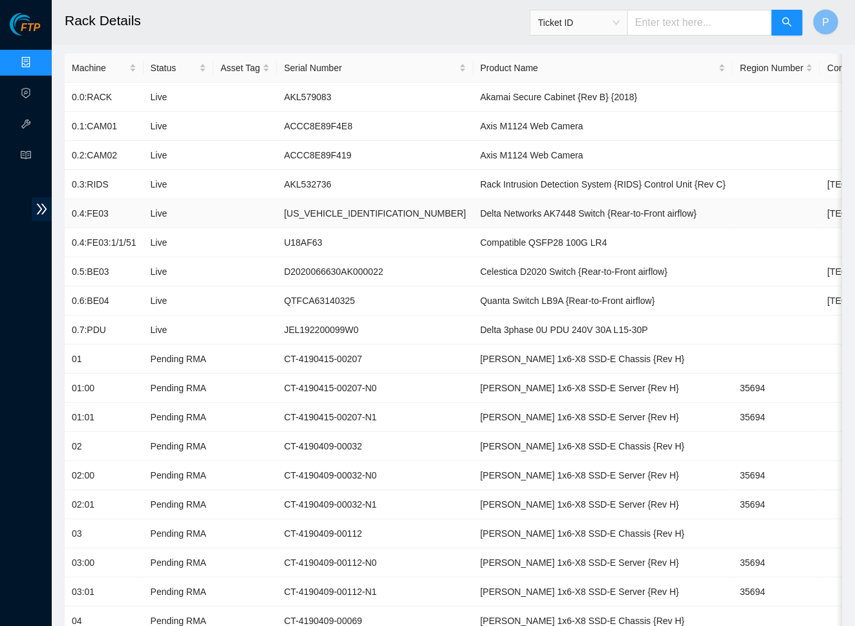
scroll to position [135, 0]
drag, startPoint x: 669, startPoint y: 204, endPoint x: 412, endPoint y: 206, distance: 256.8
click at [473, 206] on td "Delta Networks AK7448 Switch {Rear-to-Front airflow}" at bounding box center [603, 213] width 260 height 29
copy td "Delta Networks AK7448 Switch {Rear-to-Front airflow}"
drag, startPoint x: 580, startPoint y: 239, endPoint x: 411, endPoint y: 238, distance: 168.8
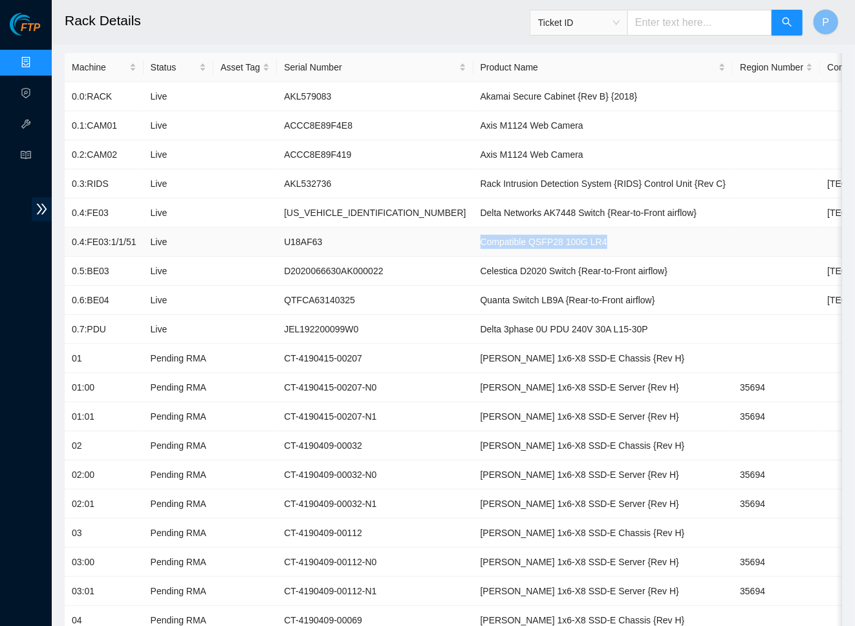
click at [473, 238] on td "Compatible QSFP28 100G LR4" at bounding box center [603, 242] width 260 height 29
copy td "Compatible QSFP28 100G LR4"
drag, startPoint x: 629, startPoint y: 267, endPoint x: 419, endPoint y: 265, distance: 209.6
click at [473, 265] on td "Celestica D2020 Switch {Rear-to-Front airflow}" at bounding box center [603, 271] width 260 height 29
copy td "Celestica D2020 Switch {Rear-to-Front airflow}"
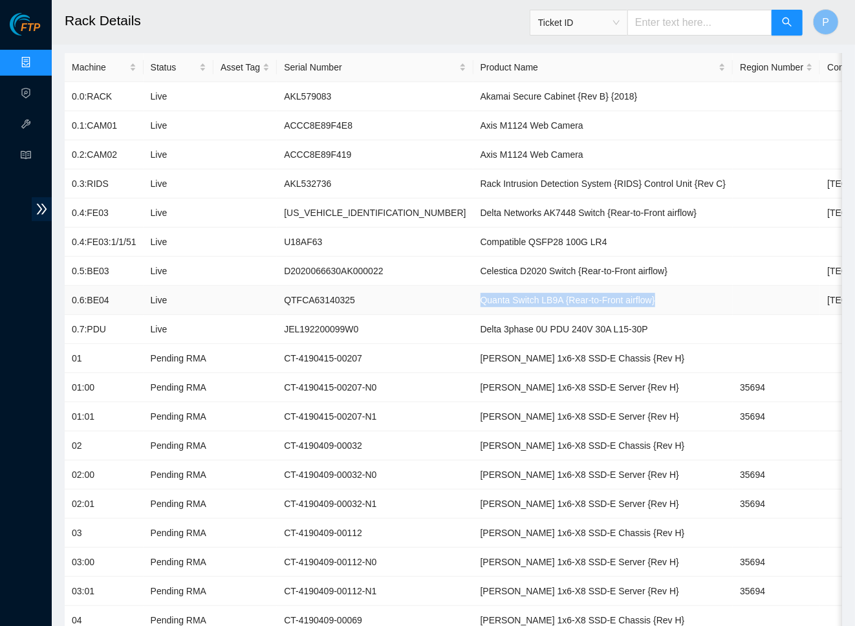
drag, startPoint x: 613, startPoint y: 296, endPoint x: 413, endPoint y: 296, distance: 200.5
click at [473, 296] on td "Quanta Switch LB9A {Rear-to-Front airflow}" at bounding box center [603, 300] width 260 height 29
copy td "Quanta Switch LB9A {Rear-to-Front airflow}"
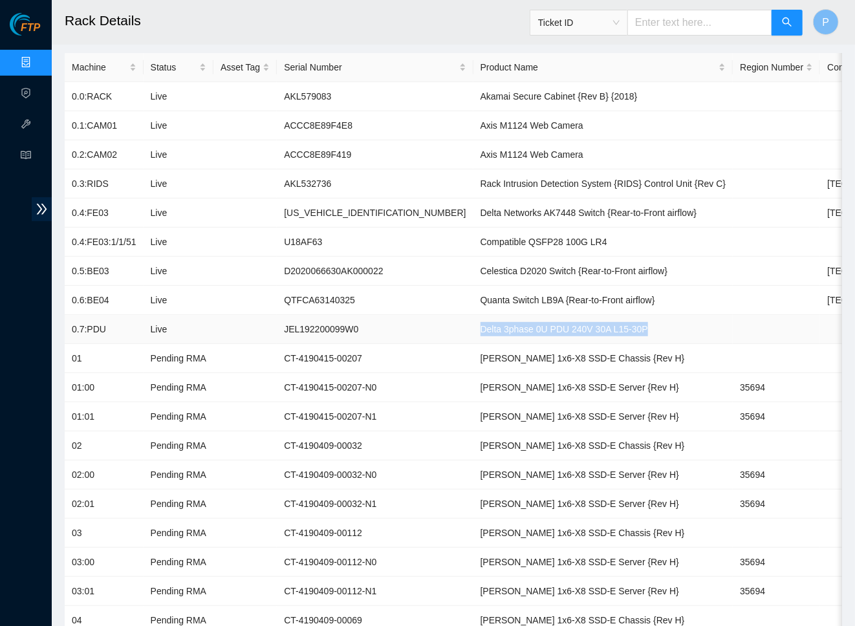
drag, startPoint x: 598, startPoint y: 322, endPoint x: 413, endPoint y: 325, distance: 185.0
click at [473, 325] on td "Delta 3phase 0U PDU 240V 30A L15-30P" at bounding box center [603, 329] width 260 height 29
copy td "Delta 3phase 0U PDU 240V 30A L15-30P"
click at [341, 296] on td "QTFCA63140325" at bounding box center [375, 300] width 196 height 29
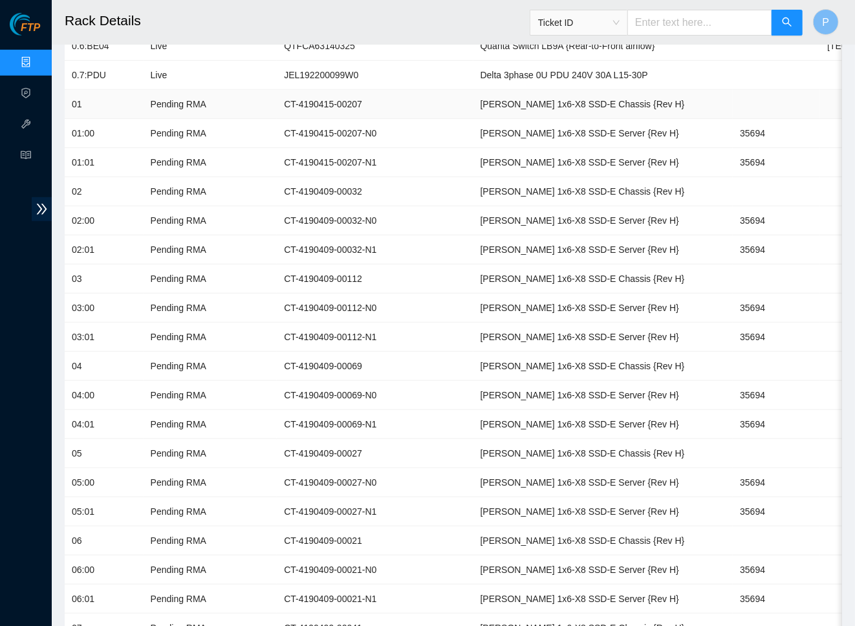
scroll to position [0, 0]
drag, startPoint x: 587, startPoint y: 100, endPoint x: 419, endPoint y: 100, distance: 168.8
click at [473, 100] on td "[PERSON_NAME] 1x6-X8 SSD-E Chassis {Rev H}" at bounding box center [603, 104] width 260 height 29
copy td "[PERSON_NAME] 1x6-X8 SSD-E Chassis {Rev H}"
drag, startPoint x: 575, startPoint y: 127, endPoint x: 417, endPoint y: 127, distance: 157.8
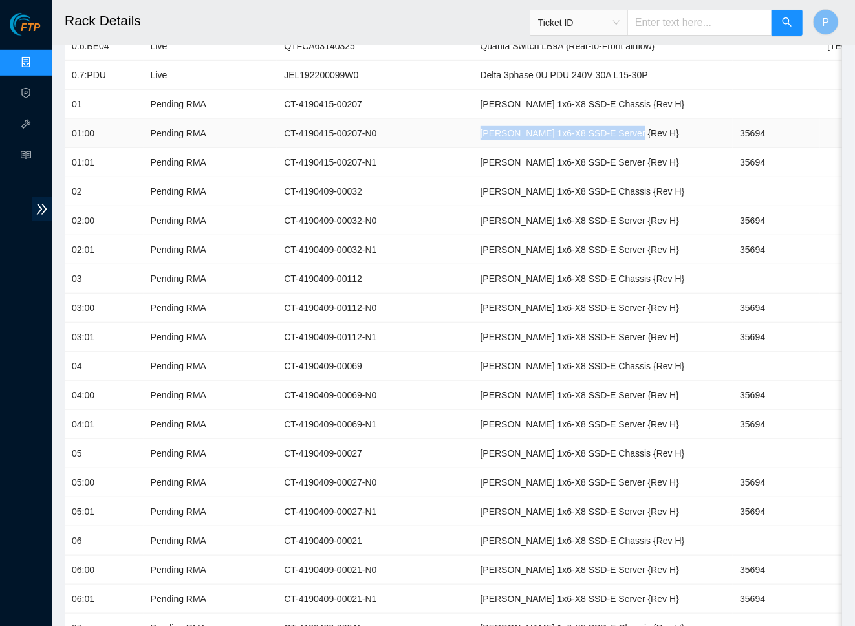
click at [473, 127] on td "[PERSON_NAME] 1x6-X8 SSD-E Server {Rev H}" at bounding box center [603, 133] width 260 height 29
copy td "[PERSON_NAME] 1x6-X8 SSD-E Server {Rev H}"
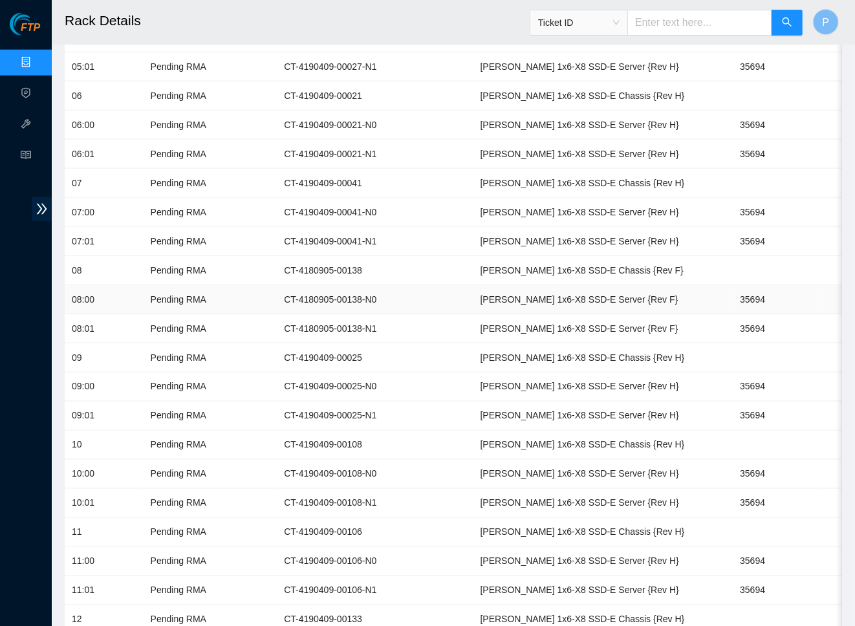
scroll to position [863, 0]
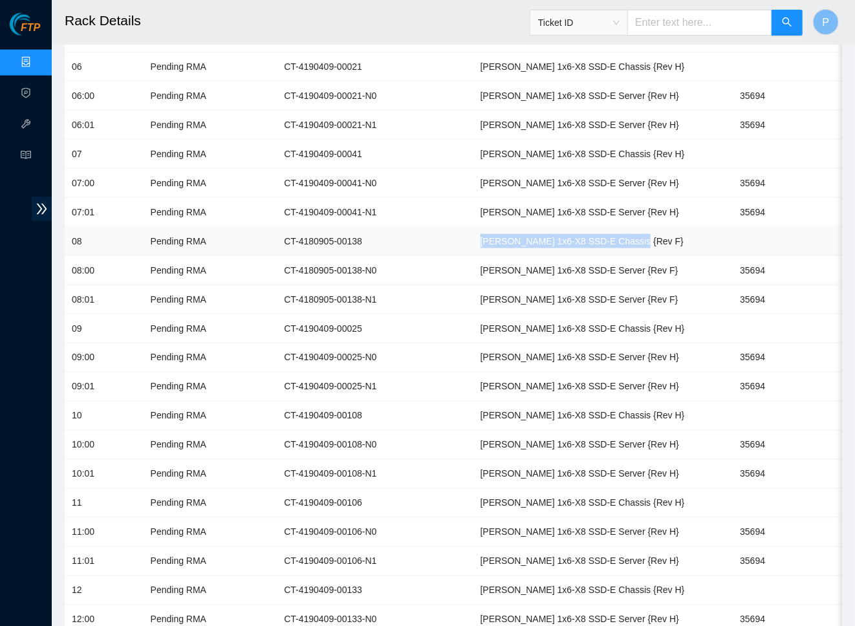
drag, startPoint x: 577, startPoint y: 221, endPoint x: 411, endPoint y: 223, distance: 165.6
click at [473, 227] on td "Ciara 1x6-X8 SSD-E Chassis {Rev F}" at bounding box center [603, 241] width 260 height 29
copy td "Ciara 1x6-X8 SSD-E Chassis {Rev F}"
drag, startPoint x: 589, startPoint y: 258, endPoint x: 413, endPoint y: 253, distance: 176.0
click at [473, 256] on td "Ciara 1x6-X8 SSD-E Server {Rev F}" at bounding box center [603, 270] width 260 height 29
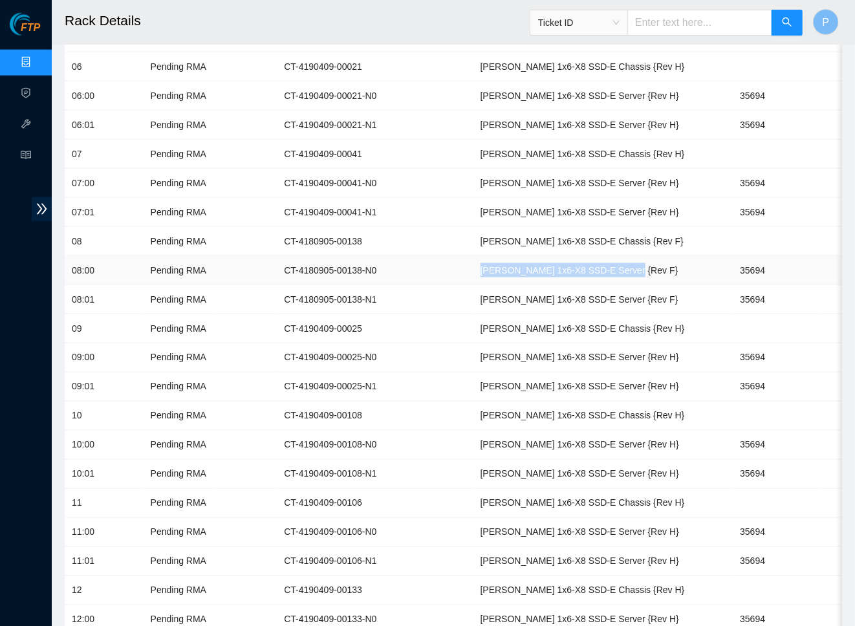
copy td "Ciara 1x6-X8 SSD-E Server {Rev F}"
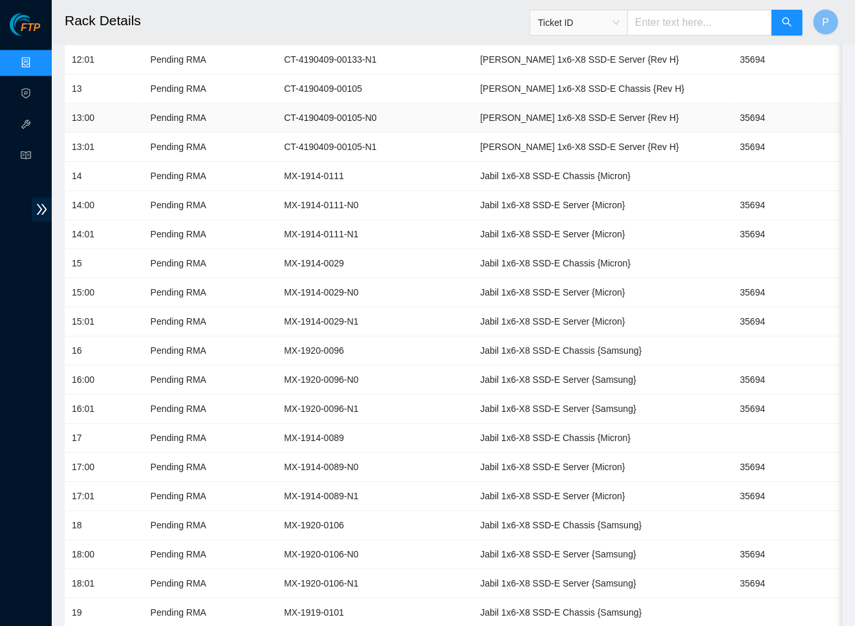
scroll to position [1462, 0]
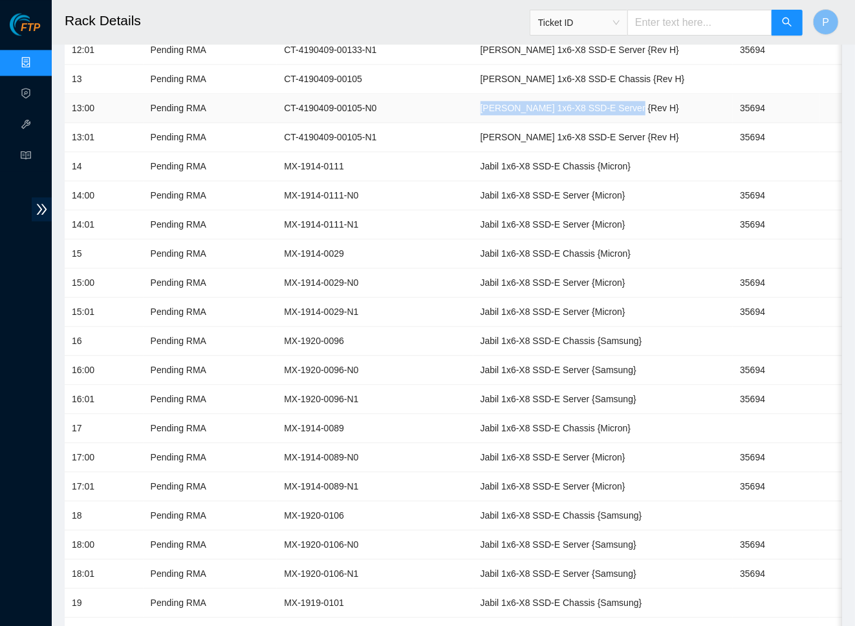
drag, startPoint x: 574, startPoint y: 87, endPoint x: 413, endPoint y: 87, distance: 161.1
click at [473, 94] on td "[PERSON_NAME] 1x6-X8 SSD-E Server {Rev H}" at bounding box center [603, 108] width 260 height 29
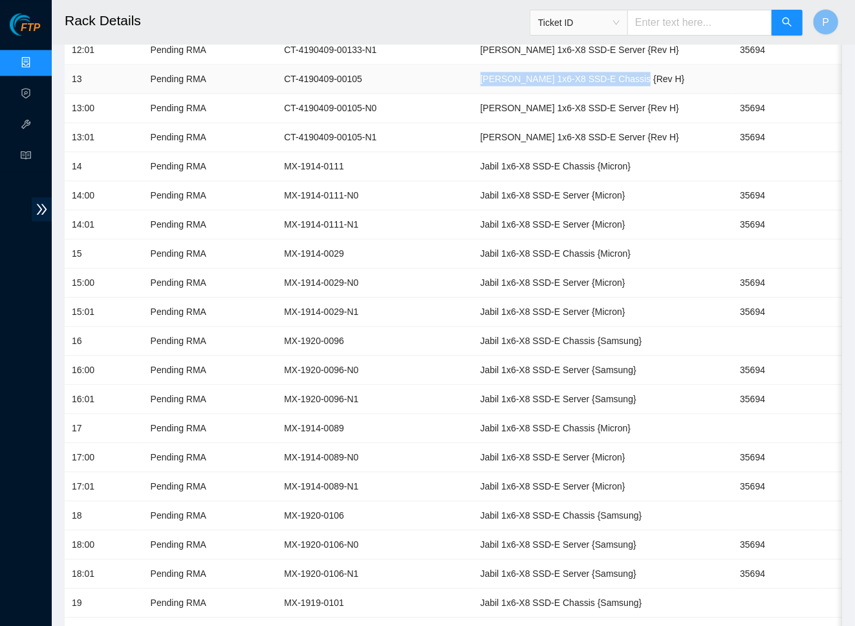
drag, startPoint x: 589, startPoint y: 57, endPoint x: 417, endPoint y: 53, distance: 172.8
click at [473, 65] on td "[PERSON_NAME] 1x6-X8 SSD-E Chassis {Rev H}" at bounding box center [603, 79] width 260 height 29
copy td "[PERSON_NAME] 1x6-X8 SSD-E Chassis {Rev H}"
click at [601, 152] on td "Jabil 1x6-X8 SSD-E Chassis {Micron}" at bounding box center [603, 166] width 260 height 29
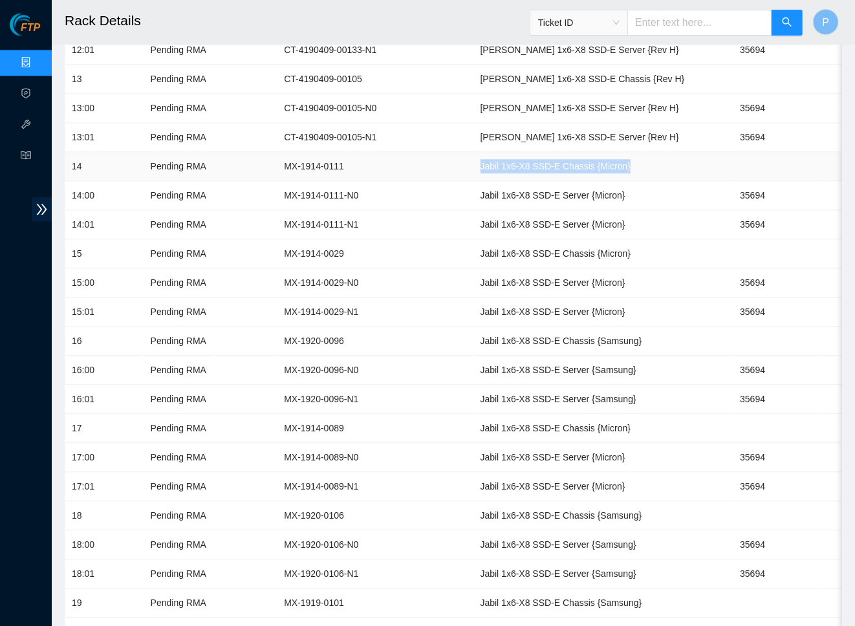
drag, startPoint x: 600, startPoint y: 140, endPoint x: 417, endPoint y: 140, distance: 182.4
click at [473, 152] on td "Jabil 1x6-X8 SSD-E Chassis {Micron}" at bounding box center [603, 166] width 260 height 29
drag, startPoint x: 580, startPoint y: 171, endPoint x: 417, endPoint y: 169, distance: 163.0
click at [473, 181] on td "Jabil 1x6-X8 SSD-E Server {Micron}" at bounding box center [603, 195] width 260 height 29
click at [605, 356] on td "Jabil 1x6-X8 SSD-E Server {Samsung}" at bounding box center [603, 370] width 260 height 29
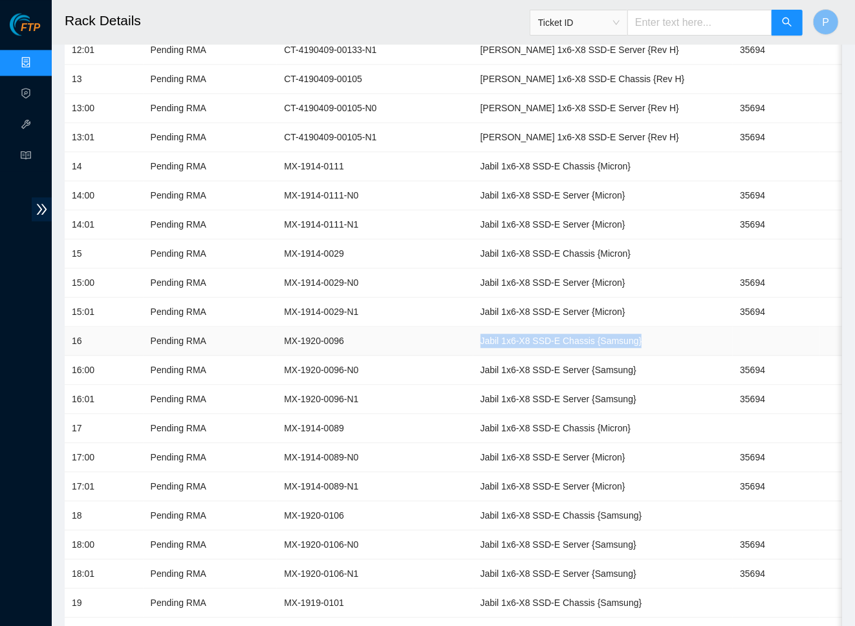
drag, startPoint x: 600, startPoint y: 320, endPoint x: 411, endPoint y: 318, distance: 188.2
click at [473, 327] on td "Jabil 1x6-X8 SSD-E Chassis {Samsung}" at bounding box center [603, 341] width 260 height 29
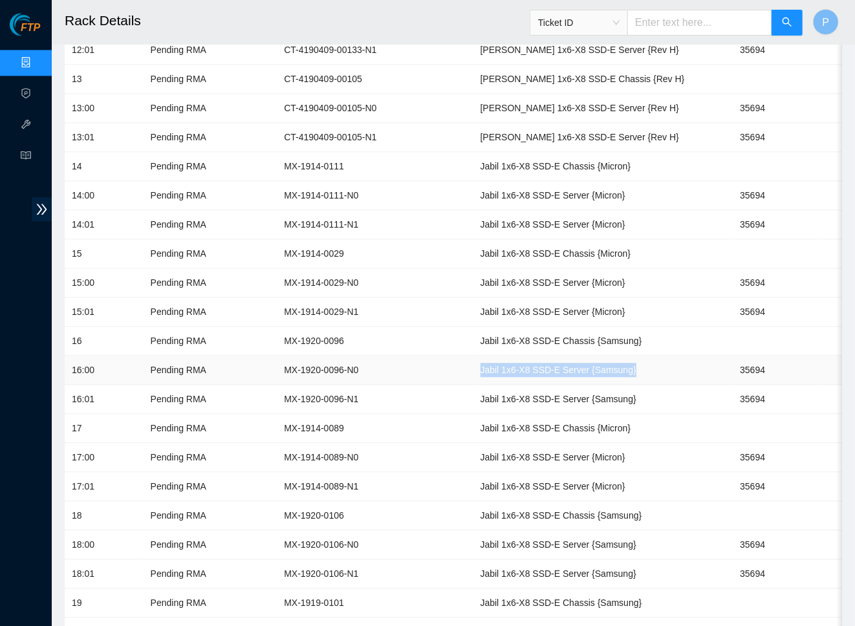
drag, startPoint x: 589, startPoint y: 341, endPoint x: 416, endPoint y: 340, distance: 172.7
click at [473, 356] on td "Jabil 1x6-X8 SSD-E Server {Samsung}" at bounding box center [603, 370] width 260 height 29
click at [473, 385] on td "Jabil 1x6-X8 SSD-E Server {Samsung}" at bounding box center [603, 399] width 260 height 29
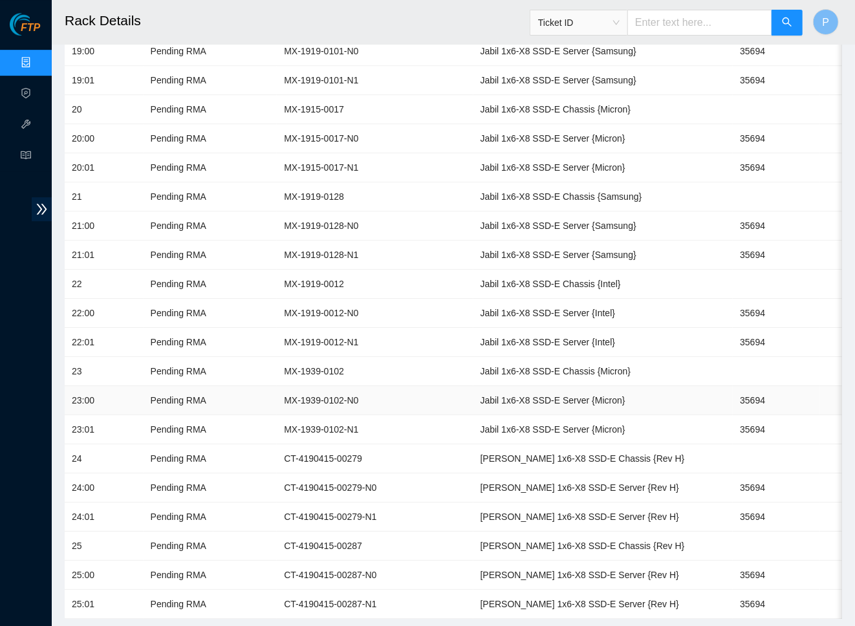
scroll to position [2044, 0]
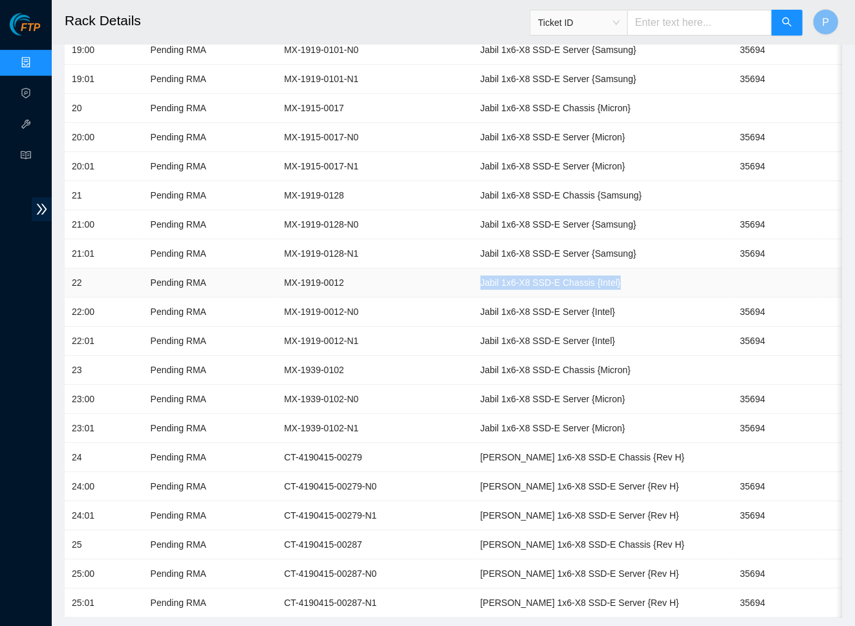
drag, startPoint x: 576, startPoint y: 252, endPoint x: 420, endPoint y: 252, distance: 155.9
click at [473, 268] on td "Jabil 1x6-X8 SSD-E Chassis {Intel}" at bounding box center [603, 282] width 260 height 29
drag, startPoint x: 565, startPoint y: 281, endPoint x: 413, endPoint y: 281, distance: 152.0
click at [473, 298] on td "Jabil 1x6-X8 SSD-E Server {Intel}" at bounding box center [603, 312] width 260 height 29
